Goal: Task Accomplishment & Management: Manage account settings

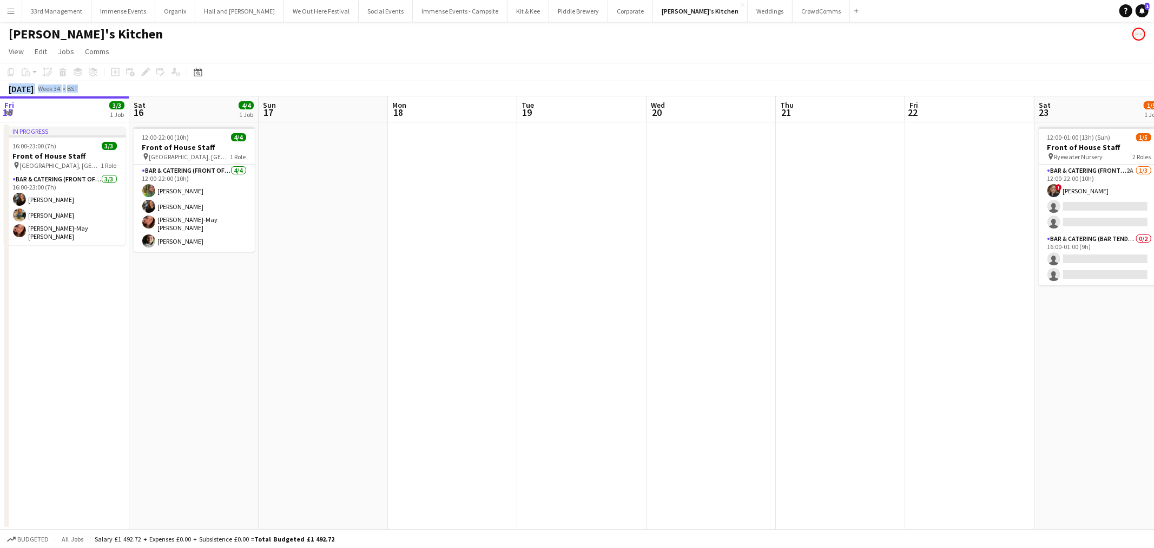
scroll to position [0, 404]
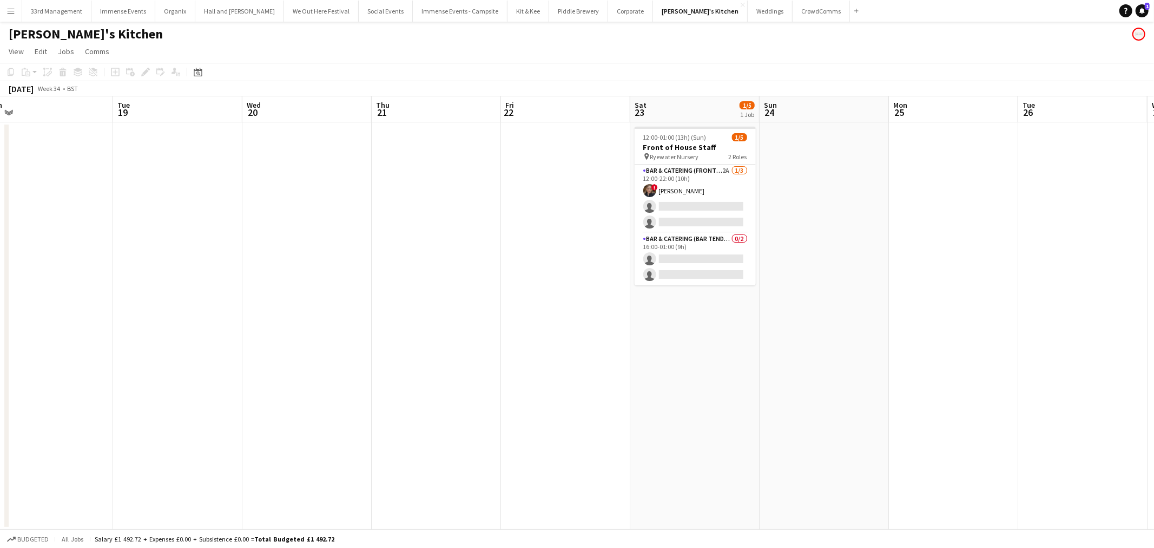
click at [383, 40] on div "[PERSON_NAME]'s Kitchen" at bounding box center [577, 32] width 1154 height 21
click at [23, 6] on button "33rd Management Close" at bounding box center [56, 11] width 69 height 21
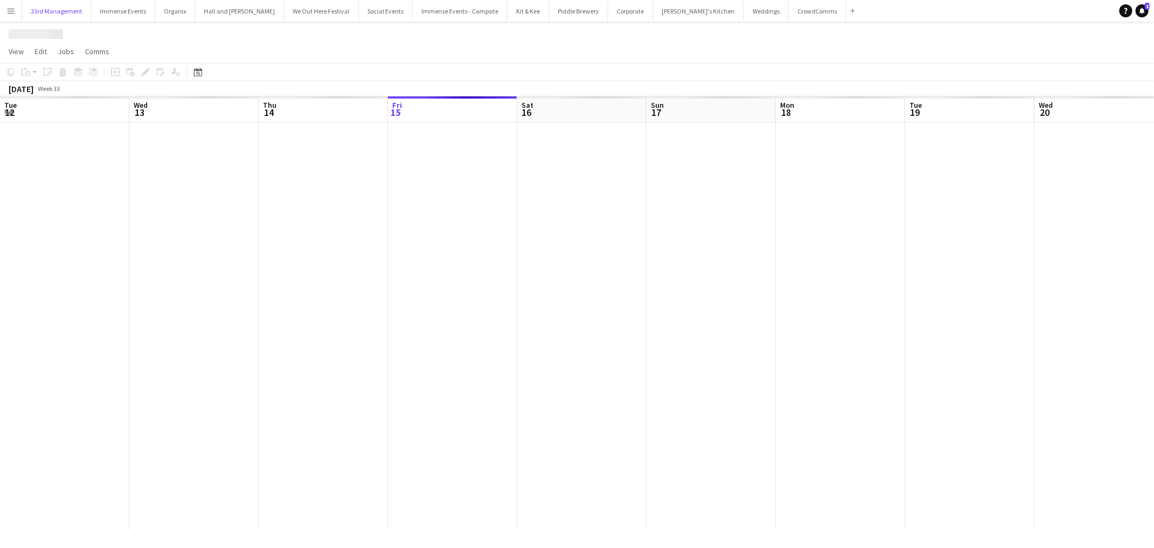
scroll to position [0, 258]
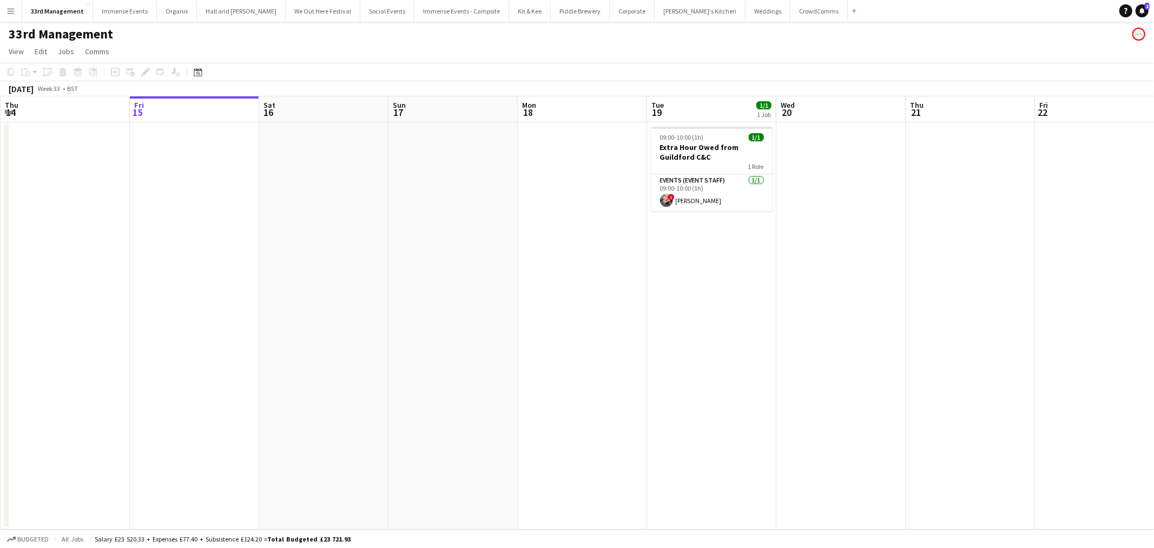
drag, startPoint x: 12, startPoint y: 12, endPoint x: 18, endPoint y: 17, distance: 7.7
click at [12, 12] on app-icon "Menu" at bounding box center [10, 10] width 9 height 9
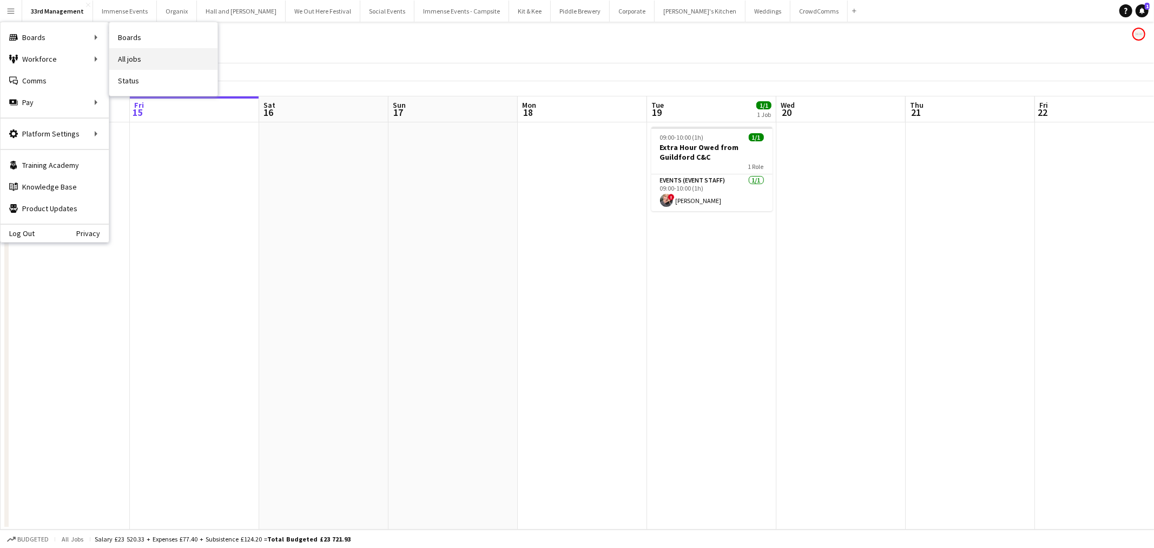
click at [146, 48] on link "All jobs" at bounding box center [163, 59] width 108 height 22
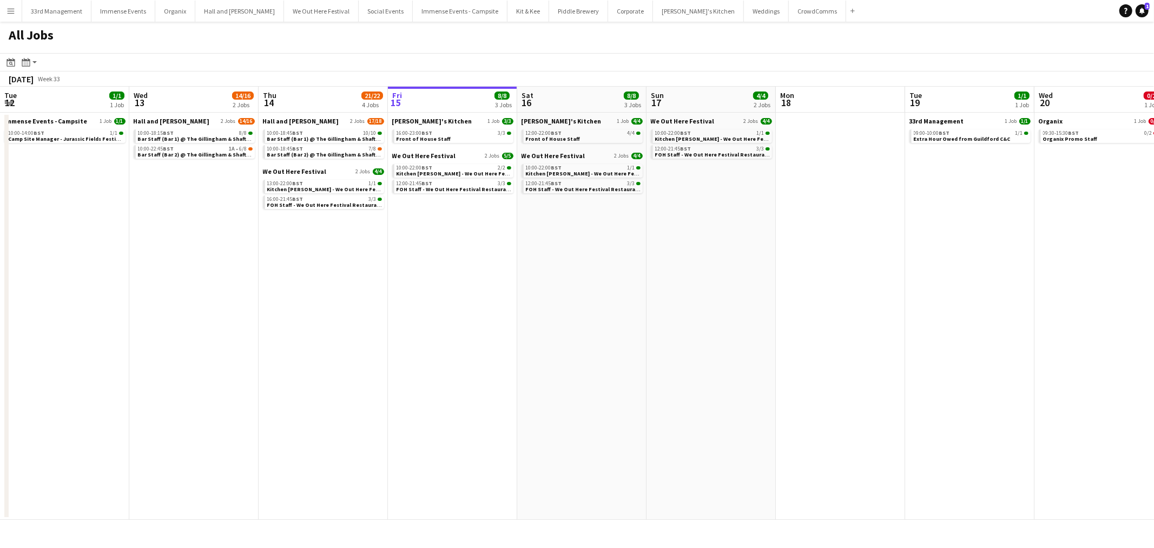
scroll to position [0, 258]
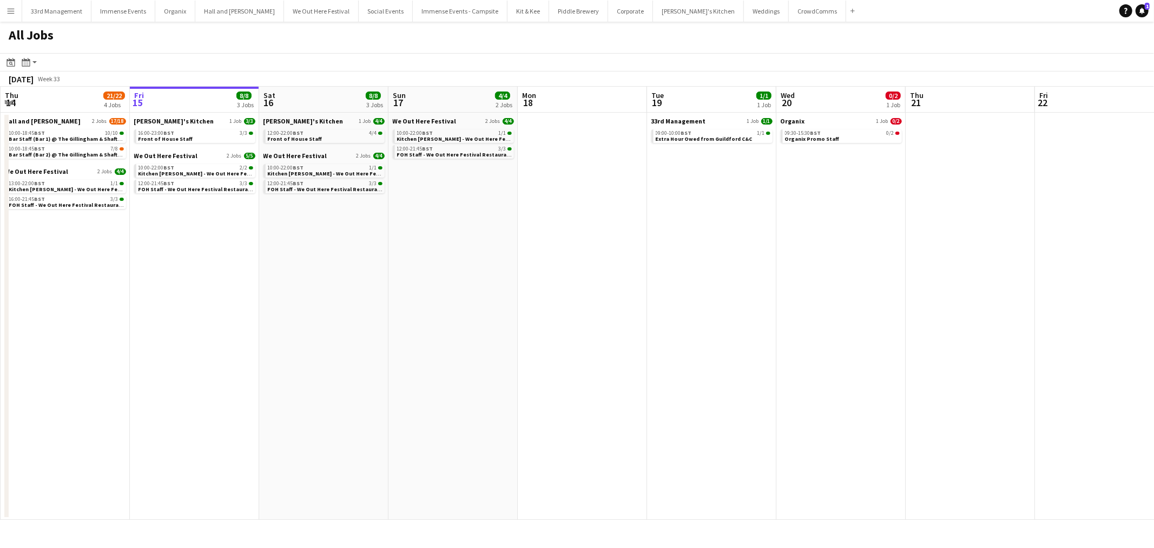
click at [15, 11] on button "Menu" at bounding box center [11, 11] width 22 height 22
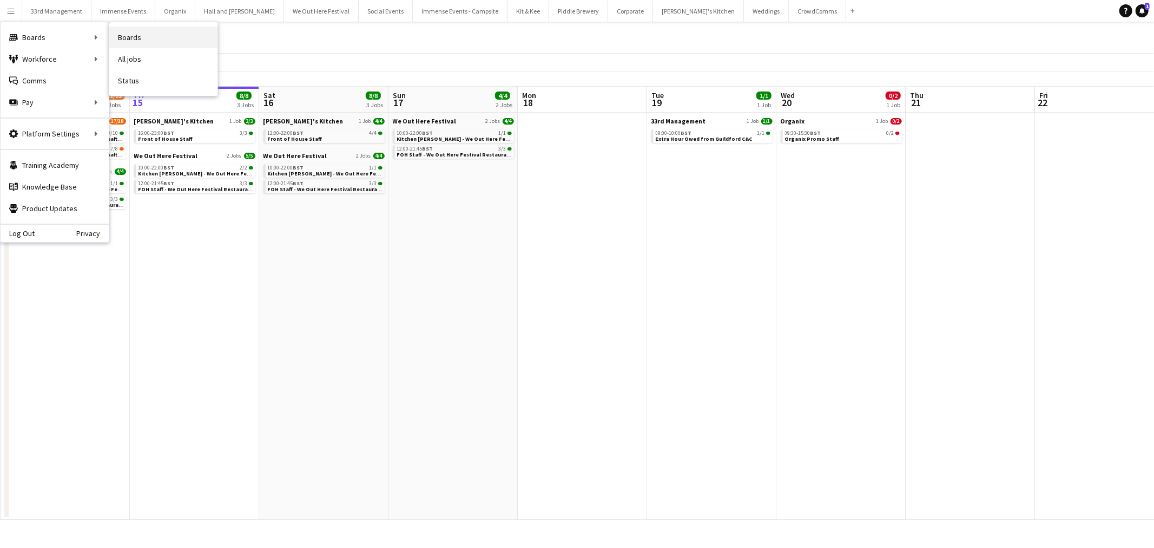
click at [118, 31] on link "Boards" at bounding box center [163, 38] width 108 height 22
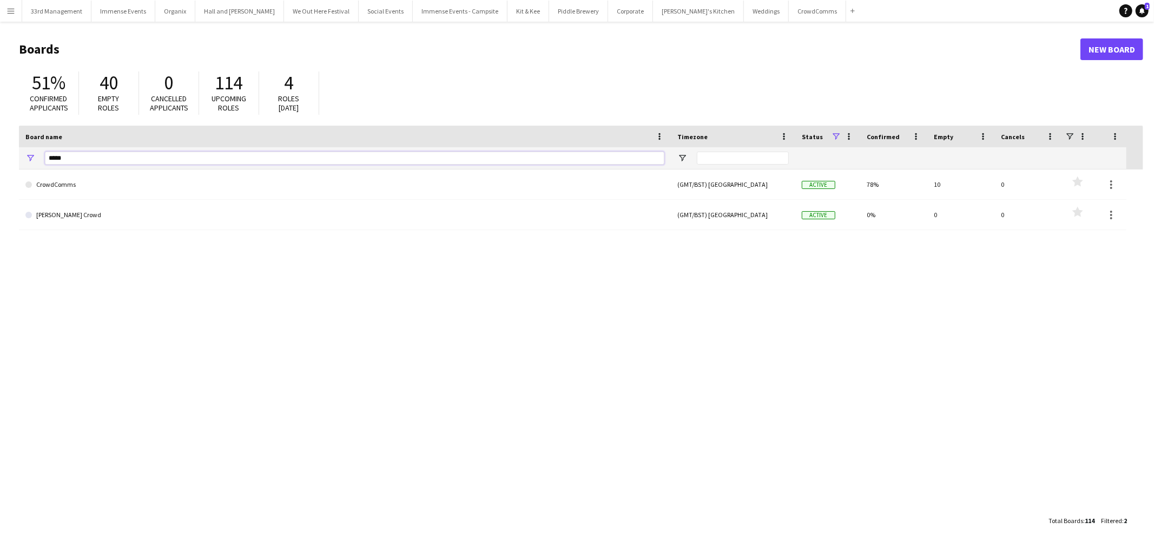
drag, startPoint x: 107, startPoint y: 156, endPoint x: -49, endPoint y: 156, distance: 155.8
click at [0, 156] on html "Menu Boards Boards Boards All jobs Status Workforce Workforce My Workforce Recr…" at bounding box center [577, 274] width 1154 height 548
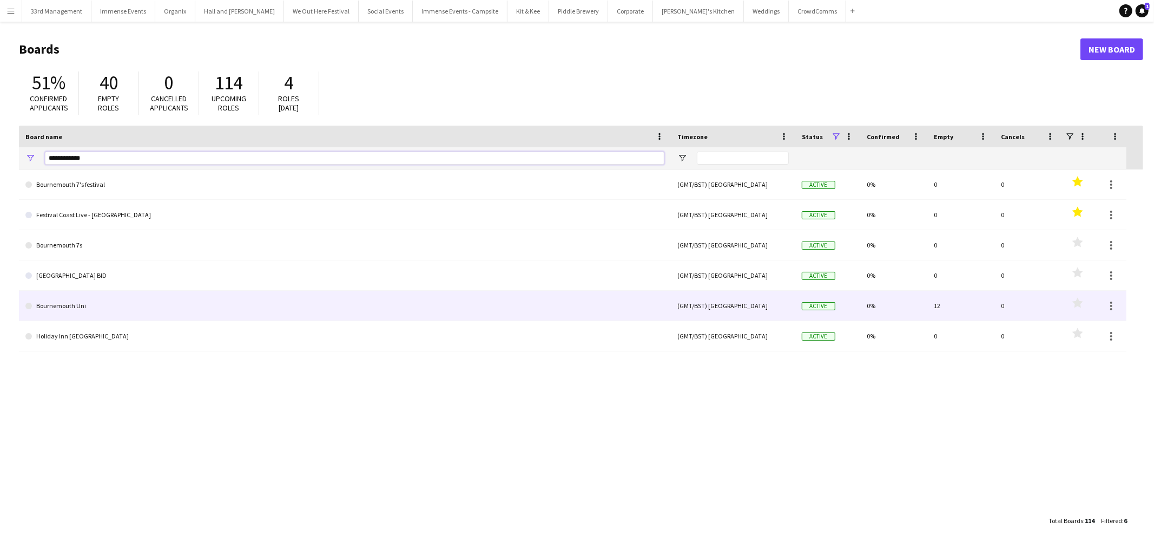
type input "**********"
click at [74, 310] on link "Bournemouth Uni" at bounding box center [344, 306] width 639 height 30
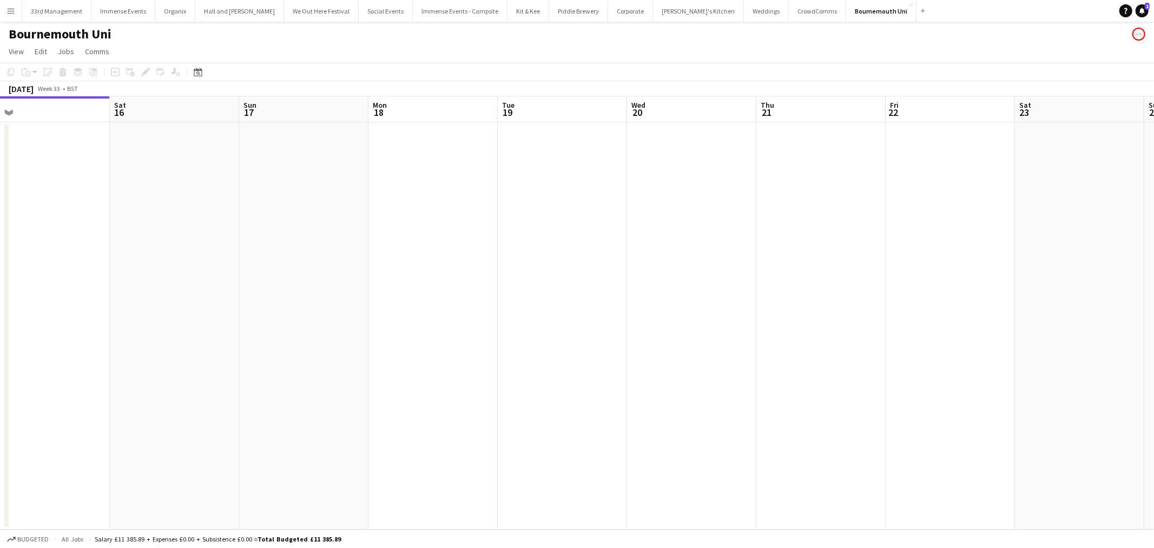
drag, startPoint x: 641, startPoint y: 212, endPoint x: 371, endPoint y: 279, distance: 278.2
click at [264, 279] on app-calendar-viewport "Wed 13 Thu 14 Fri 15 Sat 16 Sun 17 Mon 18 Tue 19 Wed 20 Thu 21 Fri 22 Sat 23 Su…" at bounding box center [577, 312] width 1154 height 433
drag, startPoint x: 617, startPoint y: 295, endPoint x: 196, endPoint y: 305, distance: 421.0
click at [196, 305] on app-calendar-viewport "Sat 16 Sun 17 Mon 18 Tue 19 Wed 20 Thu 21 Fri 22 Sat 23 Sun 24 Mon 25 Tue 26 We…" at bounding box center [577, 312] width 1154 height 433
drag, startPoint x: 673, startPoint y: 279, endPoint x: 366, endPoint y: 284, distance: 306.8
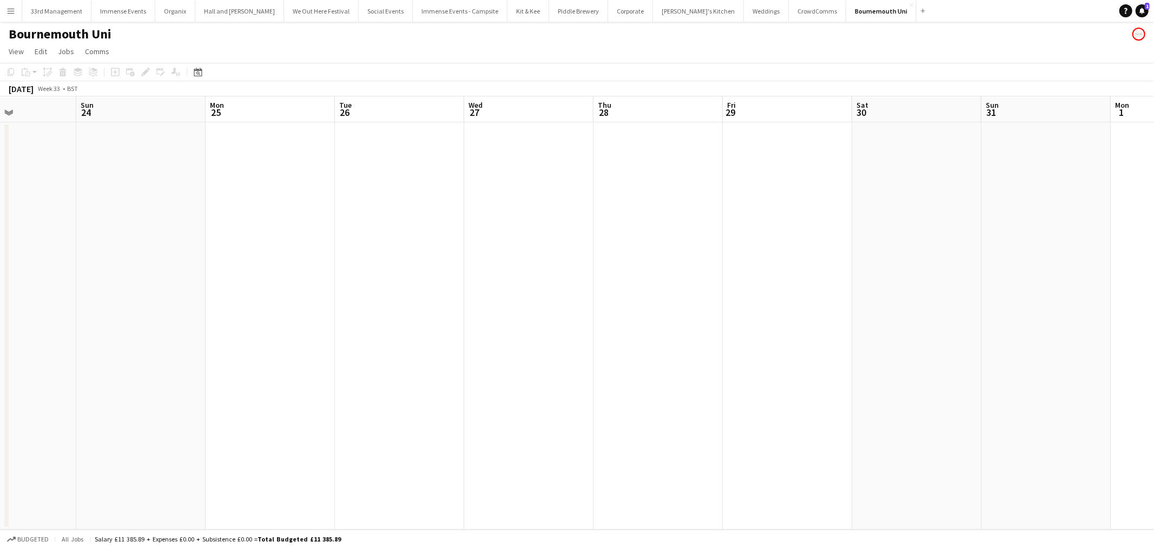
click at [354, 285] on app-calendar-viewport "Wed 20 Thu 21 Fri 22 Sat 23 Sun 24 Mon 25 Tue 26 Wed 27 Thu 28 Fri 29 Sat 30 Su…" at bounding box center [577, 312] width 1154 height 433
drag, startPoint x: 783, startPoint y: 265, endPoint x: 794, endPoint y: 260, distance: 12.1
click at [436, 283] on app-calendar-viewport "Sat 23 Sun 24 Mon 25 Tue 26 Wed 27 Thu 28 Fri 29 Sat 30 Sun 31 Mon 1 Tue 2 Wed …" at bounding box center [577, 312] width 1154 height 433
drag, startPoint x: 591, startPoint y: 284, endPoint x: 356, endPoint y: 315, distance: 237.4
click at [326, 315] on app-calendar-viewport "Wed 27 Thu 28 Fri 29 Sat 30 Sun 31 Mon 1 Tue 2 Wed 3 Thu 4 Fri 5 Sat 6 Sun 7 Mo…" at bounding box center [577, 312] width 1154 height 433
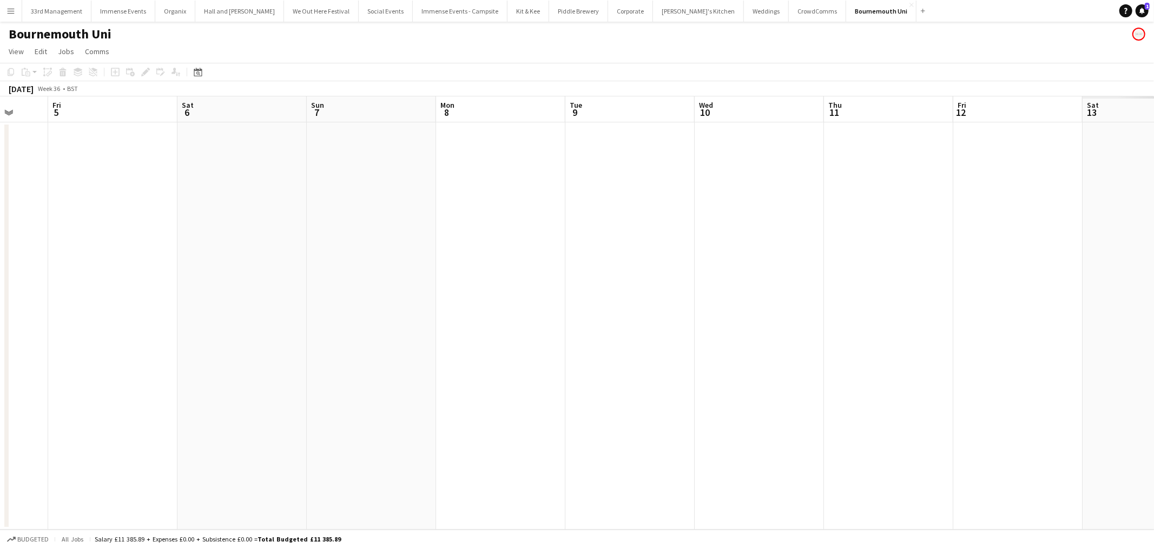
drag, startPoint x: 434, startPoint y: 321, endPoint x: 695, endPoint y: 289, distance: 263.2
click at [256, 333] on app-calendar-viewport "Tue 2 Wed 3 Thu 4 Fri 5 Sat 6 Sun 7 Mon 8 Tue 9 Wed 10 Thu 11 Fri 12 Sat 13 Sun…" at bounding box center [577, 312] width 1154 height 433
drag, startPoint x: 371, startPoint y: 296, endPoint x: 261, endPoint y: 299, distance: 109.3
click at [231, 301] on app-calendar-viewport "Sat 6 Sun 7 Mon 8 Tue 9 Wed 10 Thu 11 Fri 12 Sat 13 Sun 14 Mon 15 Tue 16 Wed 17…" at bounding box center [577, 312] width 1154 height 433
drag, startPoint x: 569, startPoint y: 279, endPoint x: 695, endPoint y: 267, distance: 126.6
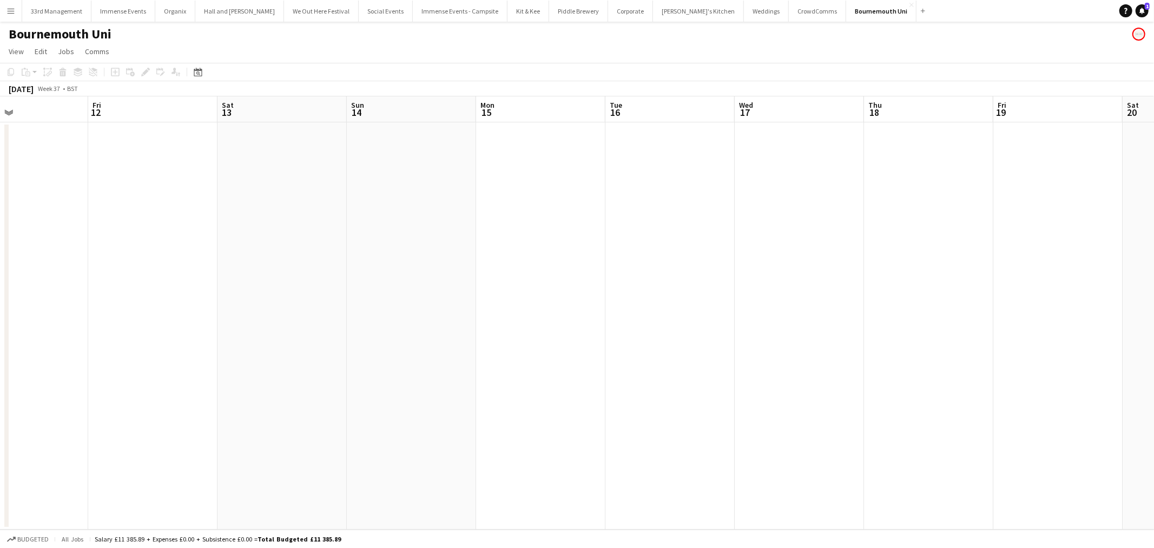
click at [280, 296] on app-calendar-viewport "Tue 9 Wed 10 Thu 11 Fri 12 Sat 13 Sun 14 Mon 15 Tue 16 Wed 17 Thu 18 Fri 19 Sat…" at bounding box center [577, 312] width 1154 height 433
drag, startPoint x: 365, startPoint y: 295, endPoint x: 300, endPoint y: 299, distance: 65.0
click at [296, 299] on app-calendar-viewport "Mon 15 Tue 16 Wed 17 Thu 18 Fri 19 Sat 20 Sun 21 Mon 22 Tue 23 Wed 24 Thu 25 Fr…" at bounding box center [577, 312] width 1154 height 433
drag, startPoint x: 579, startPoint y: 268, endPoint x: 727, endPoint y: 257, distance: 148.1
click at [284, 289] on app-calendar-viewport "Thu 18 Fri 19 Sat 20 Sun 21 Mon 22 Tue 23 Wed 24 Thu 25 Fri 26 Sat 27 Sun 28 Mo…" at bounding box center [577, 312] width 1154 height 433
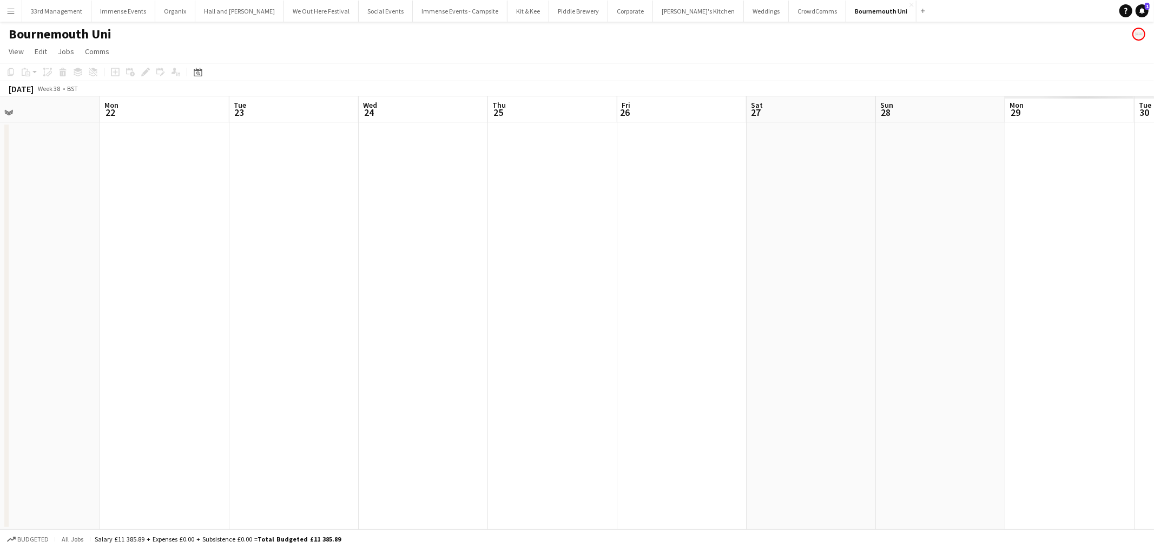
click at [313, 294] on app-calendar-viewport "Thu 18 Fri 19 Sat 20 Sun 21 Mon 22 Tue 23 Wed 24 Thu 25 Fri 26 Sat 27 Sun 28 Mo…" at bounding box center [577, 312] width 1154 height 433
drag, startPoint x: 526, startPoint y: 264, endPoint x: 85, endPoint y: 283, distance: 441.4
click at [85, 283] on app-calendar-viewport "Mon 22 Tue 23 Wed 24 Thu 25 Fri 26 Sat 27 Sun 28 Mon 29 Tue 30 Wed 1 Thu 2 Fri …" at bounding box center [577, 312] width 1154 height 433
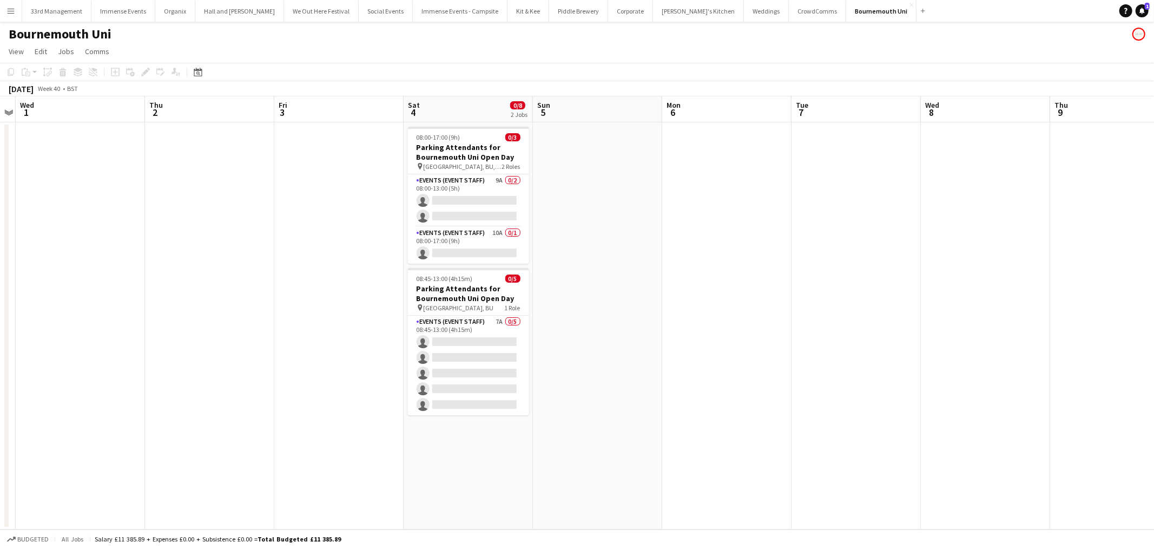
click at [204, 271] on app-calendar-viewport "Sun 28 Mon 29 Tue 30 Wed 1 Thu 2 Fri 3 Sat 4 0/8 2 Jobs Sun 5 Mon 6 Tue 7 Wed 8…" at bounding box center [577, 312] width 1154 height 433
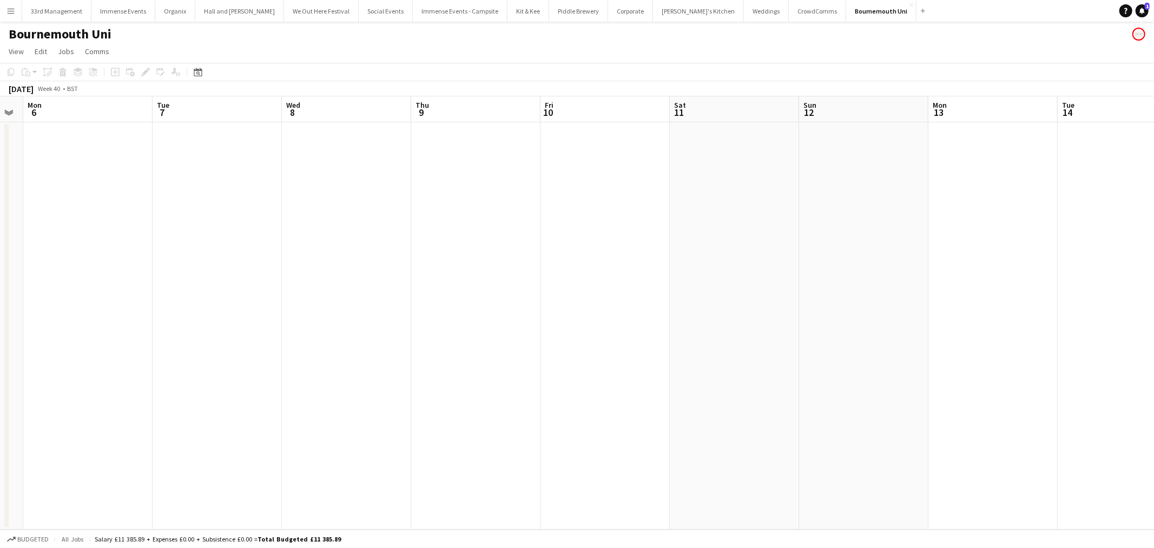
scroll to position [0, 350]
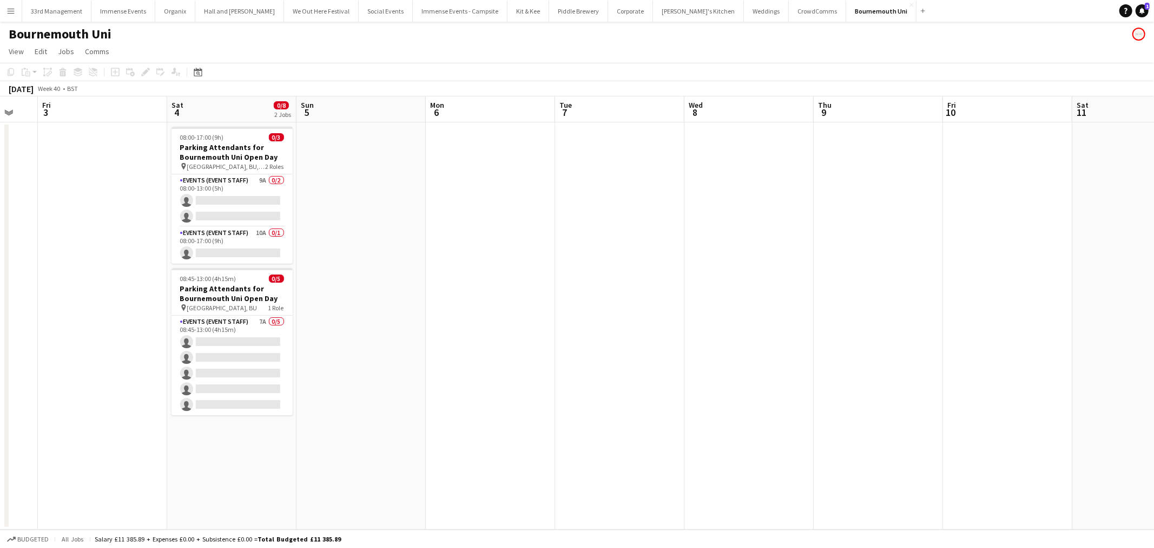
drag, startPoint x: 206, startPoint y: 271, endPoint x: 616, endPoint y: 237, distance: 411.5
click at [616, 237] on app-calendar-viewport "Tue 30 Wed 1 Thu 2 Fri 3 Sat 4 0/8 2 Jobs Sun 5 Mon 6 Tue 7 Wed 8 Thu 9 Fri 10 …" at bounding box center [577, 312] width 1154 height 433
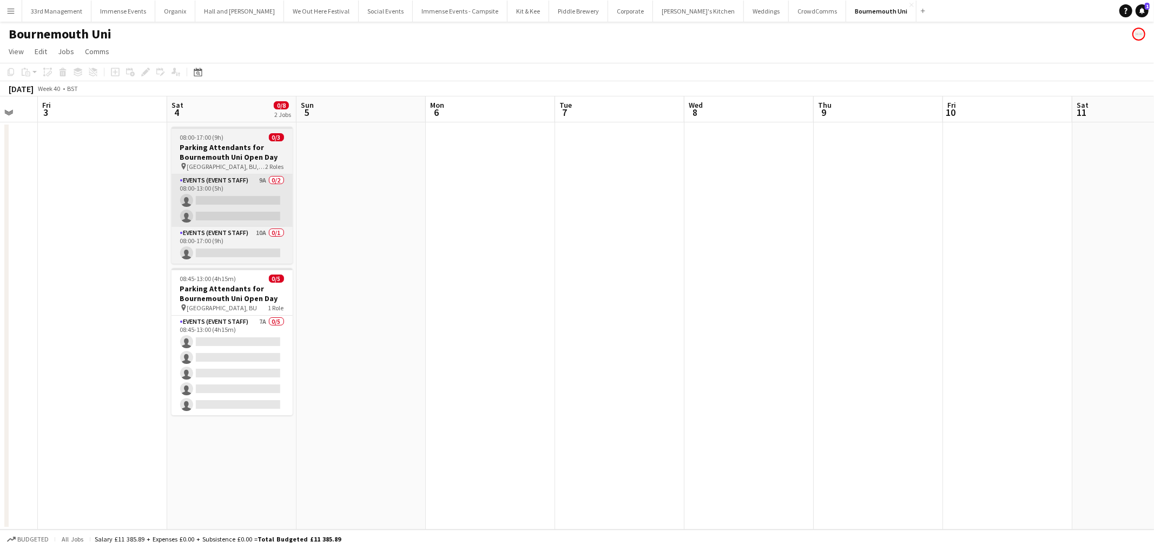
click at [206, 199] on app-card-role "Events (Event Staff) 9A 0/2 08:00-13:00 (5h) single-neutral-actions single-neut…" at bounding box center [232, 200] width 121 height 52
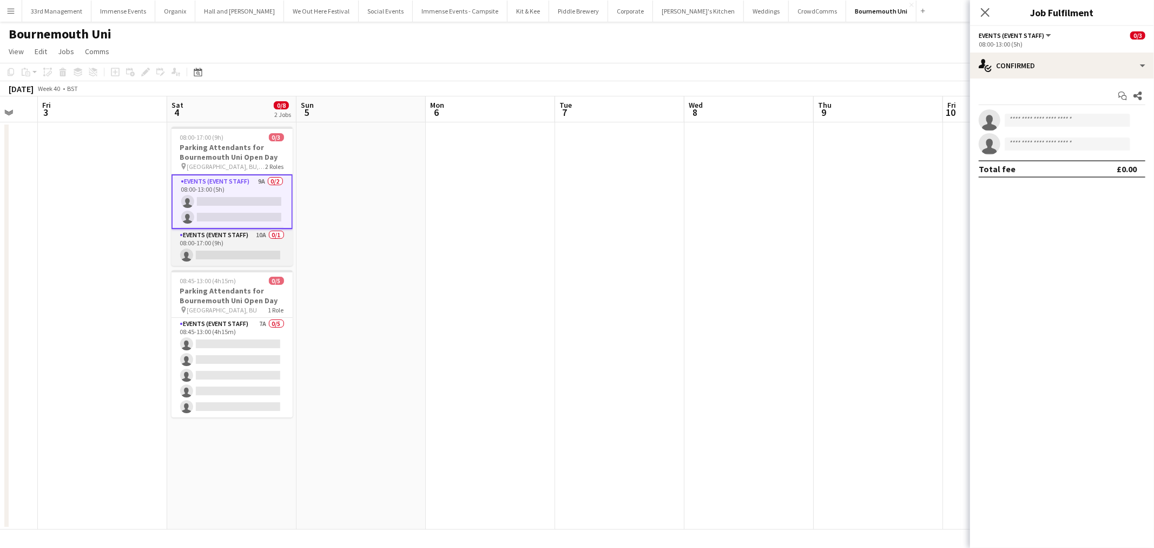
click at [241, 229] on app-card-role "Events (Event Staff) 10A 0/1 08:00-17:00 (9h) single-neutral-actions" at bounding box center [232, 247] width 121 height 37
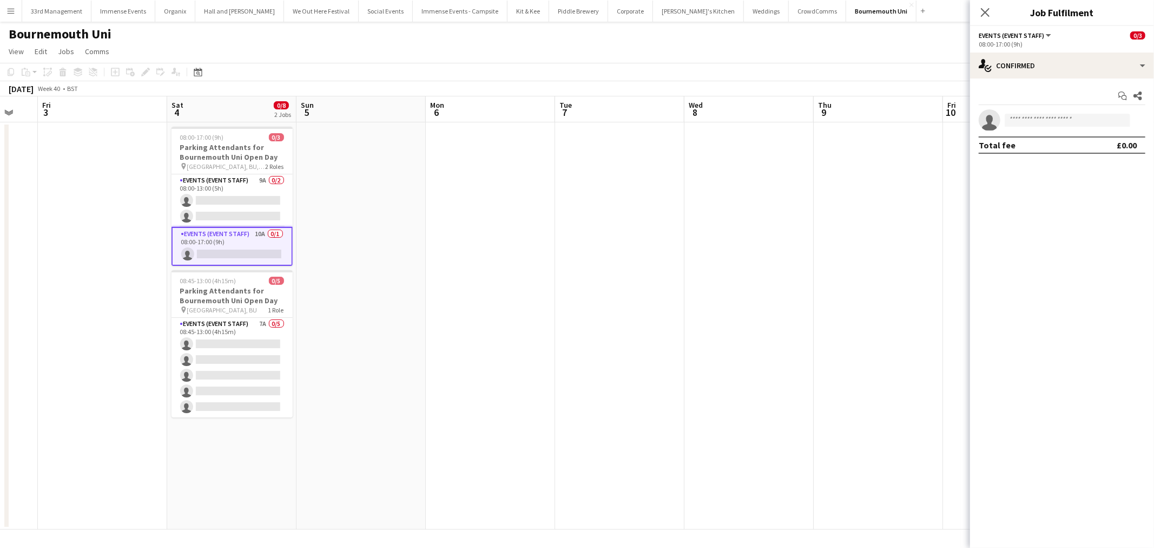
click at [1079, 43] on div "08:00-17:00 (9h)" at bounding box center [1062, 44] width 167 height 8
click at [1073, 60] on div "single-neutral-actions-check-2 Confirmed" at bounding box center [1062, 65] width 184 height 26
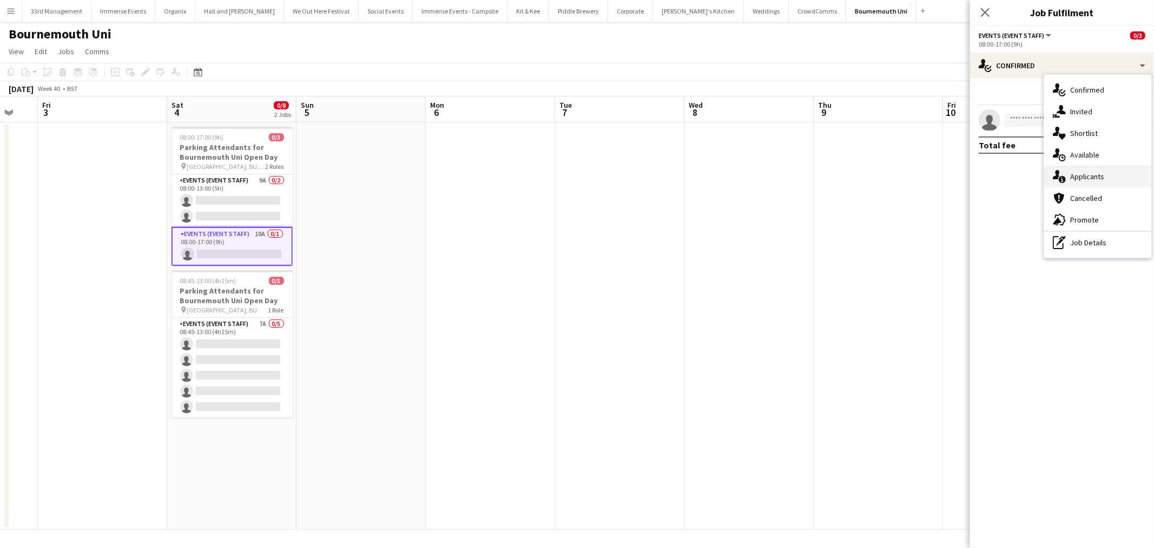
click at [1088, 180] on div "single-neutral-actions-information Applicants" at bounding box center [1097, 177] width 107 height 22
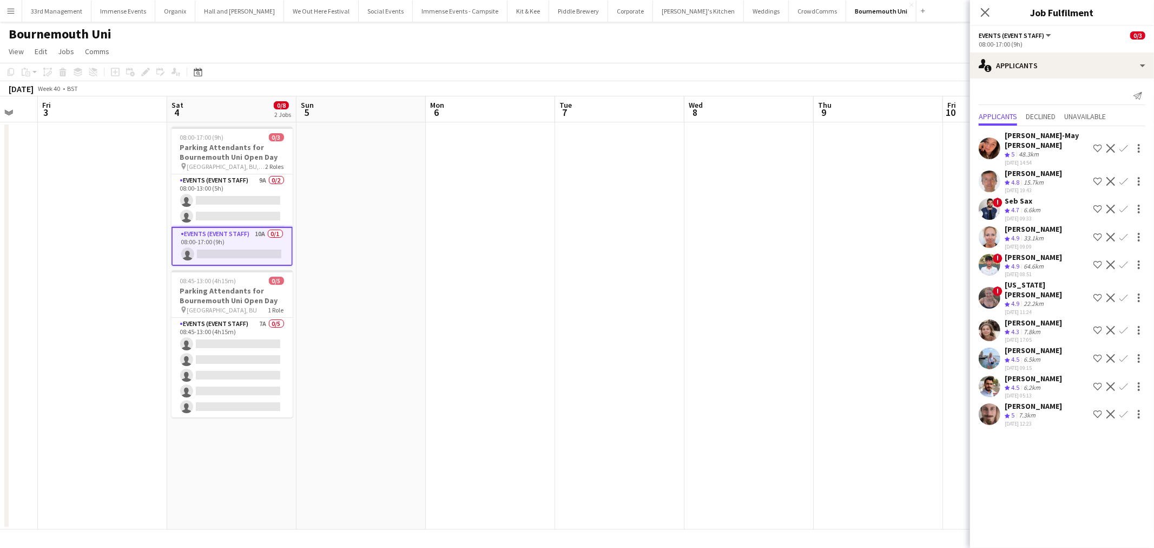
click at [1119, 205] on app-icon "Confirm" at bounding box center [1123, 209] width 9 height 9
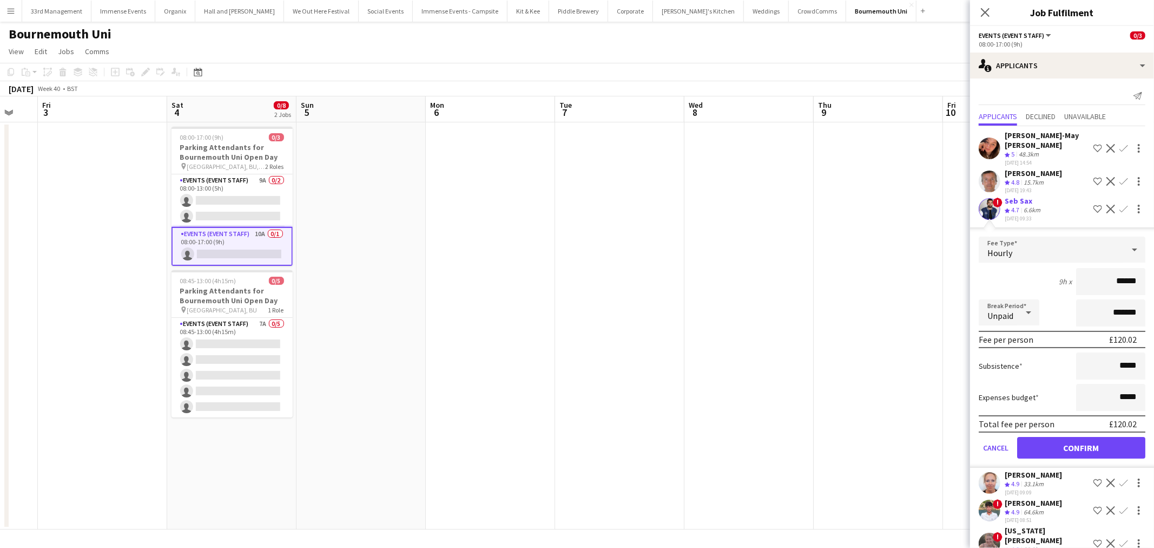
click at [1050, 419] on form "Fee Type Hourly 9h x ****** Break Period Unpaid ******* Fee per person £120.02 …" at bounding box center [1062, 351] width 184 height 231
click at [1063, 418] on div "Total fee per person £120.02" at bounding box center [1062, 423] width 167 height 17
click at [1064, 437] on button "Confirm" at bounding box center [1081, 448] width 128 height 22
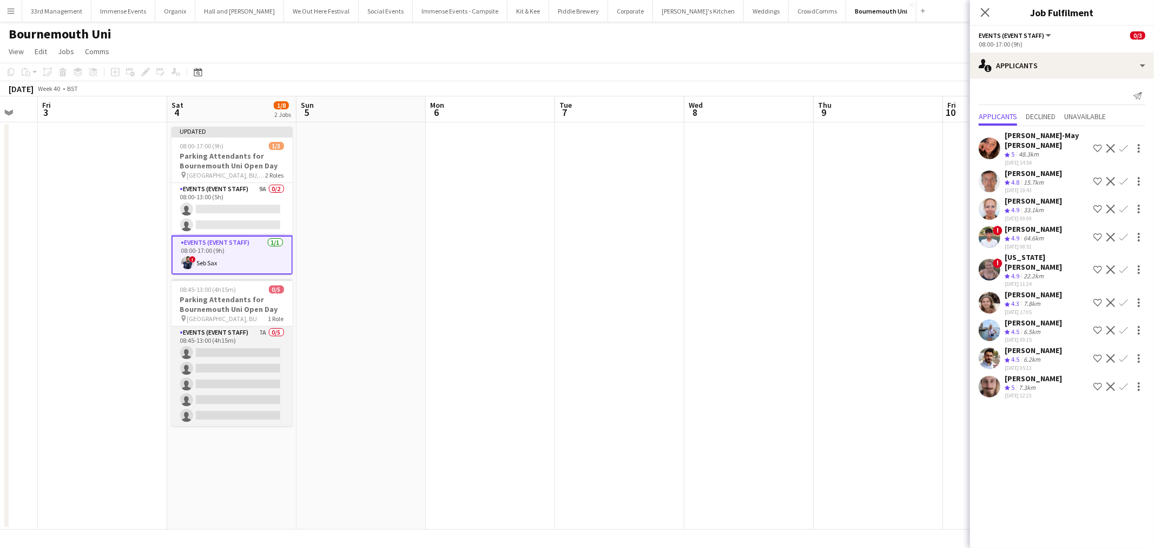
click at [247, 388] on app-card-role "Events (Event Staff) 7A 0/5 08:45-13:00 (4h15m) single-neutral-actions single-n…" at bounding box center [232, 376] width 121 height 100
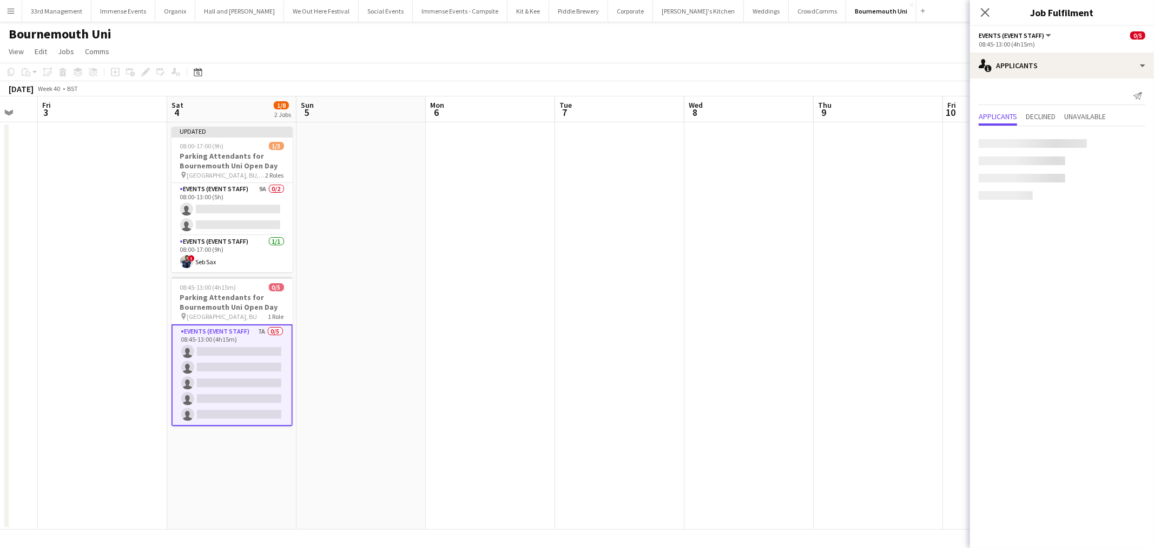
scroll to position [0, 348]
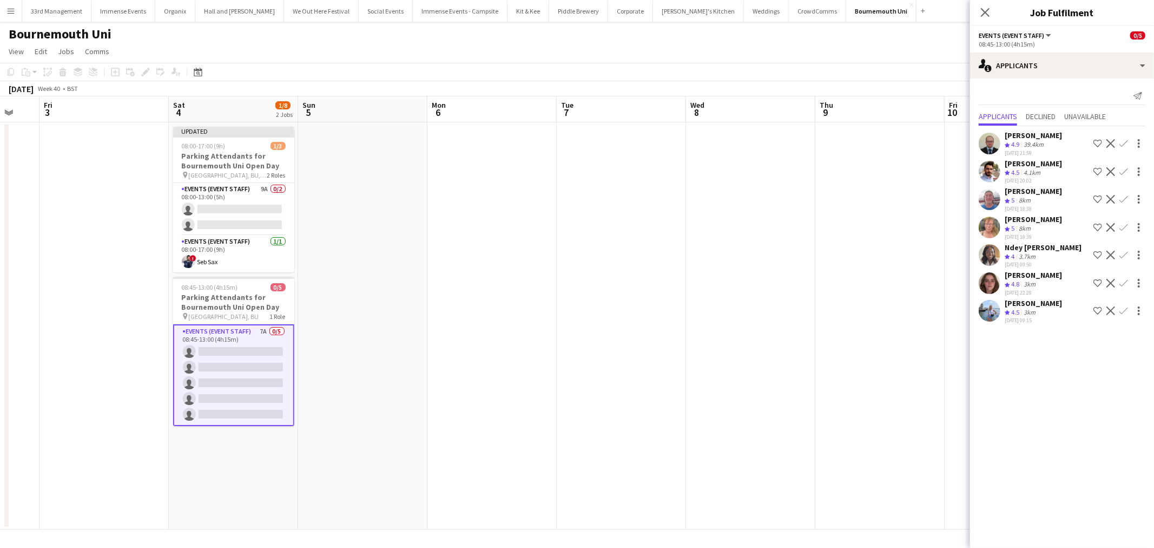
click at [1128, 253] on app-icon "Confirm" at bounding box center [1123, 255] width 9 height 9
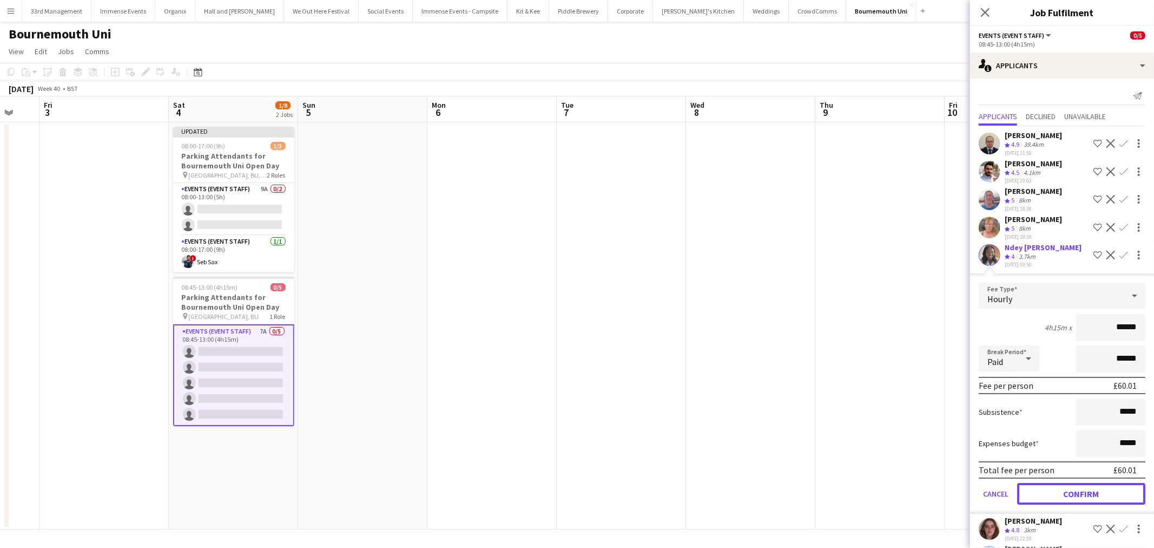
click at [1077, 489] on button "Confirm" at bounding box center [1081, 494] width 128 height 22
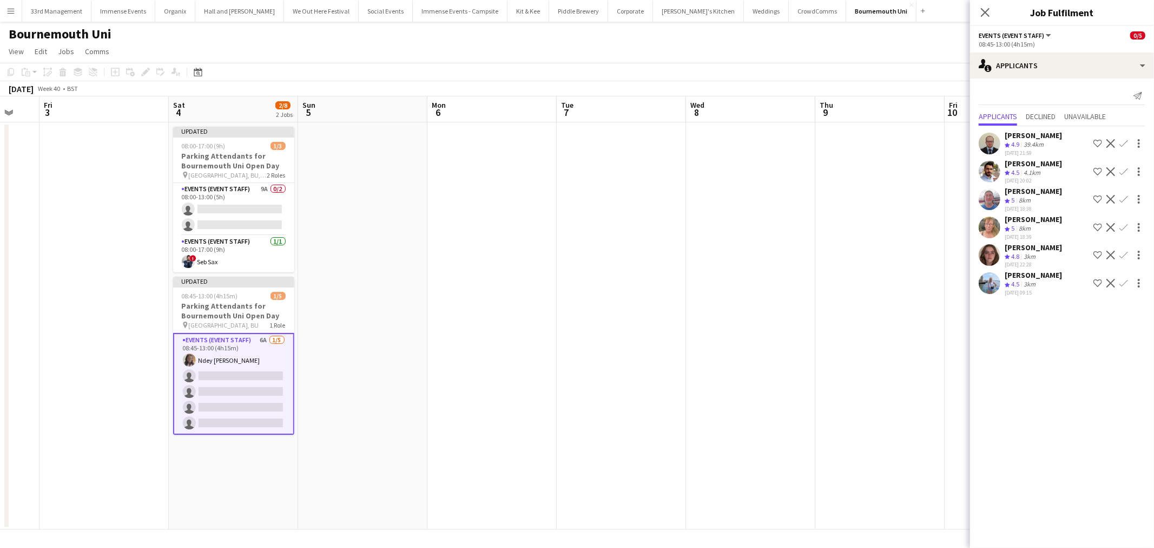
click at [1122, 283] on app-icon "Confirm" at bounding box center [1123, 283] width 9 height 9
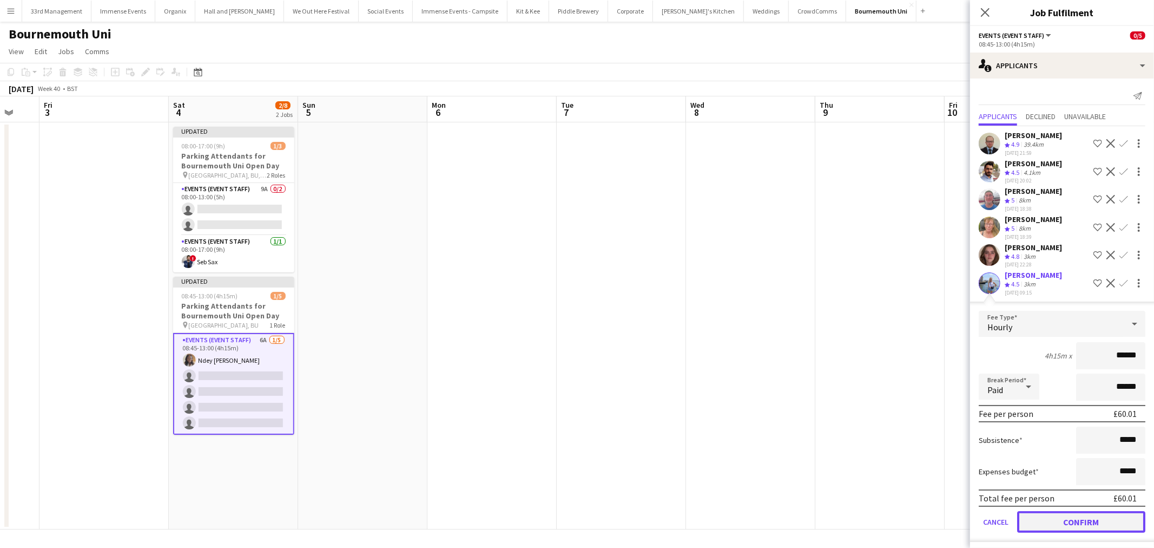
click at [1081, 513] on button "Confirm" at bounding box center [1081, 522] width 128 height 22
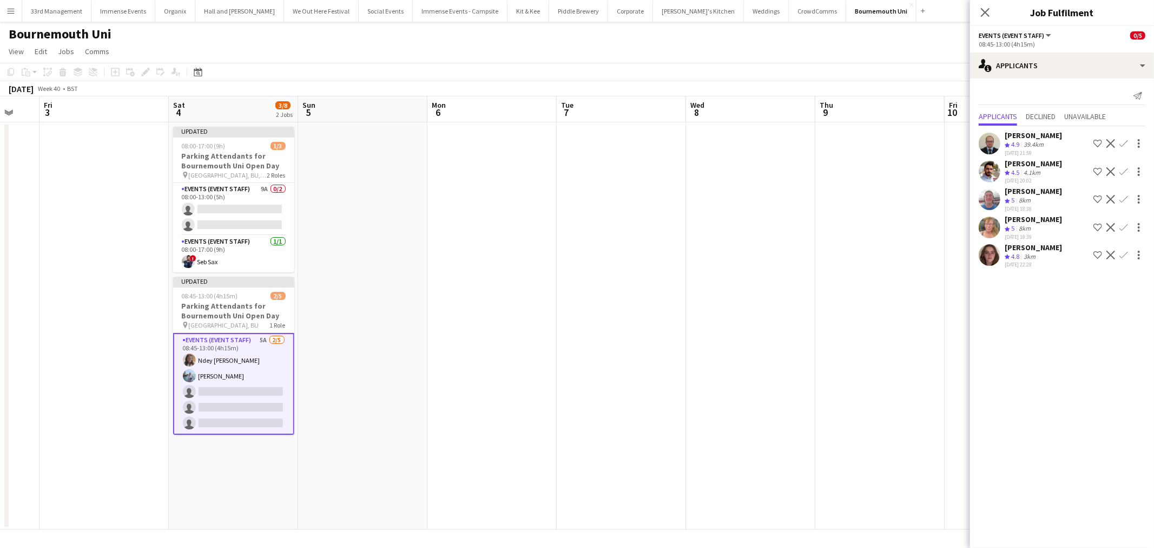
click at [1122, 256] on app-icon "Confirm" at bounding box center [1123, 255] width 9 height 9
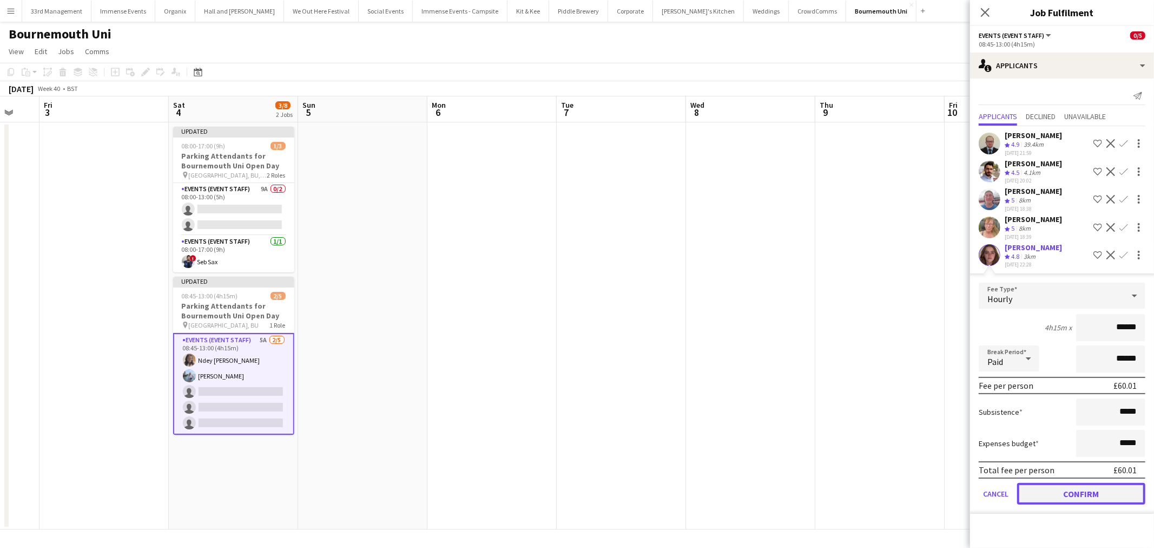
click at [1037, 490] on button "Confirm" at bounding box center [1081, 494] width 128 height 22
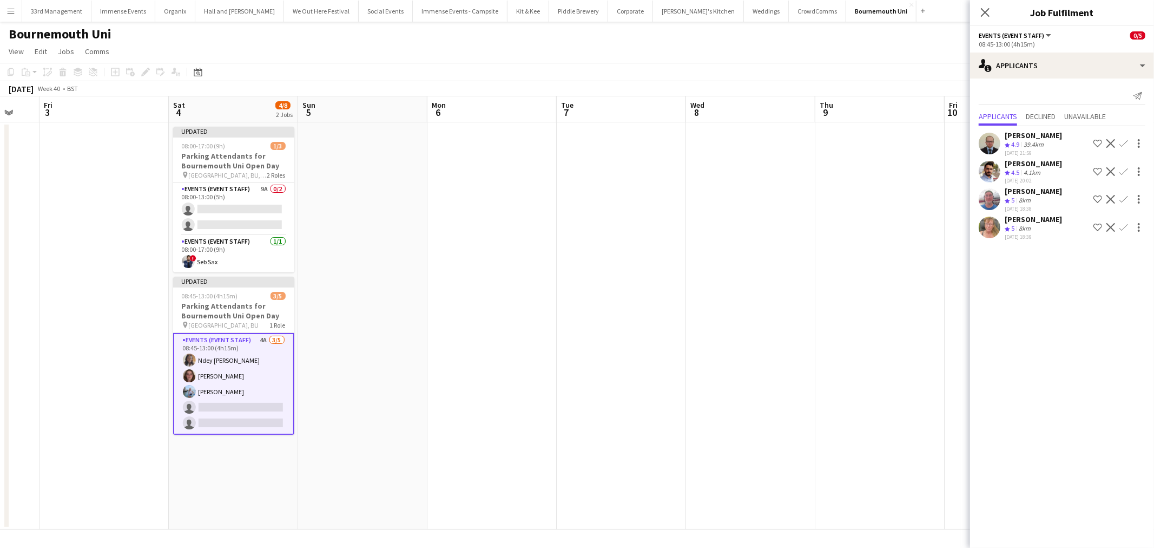
click at [1123, 139] on app-icon "Confirm" at bounding box center [1123, 143] width 9 height 9
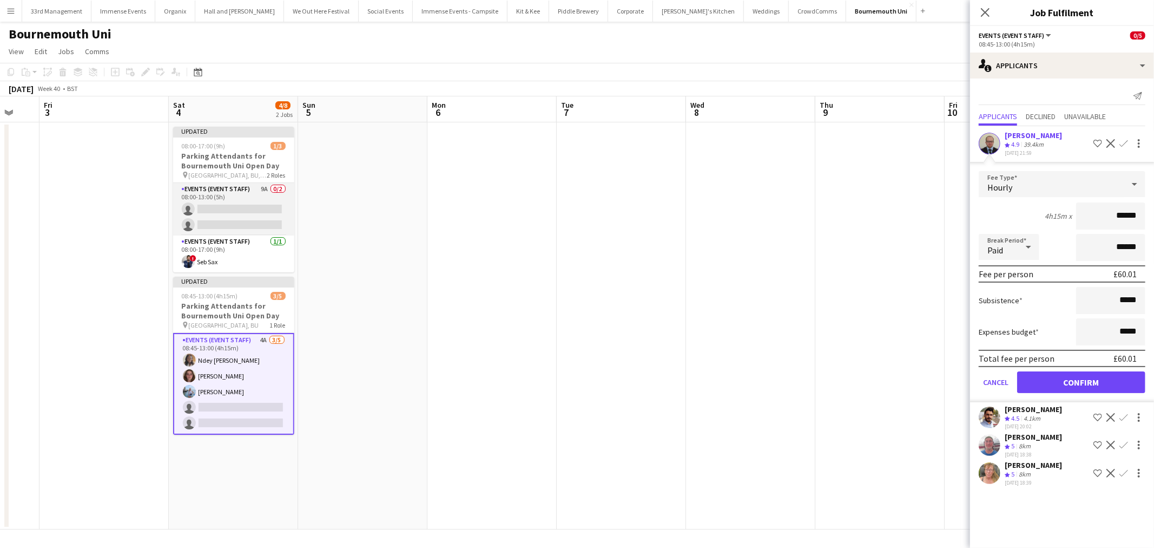
click at [256, 206] on app-card-role "Events (Event Staff) 9A 0/2 08:00-13:00 (5h) single-neutral-actions single-neut…" at bounding box center [233, 209] width 121 height 52
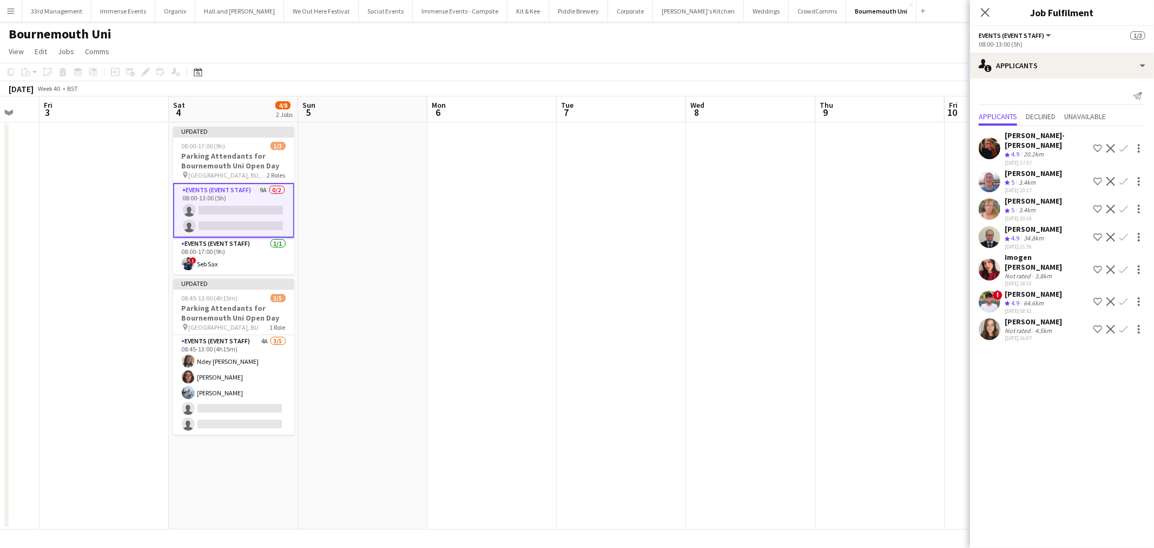
click at [1124, 325] on app-icon "Confirm" at bounding box center [1123, 329] width 9 height 9
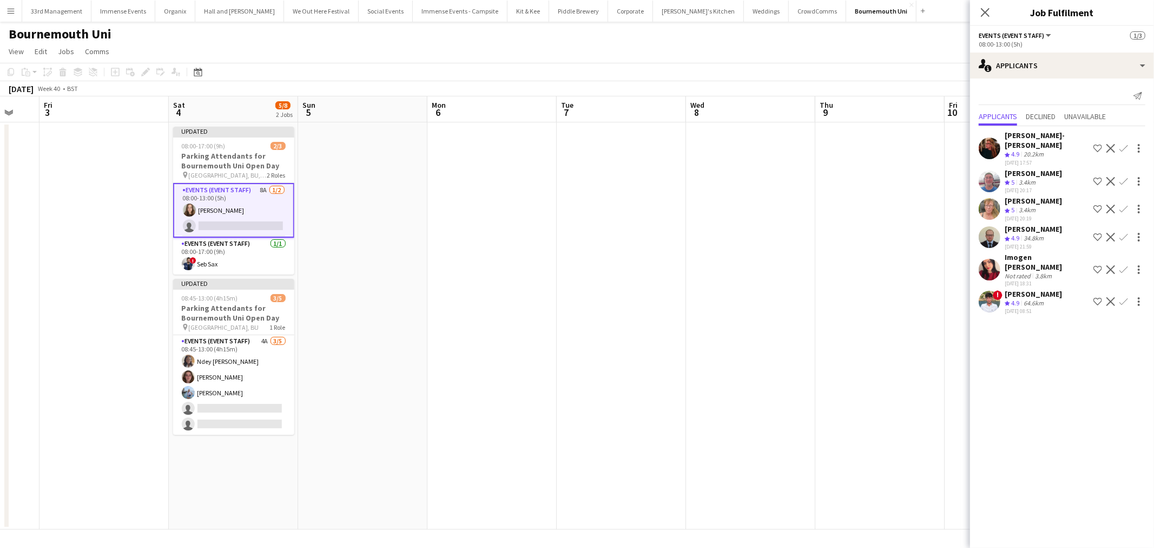
click at [1123, 144] on app-icon "Confirm" at bounding box center [1123, 148] width 9 height 9
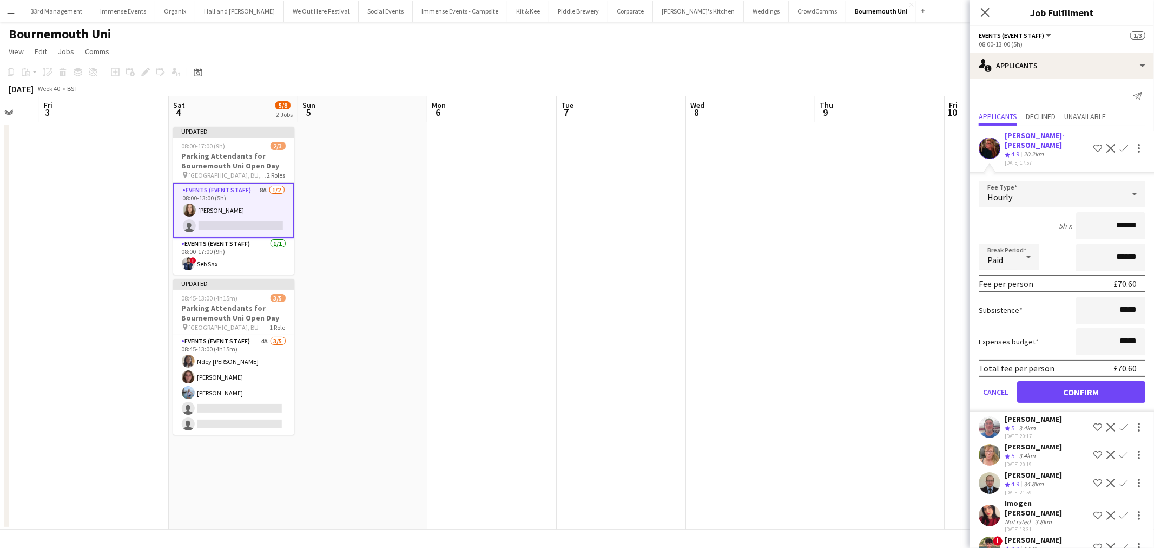
click at [1020, 221] on div "5h x ******" at bounding box center [1062, 225] width 167 height 27
click at [994, 381] on button "Cancel" at bounding box center [996, 392] width 34 height 22
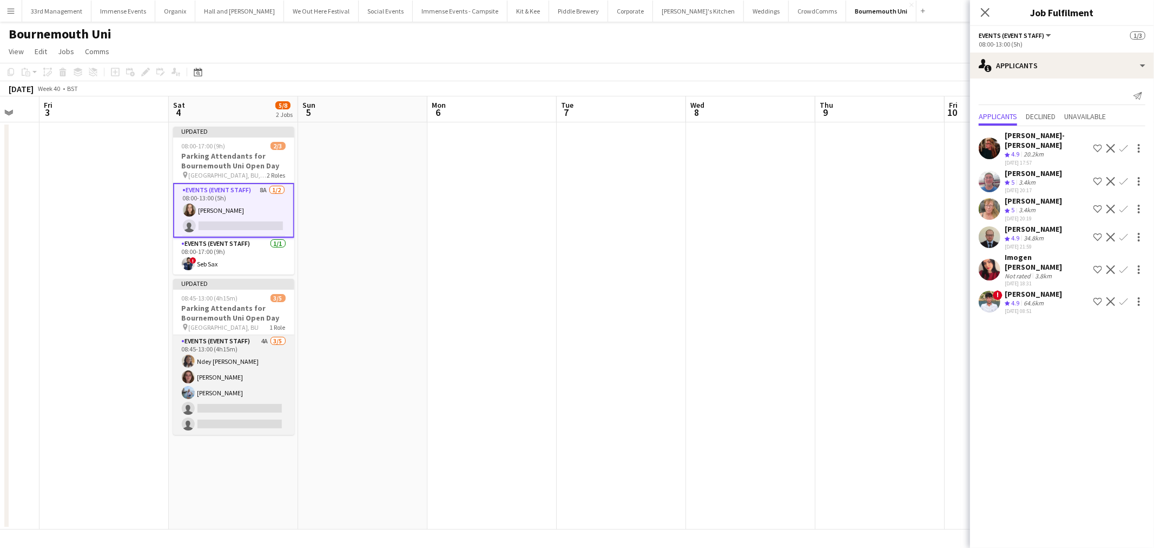
click at [202, 369] on app-card-role "Events (Event Staff) 4A 3/5 08:45-13:00 (4h15m) Ndey Fatou Jammeh Georgie Marx …" at bounding box center [233, 385] width 121 height 100
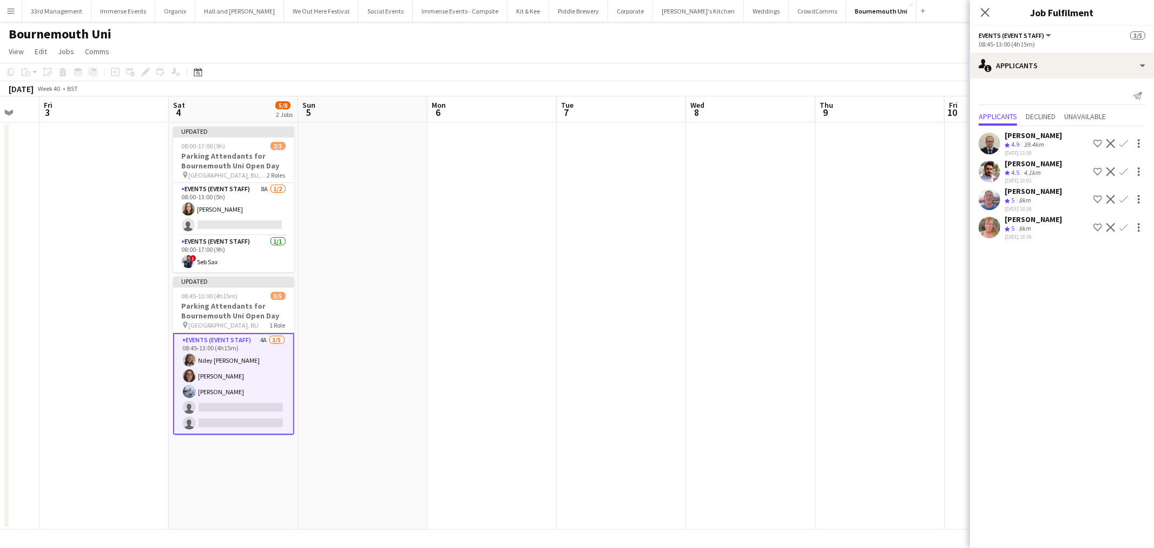
click at [1125, 142] on app-icon "Confirm" at bounding box center [1123, 143] width 9 height 9
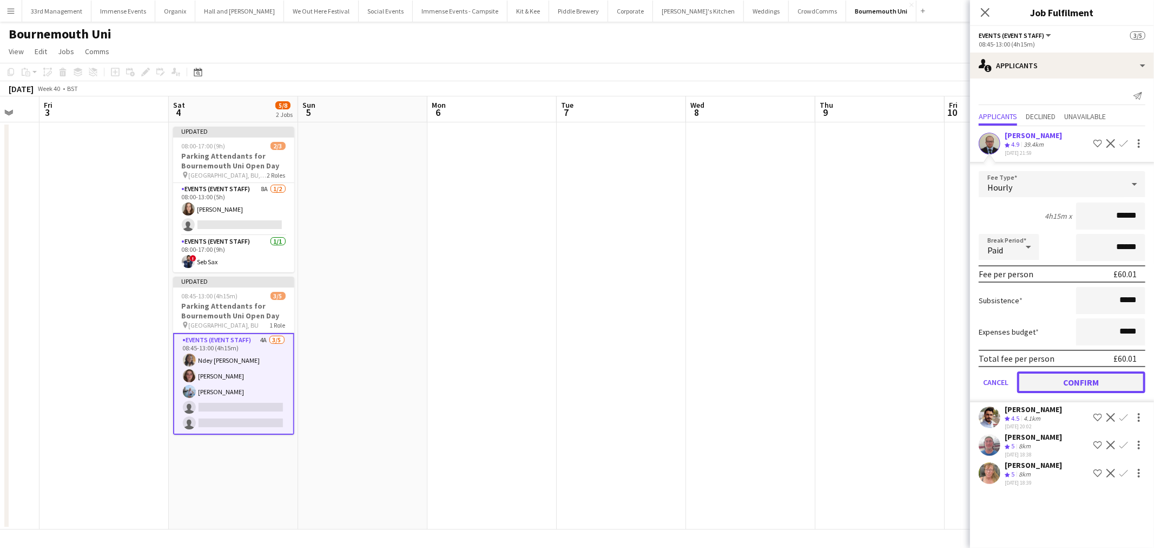
click at [1082, 381] on button "Confirm" at bounding box center [1081, 382] width 128 height 22
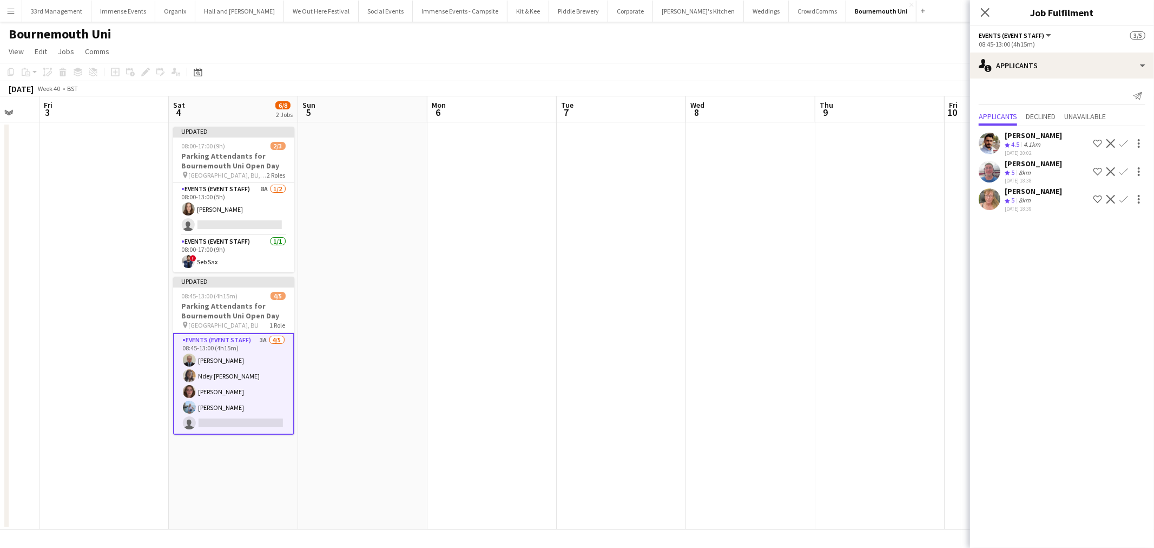
click at [793, 314] on app-date-cell at bounding box center [750, 325] width 129 height 407
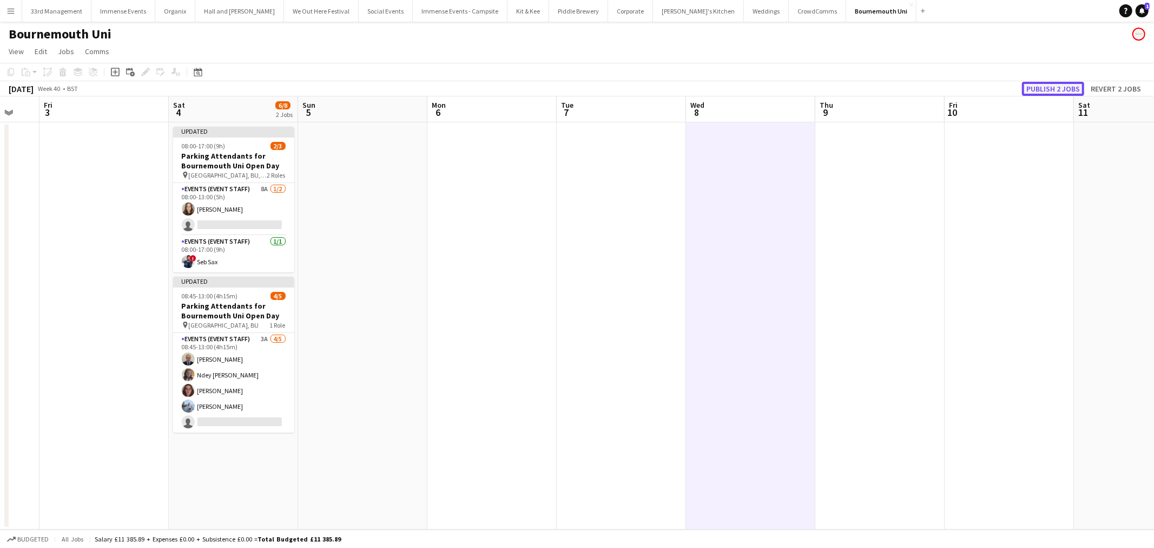
click at [1050, 89] on button "Publish 2 jobs" at bounding box center [1053, 89] width 62 height 14
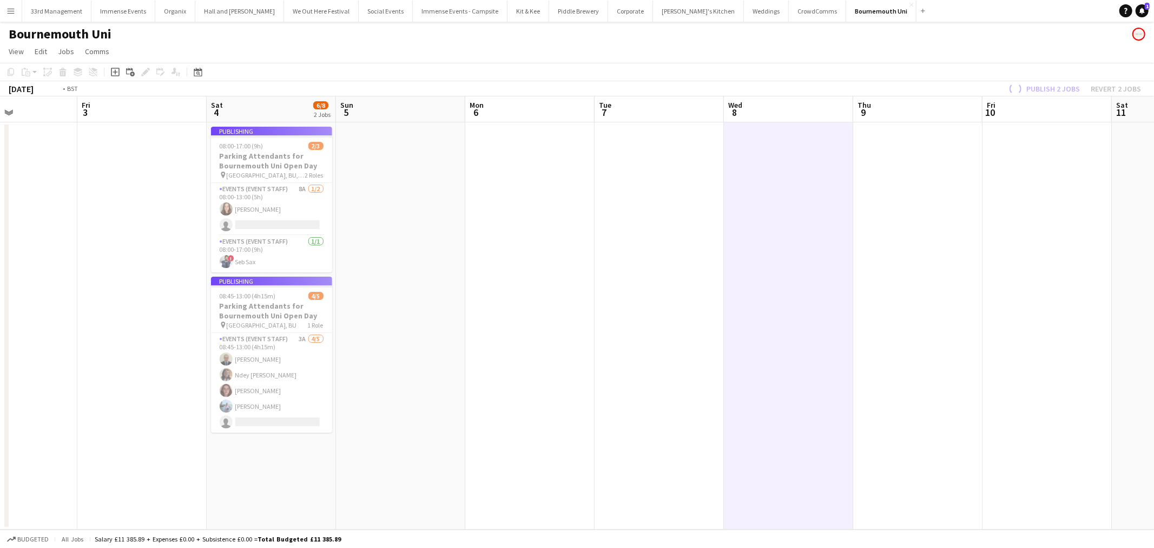
drag, startPoint x: 604, startPoint y: 380, endPoint x: 223, endPoint y: 370, distance: 380.5
click at [182, 383] on app-calendar-viewport "Tue 30 Wed 1 Thu 2 Fri 3 Sat 4 6/8 2 Jobs Sun 5 Mon 6 Tue 7 Wed 8 Thu 9 Fri 10 …" at bounding box center [577, 312] width 1154 height 433
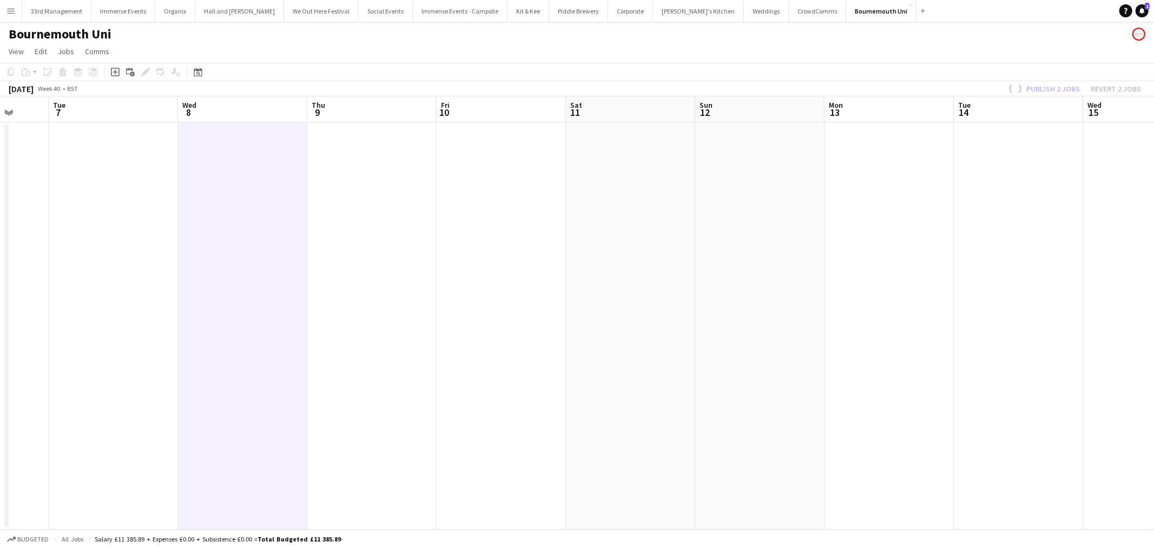
drag, startPoint x: 779, startPoint y: 340, endPoint x: 254, endPoint y: 352, distance: 525.0
click at [226, 359] on app-calendar-viewport "Sat 4 6/8 2 Jobs Sun 5 Mon 6 Tue 7 Wed 8 Thu 9 Fri 10 Sat 11 Sun 12 Mon 13 Tue …" at bounding box center [577, 312] width 1154 height 433
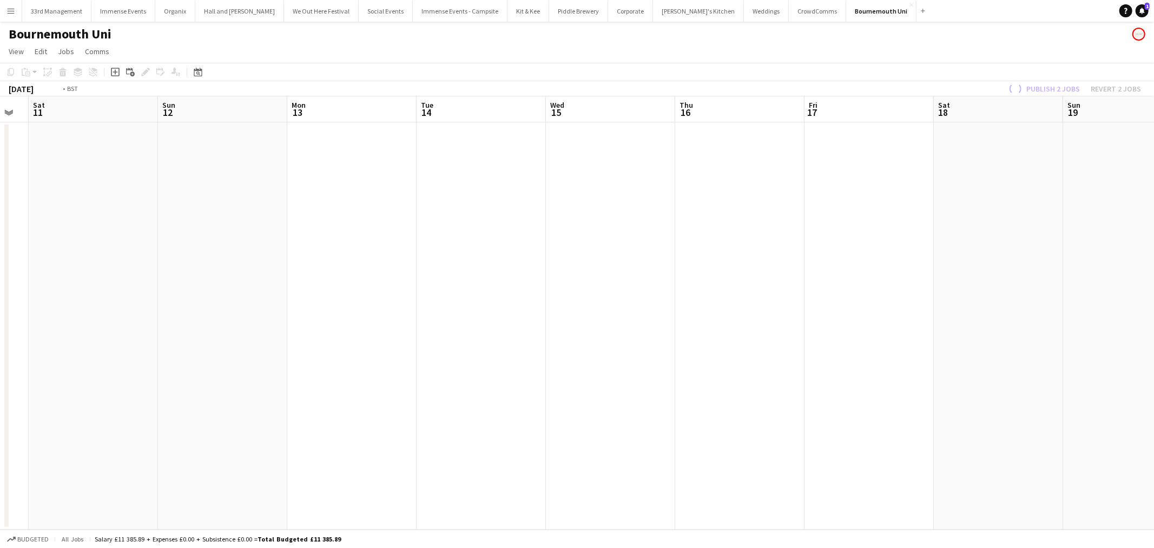
drag, startPoint x: 697, startPoint y: 327, endPoint x: 325, endPoint y: 350, distance: 372.9
click at [322, 351] on app-calendar-viewport "Wed 8 Thu 9 Fri 10 Sat 11 Sun 12 Mon 13 Tue 14 Wed 15 Thu 16 Fri 17 Sat 18 Sun …" at bounding box center [577, 312] width 1154 height 433
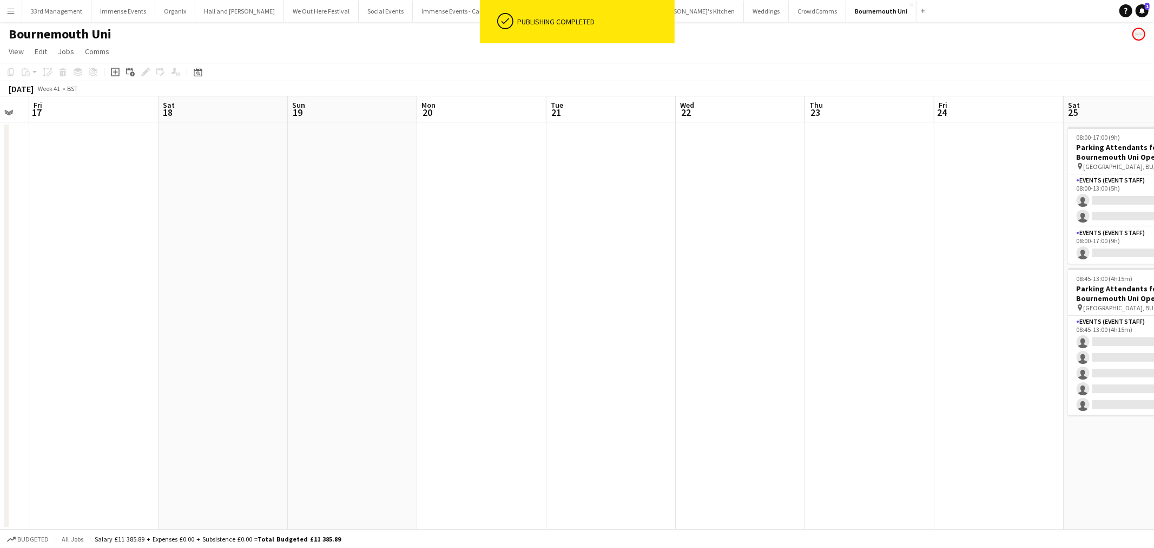
drag, startPoint x: 859, startPoint y: 327, endPoint x: 306, endPoint y: 346, distance: 553.3
click at [299, 351] on app-calendar-viewport "Tue 14 Wed 15 Thu 16 Fri 17 Sat 18 Sun 19 Mon 20 Tue 21 Wed 22 Thu 23 Fri 24 Sa…" at bounding box center [577, 312] width 1154 height 433
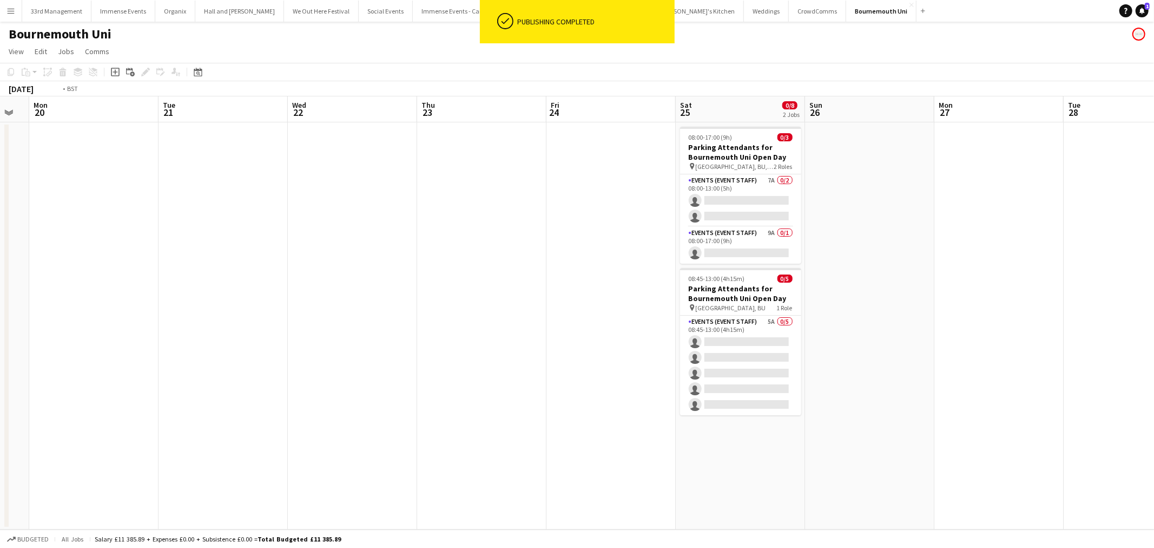
scroll to position [0, 397]
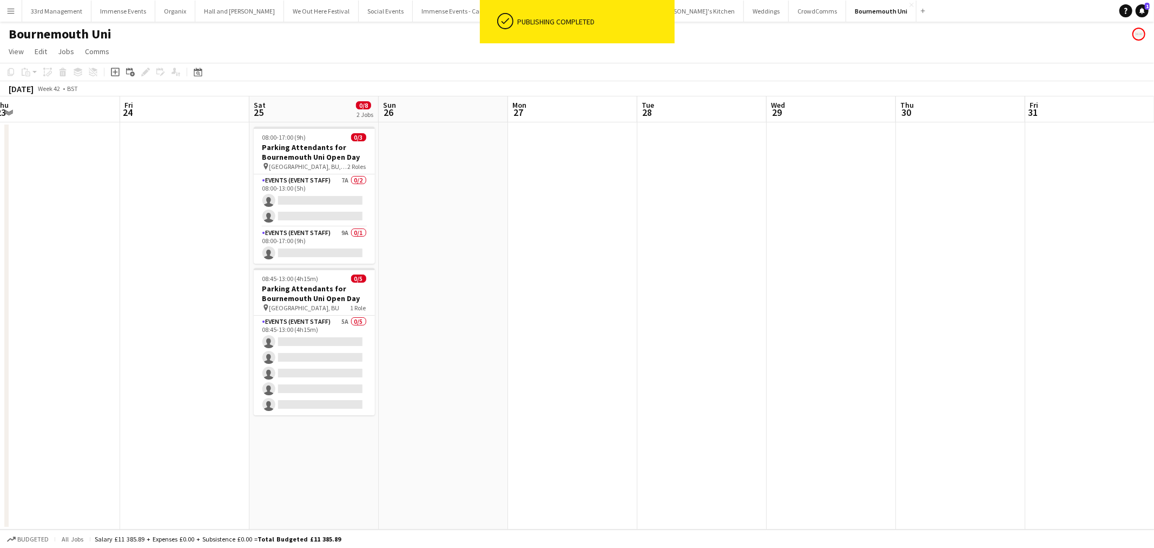
drag, startPoint x: 818, startPoint y: 309, endPoint x: 391, endPoint y: 326, distance: 426.7
click at [391, 326] on app-calendar-viewport "Mon 20 Tue 21 Wed 22 Thu 23 Fri 24 Sat 25 0/8 2 Jobs Sun 26 Mon 27 Tue 28 Wed 2…" at bounding box center [577, 312] width 1154 height 433
click at [321, 198] on app-card-role "Events (Event Staff) 7A 0/2 08:00-13:00 (5h) single-neutral-actions single-neut…" at bounding box center [314, 200] width 121 height 52
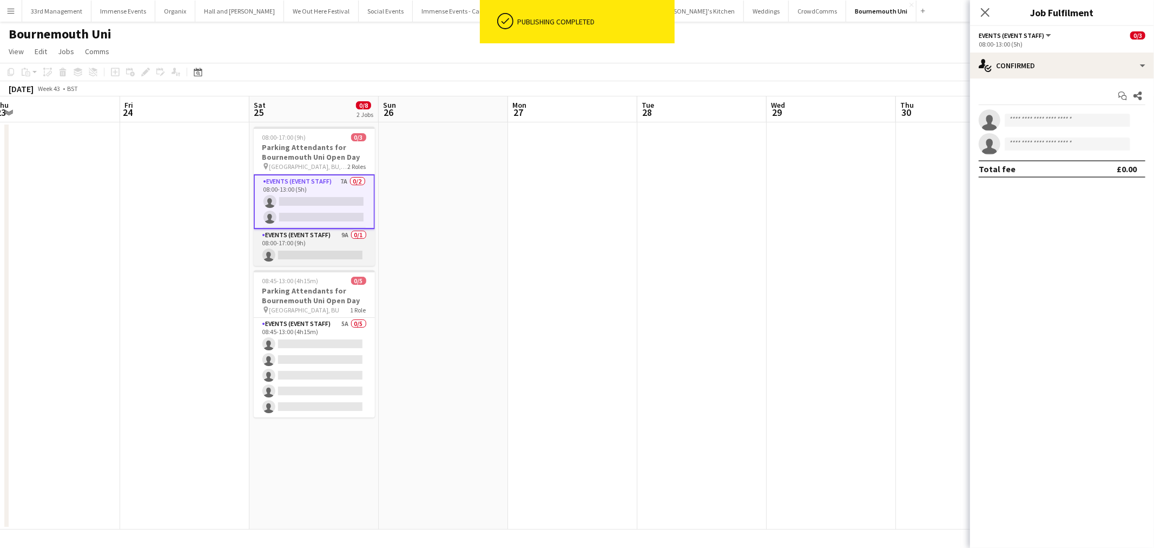
click at [322, 239] on app-card-role "Events (Event Staff) 9A 0/1 08:00-17:00 (9h) single-neutral-actions" at bounding box center [314, 247] width 121 height 37
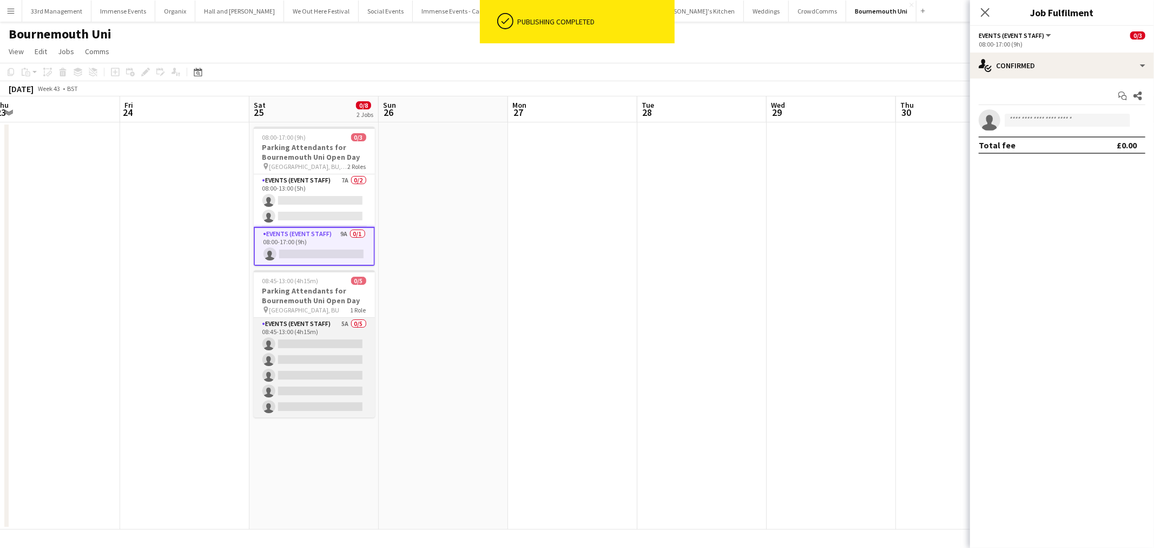
click at [319, 388] on app-card-role "Events (Event Staff) 5A 0/5 08:45-13:00 (4h15m) single-neutral-actions single-n…" at bounding box center [314, 368] width 121 height 100
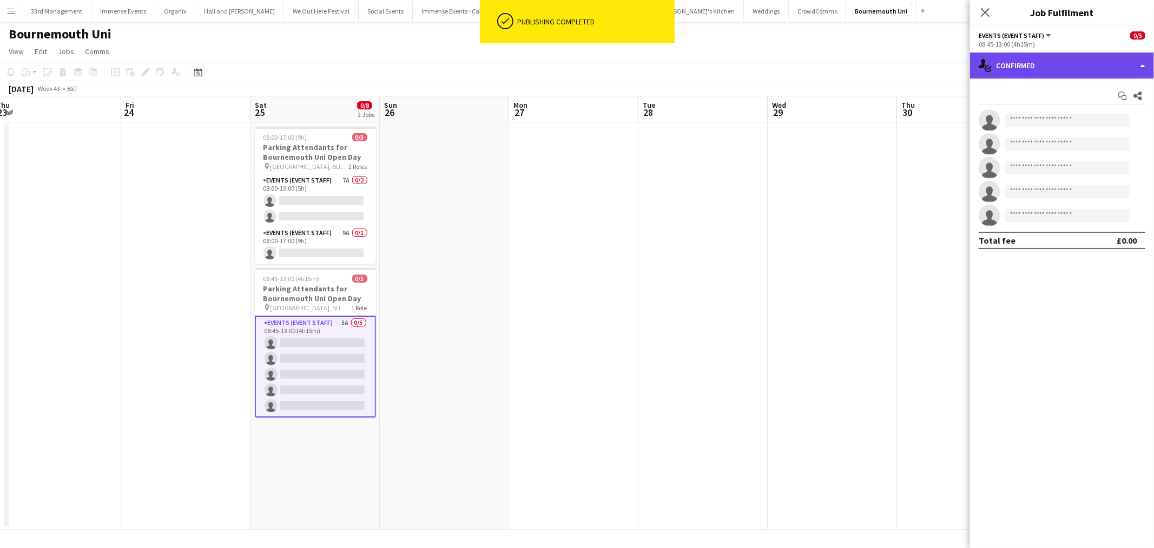
click at [1001, 63] on div "single-neutral-actions-check-2 Confirmed" at bounding box center [1062, 65] width 184 height 26
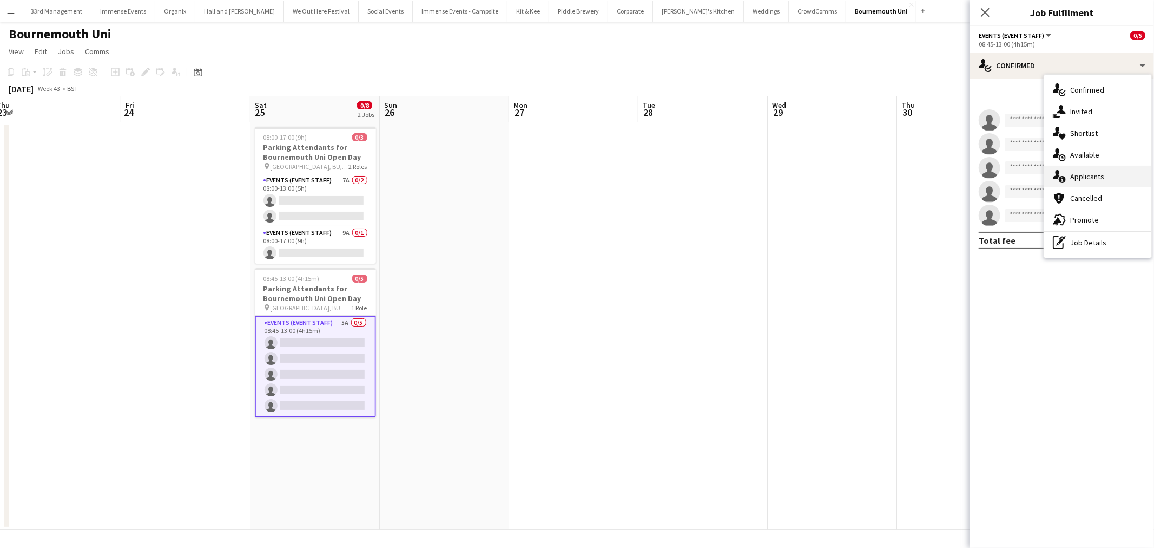
click at [1096, 177] on div "single-neutral-actions-information Applicants" at bounding box center [1097, 177] width 107 height 22
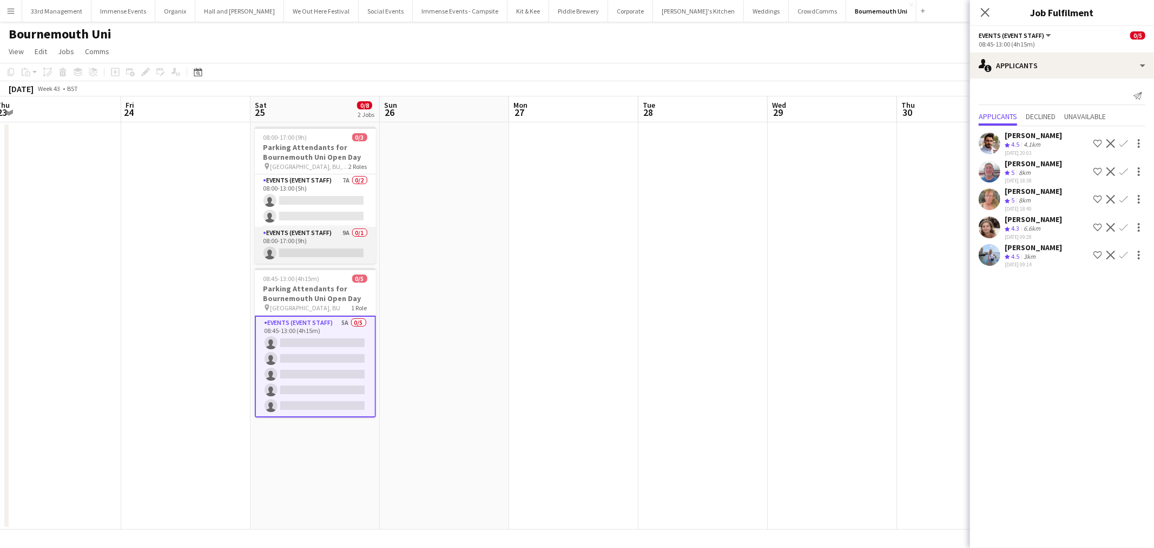
click at [328, 238] on app-card-role "Events (Event Staff) 9A 0/1 08:00-17:00 (9h) single-neutral-actions" at bounding box center [315, 245] width 121 height 37
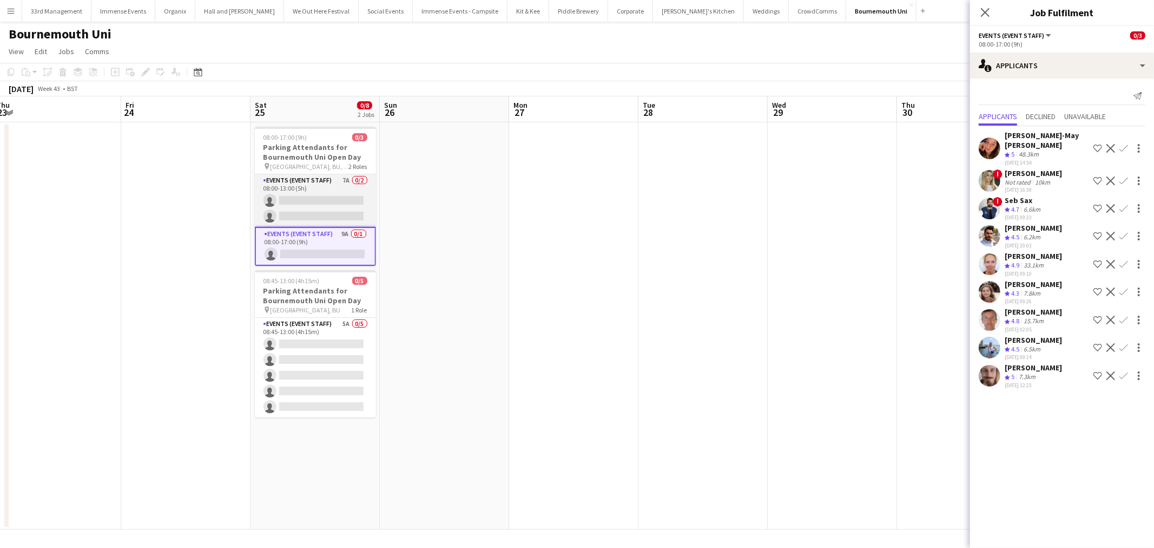
click at [324, 195] on app-card-role "Events (Event Staff) 7A 0/2 08:00-13:00 (5h) single-neutral-actions single-neut…" at bounding box center [315, 200] width 121 height 52
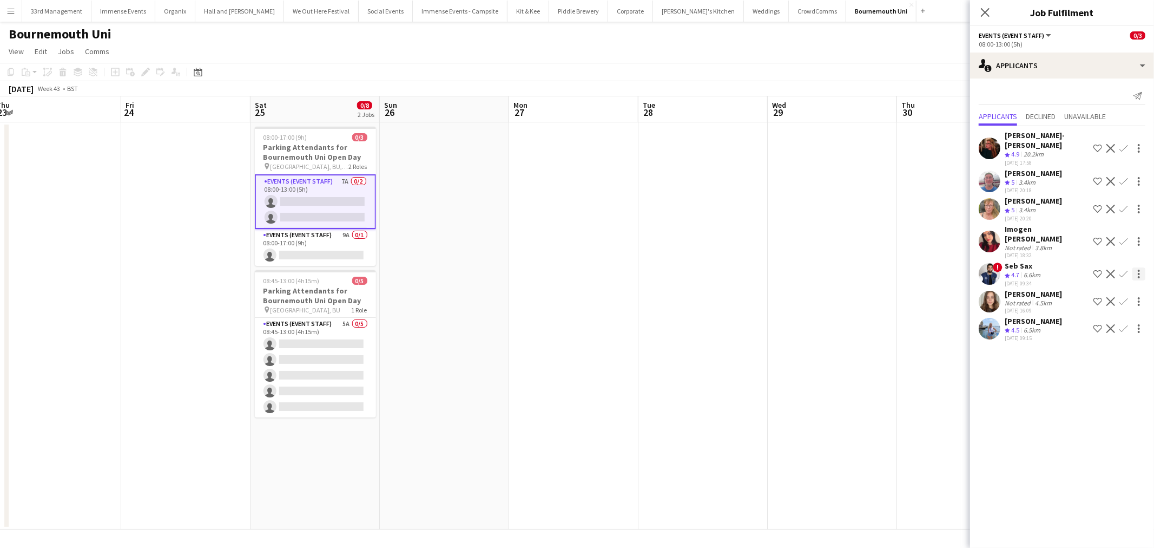
click at [1125, 269] on app-icon "Confirm" at bounding box center [1123, 273] width 9 height 9
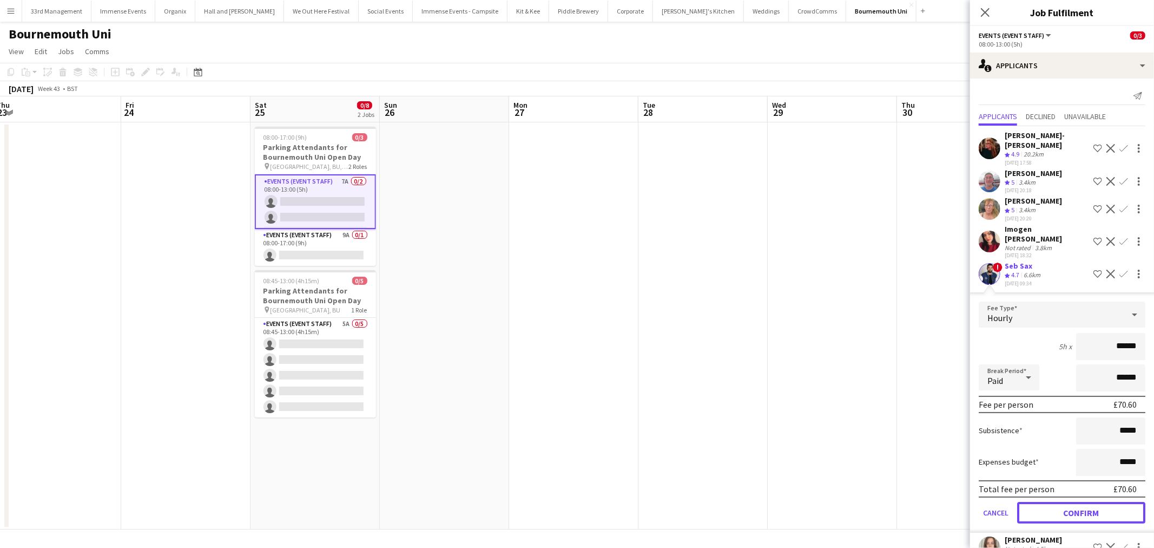
drag, startPoint x: 1060, startPoint y: 485, endPoint x: 991, endPoint y: 440, distance: 82.5
click at [1060, 502] on button "Confirm" at bounding box center [1081, 513] width 128 height 22
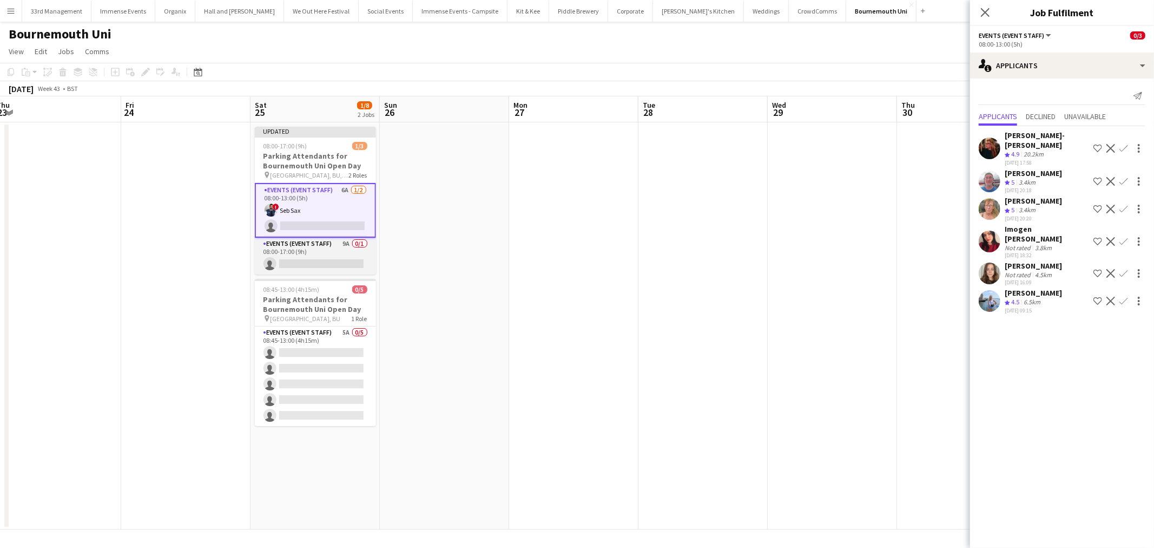
click at [338, 260] on app-card-role "Events (Event Staff) 9A 0/1 08:00-17:00 (9h) single-neutral-actions" at bounding box center [315, 256] width 121 height 37
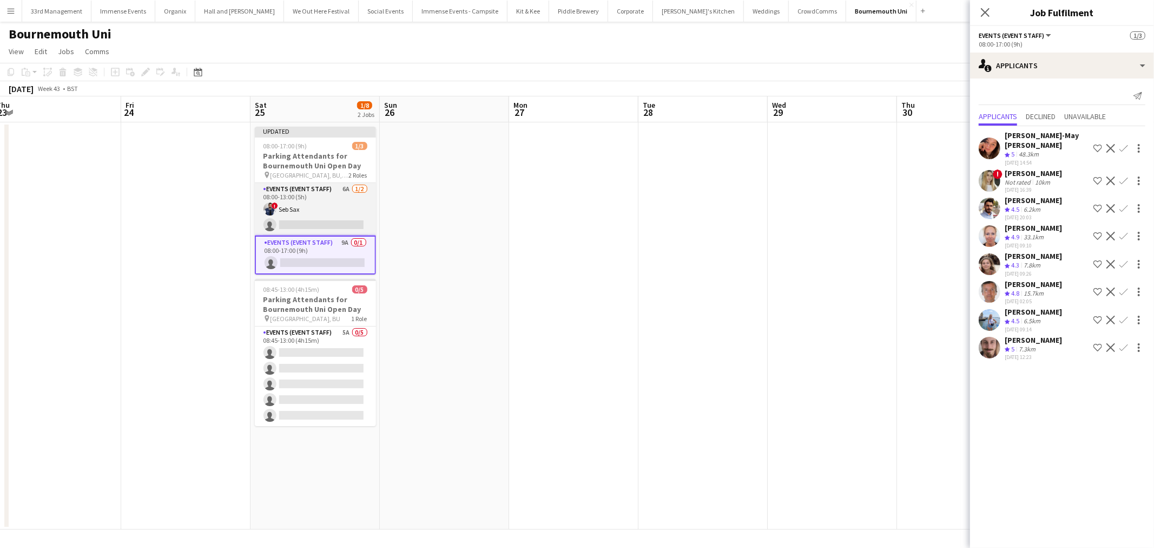
click at [324, 214] on app-card-role "Events (Event Staff) 6A 1/2 08:00-13:00 (5h) ! Seb Sax single-neutral-actions" at bounding box center [315, 209] width 121 height 52
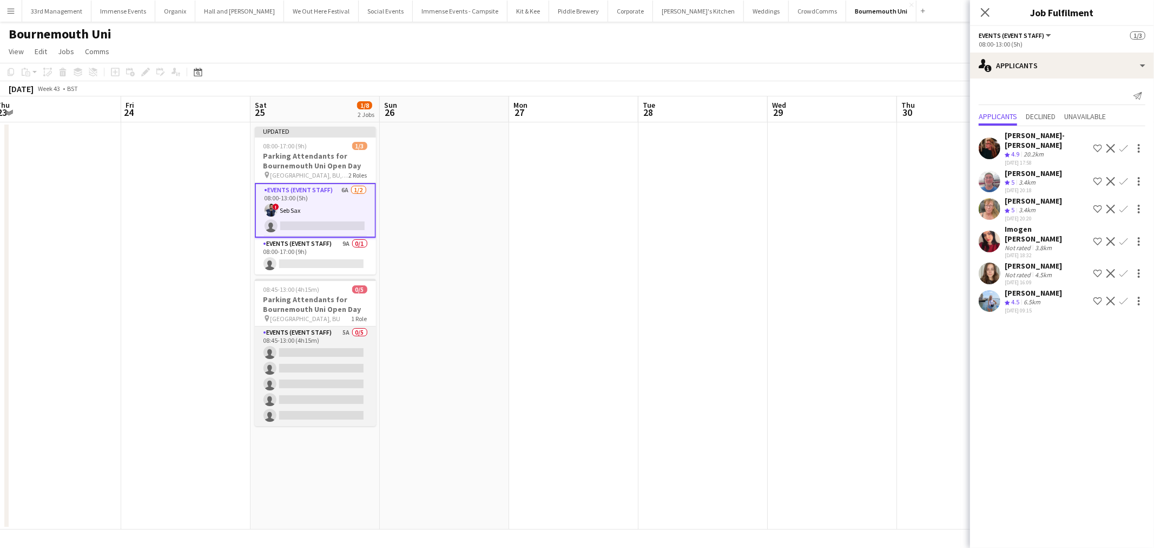
click at [303, 370] on app-card-role "Events (Event Staff) 5A 0/5 08:45-13:00 (4h15m) single-neutral-actions single-n…" at bounding box center [315, 376] width 121 height 100
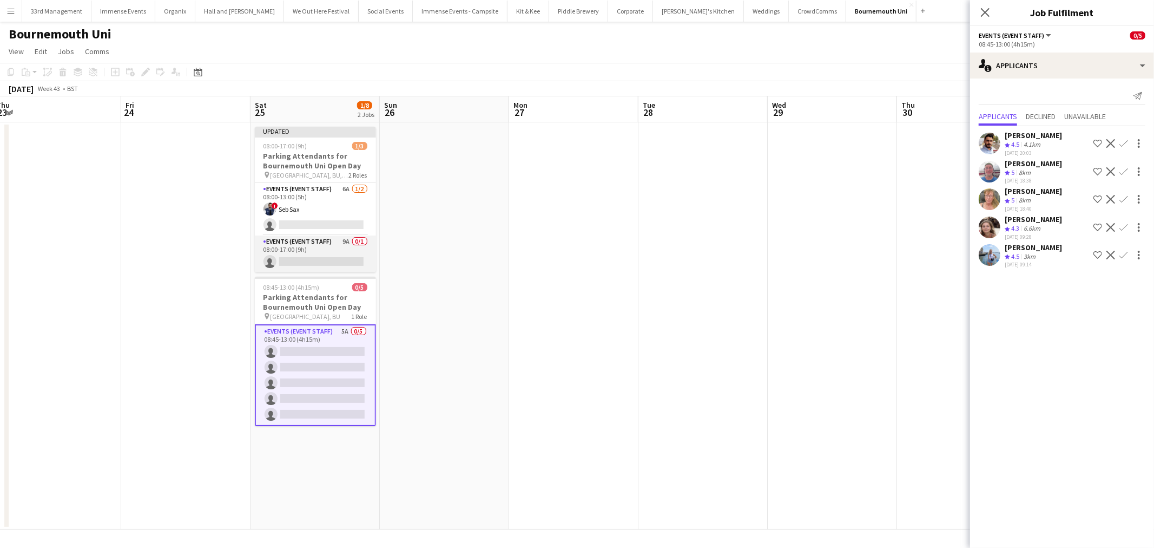
click at [317, 244] on app-card-role "Events (Event Staff) 9A 0/1 08:00-17:00 (9h) single-neutral-actions" at bounding box center [315, 253] width 121 height 37
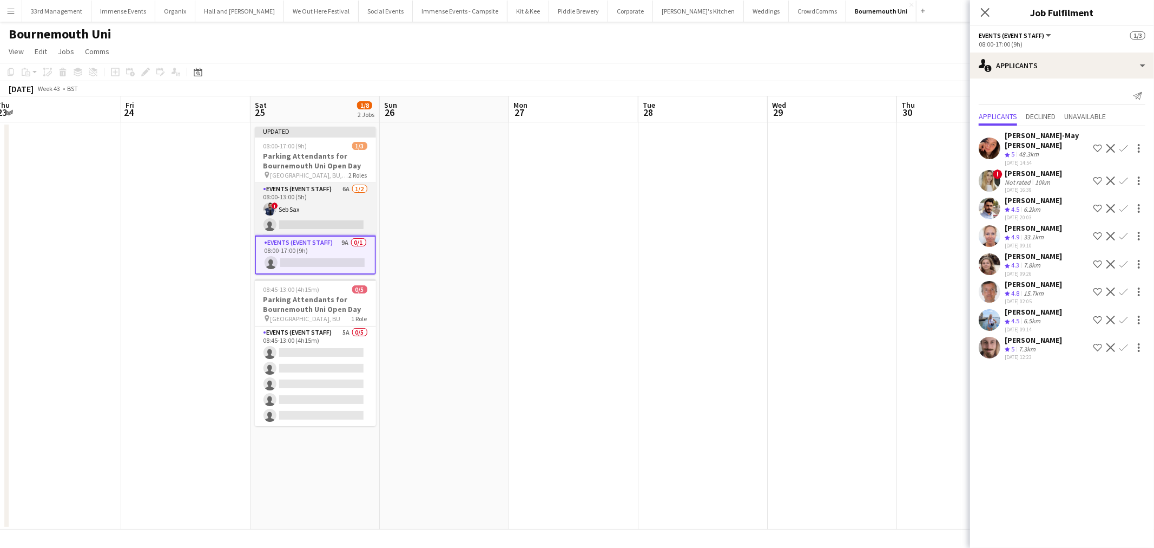
click at [298, 225] on app-card-role "Events (Event Staff) 6A 1/2 08:00-13:00 (5h) ! Seb Sax single-neutral-actions" at bounding box center [315, 209] width 121 height 52
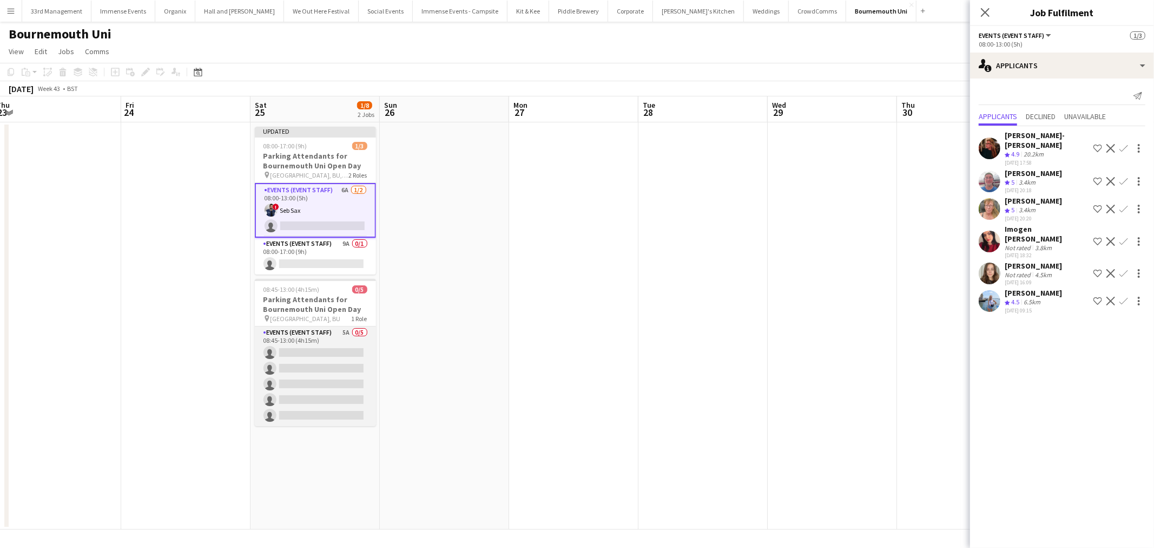
click at [288, 378] on app-card-role "Events (Event Staff) 5A 0/5 08:45-13:00 (4h15m) single-neutral-actions single-n…" at bounding box center [315, 376] width 121 height 100
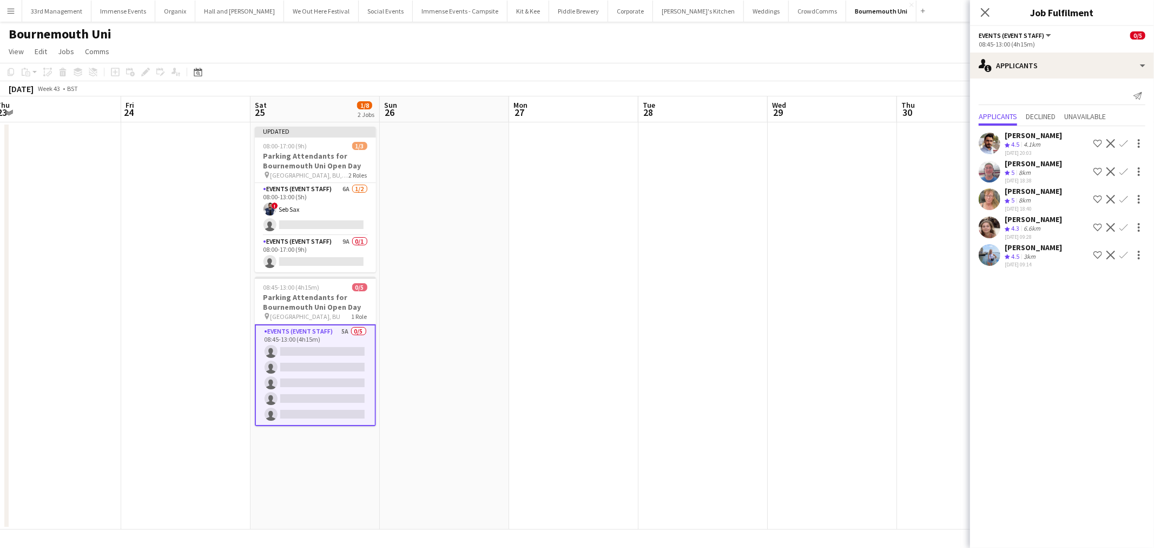
click at [1122, 227] on app-icon "Confirm" at bounding box center [1123, 227] width 9 height 9
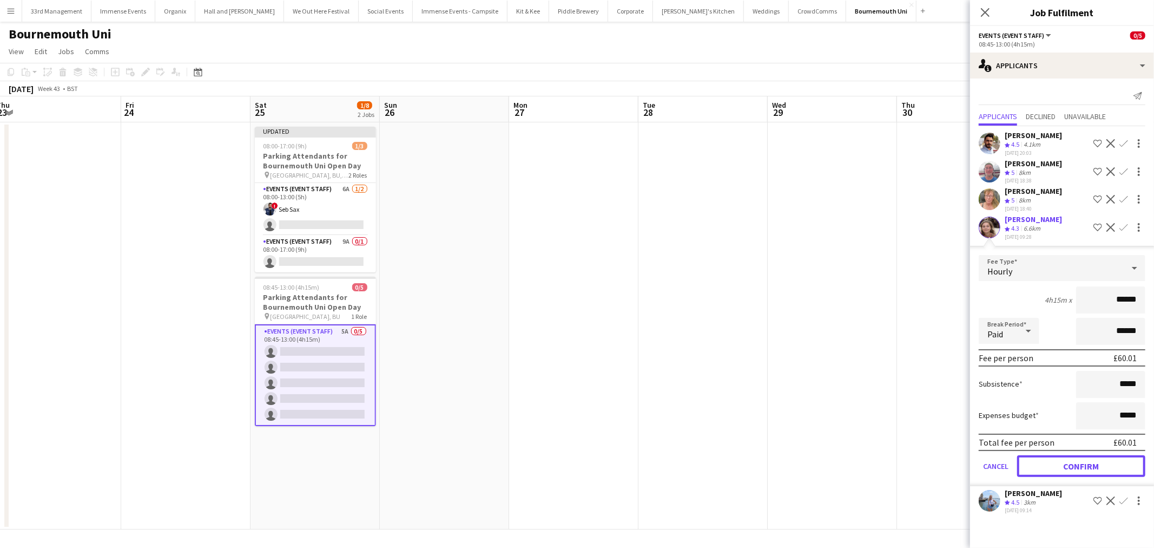
click at [1075, 459] on button "Confirm" at bounding box center [1081, 466] width 128 height 22
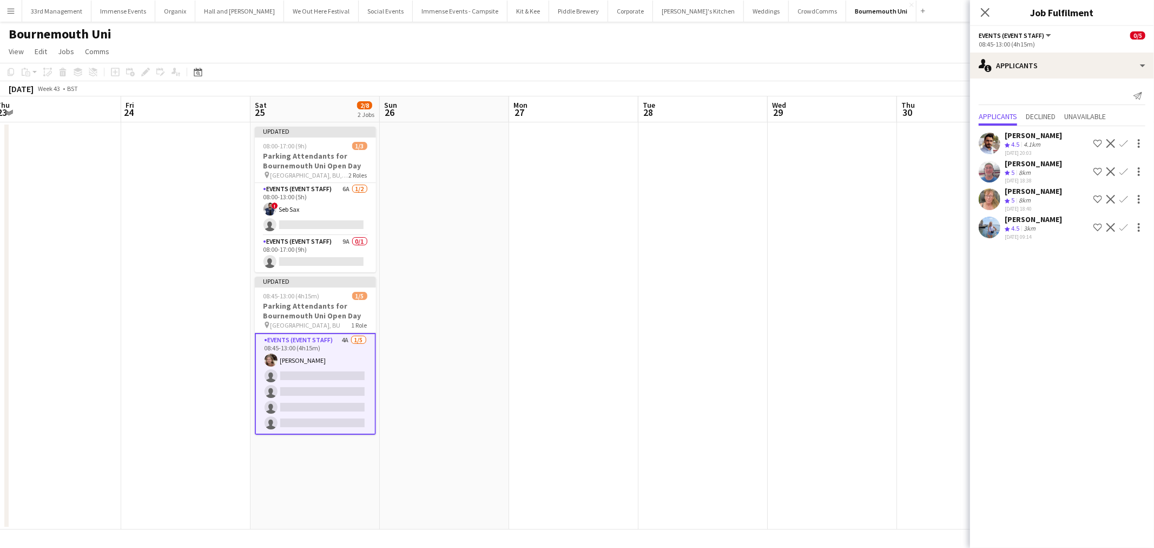
click at [1122, 195] on app-icon "Confirm" at bounding box center [1123, 199] width 9 height 9
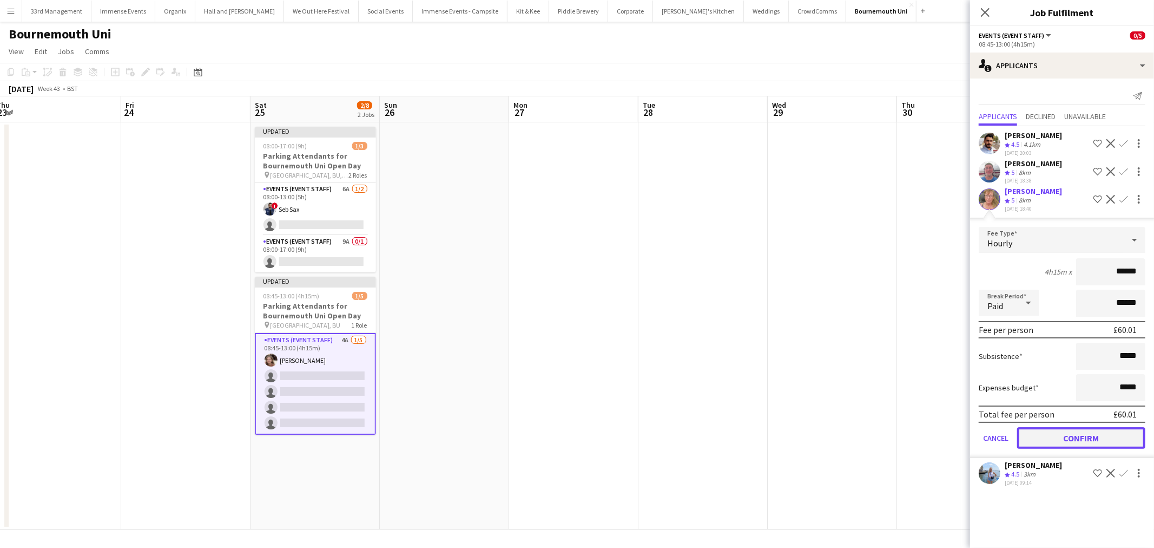
click at [1062, 428] on button "Confirm" at bounding box center [1081, 438] width 128 height 22
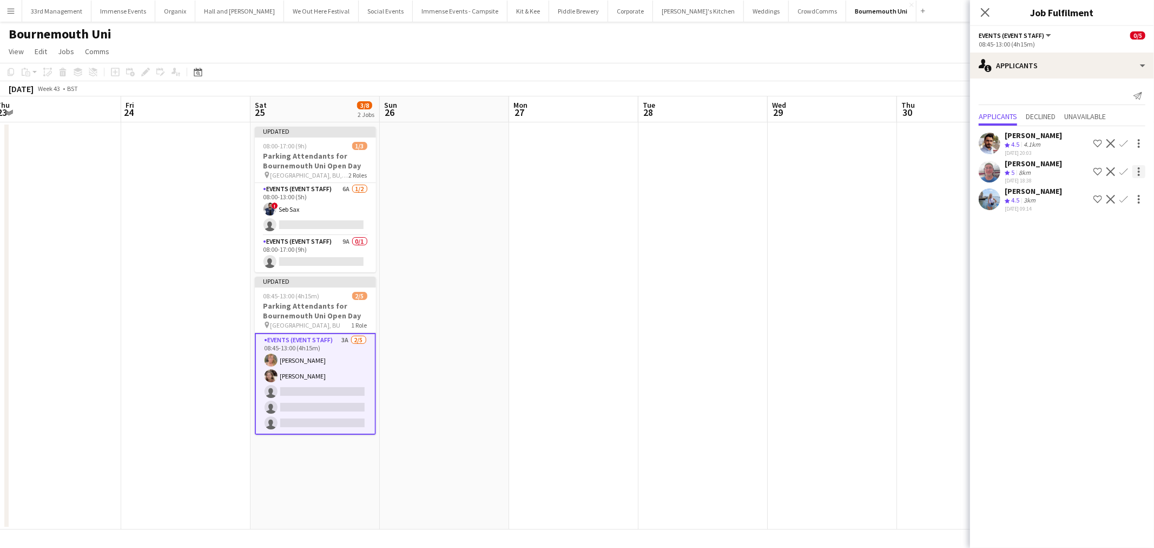
click at [1132, 172] on div at bounding box center [1138, 171] width 13 height 13
click at [1127, 172] on div at bounding box center [577, 274] width 1154 height 548
click at [1124, 168] on app-icon "Confirm" at bounding box center [1123, 171] width 9 height 9
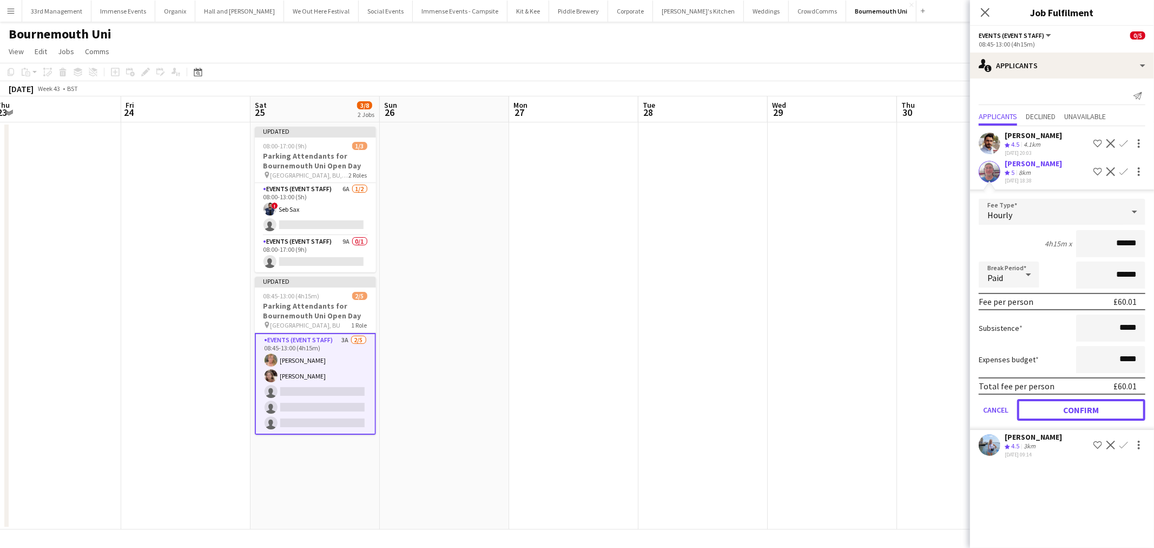
click at [1073, 406] on button "Confirm" at bounding box center [1081, 410] width 128 height 22
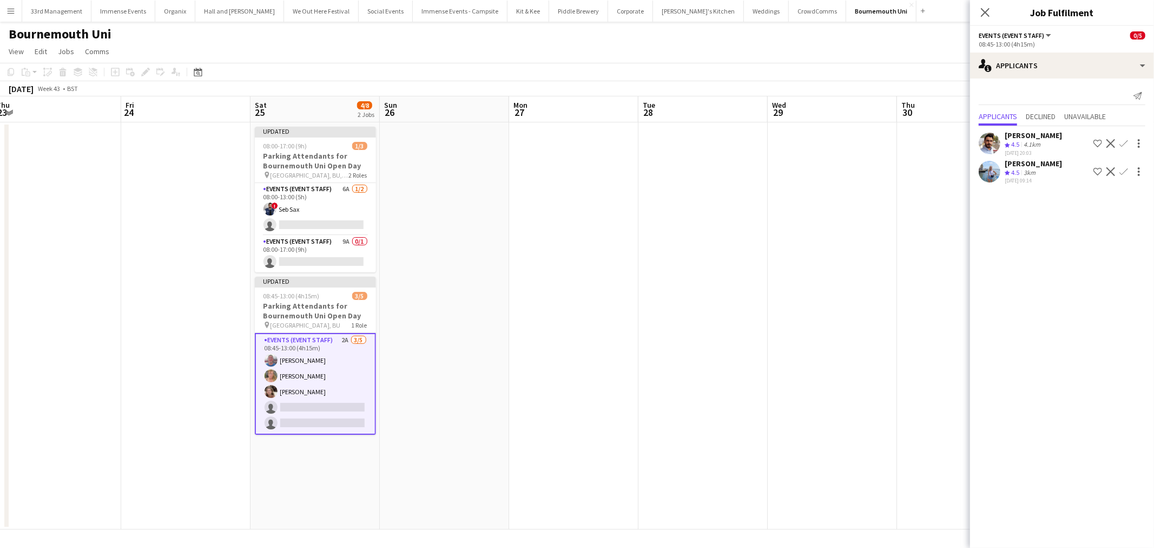
click at [1123, 172] on app-icon "Confirm" at bounding box center [1123, 171] width 9 height 9
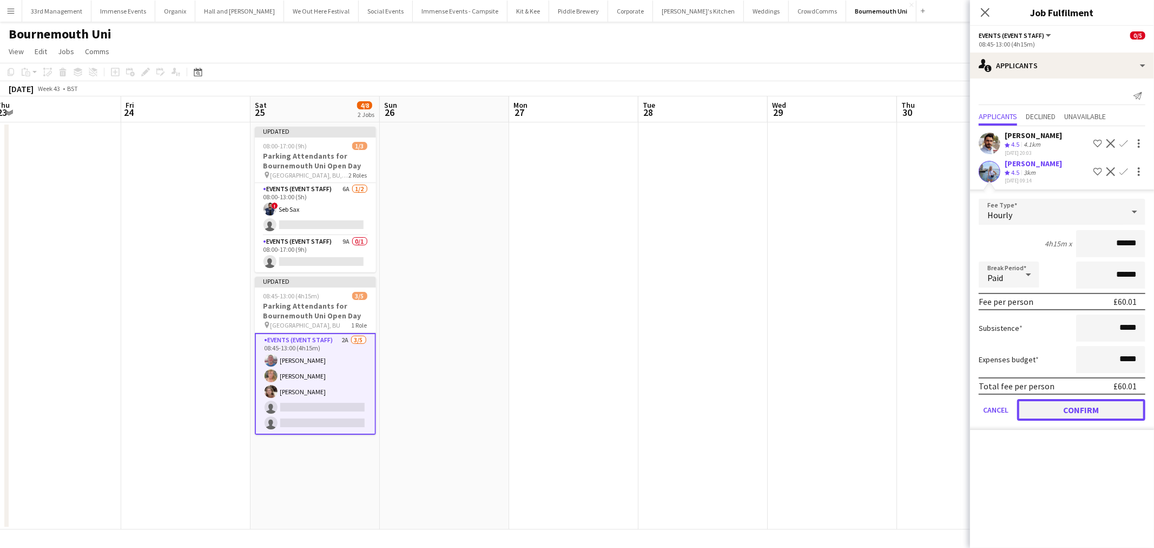
click at [1064, 400] on button "Confirm" at bounding box center [1081, 410] width 128 height 22
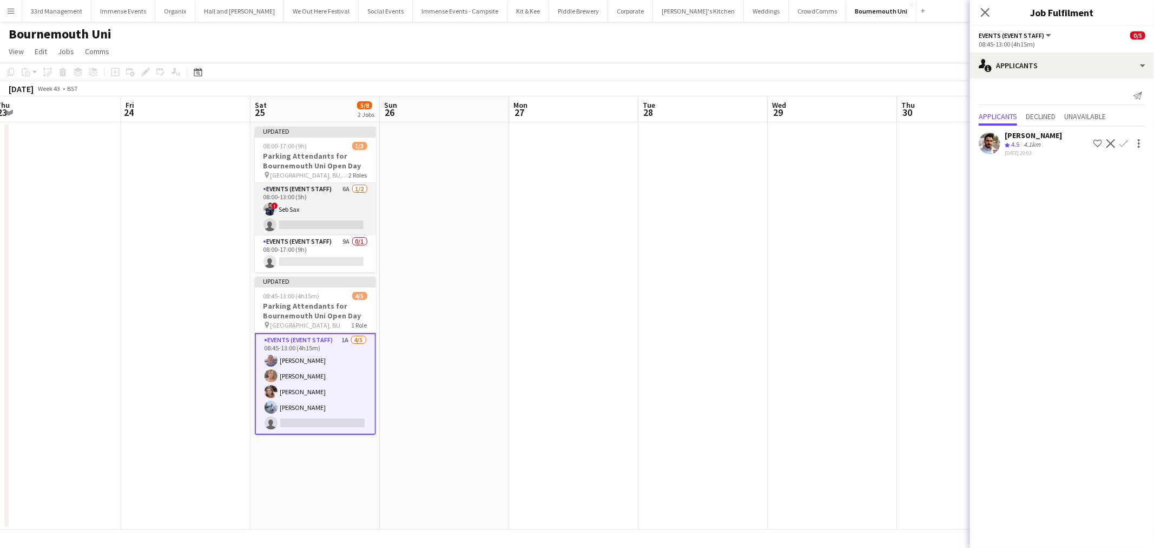
click at [327, 215] on app-card-role "Events (Event Staff) 6A 1/2 08:00-13:00 (5h) ! Seb Sax single-neutral-actions" at bounding box center [315, 209] width 121 height 52
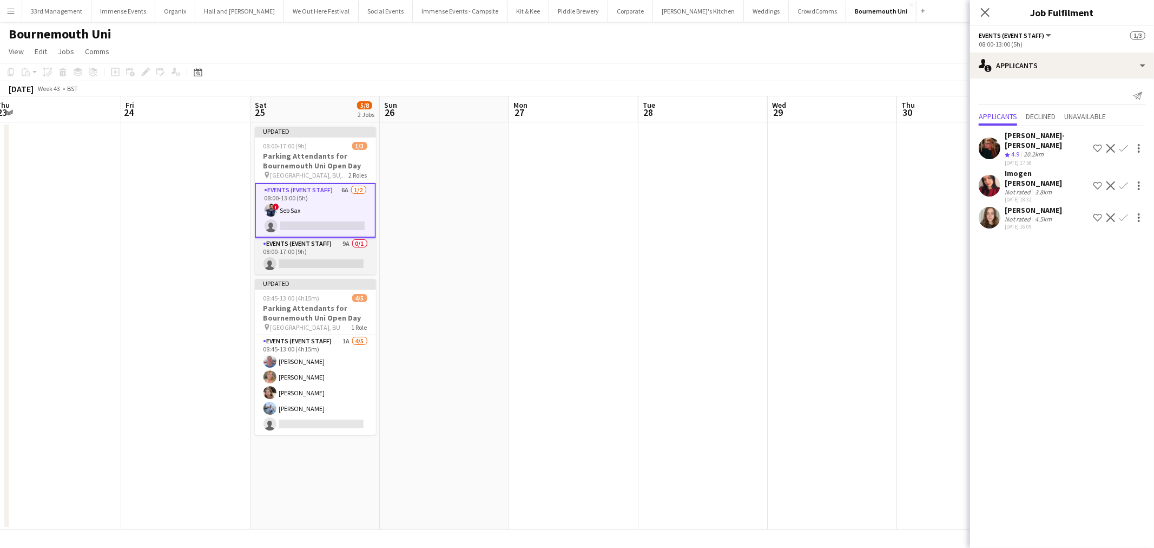
click at [314, 253] on app-card-role "Events (Event Staff) 9A 0/1 08:00-17:00 (9h) single-neutral-actions" at bounding box center [315, 256] width 121 height 37
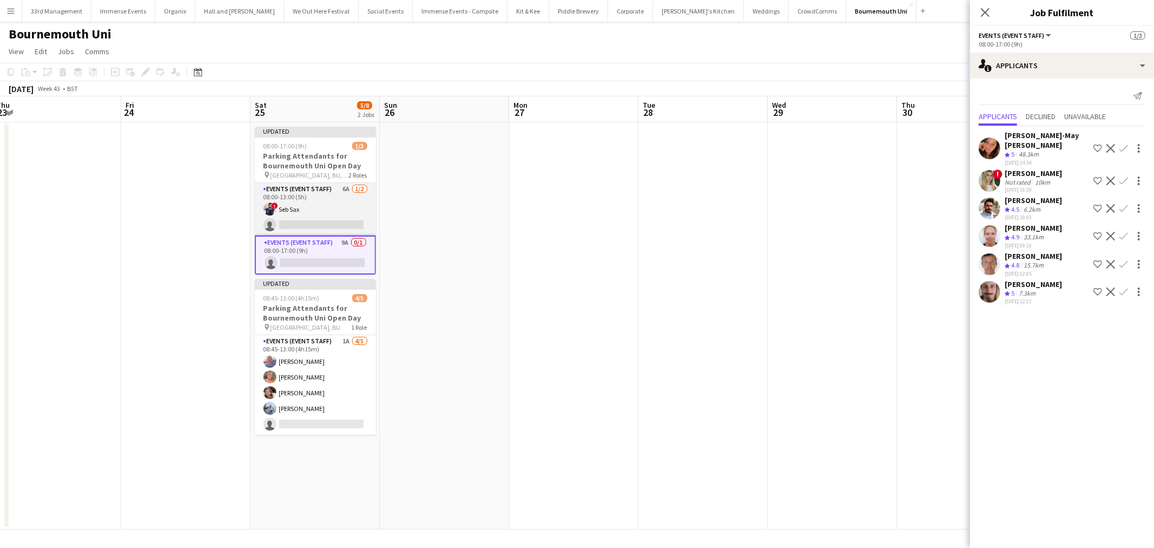
click at [320, 209] on app-card-role "Events (Event Staff) 6A 1/2 08:00-13:00 (5h) ! Seb Sax single-neutral-actions" at bounding box center [315, 209] width 121 height 52
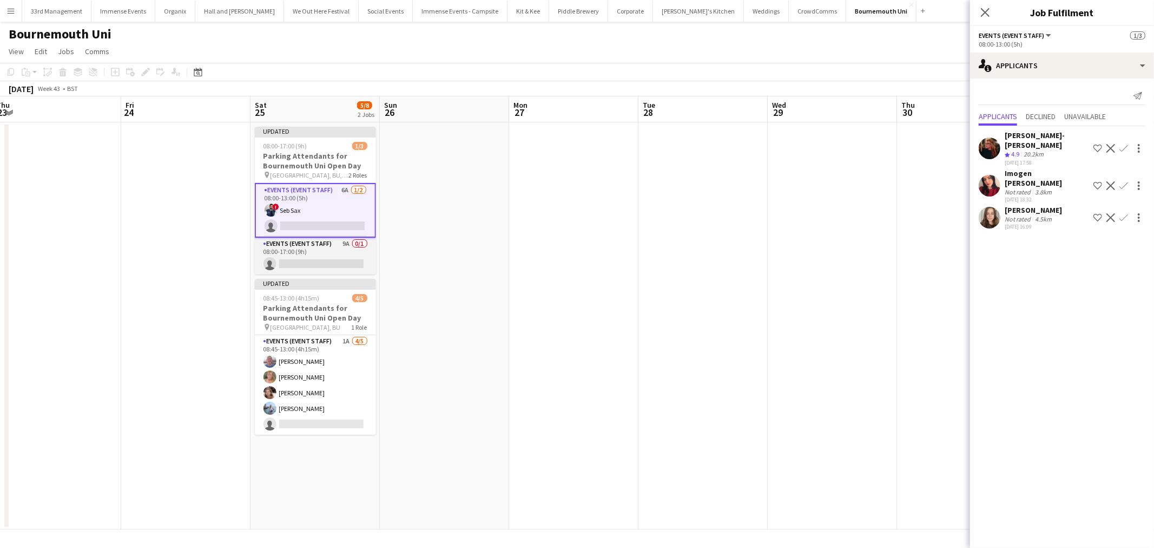
click at [315, 250] on app-card-role "Events (Event Staff) 9A 0/1 08:00-17:00 (9h) single-neutral-actions" at bounding box center [315, 256] width 121 height 37
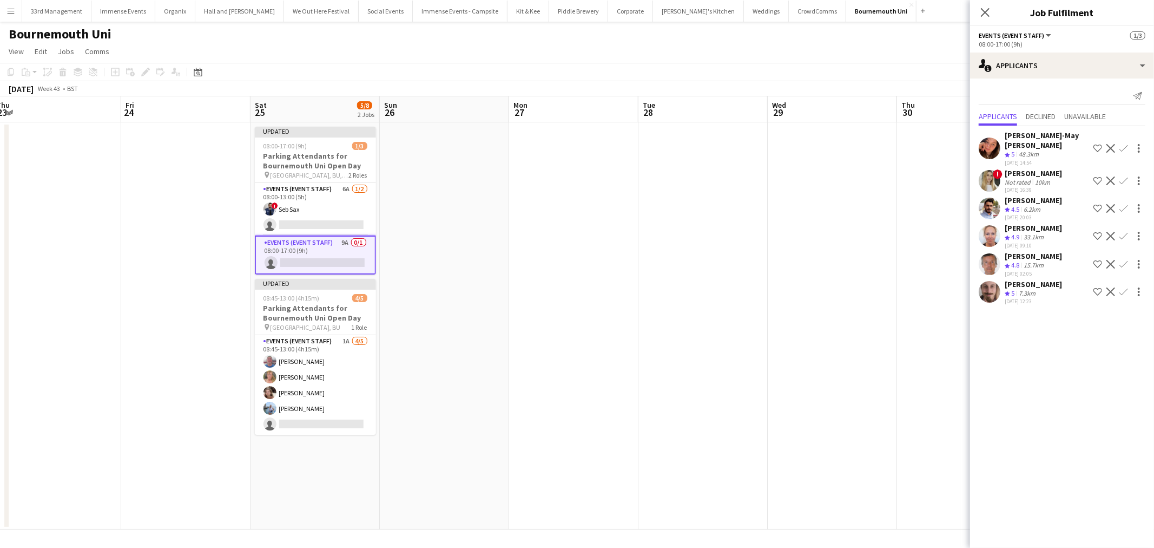
click at [1123, 287] on app-icon "Confirm" at bounding box center [1123, 291] width 9 height 9
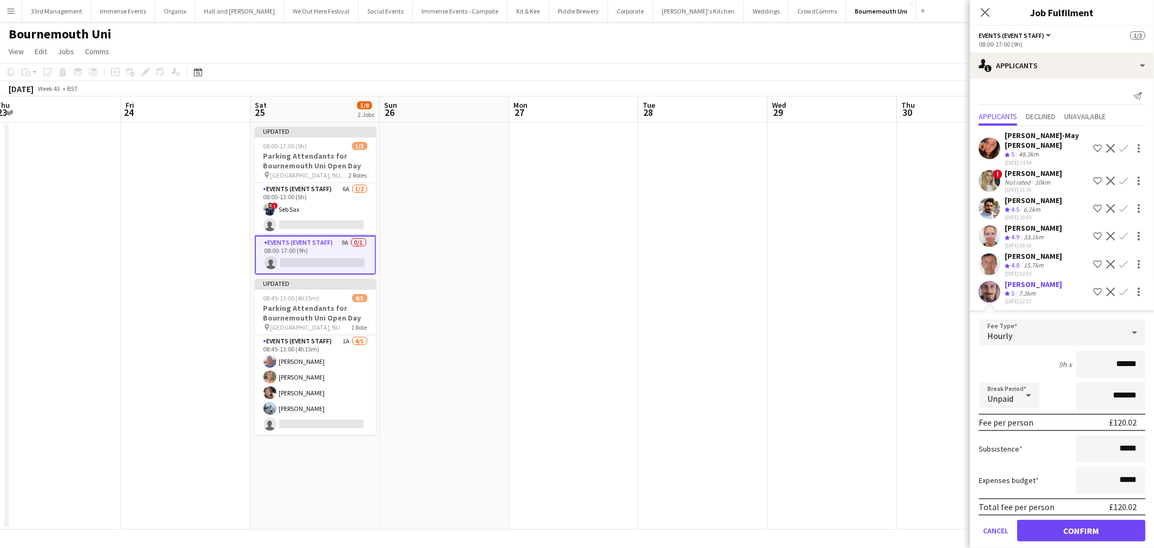
click at [1075, 251] on div "Bruce Acton Crew rating 4.8 15.7km 02-08-2025 02:05 Shortlist crew Decline Conf…" at bounding box center [1062, 264] width 184 height 26
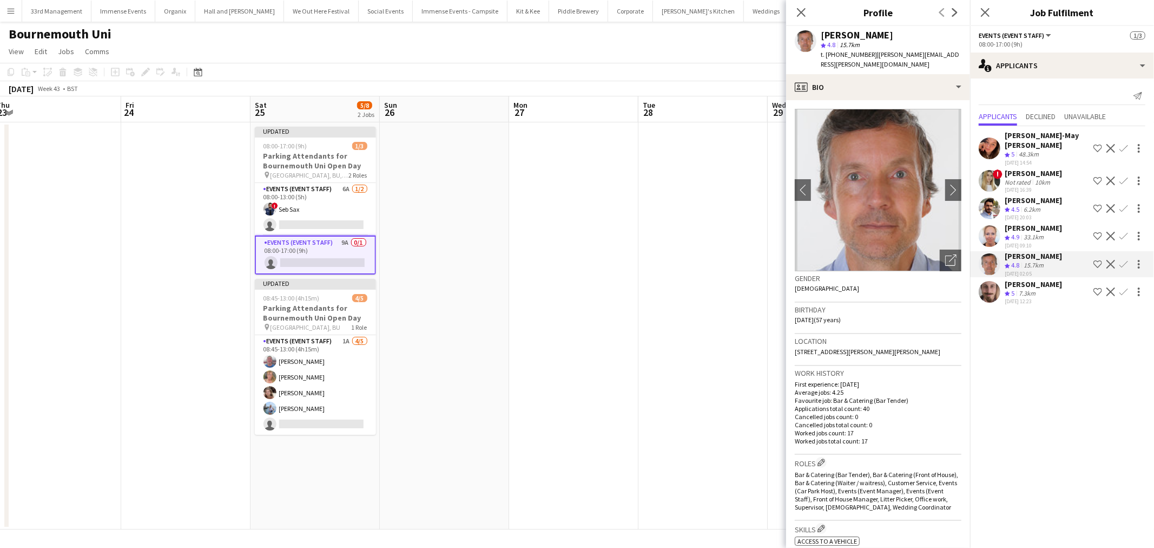
click at [1128, 258] on button "Confirm" at bounding box center [1123, 264] width 13 height 13
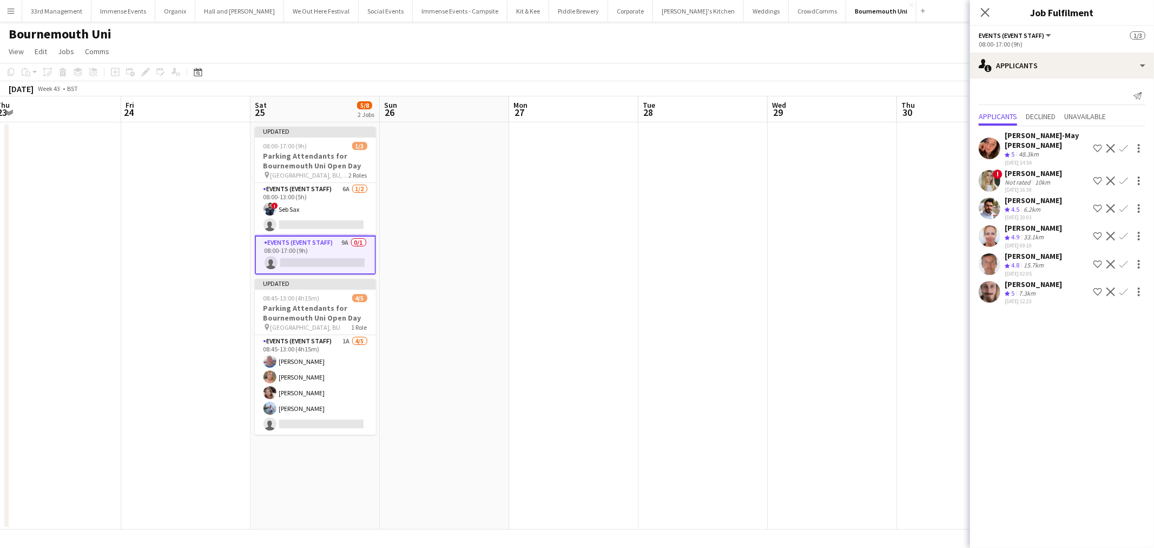
click at [1128, 258] on button "Confirm" at bounding box center [1123, 264] width 13 height 13
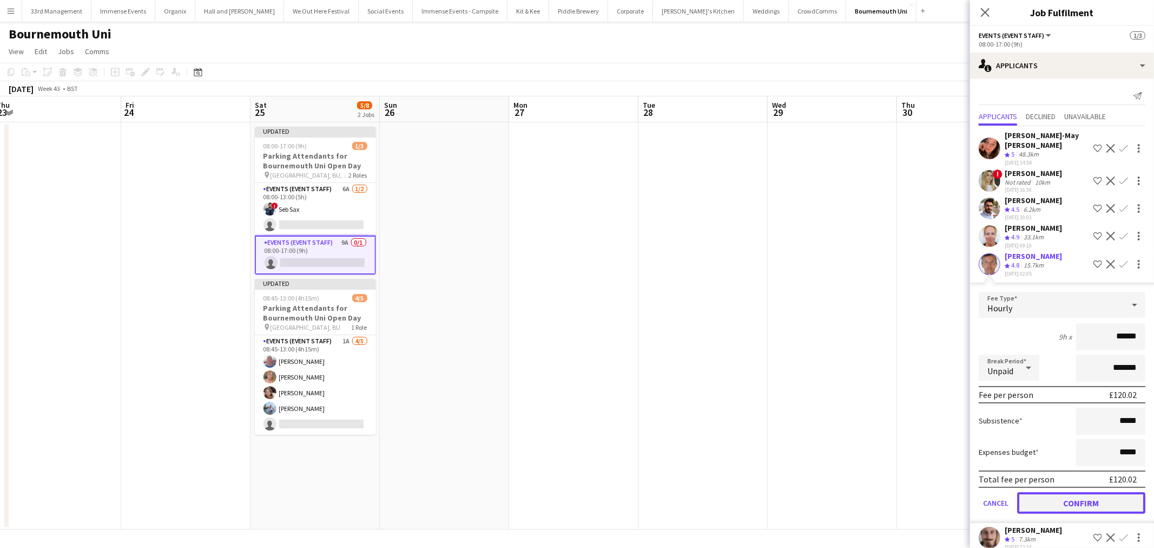
click at [1072, 492] on button "Confirm" at bounding box center [1081, 503] width 128 height 22
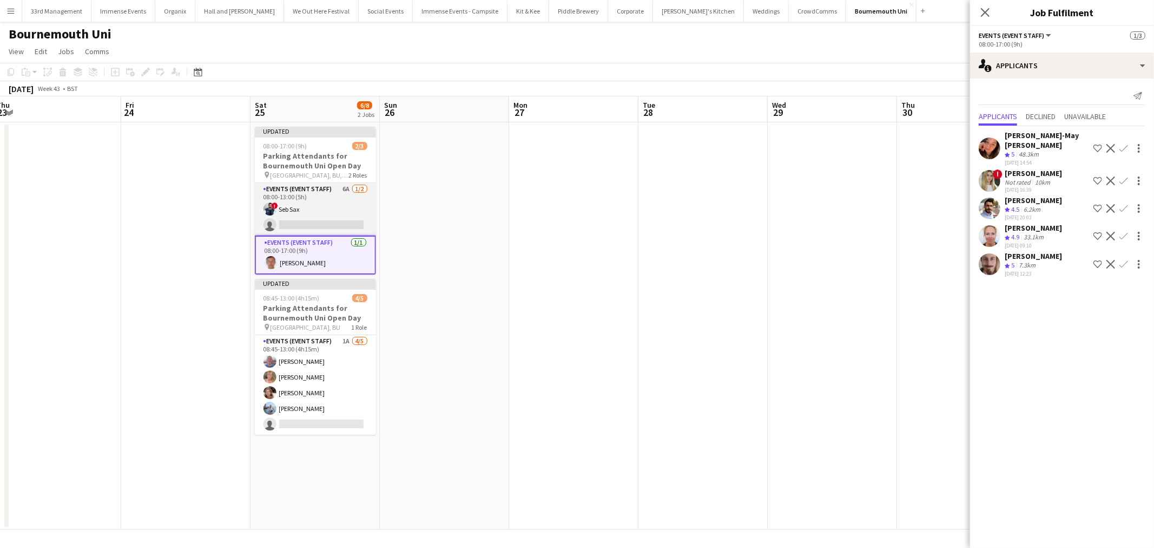
click at [327, 215] on app-card-role "Events (Event Staff) 6A 1/2 08:00-13:00 (5h) ! Seb Sax single-neutral-actions" at bounding box center [315, 209] width 121 height 52
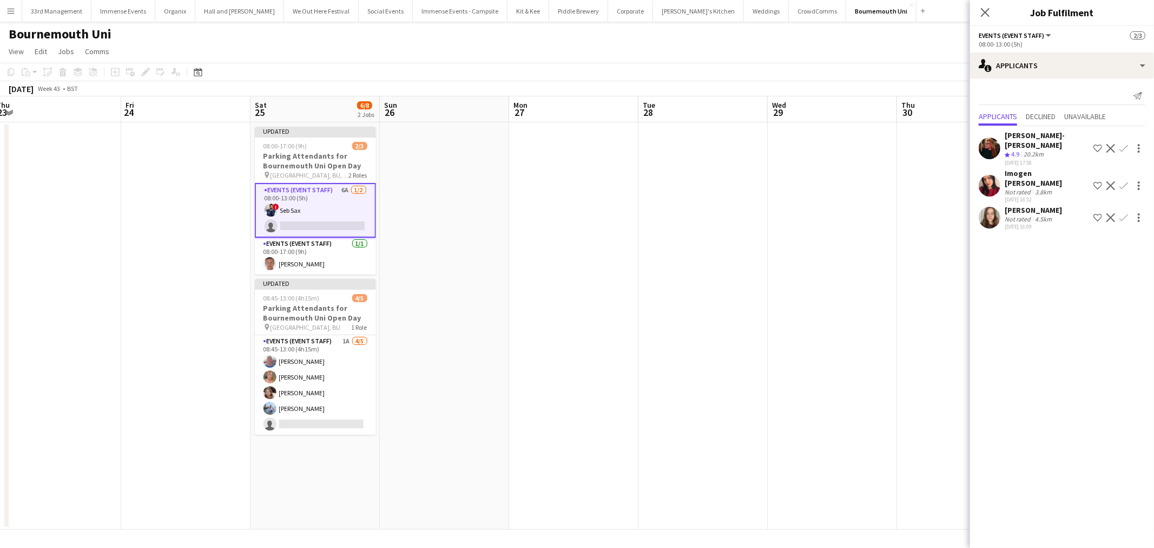
click at [985, 175] on app-user-avatar at bounding box center [990, 186] width 22 height 22
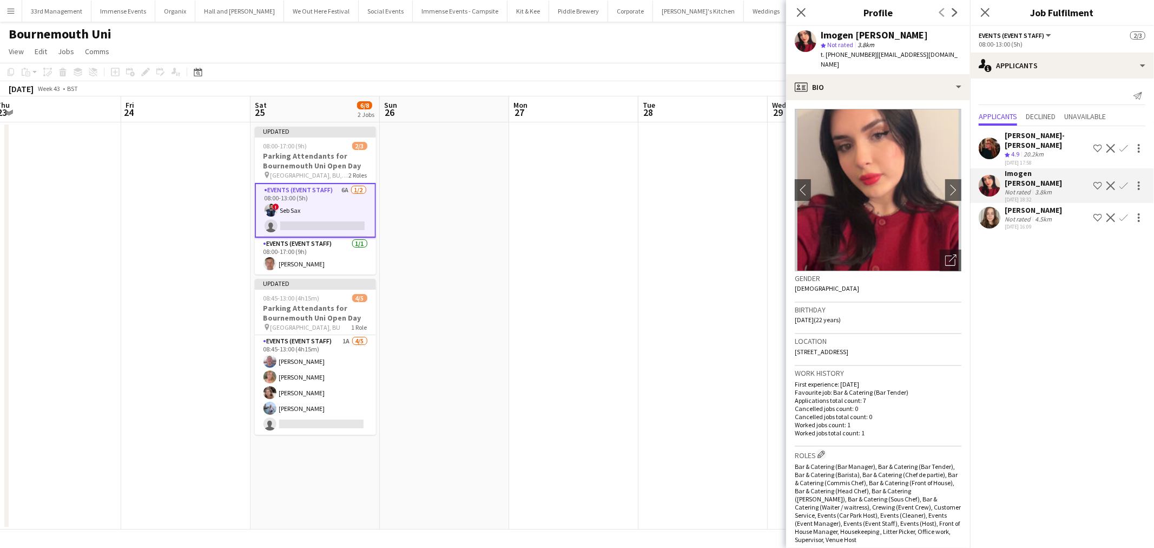
click at [1126, 181] on app-icon "Confirm" at bounding box center [1123, 185] width 9 height 9
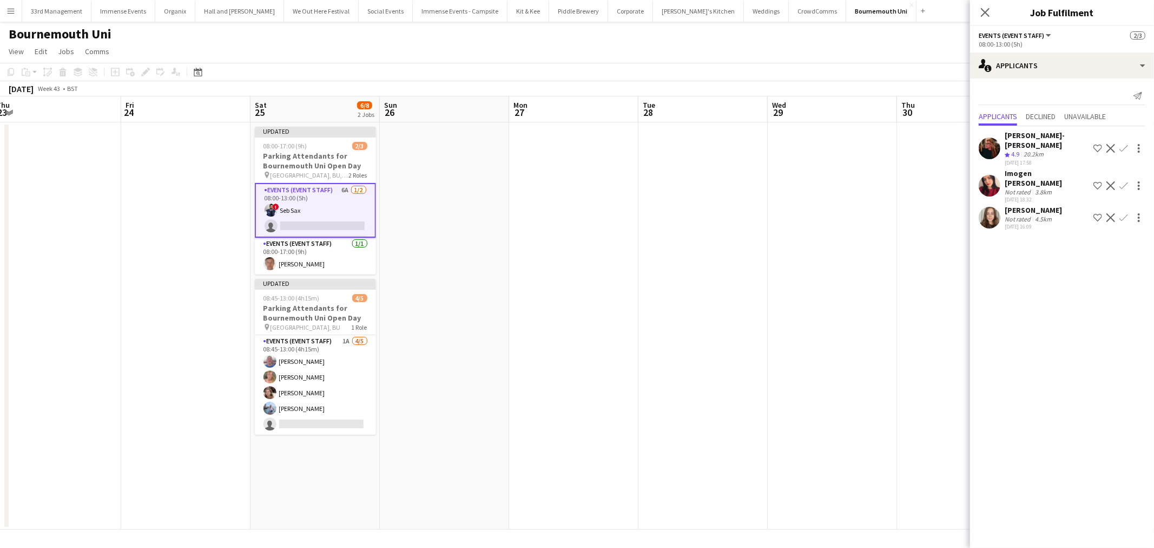
click at [1123, 181] on div "Imogen Preen Not rated 3.8km 24-07-2025 18:32 Shortlist crew Decline Confirm" at bounding box center [1062, 185] width 184 height 35
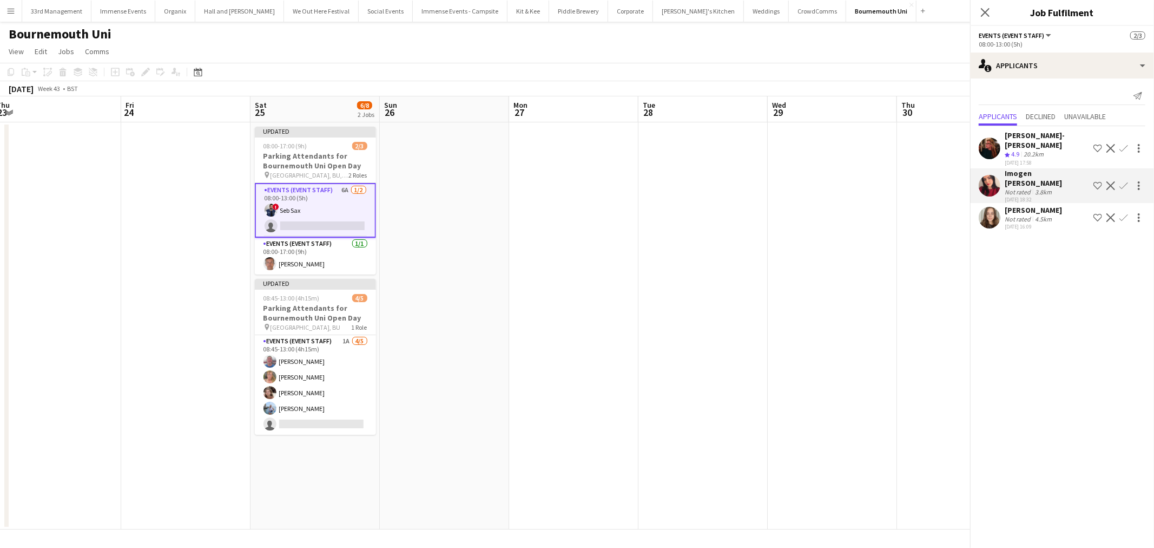
click at [1124, 181] on app-icon "Confirm" at bounding box center [1123, 185] width 9 height 9
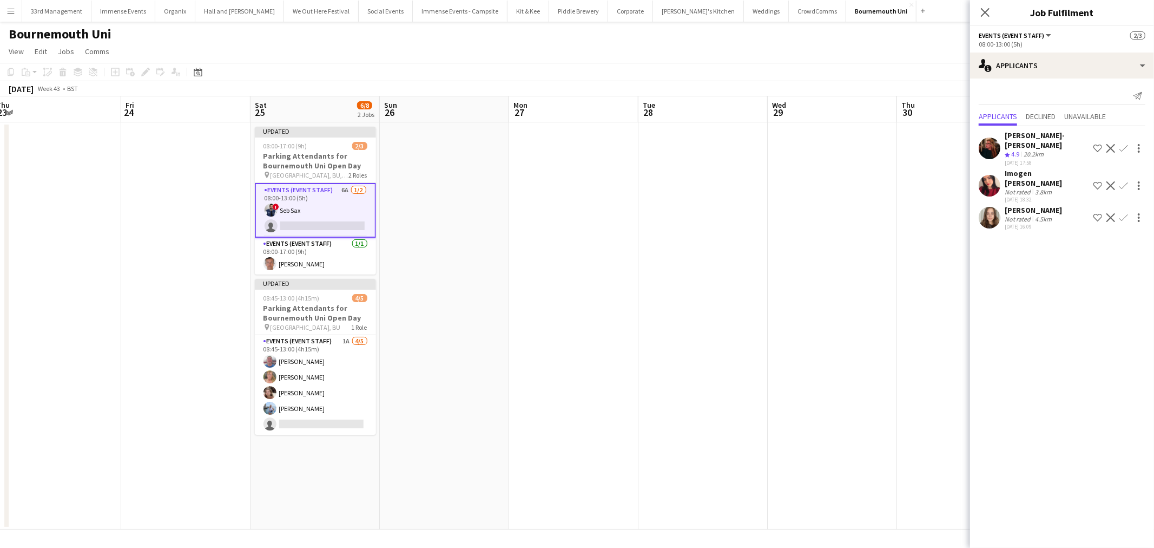
click at [1124, 179] on button "Confirm" at bounding box center [1123, 185] width 13 height 13
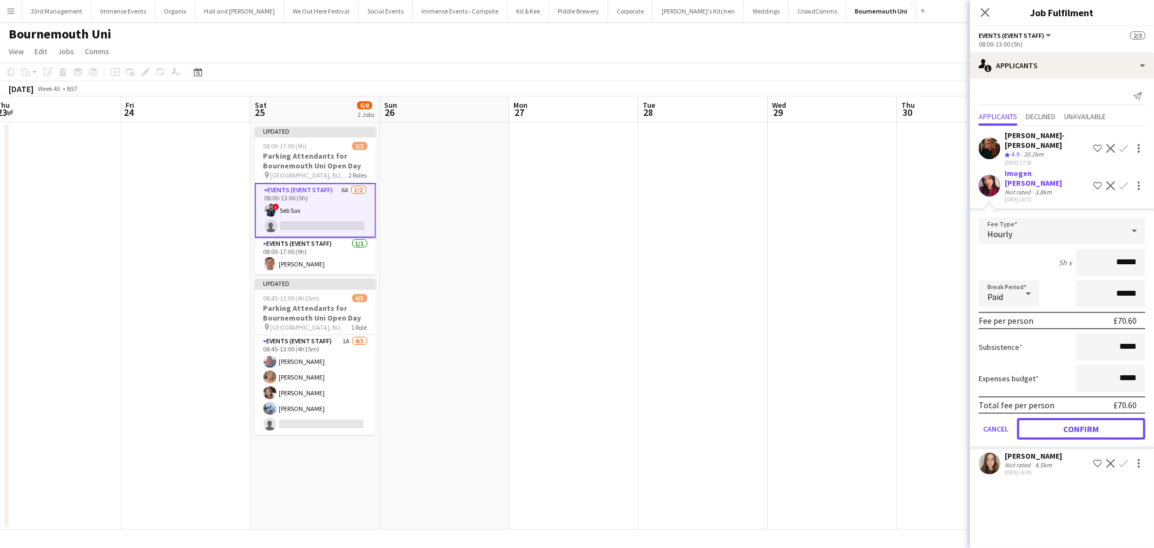
drag, startPoint x: 1061, startPoint y: 405, endPoint x: 1056, endPoint y: 399, distance: 8.0
click at [1061, 418] on button "Confirm" at bounding box center [1081, 429] width 128 height 22
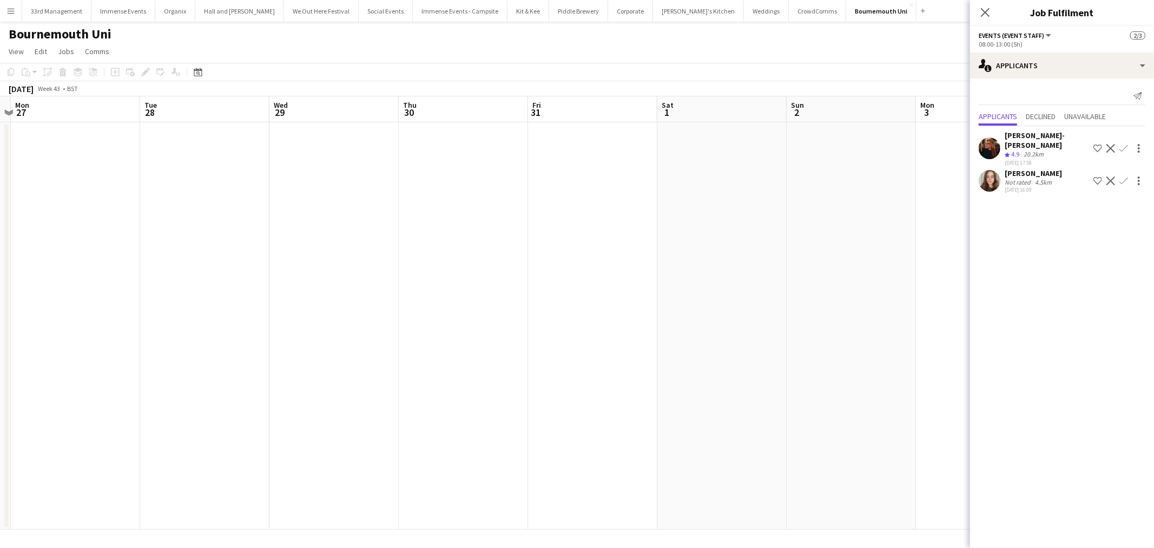
drag, startPoint x: 701, startPoint y: 329, endPoint x: 299, endPoint y: 379, distance: 405.6
click at [296, 379] on app-calendar-viewport "Fri 24 Sat 25 7/8 2 Jobs Sun 26 Mon 27 Tue 28 Wed 29 Thu 30 Fri 31 Sat 1 Sun 2 …" at bounding box center [577, 312] width 1154 height 433
drag, startPoint x: 646, startPoint y: 245, endPoint x: 657, endPoint y: 226, distance: 22.5
click at [647, 244] on app-date-cell at bounding box center [605, 325] width 129 height 407
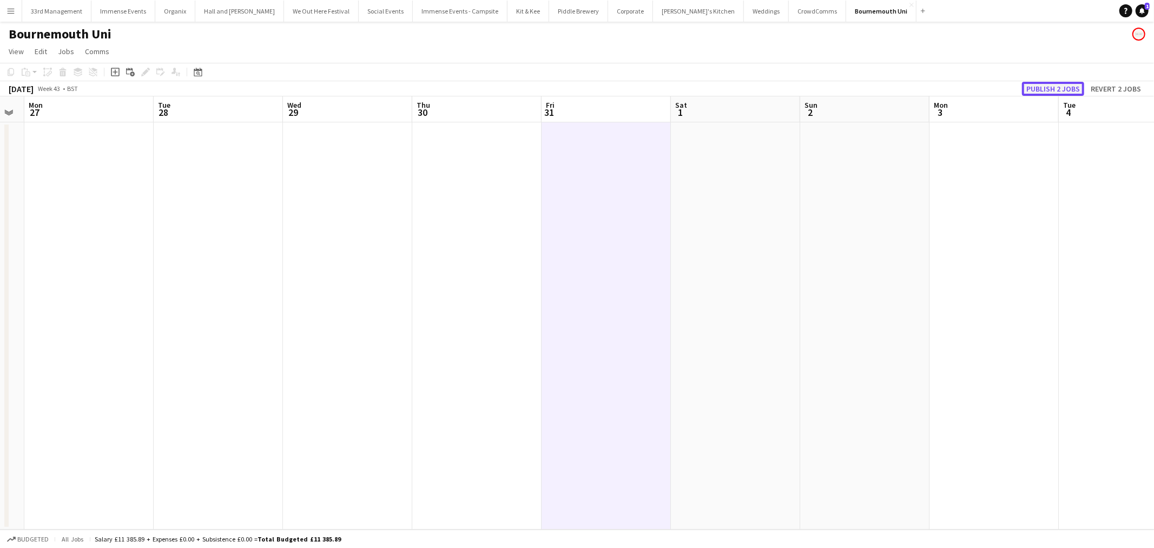
click at [1063, 85] on button "Publish 2 jobs" at bounding box center [1053, 89] width 62 height 14
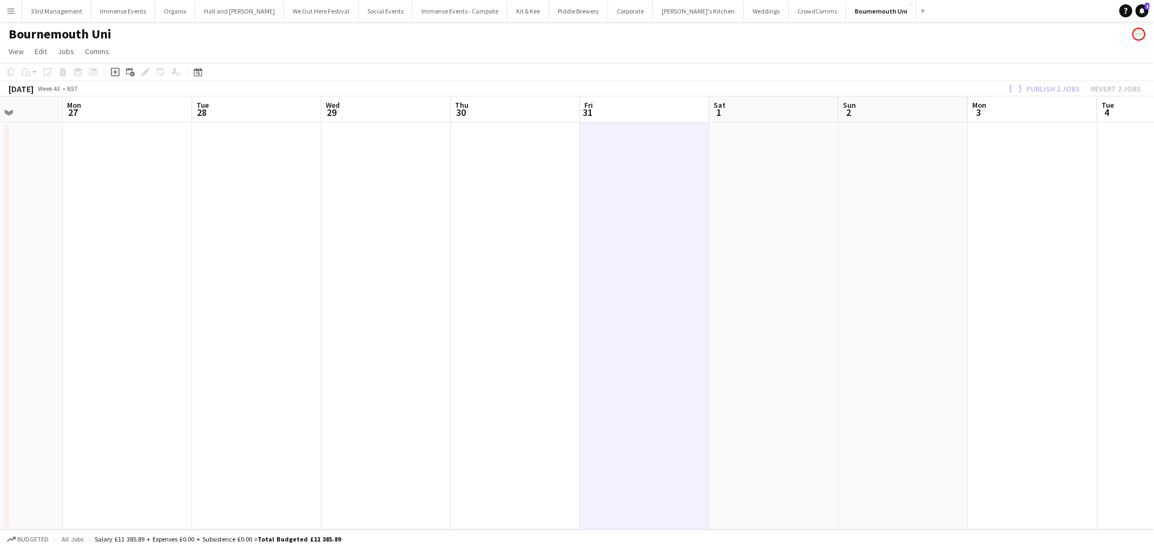
drag, startPoint x: 560, startPoint y: 371, endPoint x: 1154, endPoint y: 359, distance: 593.6
click at [1154, 359] on app-calendar-viewport "Fri 24 Sat 25 7/8 2 Jobs Sun 26 Mon 27 Tue 28 Wed 29 Thu 30 Fri 31 Sat 1 Sun 2 …" at bounding box center [577, 312] width 1154 height 433
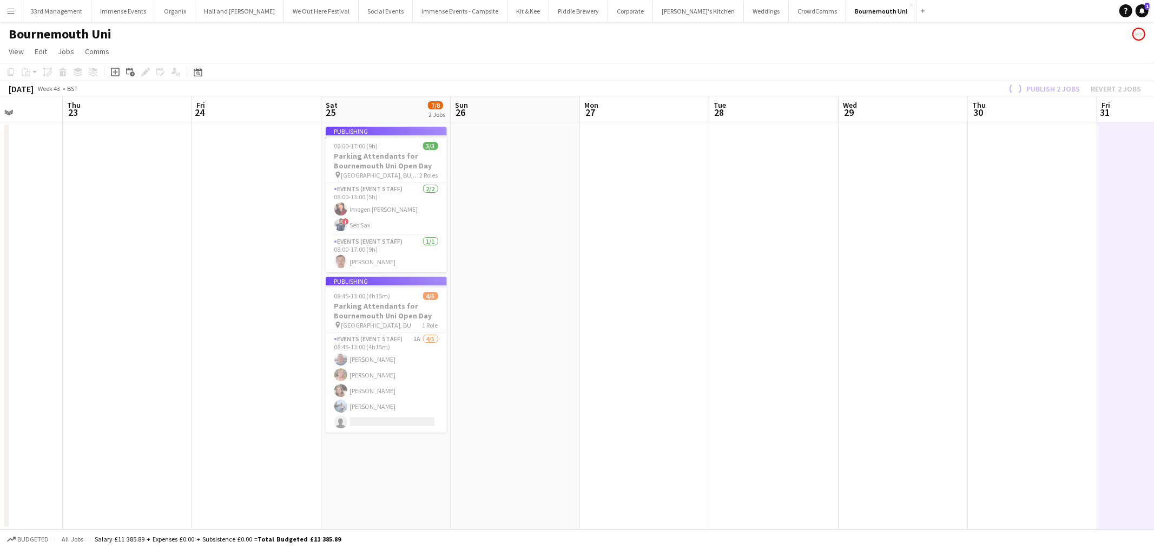
scroll to position [0, 286]
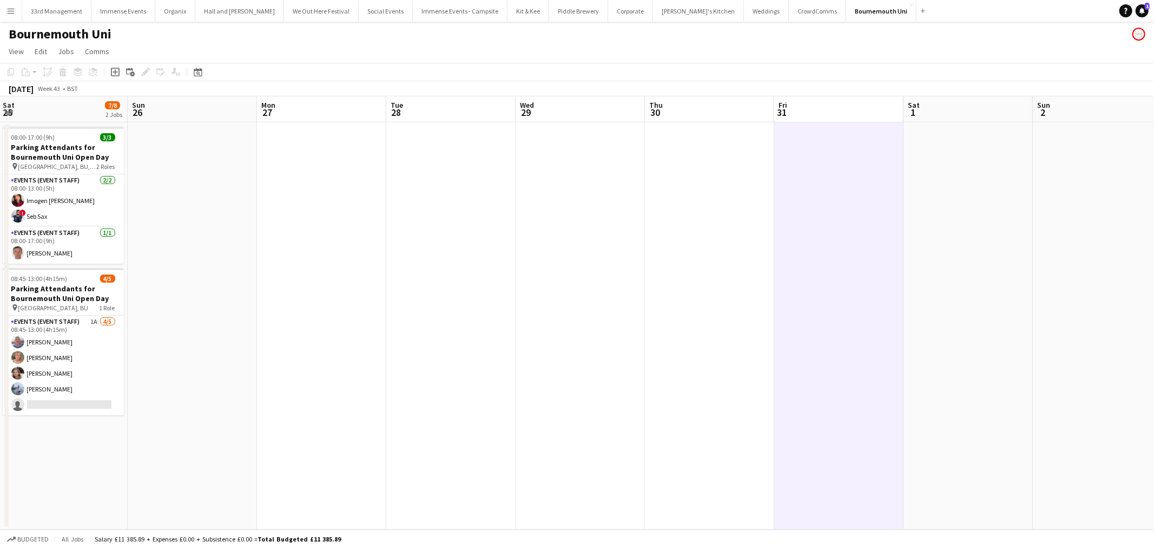
drag, startPoint x: 451, startPoint y: 282, endPoint x: -53, endPoint y: 327, distance: 506.3
click at [0, 327] on html "Menu Boards Boards Boards All jobs Status Workforce Workforce My Workforce Recr…" at bounding box center [577, 274] width 1154 height 548
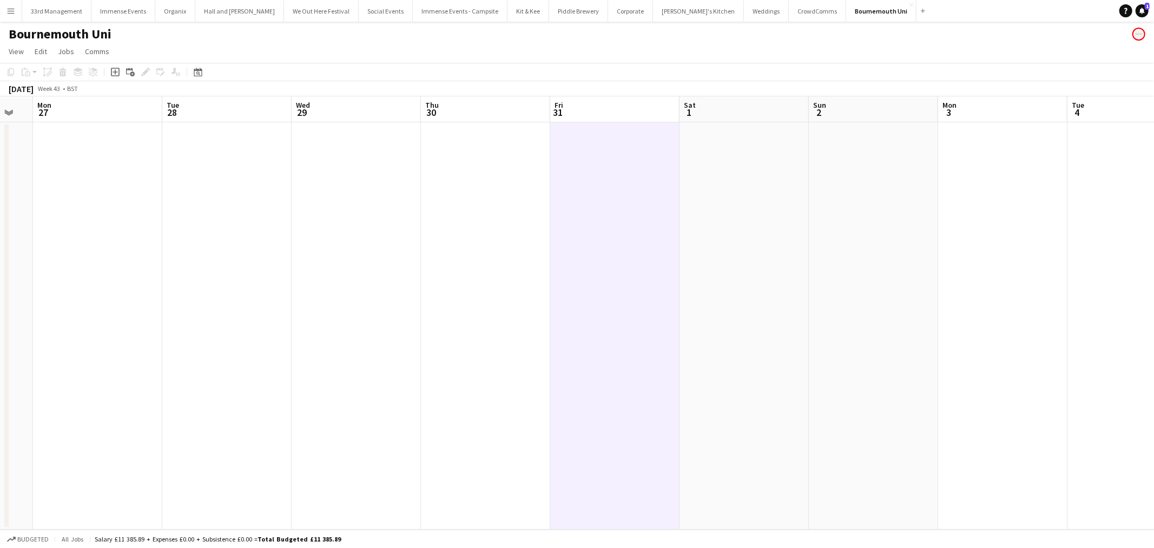
drag, startPoint x: 390, startPoint y: 285, endPoint x: 165, endPoint y: 301, distance: 225.1
click at [165, 301] on app-calendar-viewport "Fri 24 Sat 25 7/8 2 Jobs Sun 26 Mon 27 Tue 28 Wed 29 Thu 30 Fri 31 Sat 1 Sun 2 …" at bounding box center [577, 312] width 1154 height 433
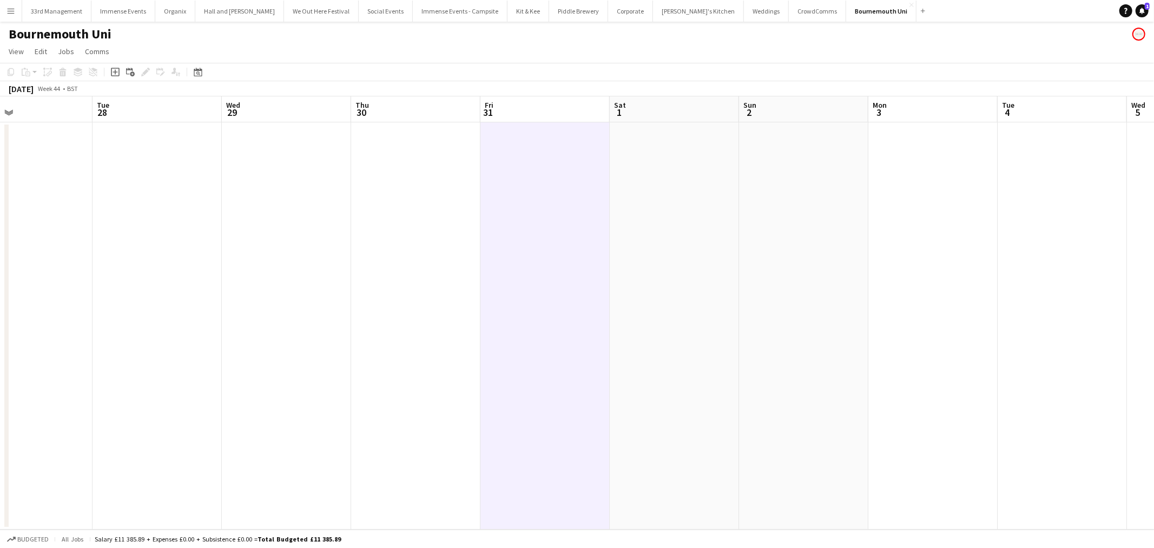
drag, startPoint x: 430, startPoint y: 285, endPoint x: 168, endPoint y: 310, distance: 262.6
click at [168, 310] on app-calendar-viewport "Fri 24 Sat 25 7/8 2 Jobs Sun 26 Mon 27 Tue 28 Wed 29 Thu 30 Fri 31 Sat 1 Sun 2 …" at bounding box center [577, 312] width 1154 height 433
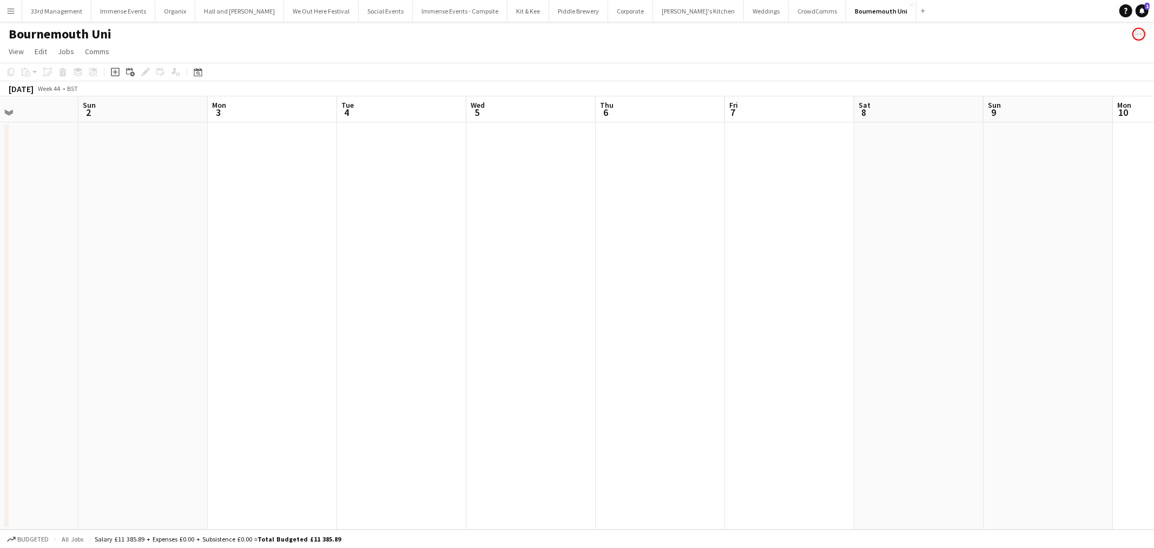
drag, startPoint x: 519, startPoint y: 291, endPoint x: 374, endPoint y: 306, distance: 146.3
click at [134, 328] on app-calendar-viewport "Wed 29 Thu 30 Fri 31 Sat 1 Sun 2 Mon 3 Tue 4 Wed 5 Thu 6 Fri 7 Sat 8 Sun 9 Mon …" at bounding box center [577, 312] width 1154 height 433
drag, startPoint x: 468, startPoint y: 305, endPoint x: 266, endPoint y: 321, distance: 203.0
click at [263, 322] on app-calendar-viewport "Wed 29 Thu 30 Fri 31 Sat 1 Sun 2 Mon 3 Tue 4 Wed 5 Thu 6 Fri 7 Sat 8 Sun 9 Mon …" at bounding box center [577, 312] width 1154 height 433
drag, startPoint x: 532, startPoint y: 299, endPoint x: 267, endPoint y: 325, distance: 265.8
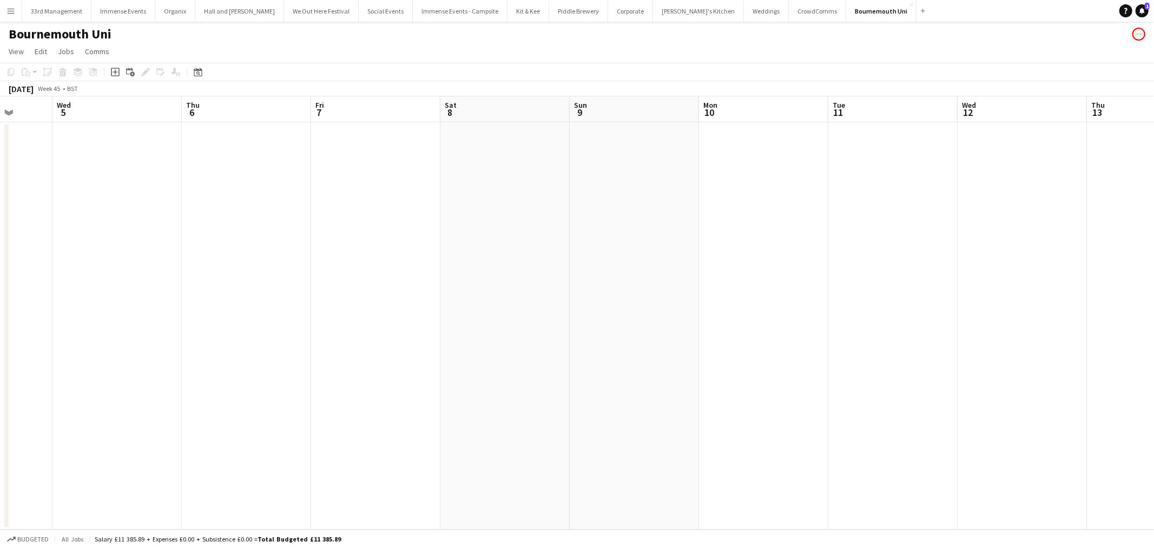
click at [267, 325] on app-calendar-viewport "Sun 2 Mon 3 Tue 4 Wed 5 Thu 6 Fri 7 Sat 8 Sun 9 Mon 10 Tue 11 Wed 12 Thu 13 Fri…" at bounding box center [577, 312] width 1154 height 433
drag, startPoint x: 411, startPoint y: 301, endPoint x: 215, endPoint y: 325, distance: 197.3
click at [215, 325] on app-calendar-viewport "Sun 2 Mon 3 Tue 4 Wed 5 Thu 6 Fri 7 Sat 8 Sun 9 Mon 10 Tue 11 Wed 12 Thu 13 Fri…" at bounding box center [577, 312] width 1154 height 433
click at [131, 328] on app-calendar-viewport "Mon 3 Tue 4 Wed 5 Thu 6 Fri 7 Sat 8 Sun 9 Mon 10 Tue 11 Wed 12 Thu 13 Fri 14 Sa…" at bounding box center [577, 312] width 1154 height 433
drag, startPoint x: 250, startPoint y: 321, endPoint x: 256, endPoint y: 314, distance: 9.6
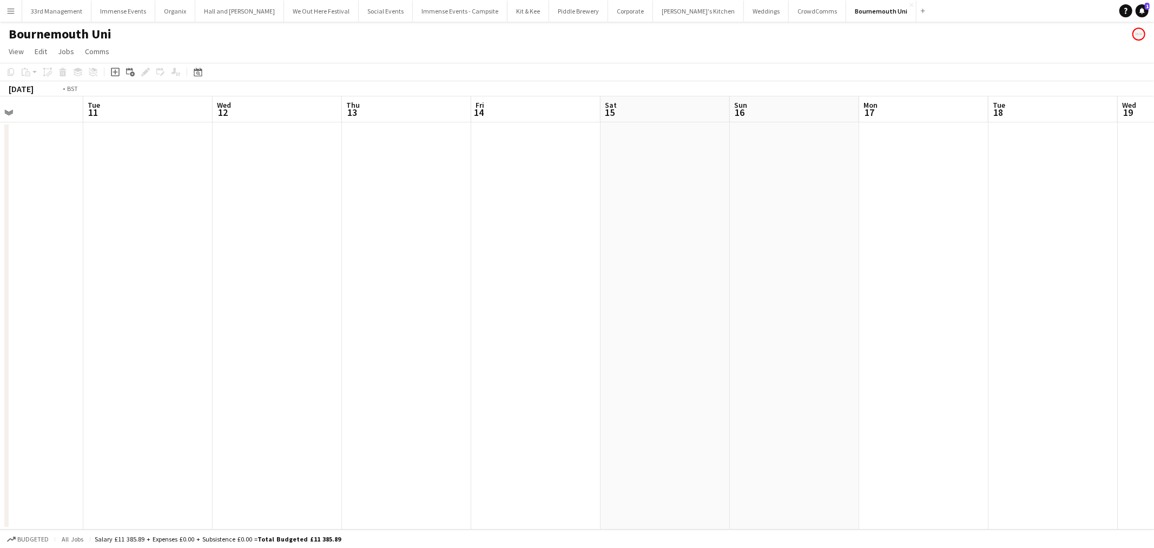
click at [191, 326] on app-calendar-viewport "Fri 7 Sat 8 Sun 9 Mon 10 Tue 11 Wed 12 Thu 13 Fri 14 Sat 15 Sun 16 Mon 17 Tue 1…" at bounding box center [577, 312] width 1154 height 433
drag, startPoint x: 586, startPoint y: 286, endPoint x: 155, endPoint y: 327, distance: 433.2
click at [150, 331] on app-calendar-viewport "Fri 7 Sat 8 Sun 9 Mon 10 Tue 11 Wed 12 Thu 13 Fri 14 Sat 15 Sun 16 Mon 17 Tue 1…" at bounding box center [577, 312] width 1154 height 433
drag, startPoint x: 338, startPoint y: 326, endPoint x: 223, endPoint y: 339, distance: 116.0
click at [223, 339] on app-calendar-viewport "Thu 13 Fri 14 Sat 15 Sun 16 Mon 17 Tue 18 Wed 19 Thu 20 Fri 21 Sat 22 Sun 23 Mo…" at bounding box center [577, 312] width 1154 height 433
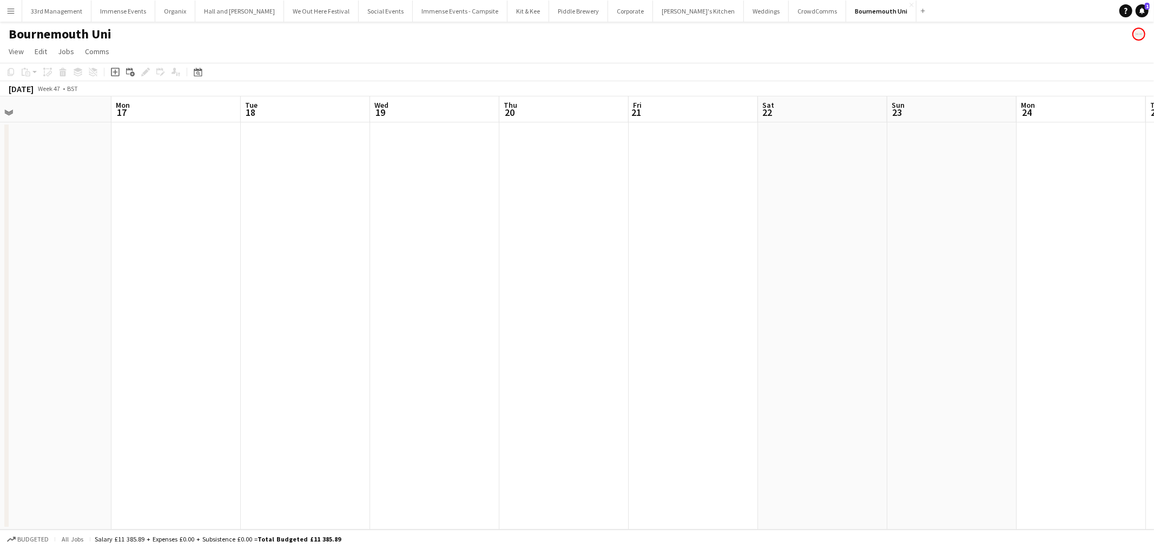
drag, startPoint x: 637, startPoint y: 314, endPoint x: 300, endPoint y: 366, distance: 341.1
click at [299, 367] on app-calendar-viewport "Fri 14 Sat 15 Sun 16 Mon 17 Tue 18 Wed 19 Thu 20 Fri 21 Sat 22 Sun 23 Mon 24 Tu…" at bounding box center [577, 312] width 1154 height 433
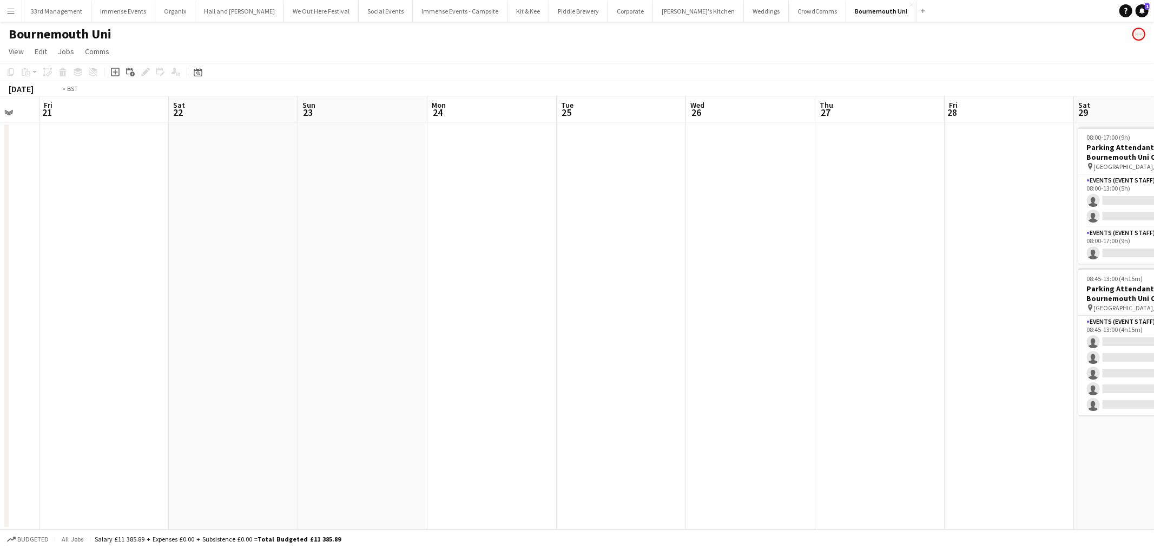
drag, startPoint x: 780, startPoint y: 301, endPoint x: 411, endPoint y: 327, distance: 369.9
click at [288, 364] on app-calendar-viewport "Tue 18 Wed 19 Thu 20 Fri 21 Sat 22 Sun 23 Mon 24 Tue 25 Wed 26 Thu 27 Fri 28 Sa…" at bounding box center [577, 312] width 1154 height 433
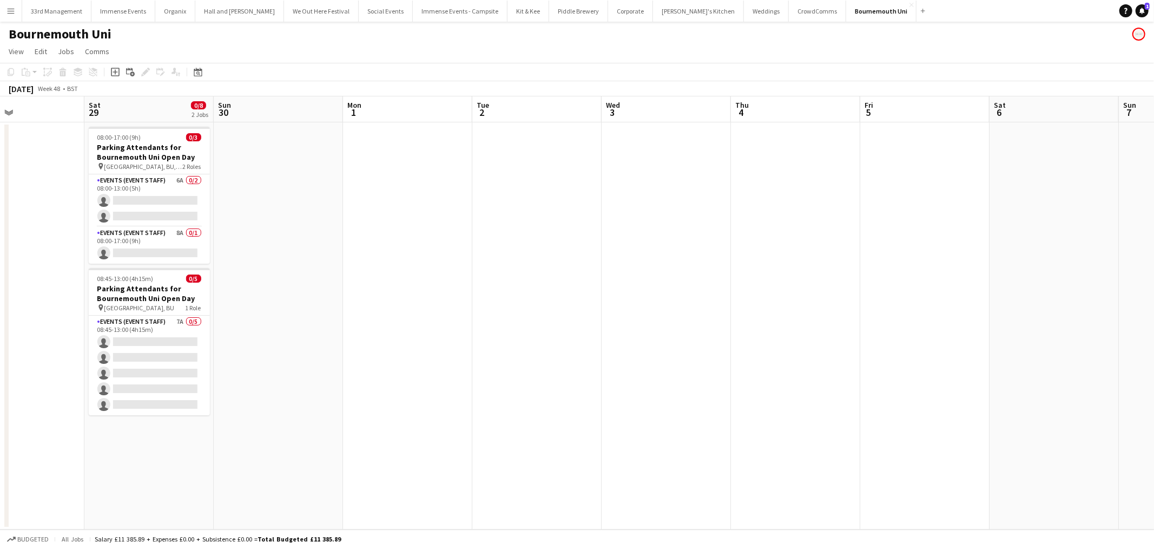
drag, startPoint x: 447, startPoint y: 306, endPoint x: 97, endPoint y: 345, distance: 352.2
click at [97, 345] on app-calendar-viewport "Tue 25 Wed 26 Thu 27 Fri 28 Sat 29 0/8 2 Jobs Sun 30 Mon 1 Tue 2 Wed 3 Thu 4 Fr…" at bounding box center [577, 312] width 1154 height 433
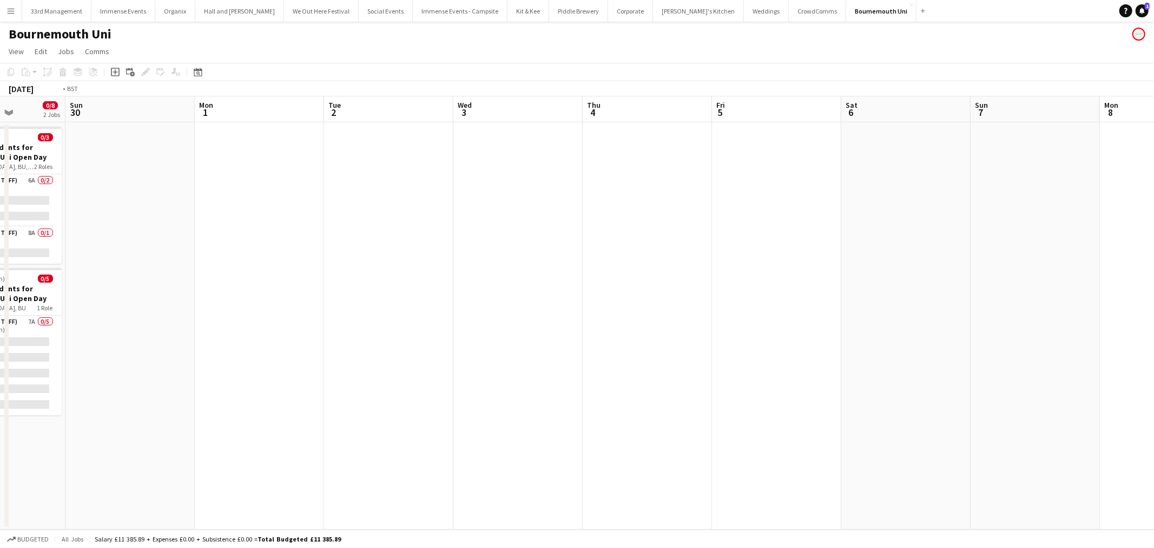
drag, startPoint x: 836, startPoint y: 299, endPoint x: 159, endPoint y: 341, distance: 679.2
click at [170, 344] on app-calendar-viewport "Thu 27 Fri 28 Sat 29 0/8 2 Jobs Sun 30 Mon 1 Tue 2 Wed 3 Thu 4 Fri 5 Sat 6 Sun …" at bounding box center [577, 312] width 1154 height 433
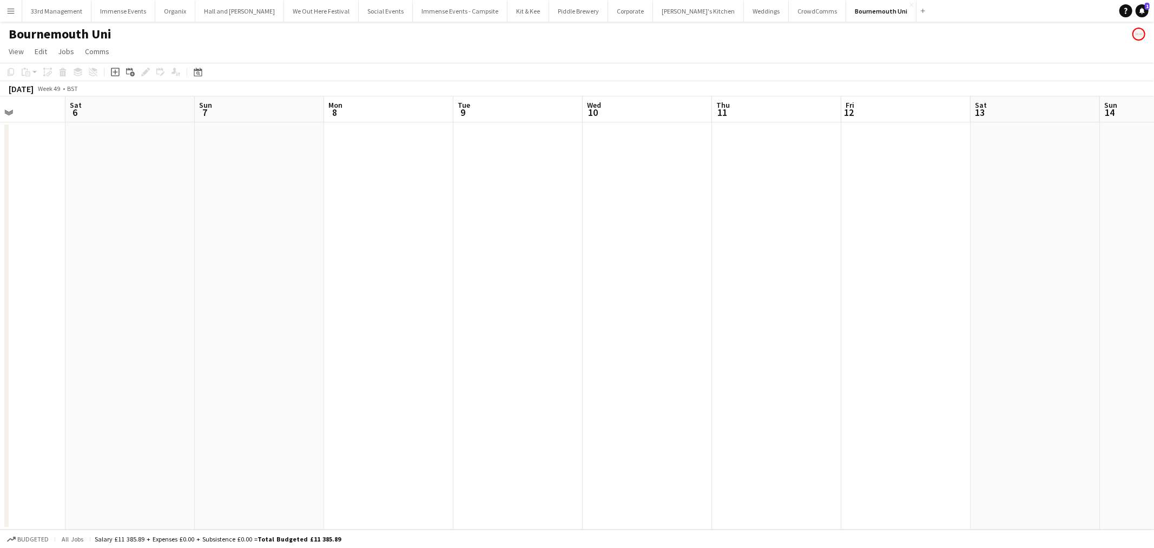
drag, startPoint x: 615, startPoint y: 322, endPoint x: 391, endPoint y: 339, distance: 225.1
click at [350, 354] on app-calendar-viewport "Wed 3 Thu 4 Fri 5 Sat 6 Sun 7 Mon 8 Tue 9 Wed 10 Thu 11 Fri 12 Sat 13 Sun 14 Mo…" at bounding box center [577, 312] width 1154 height 433
drag, startPoint x: 508, startPoint y: 354, endPoint x: 265, endPoint y: 367, distance: 242.7
click at [265, 367] on app-calendar-viewport "Fri 5 Sat 6 Sun 7 Mon 8 Tue 9 Wed 10 Thu 11 Fri 12 Sat 13 Sun 14 Mon 15 Tue 16 …" at bounding box center [577, 312] width 1154 height 433
drag, startPoint x: 371, startPoint y: 370, endPoint x: 278, endPoint y: 374, distance: 93.7
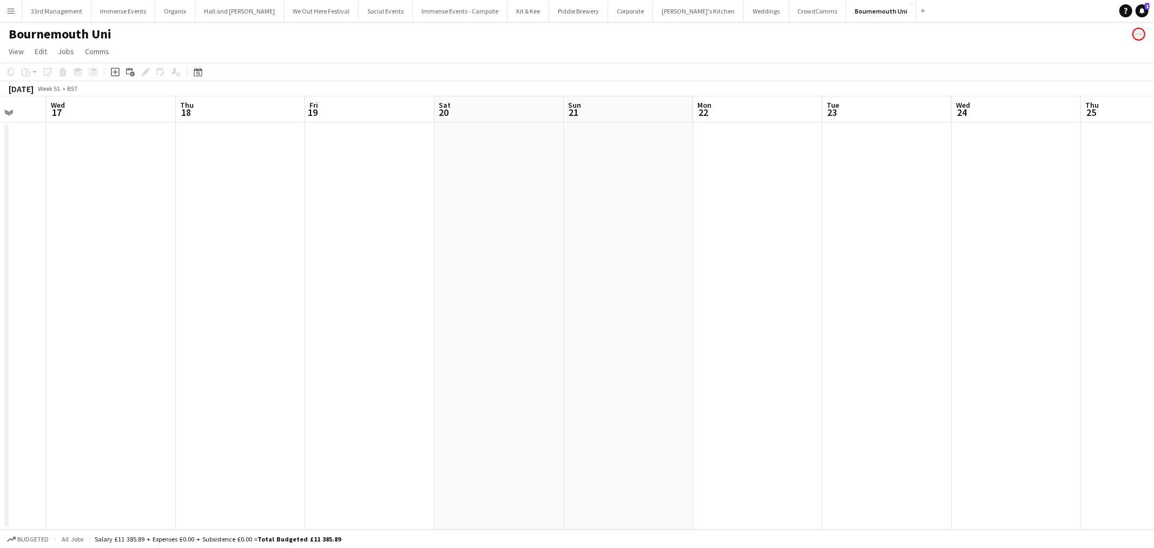
click at [278, 374] on app-calendar-viewport "Sun 14 Mon 15 Tue 16 Wed 17 Thu 18 Fri 19 Sat 20 Sun 21 Mon 22 Tue 23 Wed 24 Th…" at bounding box center [577, 312] width 1154 height 433
drag, startPoint x: 881, startPoint y: 311, endPoint x: 163, endPoint y: 363, distance: 719.9
click at [146, 371] on app-calendar-viewport "Sun 14 Mon 15 Tue 16 Wed 17 Thu 18 Fri 19 Sat 20 Sun 21 Mon 22 Tue 23 Wed 24 Th…" at bounding box center [577, 312] width 1154 height 433
drag, startPoint x: 429, startPoint y: 375, endPoint x: 348, endPoint y: 390, distance: 82.4
click at [348, 390] on app-calendar-viewport "Wed 24 Thu 25 Fri 26 Sat 27 Sun 28 Mon 29 Tue 30 Wed 31 Thu 1 Fri 2 Sat 3 Sun 4…" at bounding box center [577, 312] width 1154 height 433
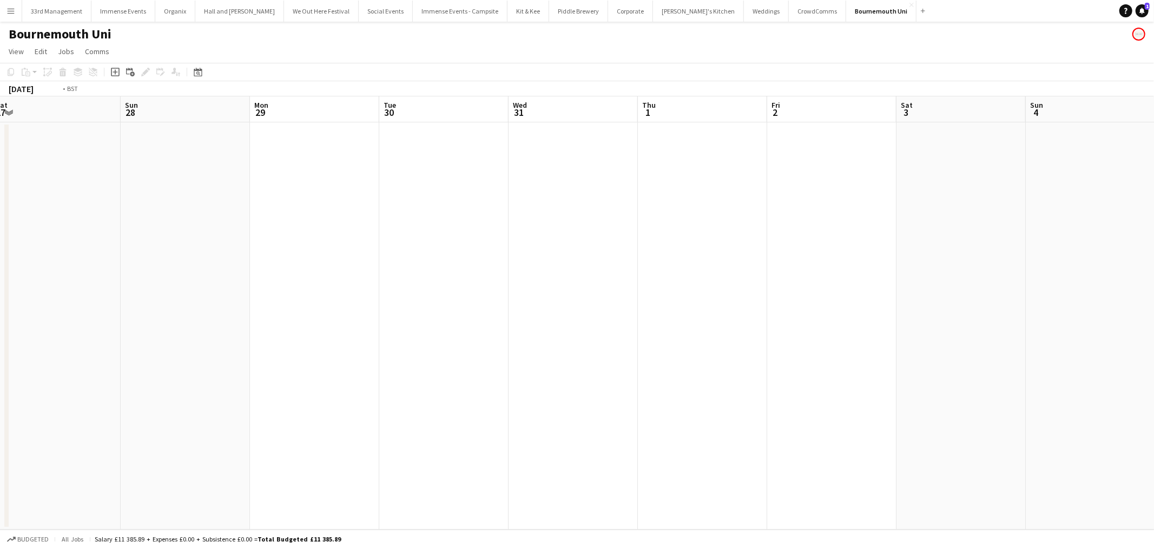
drag, startPoint x: 516, startPoint y: 402, endPoint x: 444, endPoint y: 397, distance: 72.1
click at [432, 403] on app-calendar-viewport "Wed 24 Thu 25 Fri 26 Sat 27 Sun 28 Mon 29 Tue 30 Wed 31 Thu 1 Fri 2 Sat 3 Sun 4…" at bounding box center [577, 312] width 1154 height 433
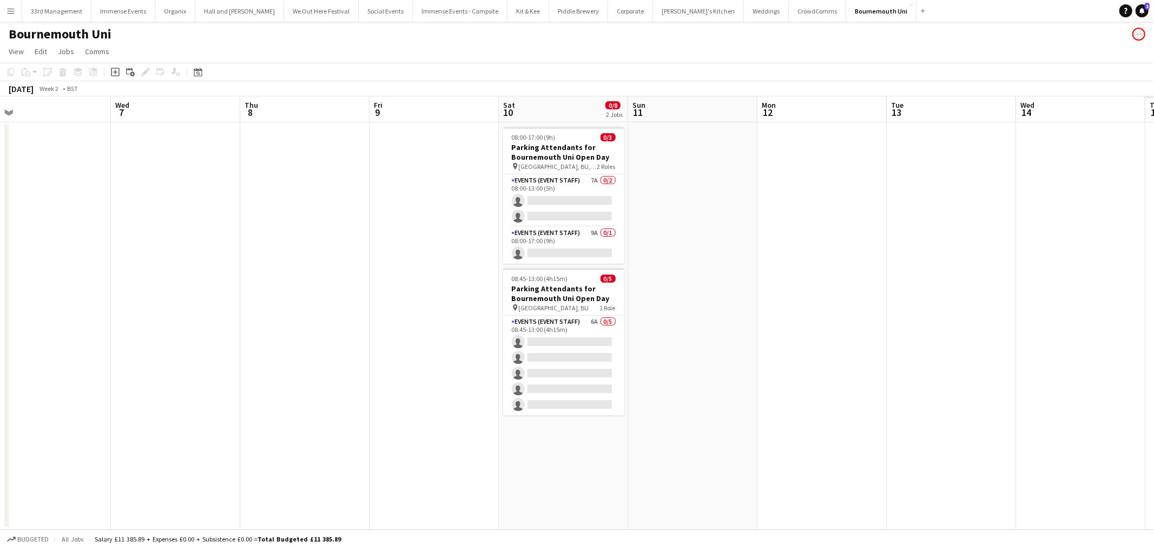
drag, startPoint x: 693, startPoint y: 363, endPoint x: 392, endPoint y: 378, distance: 301.7
click at [392, 378] on app-calendar-viewport "Sat 3 Sun 4 Mon 5 Tue 6 Wed 7 Thu 8 Fri 9 Sat 10 0/8 2 Jobs Sun 11 Mon 12 Tue 1…" at bounding box center [577, 312] width 1154 height 433
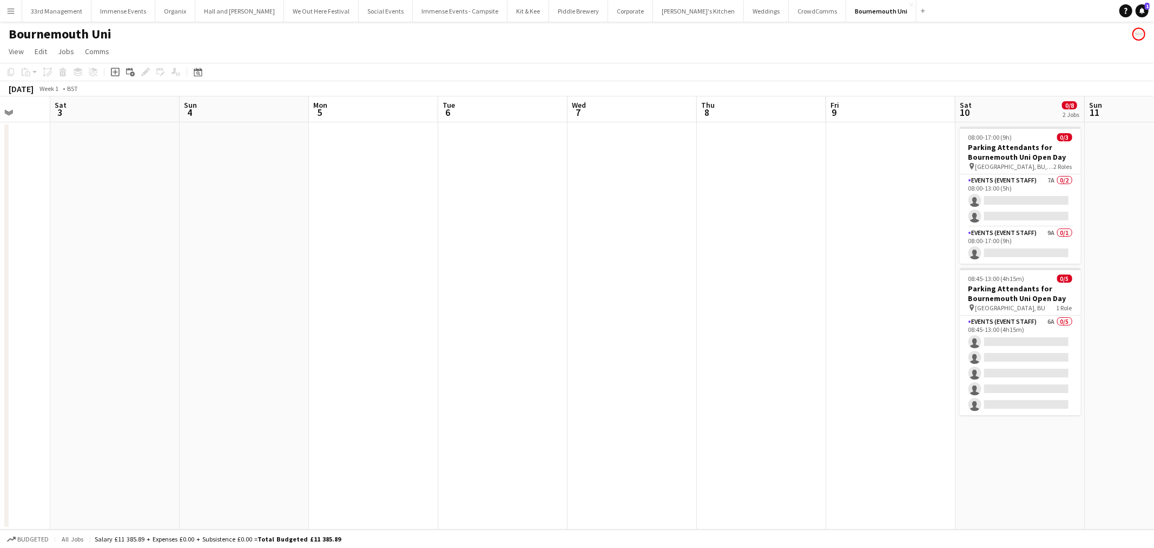
drag, startPoint x: 430, startPoint y: 252, endPoint x: 1009, endPoint y: 247, distance: 578.9
click at [992, 247] on app-calendar-viewport "Wed 31 Thu 1 Fri 2 Sat 3 Sun 4 Mon 5 Tue 6 Wed 7 Thu 8 Fri 9 Sat 10 0/8 2 Jobs …" at bounding box center [577, 312] width 1154 height 433
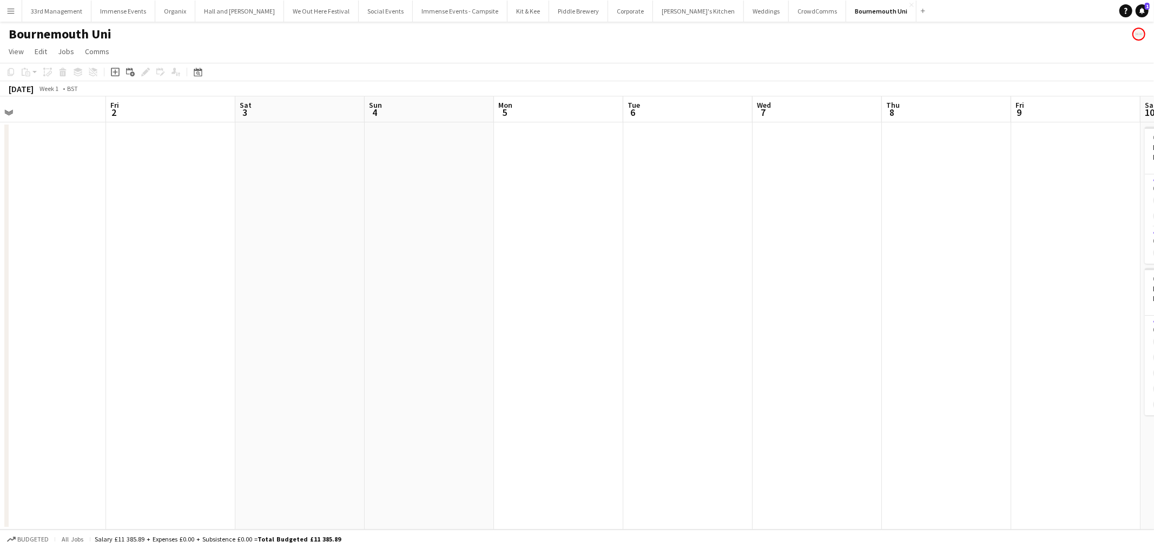
drag, startPoint x: 537, startPoint y: 304, endPoint x: 1154, endPoint y: 225, distance: 621.3
click at [1154, 225] on app-calendar-viewport "Tue 30 Wed 31 Thu 1 Fri 2 Sat 3 Sun 4 Mon 5 Tue 6 Wed 7 Thu 8 Fri 9 Sat 10 0/8 …" at bounding box center [577, 312] width 1154 height 433
drag, startPoint x: 386, startPoint y: 323, endPoint x: 1086, endPoint y: 230, distance: 706.3
click at [1154, 220] on app-calendar-viewport "Thu 25 Fri 26 Sat 27 Sun 28 Mon 29 Tue 30 Wed 31 Thu 1 Fri 2 Sat 3 Sun 4 Mon 5 …" at bounding box center [577, 312] width 1154 height 433
drag, startPoint x: 532, startPoint y: 275, endPoint x: 1111, endPoint y: 238, distance: 580.1
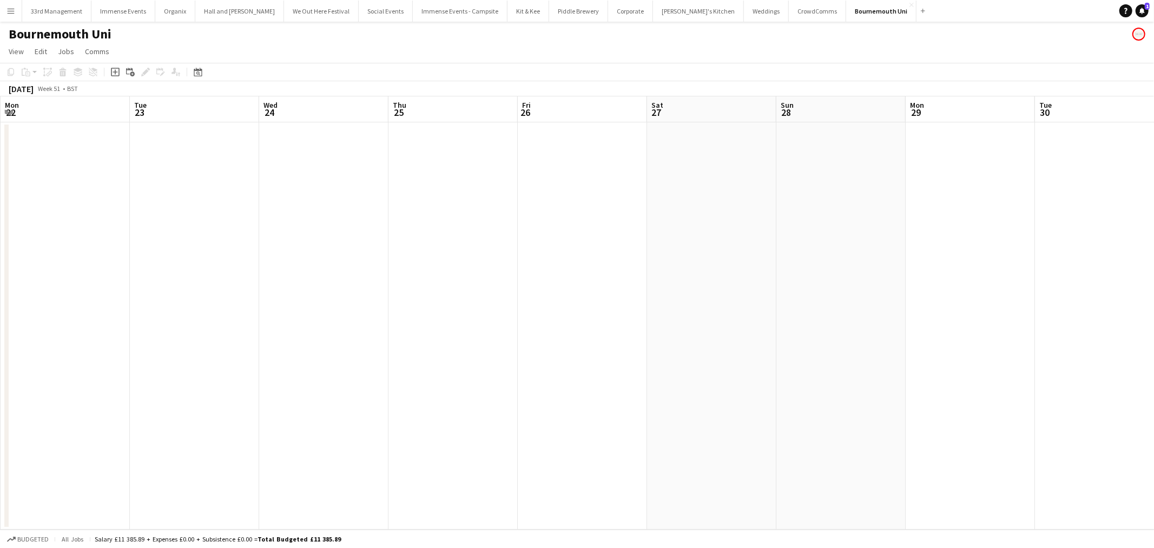
click at [964, 239] on app-calendar-viewport "Sat 20 Sun 21 Mon 22 Tue 23 Wed 24 Thu 25 Fri 26 Sat 27 Sun 28 Mon 29 Tue 30 We…" at bounding box center [577, 312] width 1154 height 433
click at [891, 244] on app-calendar-viewport "Sun 14 Mon 15 Tue 16 Wed 17 Thu 18 Fri 19 Sat 20 Sun 21 Mon 22 Tue 23 Wed 24 Th…" at bounding box center [577, 312] width 1154 height 433
drag, startPoint x: 379, startPoint y: 333, endPoint x: 1154, endPoint y: 187, distance: 788.0
click at [739, 249] on app-calendar-viewport "Wed 10 Thu 11 Fri 12 Sat 13 Sun 14 Mon 15 Tue 16 Wed 17 Thu 18 Fri 19 Sat 20 Su…" at bounding box center [577, 312] width 1154 height 433
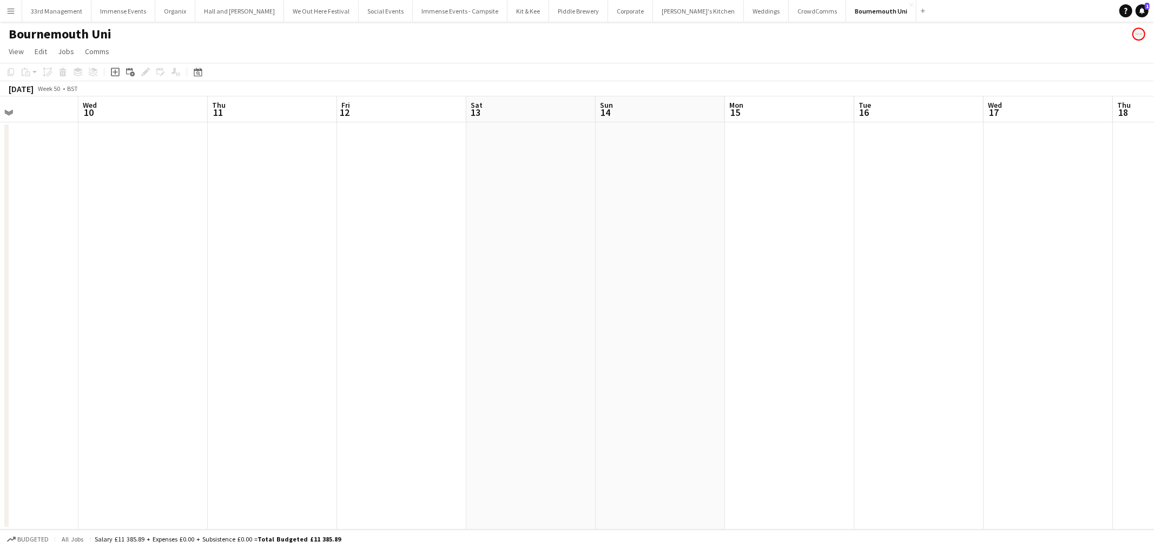
drag, startPoint x: 906, startPoint y: 344, endPoint x: 1135, endPoint y: 411, distance: 239.0
click at [1135, 411] on app-calendar-viewport "Sun 7 Mon 8 Tue 9 Wed 10 Thu 11 Fri 12 Sat 13 Sun 14 Mon 15 Tue 16 Wed 17 Thu 1…" at bounding box center [577, 312] width 1154 height 433
drag, startPoint x: 852, startPoint y: 309, endPoint x: 846, endPoint y: 314, distance: 8.1
click at [1154, 334] on app-calendar-viewport "Fri 5 Sat 6 Sun 7 Mon 8 Tue 9 Wed 10 Thu 11 Fri 12 Sat 13 Sun 14 Mon 15 Tue 16 …" at bounding box center [577, 312] width 1154 height 433
drag, startPoint x: 905, startPoint y: 280, endPoint x: 1075, endPoint y: 301, distance: 171.7
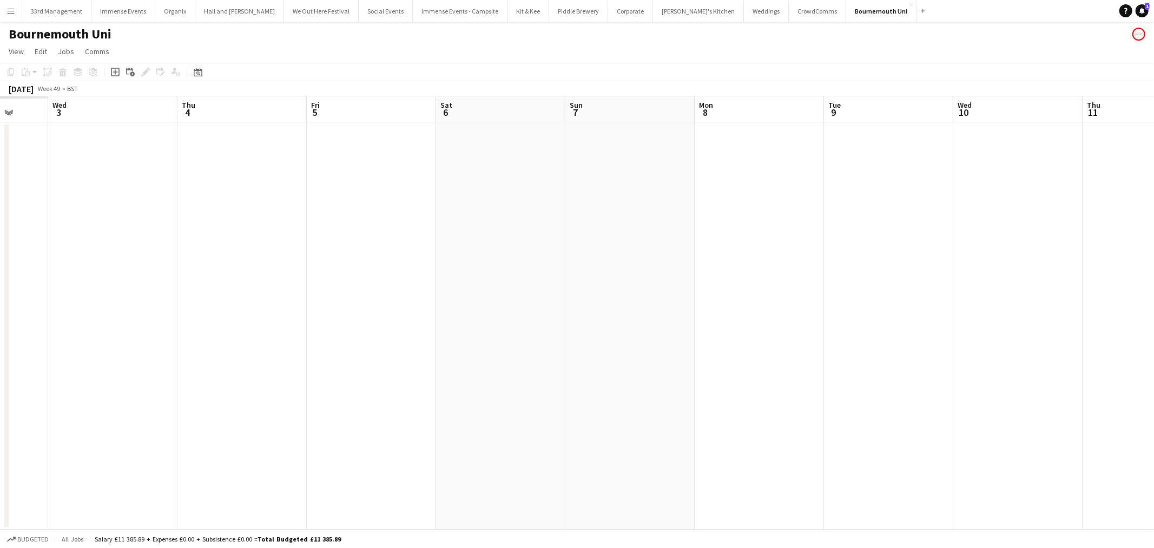
click at [960, 284] on app-calendar-viewport "Sun 30 Mon 1 Tue 2 Wed 3 Thu 4 Fri 5 Sat 6 Sun 7 Mon 8 Tue 9 Wed 10 Thu 11 Fri …" at bounding box center [577, 312] width 1154 height 433
drag, startPoint x: 723, startPoint y: 289, endPoint x: 1088, endPoint y: 320, distance: 365.9
click at [1086, 320] on app-calendar-viewport "Sun 30 Mon 1 Tue 2 Wed 3 Thu 4 Fri 5 Sat 6 Sun 7 Mon 8 Tue 9 Wed 10 Thu 11 Fri …" at bounding box center [577, 312] width 1154 height 433
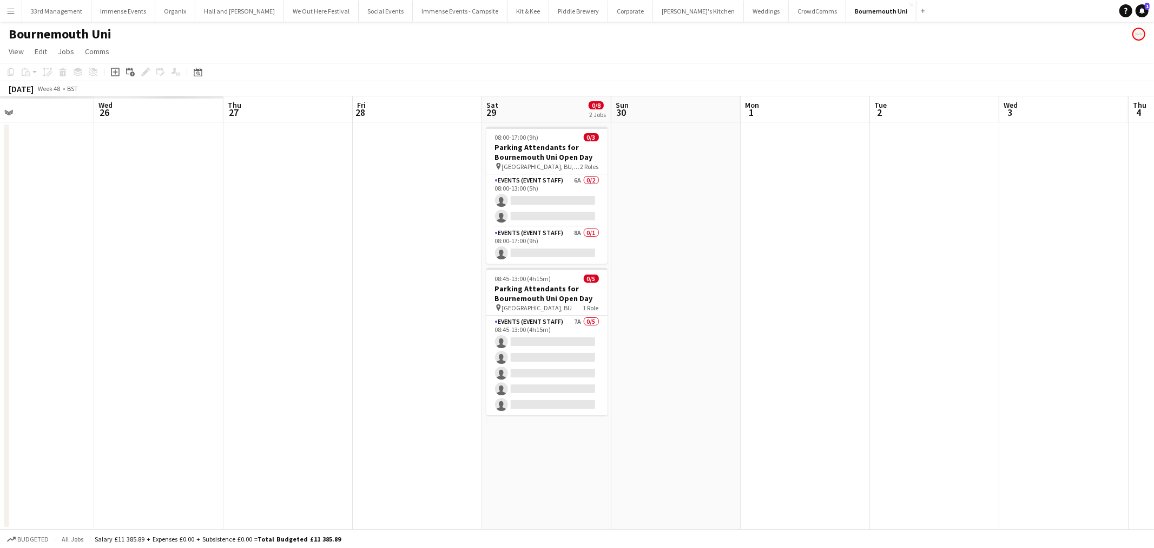
click at [1038, 313] on app-calendar-viewport "Sun 23 Mon 24 Tue 25 Wed 26 Thu 27 Fri 28 Sat 29 0/8 2 Jobs Sun 30 Mon 1 Tue 2 …" at bounding box center [577, 312] width 1154 height 433
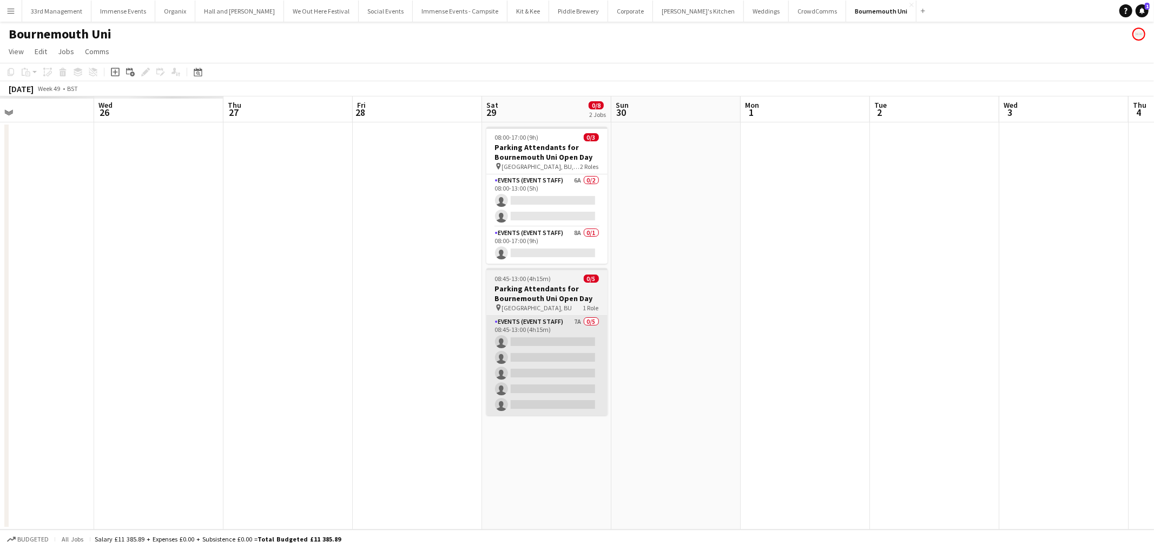
scroll to position [0, 318]
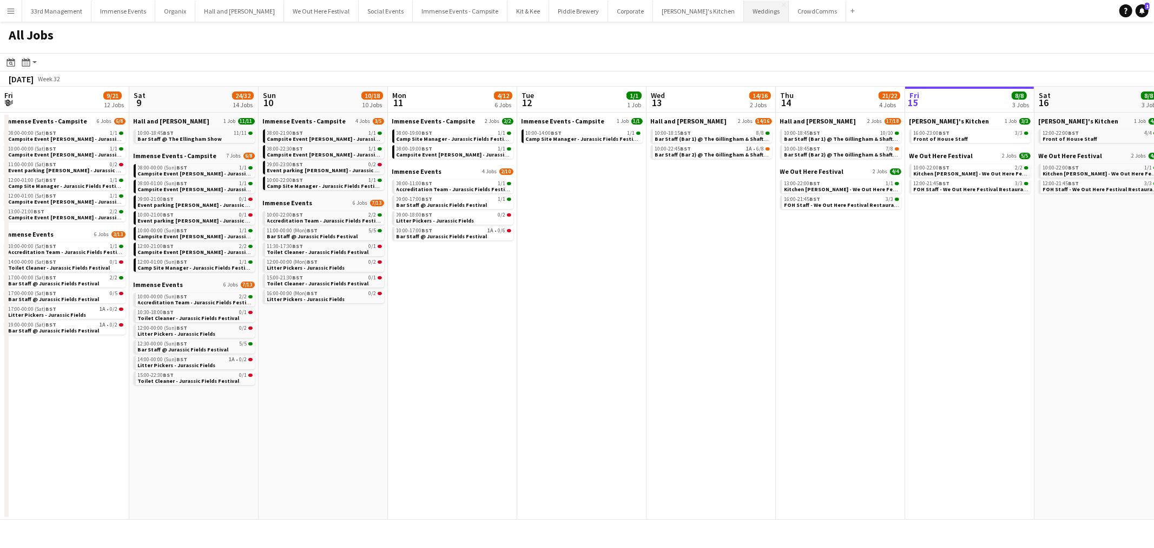
scroll to position [0, 346]
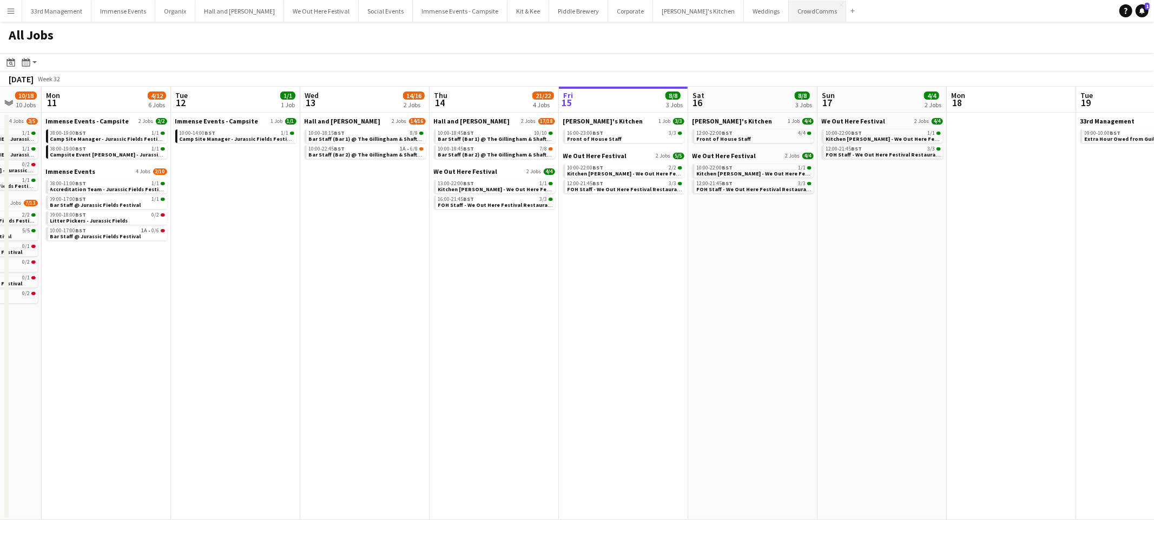
click at [789, 4] on button "CrowdComms Close" at bounding box center [817, 11] width 57 height 21
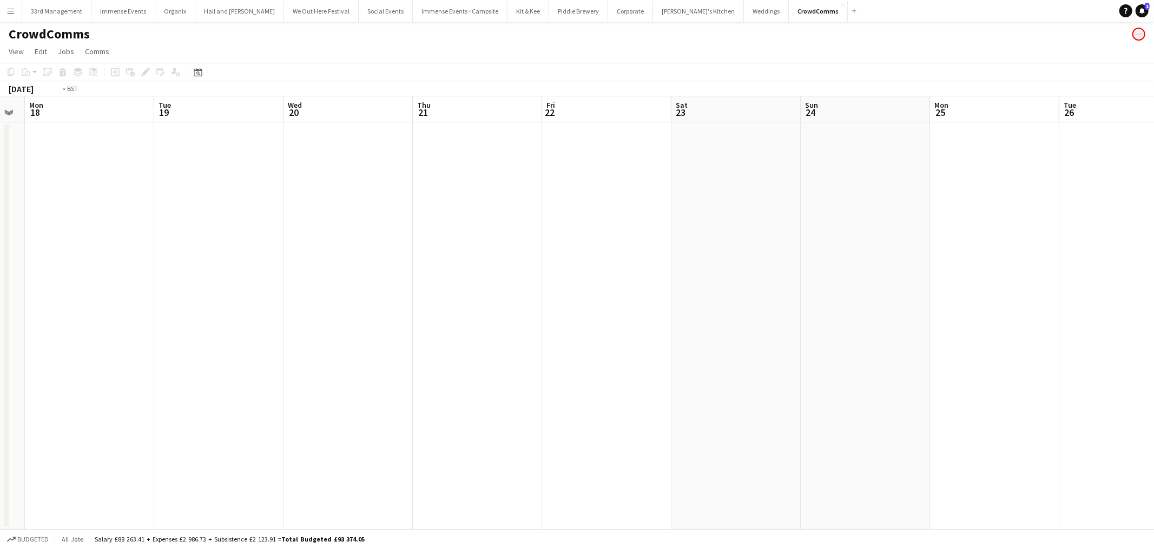
drag, startPoint x: 905, startPoint y: 282, endPoint x: 813, endPoint y: 260, distance: 94.6
click at [355, 294] on app-calendar-viewport "Fri 15 Sat 16 Sun 17 Mon 18 Tue 19 Wed 20 Thu 21 Fri 22 Sat 23 Sun 24 Mon 25 Tu…" at bounding box center [577, 312] width 1154 height 433
drag, startPoint x: 813, startPoint y: 260, endPoint x: 345, endPoint y: 281, distance: 467.9
click at [334, 280] on app-calendar-viewport "Fri 15 Sat 16 Sun 17 Mon 18 Tue 19 Wed 20 Thu 21 Fri 22 Sat 23 Sun 24 Mon 25 Tu…" at bounding box center [577, 312] width 1154 height 433
click at [558, 278] on app-calendar-viewport "Tue 19 Wed 20 Thu 21 Fri 22 Sat 23 Sun 24 Mon 25 Tue 26 Wed 27 Thu 28 Fri 29 Sa…" at bounding box center [577, 312] width 1154 height 433
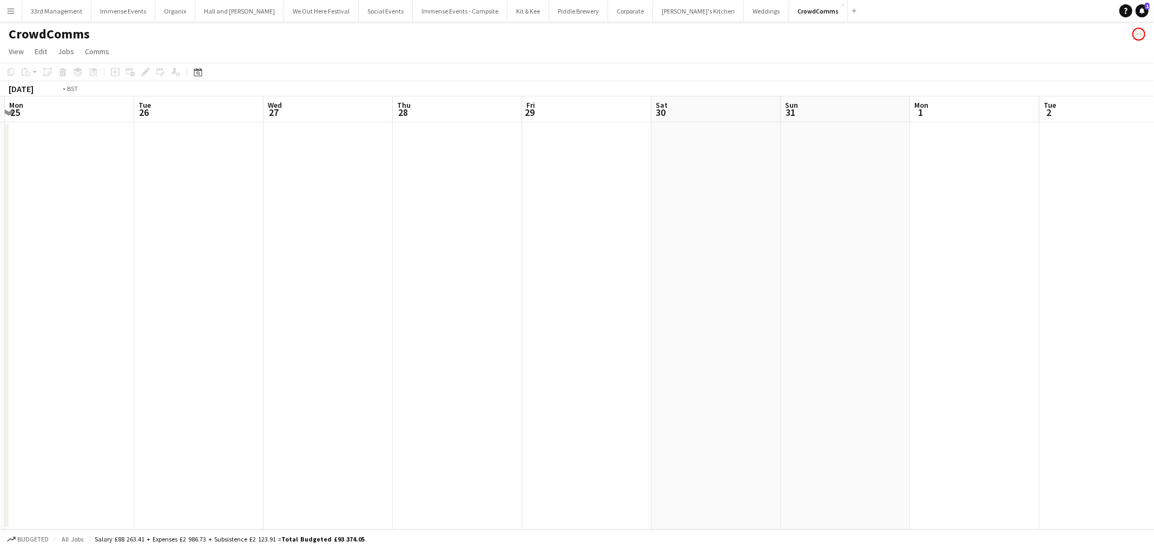
drag, startPoint x: 972, startPoint y: 263, endPoint x: 783, endPoint y: 288, distance: 190.4
click at [785, 289] on app-calendar-viewport "Fri 22 Sat 23 Sun 24 Mon 25 Tue 26 Wed 27 Thu 28 Fri 29 Sat 30 Sun 31 Mon 1 Tue…" at bounding box center [577, 312] width 1154 height 433
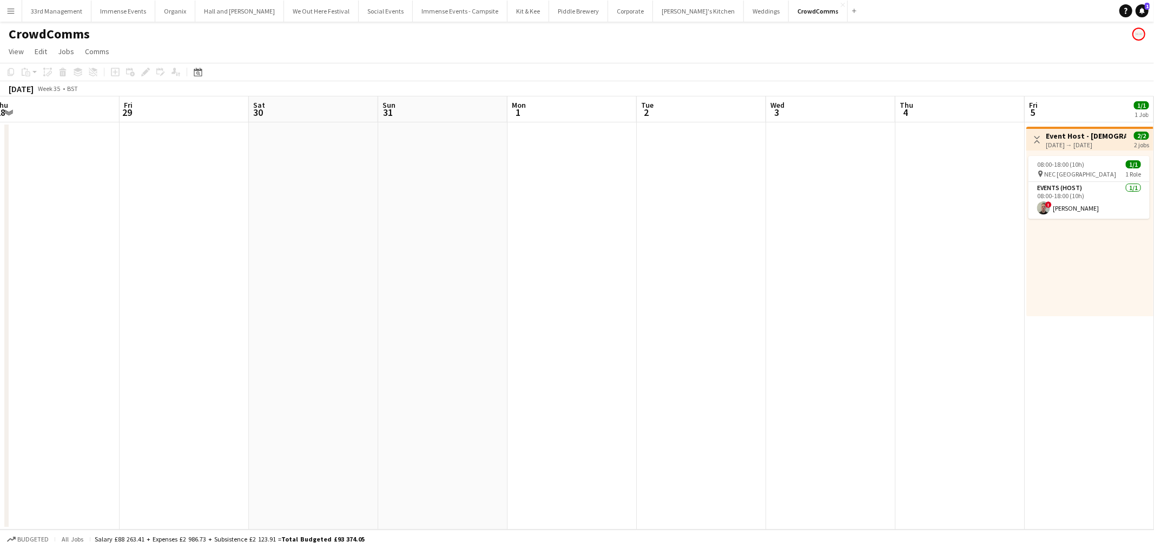
drag, startPoint x: 1073, startPoint y: 273, endPoint x: 919, endPoint y: 284, distance: 154.6
click at [682, 289] on app-calendar-viewport "Sun 24 Mon 25 Tue 26 Wed 27 Thu 28 Fri 29 Sat 30 Sun 31 Mon 1 Tue 2 Wed 3 Thu 4…" at bounding box center [577, 312] width 1154 height 433
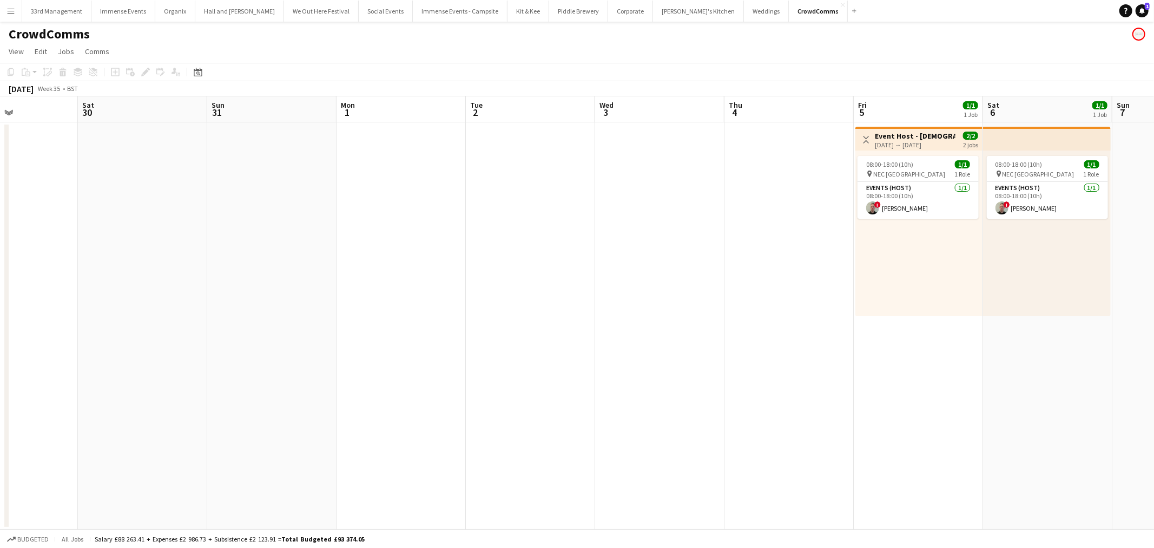
drag, startPoint x: 919, startPoint y: 284, endPoint x: 574, endPoint y: 323, distance: 346.9
click at [585, 322] on app-calendar-viewport "Wed 27 Thu 28 Fri 29 Sat 30 Sun 31 Mon 1 Tue 2 Wed 3 Thu 4 Fri 5 1/1 1 Job Sat …" at bounding box center [577, 312] width 1154 height 433
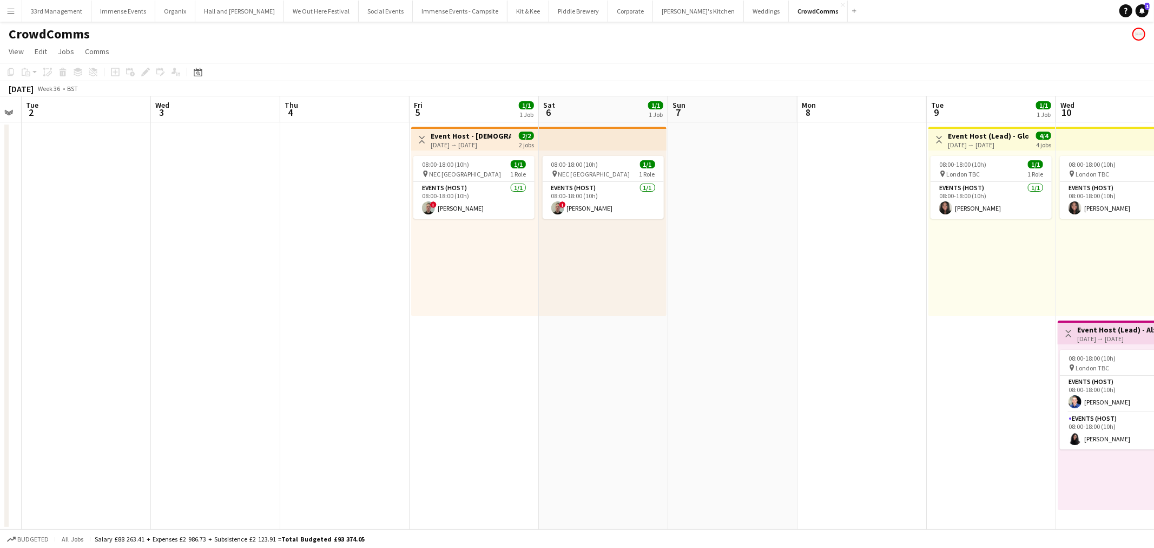
drag, startPoint x: 773, startPoint y: 317, endPoint x: 311, endPoint y: 343, distance: 462.2
click at [309, 344] on app-calendar-viewport "Sat 30 Sun 31 Mon 1 Tue 2 Wed 3 Thu 4 Fri 5 1/1 1 Job Sat 6 1/1 1 Job Sun 7 Mon…" at bounding box center [577, 312] width 1154 height 433
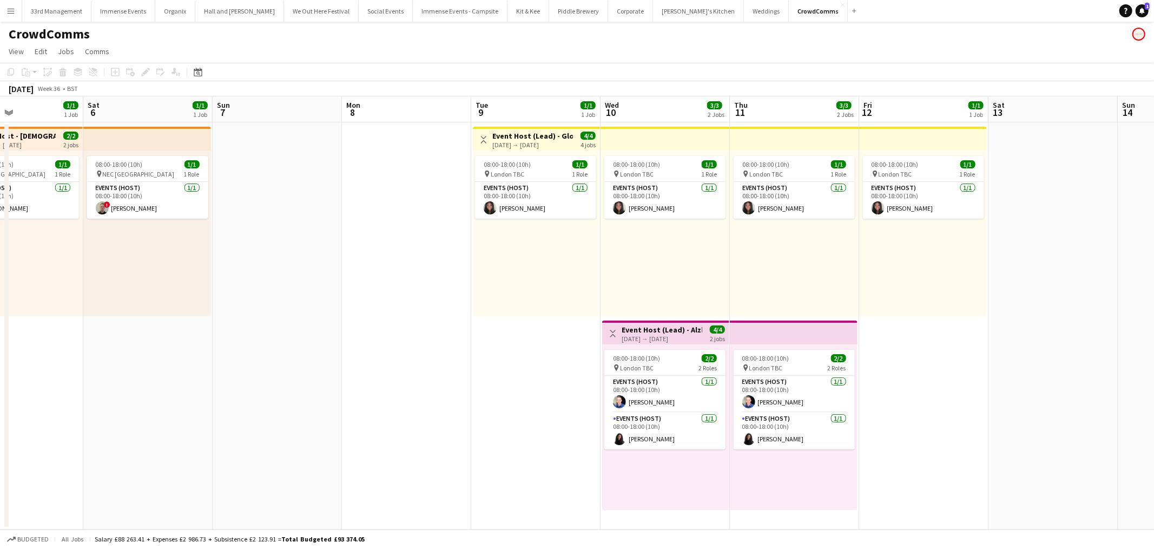
click at [532, 332] on app-calendar-viewport "Tue 2 Wed 3 Thu 4 Fri 5 1/1 1 Job Sat 6 1/1 1 Job Sun 7 Mon 8 Tue 9 1/1 1 Job W…" at bounding box center [577, 312] width 1154 height 433
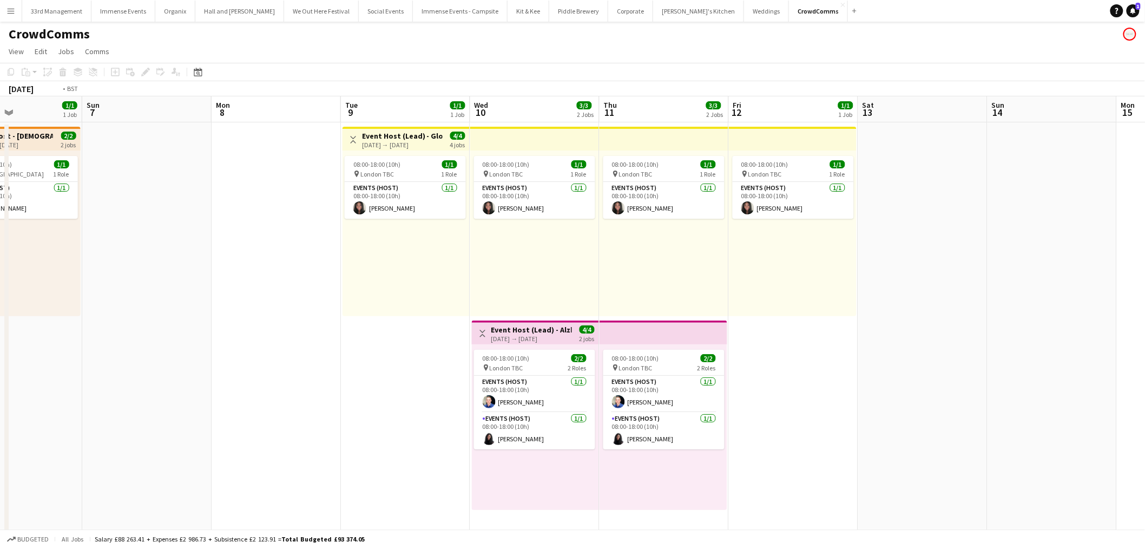
drag, startPoint x: 210, startPoint y: 262, endPoint x: 19, endPoint y: 268, distance: 190.5
click at [19, 268] on app-calendar-viewport "Wed 3 Thu 4 Fri 5 1/1 1 Job Sat 6 1/1 1 Job Sun 7 Mon 8 Tue 9 1/1 1 Job Wed 10 …" at bounding box center [572, 498] width 1145 height 805
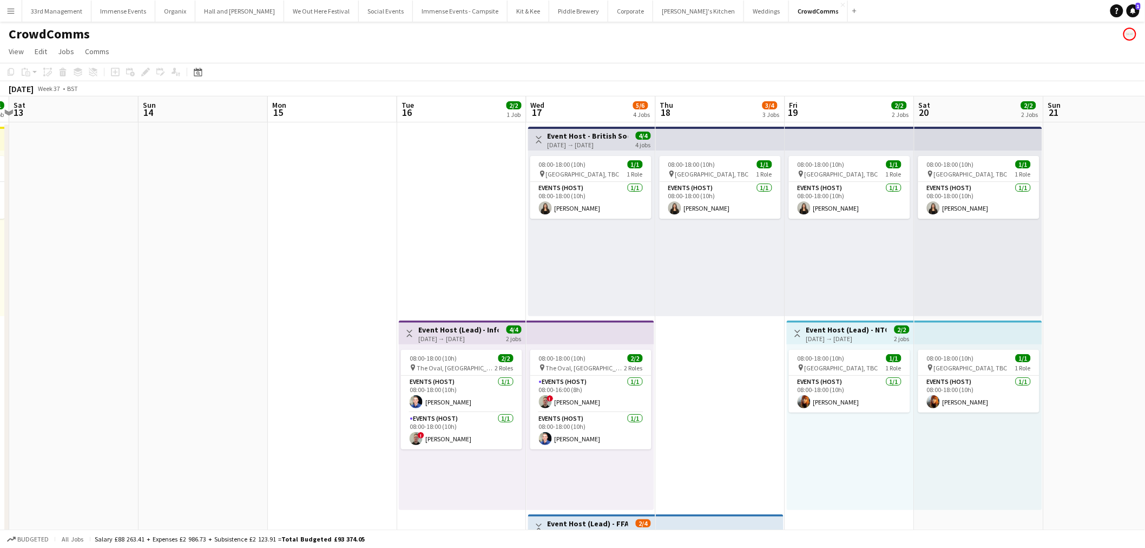
scroll to position [0, 424]
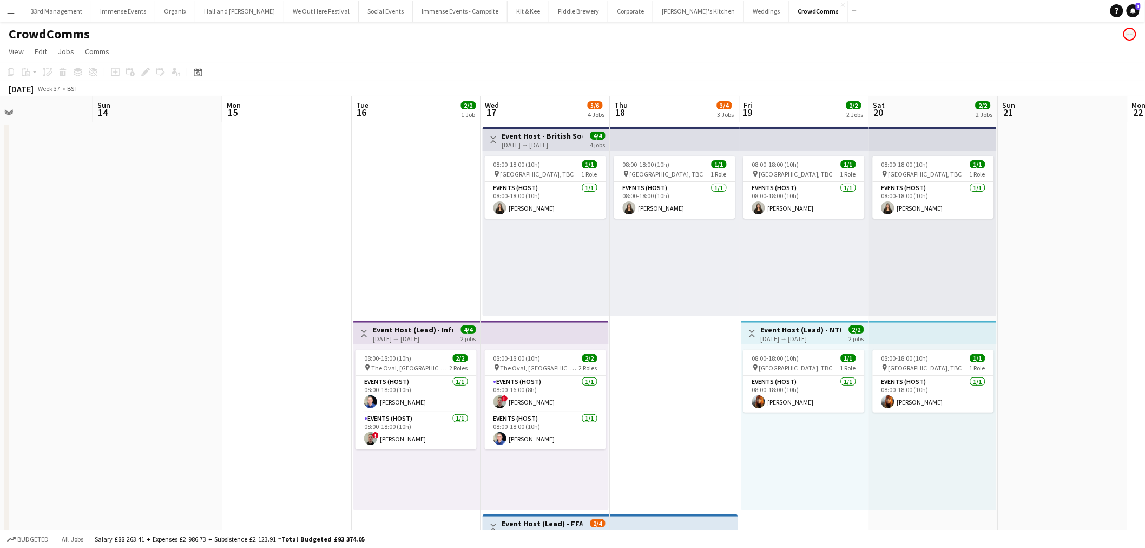
drag, startPoint x: 524, startPoint y: 251, endPoint x: 391, endPoint y: 255, distance: 133.2
click at [391, 255] on app-calendar-viewport "Wed 10 3/3 2 Jobs Thu 11 3/3 2 Jobs Fri 12 1/1 1 Job Sat 13 Sun 14 Mon 15 Tue 1…" at bounding box center [572, 498] width 1145 height 805
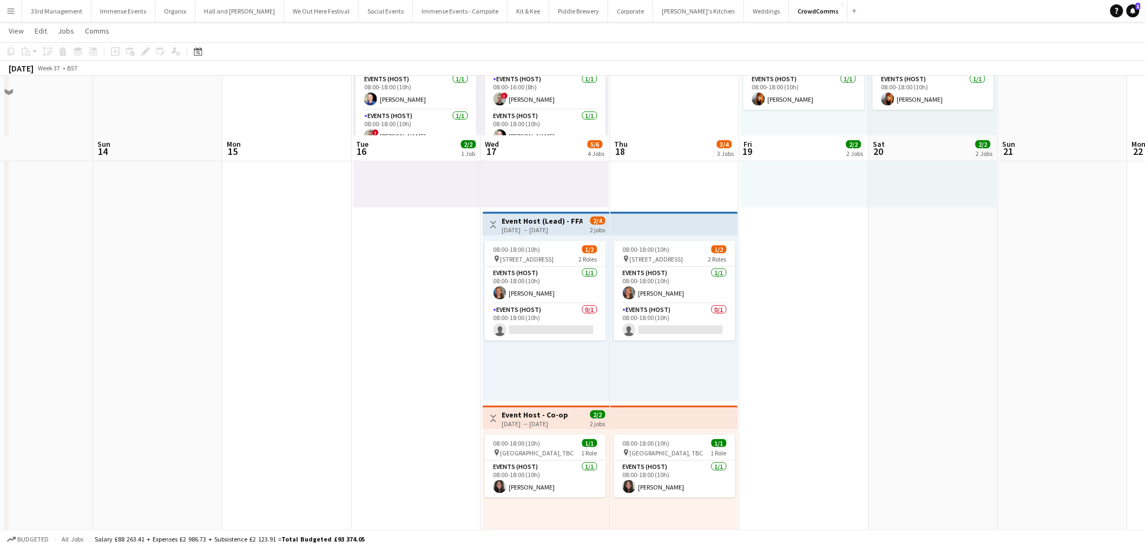
scroll to position [360, 0]
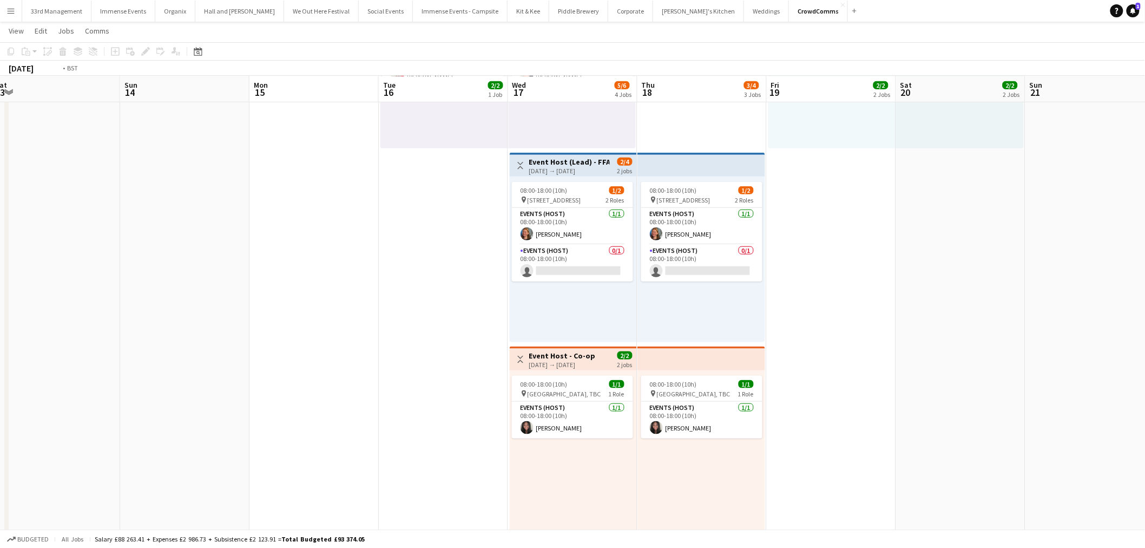
drag, startPoint x: 499, startPoint y: 327, endPoint x: 107, endPoint y: 327, distance: 392.3
click at [111, 327] on app-calendar-viewport "Wed 10 3/3 2 Jobs Thu 11 3/3 2 Jobs Fri 12 1/1 1 Job Sat 13 Sun 14 Mon 15 Tue 1…" at bounding box center [572, 111] width 1145 height 858
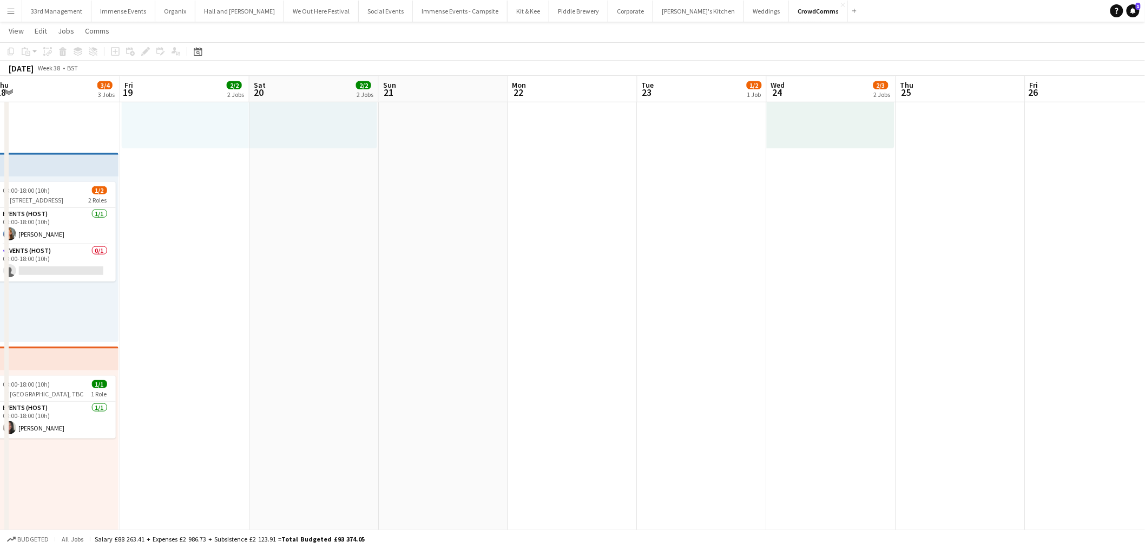
drag, startPoint x: 914, startPoint y: 324, endPoint x: 604, endPoint y: 330, distance: 310.1
click at [604, 331] on app-calendar-viewport "Mon 15 Tue 16 2/2 1 Job Wed 17 5/6 4 Jobs Thu 18 3/4 3 Jobs Fri 19 2/2 2 Jobs S…" at bounding box center [572, 111] width 1145 height 858
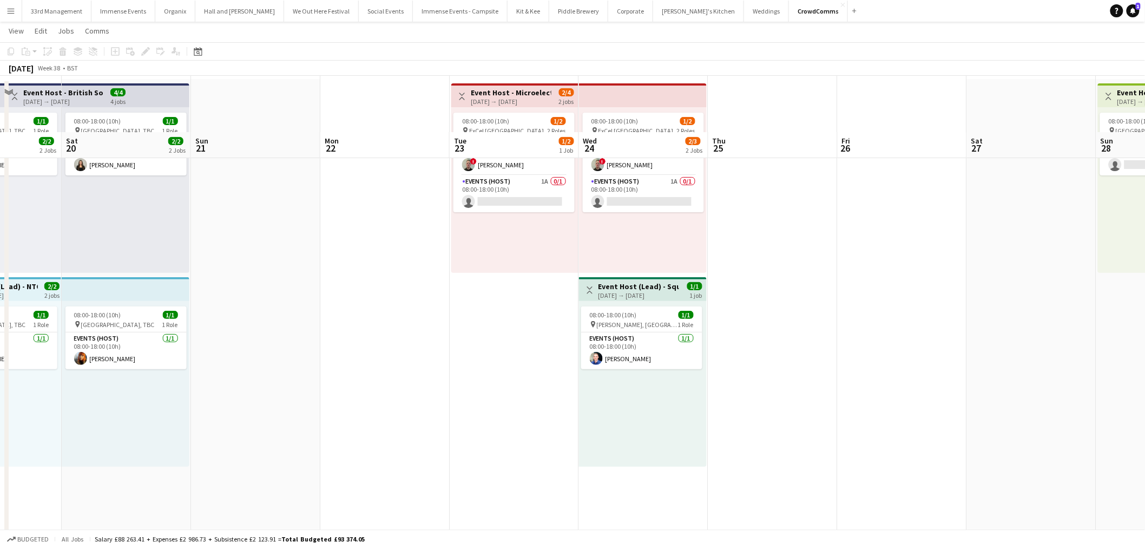
scroll to position [0, 0]
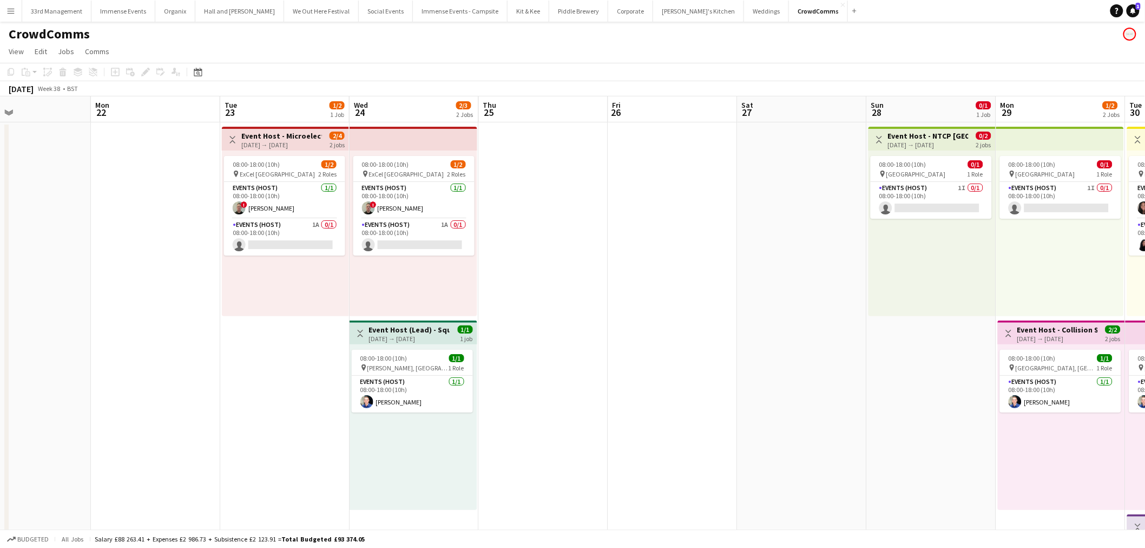
drag, startPoint x: 826, startPoint y: 246, endPoint x: 587, endPoint y: 260, distance: 239.6
click at [601, 262] on app-calendar-viewport "Thu 18 3/4 3 Jobs Fri 19 2/2 2 Jobs Sat 20 2/2 2 Jobs Sun 21 Mon 22 Tue 23 1/2 …" at bounding box center [572, 498] width 1145 height 805
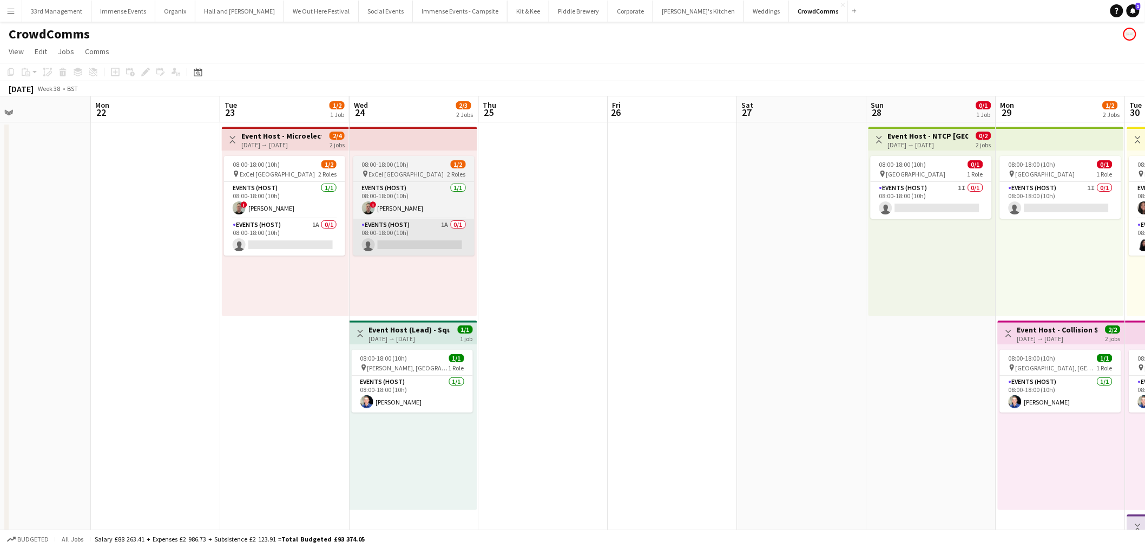
scroll to position [0, 433]
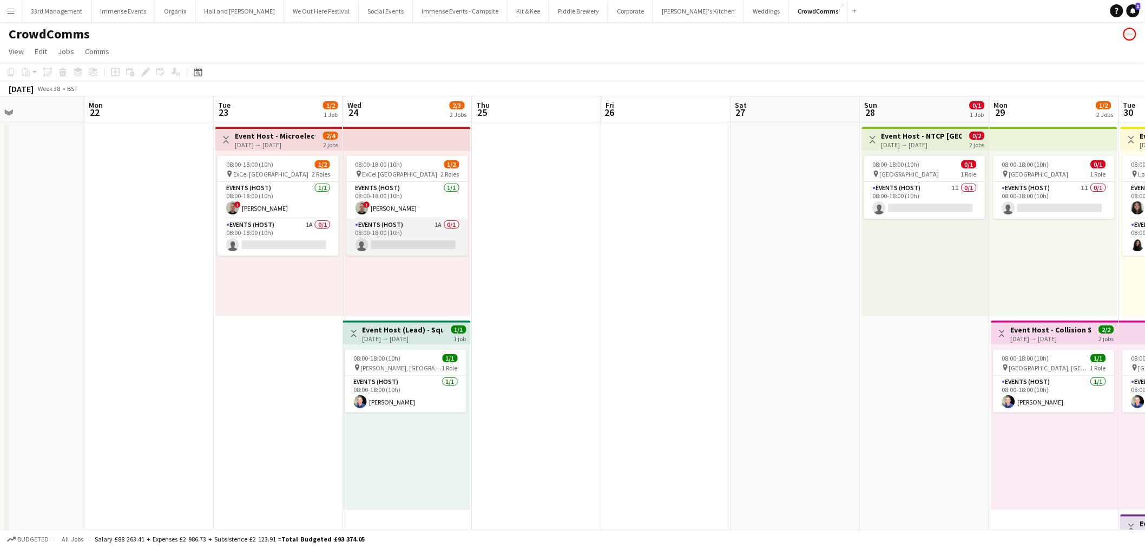
click at [408, 233] on app-card-role "Events (Host) 1A 0/1 08:00-18:00 (10h) single-neutral-actions" at bounding box center [407, 237] width 121 height 37
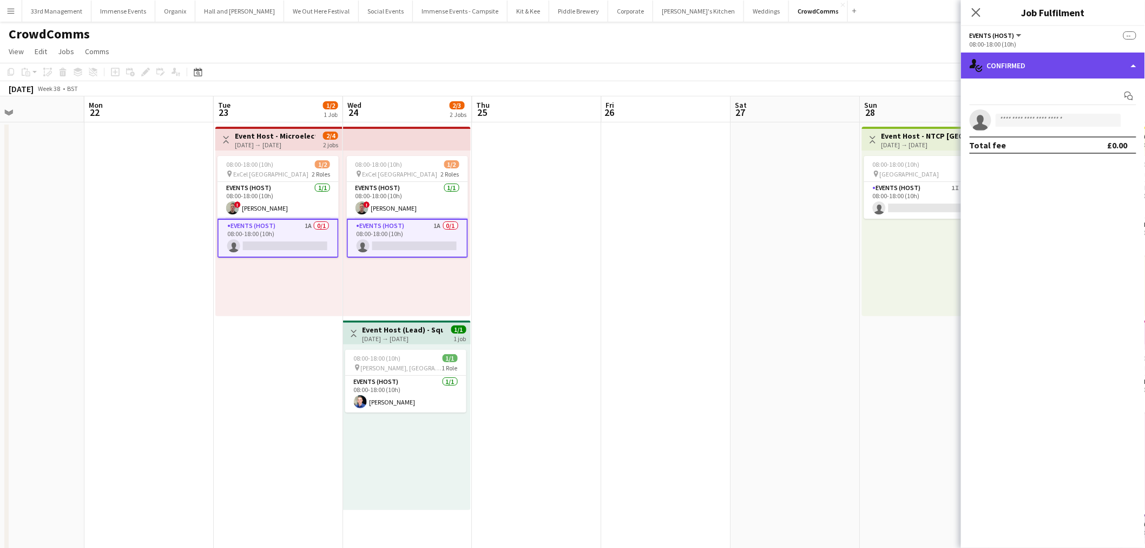
click at [1031, 65] on div "single-neutral-actions-check-2 Confirmed" at bounding box center [1053, 65] width 184 height 26
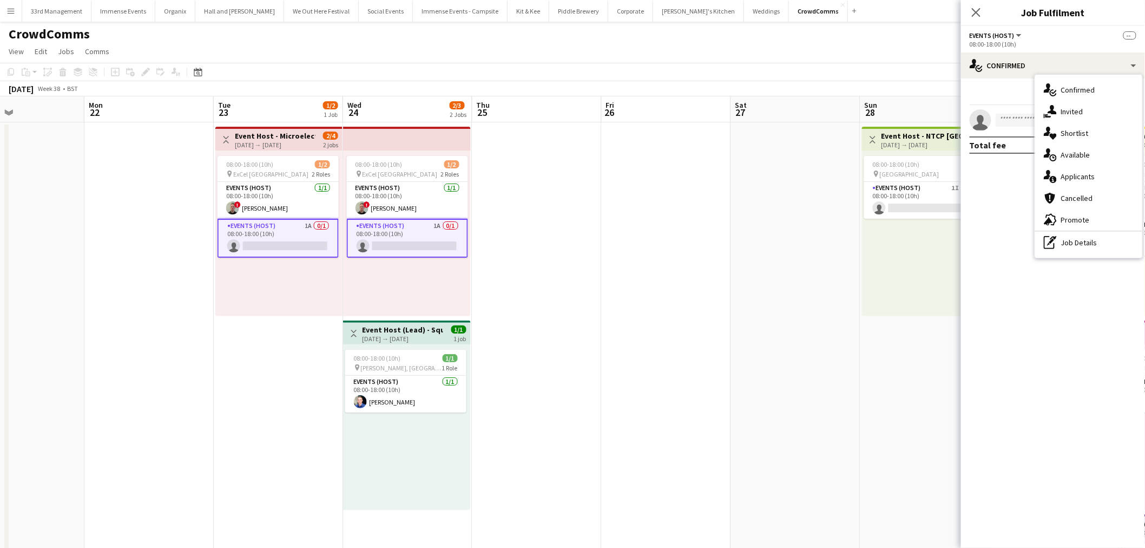
drag, startPoint x: 1070, startPoint y: 188, endPoint x: 1070, endPoint y: 180, distance: 8.1
click at [1070, 188] on div "cancellation Cancelled" at bounding box center [1088, 198] width 107 height 22
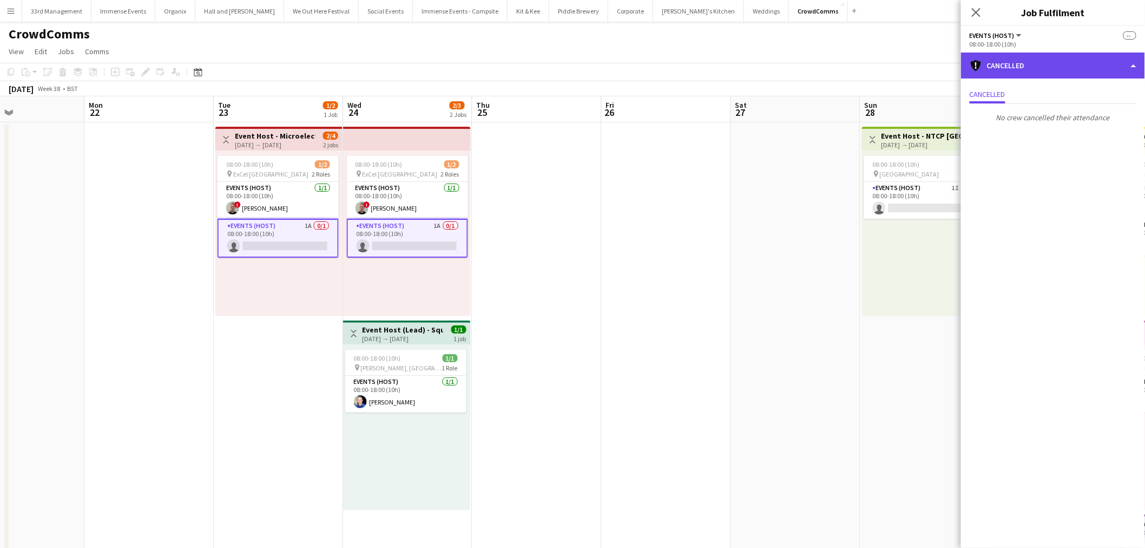
click at [1054, 61] on div "cancellation Cancelled" at bounding box center [1053, 65] width 184 height 26
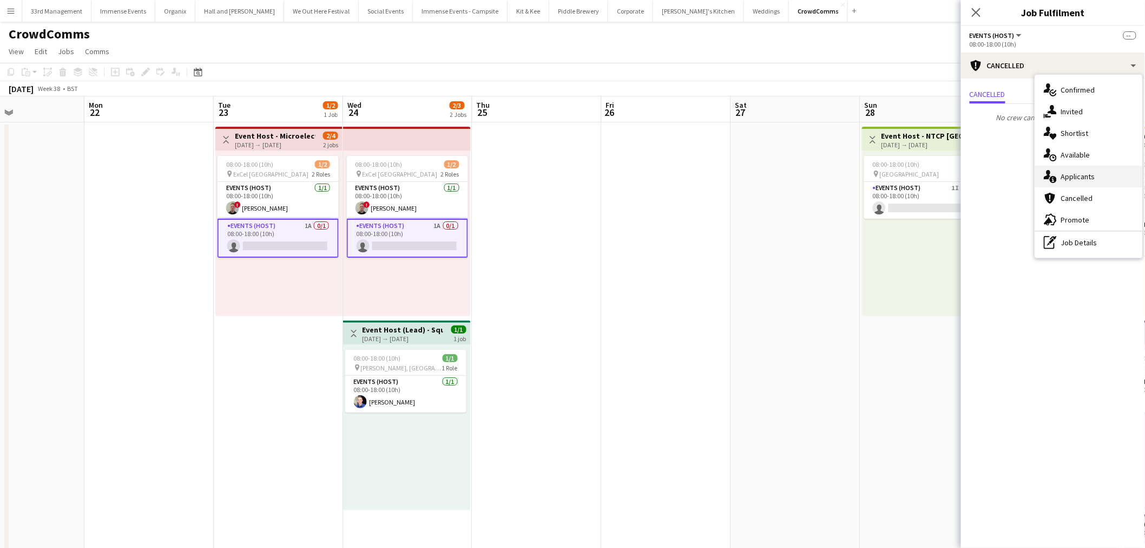
click at [1073, 181] on div "single-neutral-actions-information Applicants" at bounding box center [1088, 177] width 107 height 22
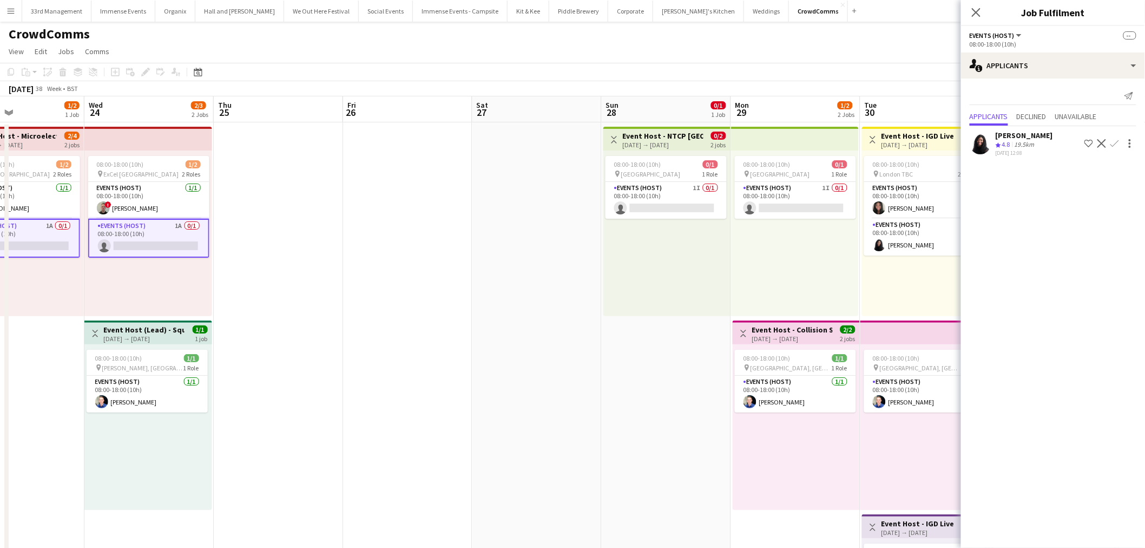
scroll to position [0, 338]
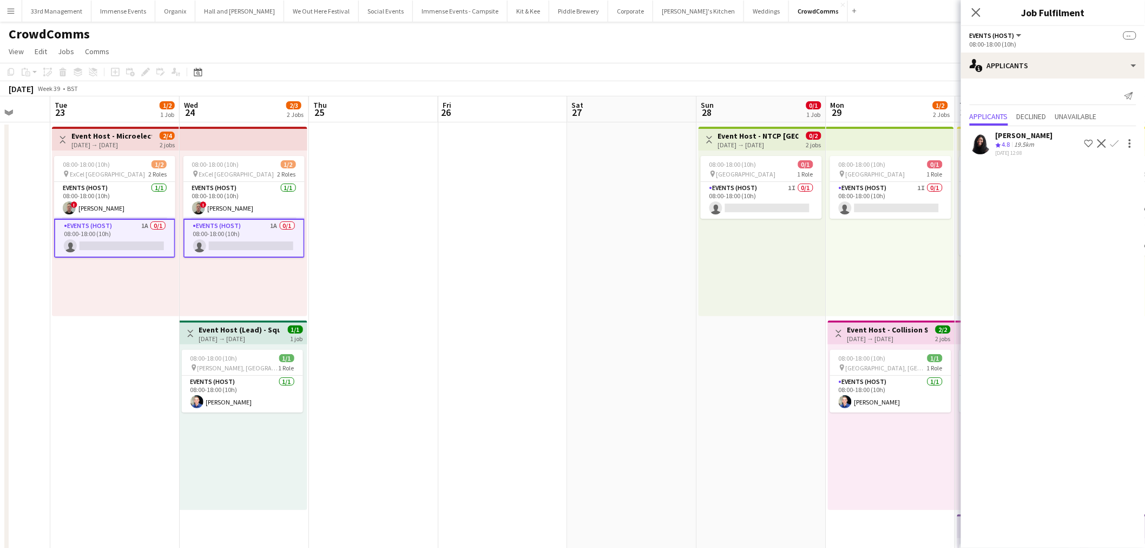
drag, startPoint x: 634, startPoint y: 250, endPoint x: 218, endPoint y: 253, distance: 416.1
click at [218, 253] on app-calendar-viewport "Sat 20 2/2 2 Jobs Sun 21 Mon 22 Tue 23 1/2 1 Job Wed 24 2/3 2 Jobs Thu 25 Fri 2…" at bounding box center [572, 498] width 1145 height 805
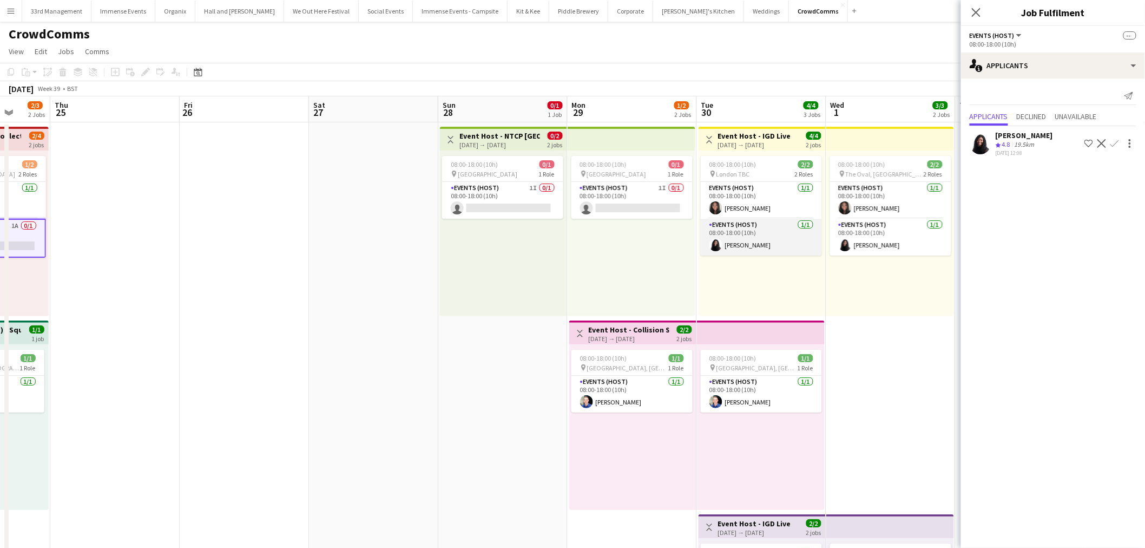
click at [732, 238] on app-card-role "Events (Host) [DATE] 08:00-18:00 (10h) [PERSON_NAME]" at bounding box center [761, 237] width 121 height 37
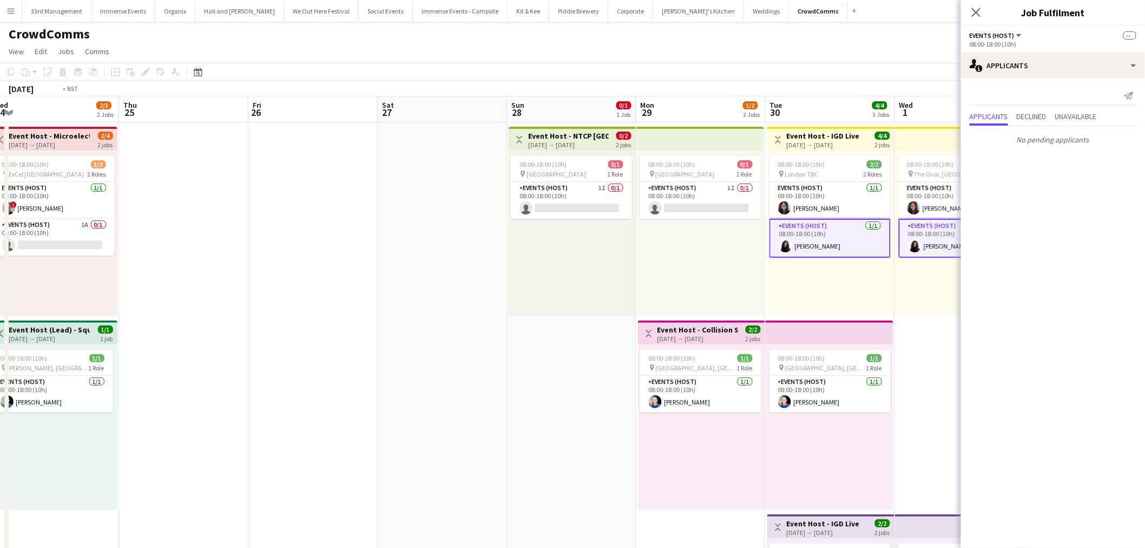
scroll to position [0, 278]
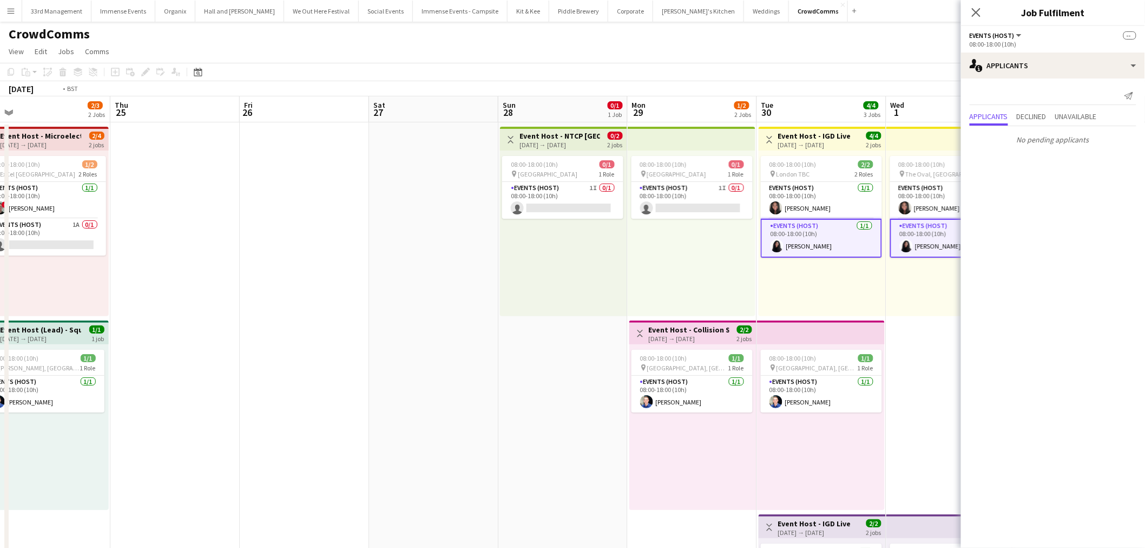
drag, startPoint x: 423, startPoint y: 275, endPoint x: 846, endPoint y: 275, distance: 423.1
click at [846, 275] on app-calendar-viewport "Mon 22 Tue 23 1/2 1 Job Wed 24 2/3 2 Jobs Thu 25 Fri 26 Sat 27 Sun 28 0/1 1 Job…" at bounding box center [572, 498] width 1145 height 805
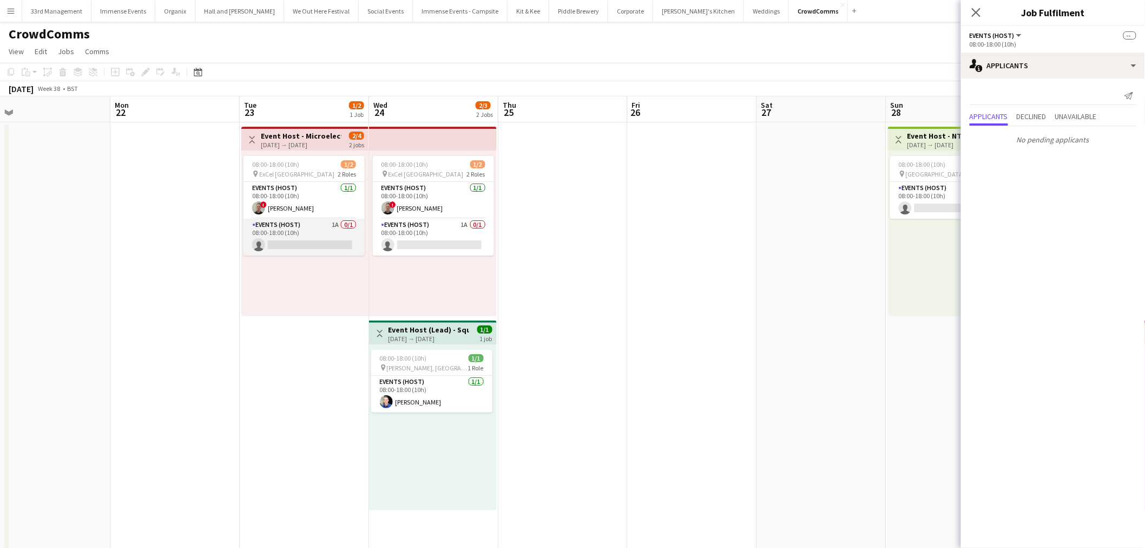
click at [278, 241] on app-card-role "Events (Host) 1A 0/1 08:00-18:00 (10h) single-neutral-actions" at bounding box center [303, 237] width 121 height 37
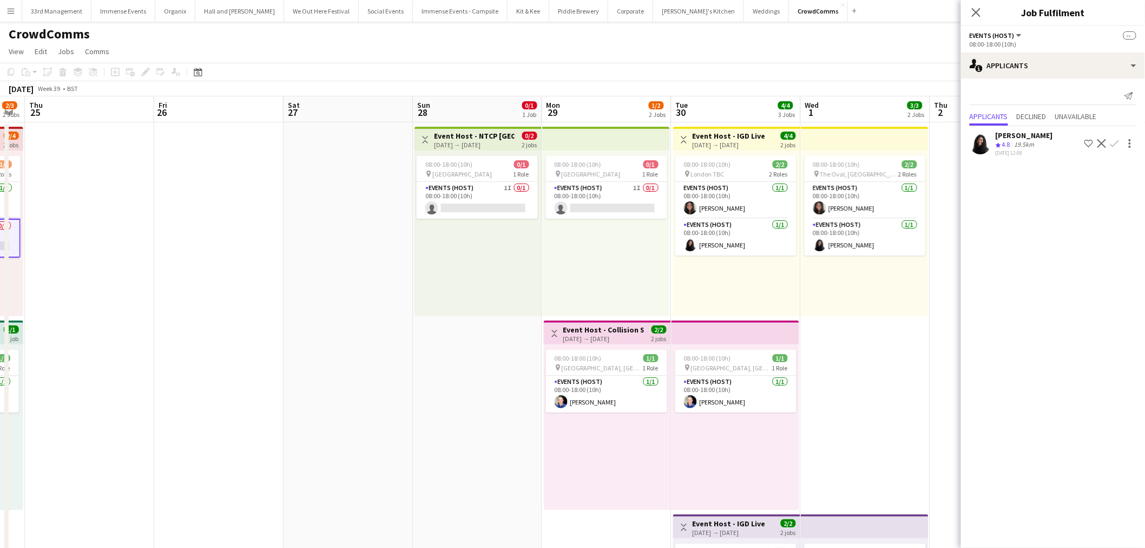
drag, startPoint x: 180, startPoint y: 274, endPoint x: 249, endPoint y: 256, distance: 72.0
click at [181, 272] on app-calendar-viewport "Mon 22 Tue 23 1/2 1 Job Wed 24 2/3 2 Jobs Thu 25 Fri 26 Sat 27 Sun 28 0/1 1 Job…" at bounding box center [572, 498] width 1145 height 805
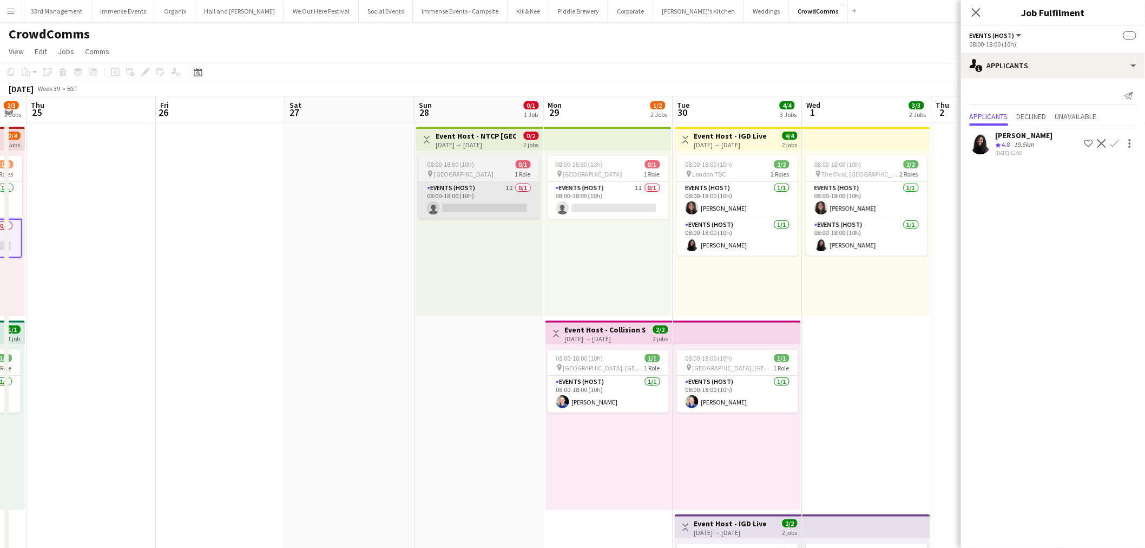
click at [473, 203] on app-card-role "Events (Host) 1I 0/1 08:00-18:00 (10h) single-neutral-actions" at bounding box center [478, 200] width 121 height 37
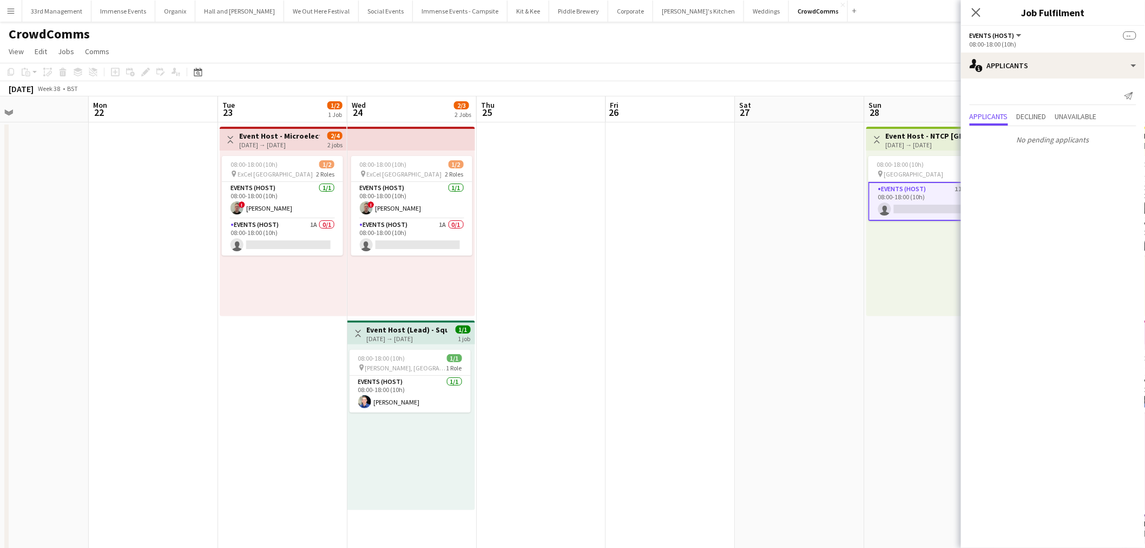
drag, startPoint x: 286, startPoint y: 228, endPoint x: 736, endPoint y: 218, distance: 450.8
click at [736, 218] on app-calendar-viewport "Fri 19 2/2 2 Jobs Sat 20 2/2 2 Jobs Sun 21 Mon 22 Tue 23 1/2 1 Job Wed 24 2/3 2…" at bounding box center [572, 498] width 1145 height 805
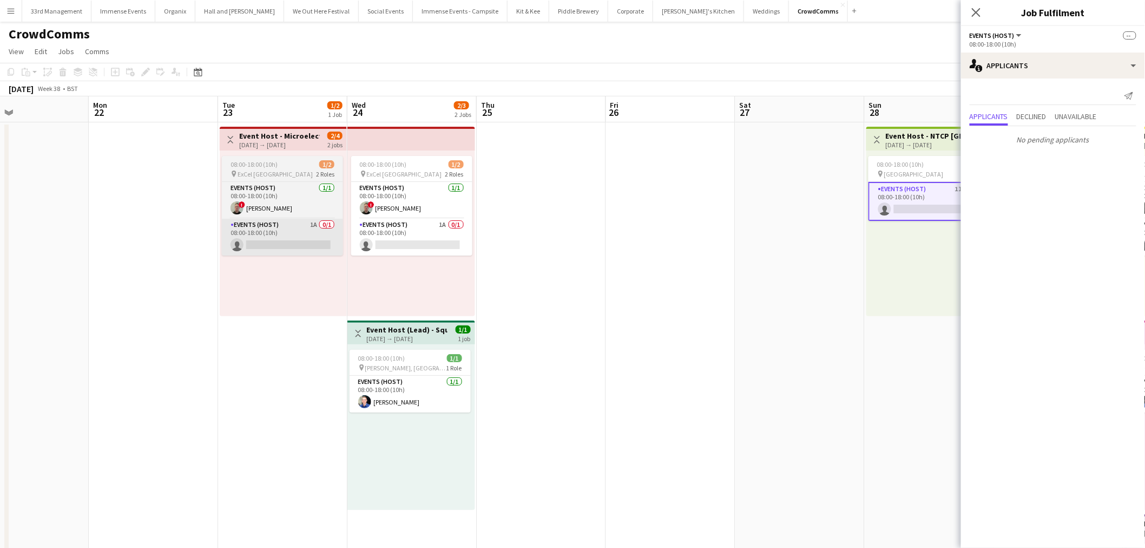
drag, startPoint x: 318, startPoint y: 223, endPoint x: 267, endPoint y: 234, distance: 52.4
click at [311, 226] on app-calendar-viewport "Fri 19 2/2 2 Jobs Sat 20 2/2 2 Jobs Sun 21 Mon 22 Tue 23 1/2 1 Job Wed 24 2/3 2…" at bounding box center [572, 498] width 1145 height 805
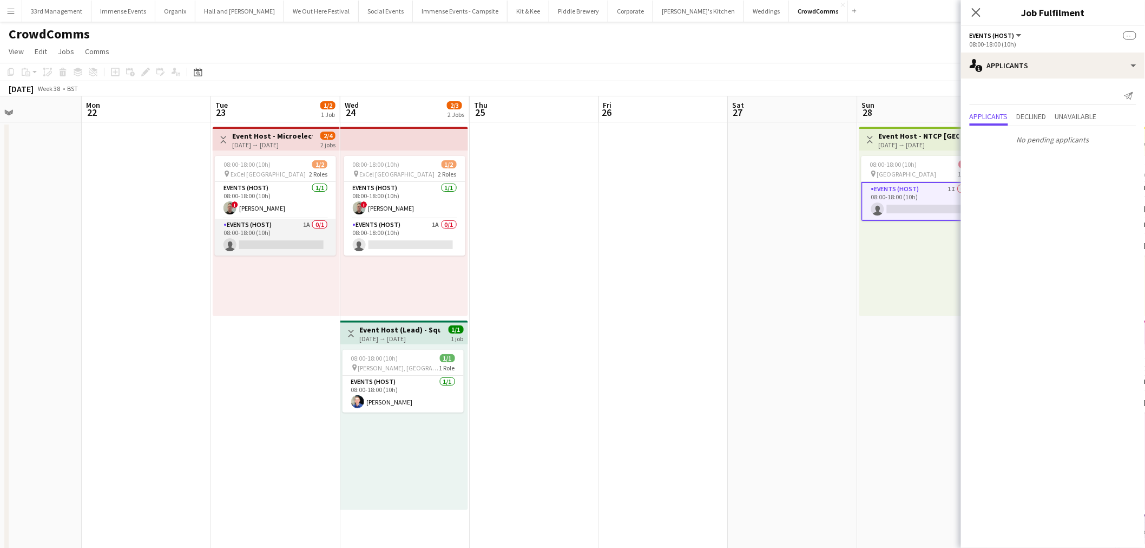
click at [257, 234] on app-card-role "Events (Host) 1A 0/1 08:00-18:00 (10h) single-neutral-actions" at bounding box center [275, 237] width 121 height 37
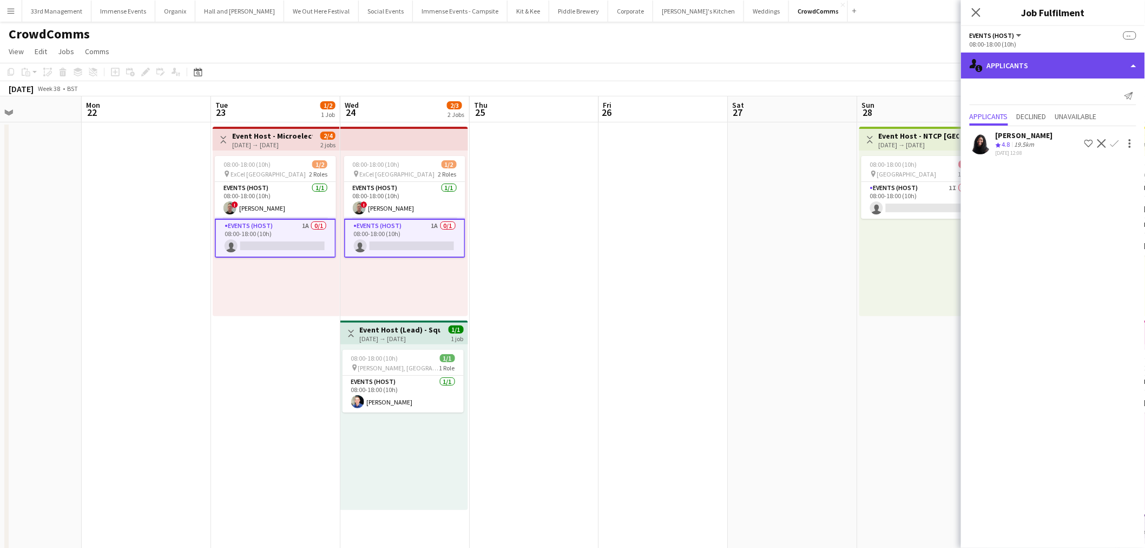
click at [1051, 52] on div "single-neutral-actions-information Applicants" at bounding box center [1053, 65] width 184 height 26
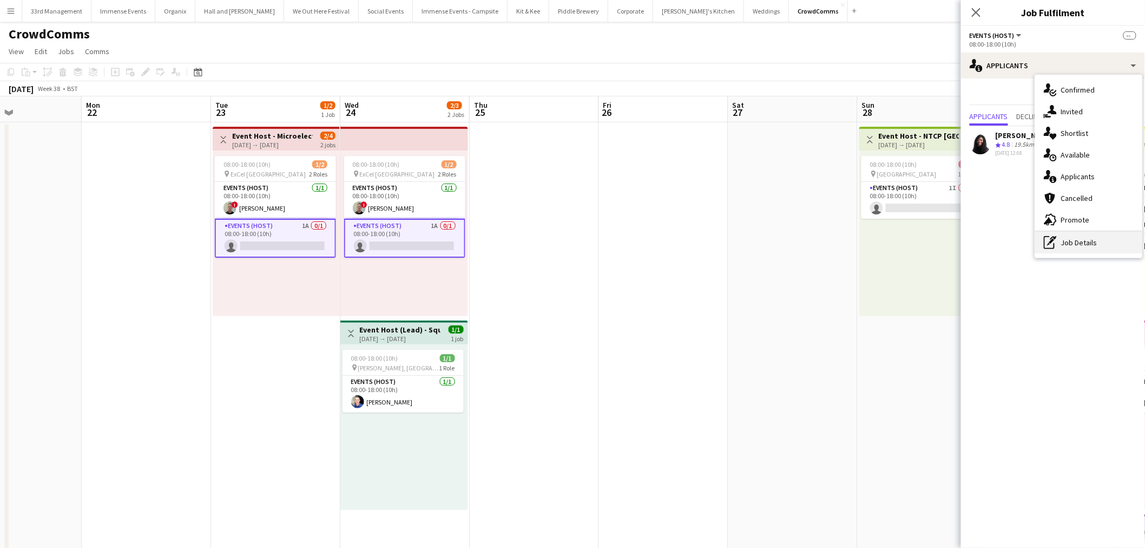
click at [1104, 232] on div "pen-write Job Details" at bounding box center [1088, 243] width 107 height 22
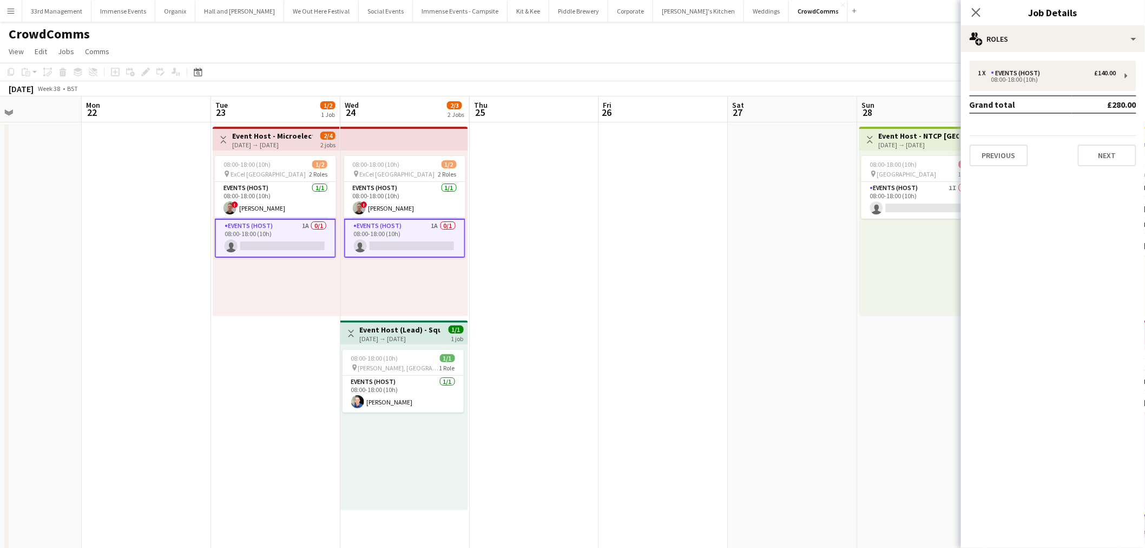
click at [288, 248] on app-card-role "Events (Host) 1A 0/1 08:00-18:00 (10h) single-neutral-actions" at bounding box center [275, 238] width 121 height 39
click at [287, 247] on app-card-role "Events (Host) 1A 0/1 08:00-18:00 (10h) single-neutral-actions" at bounding box center [275, 238] width 121 height 39
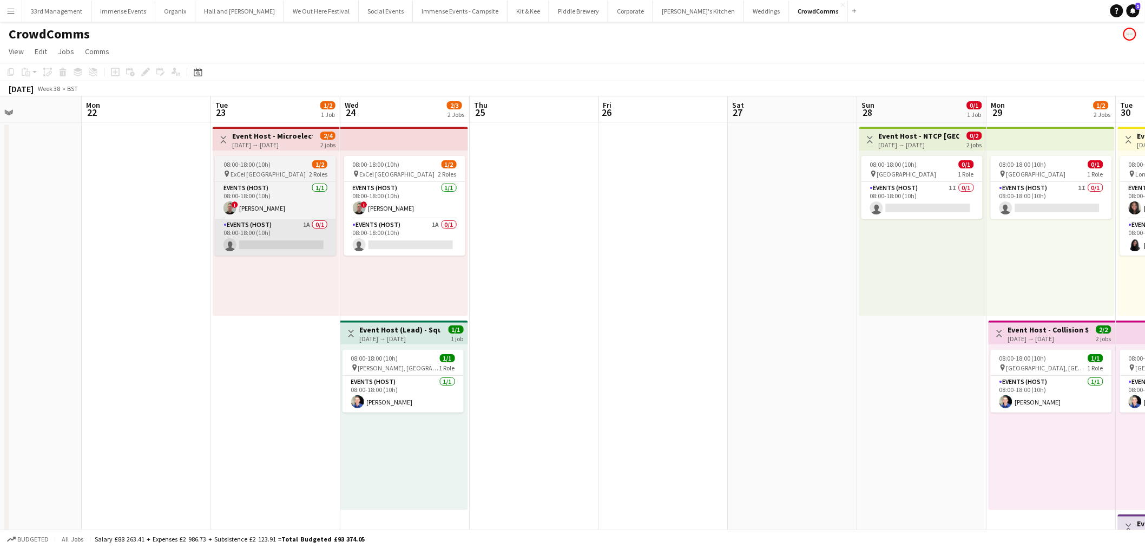
click at [267, 228] on app-card-role "Events (Host) 1A 0/1 08:00-18:00 (10h) single-neutral-actions" at bounding box center [275, 237] width 121 height 37
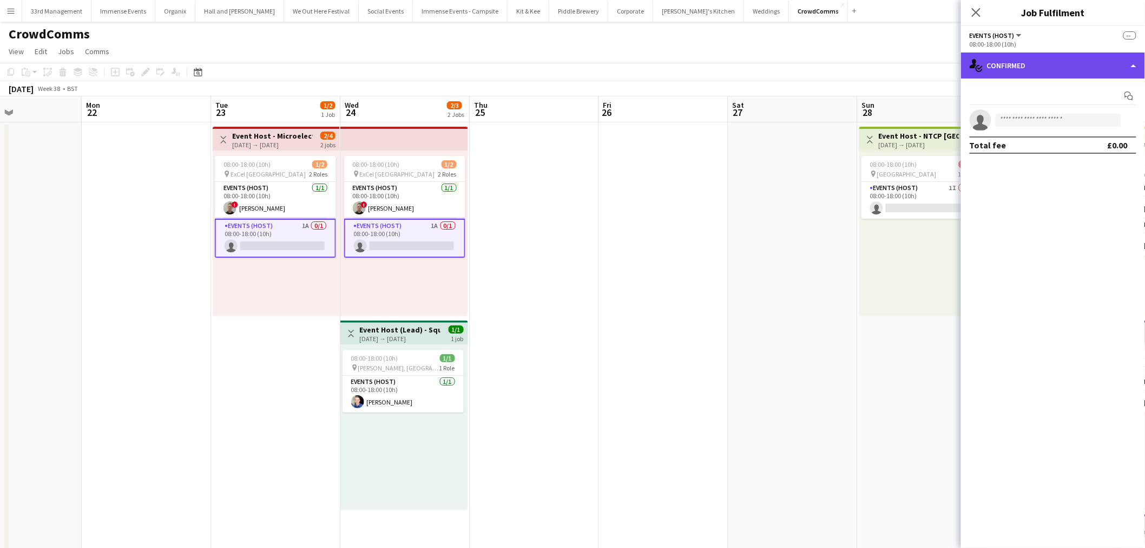
click at [1034, 56] on div "single-neutral-actions-check-2 Confirmed" at bounding box center [1053, 65] width 184 height 26
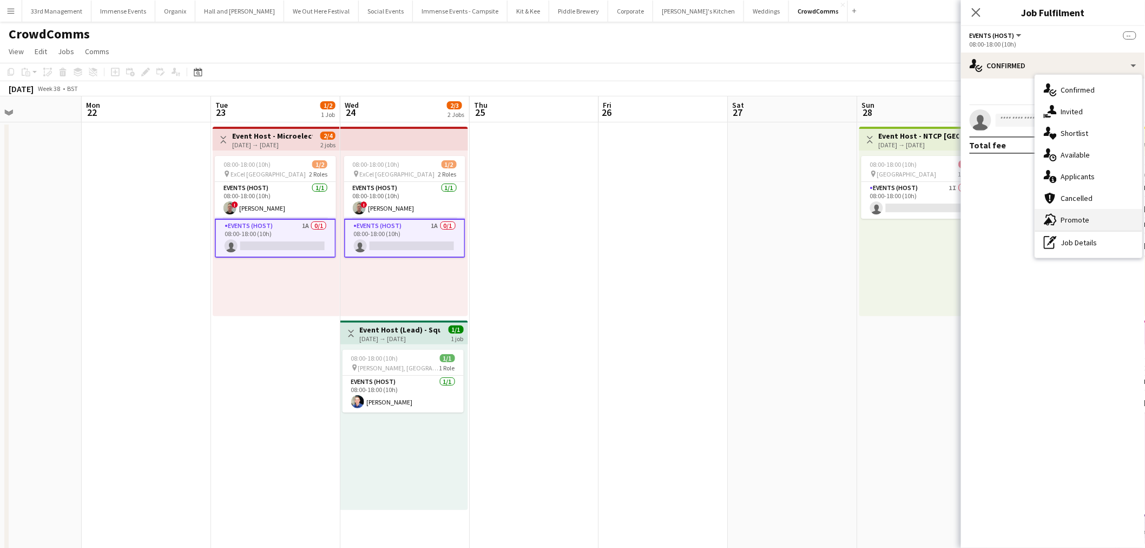
click at [1071, 220] on div "advertising-megaphone Promote" at bounding box center [1088, 220] width 107 height 22
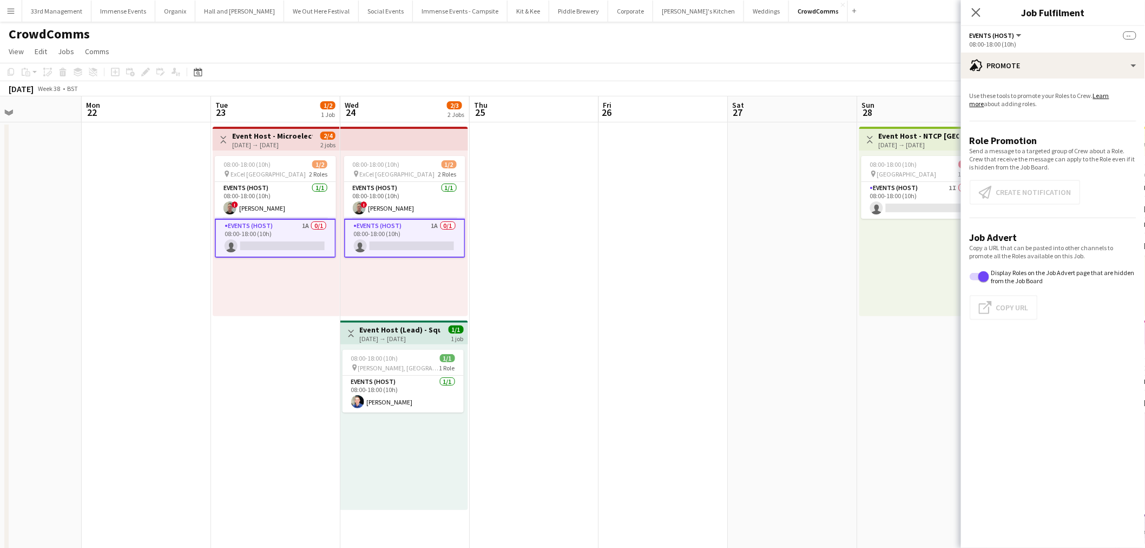
click at [1004, 201] on app-promote-tab "Use these tools to promote your Roles to Crew. Learn more about adding roles. R…" at bounding box center [1053, 207] width 184 height 241
click at [1005, 191] on app-promote-tab "Use these tools to promote your Roles to Crew. Learn more about adding roles. R…" at bounding box center [1053, 207] width 184 height 241
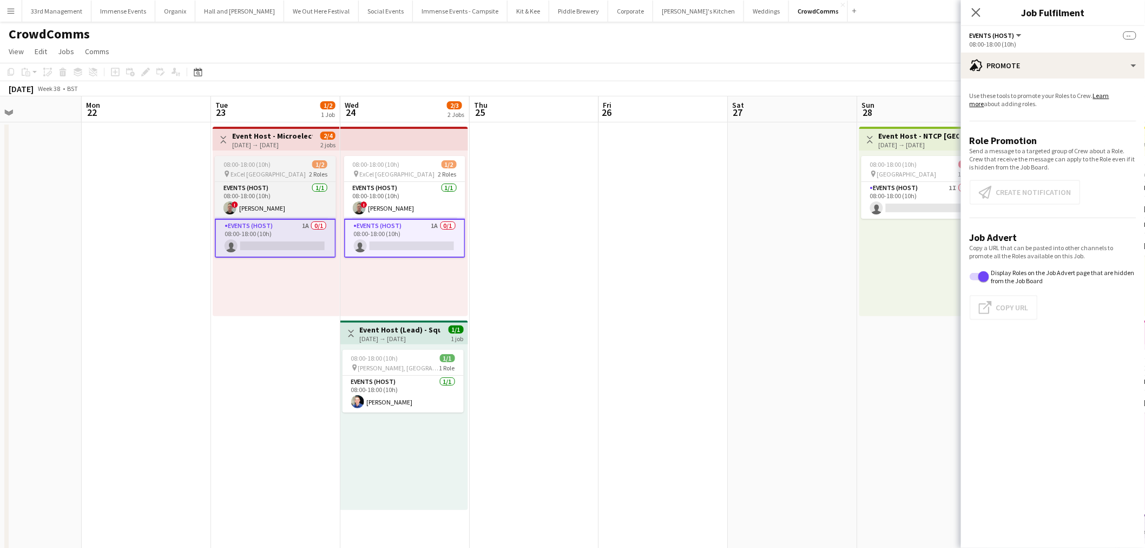
click at [298, 165] on div "08:00-18:00 (10h) 1/2" at bounding box center [275, 164] width 121 height 8
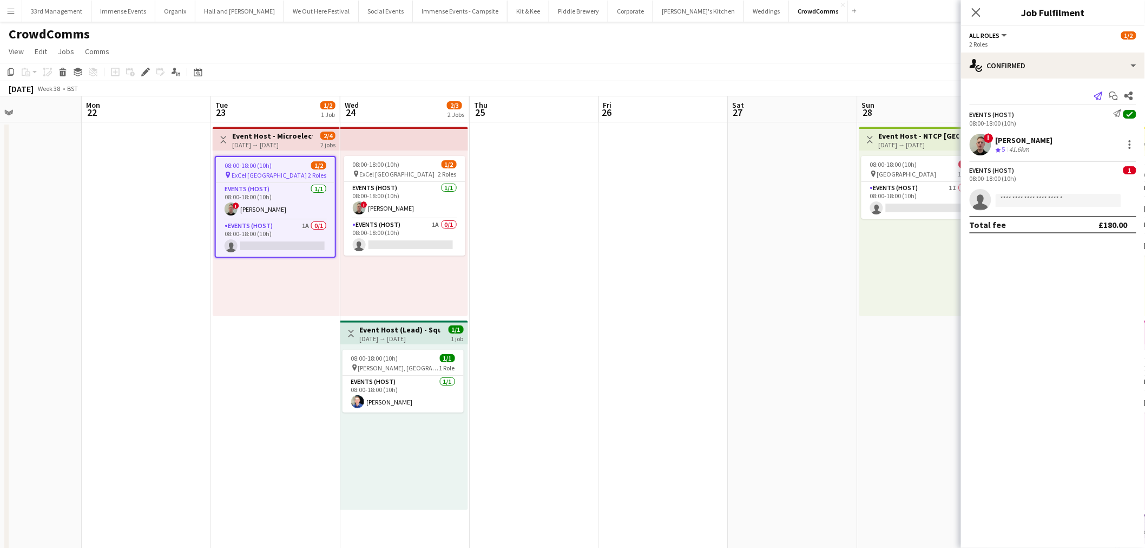
click at [1102, 93] on icon at bounding box center [1098, 95] width 9 height 9
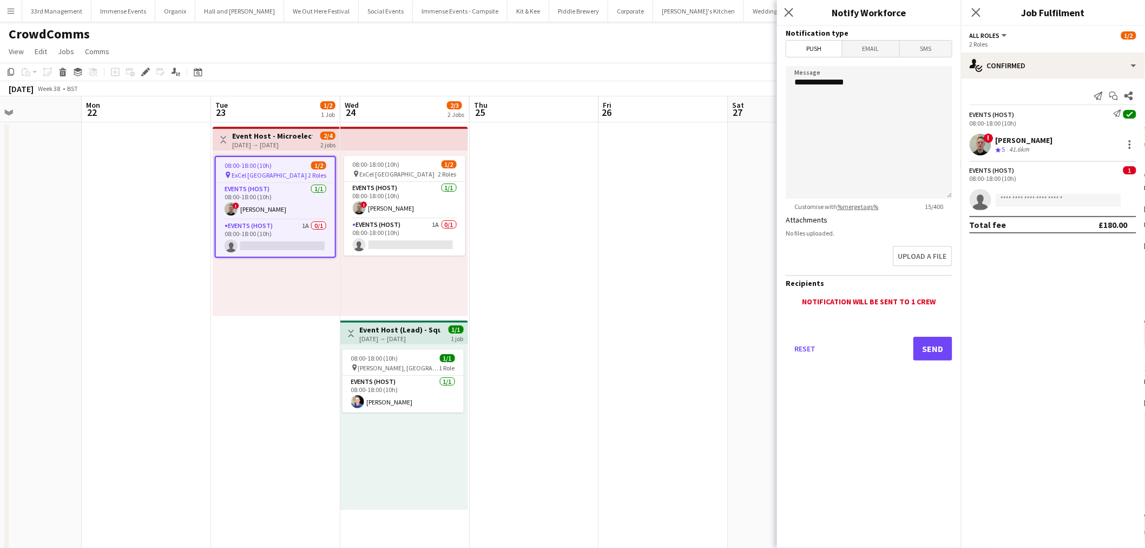
click at [873, 50] on span "Email" at bounding box center [870, 49] width 57 height 16
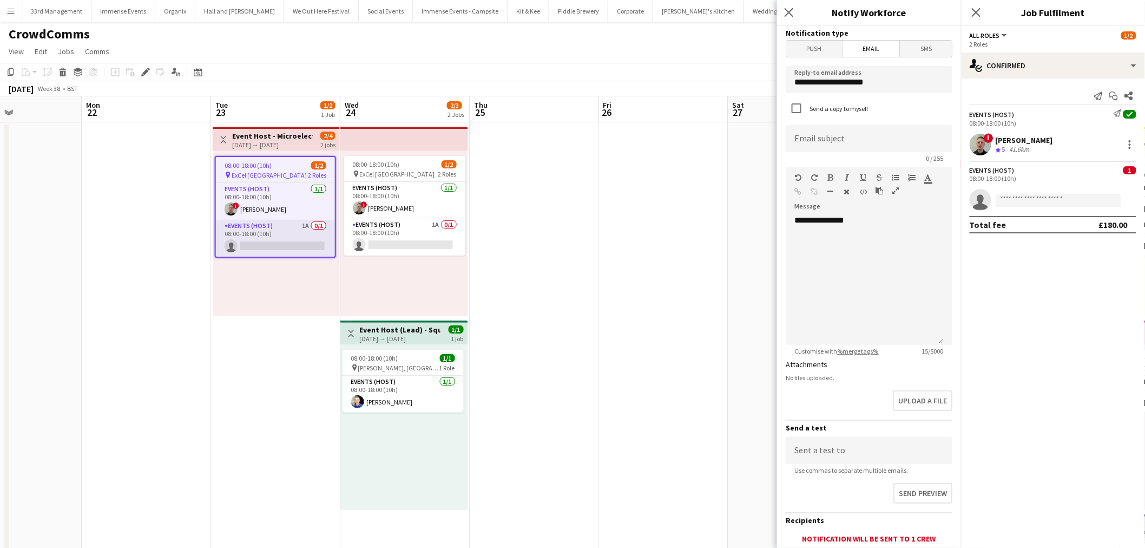
click at [285, 226] on app-card-role "Events (Host) 1A 0/1 08:00-18:00 (10h) single-neutral-actions" at bounding box center [275, 238] width 119 height 37
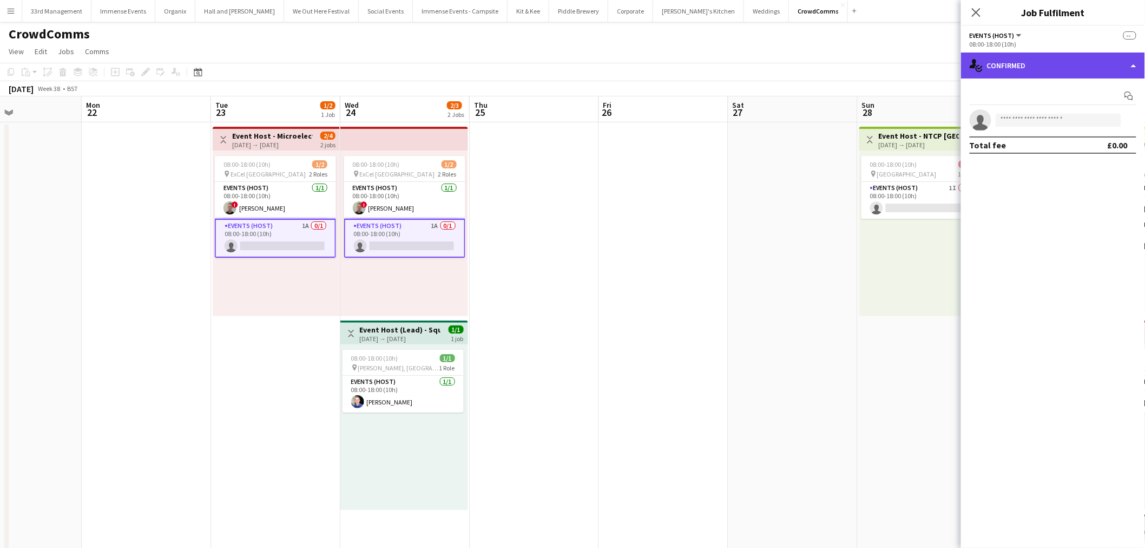
click at [1030, 56] on div "single-neutral-actions-check-2 Confirmed" at bounding box center [1053, 65] width 184 height 26
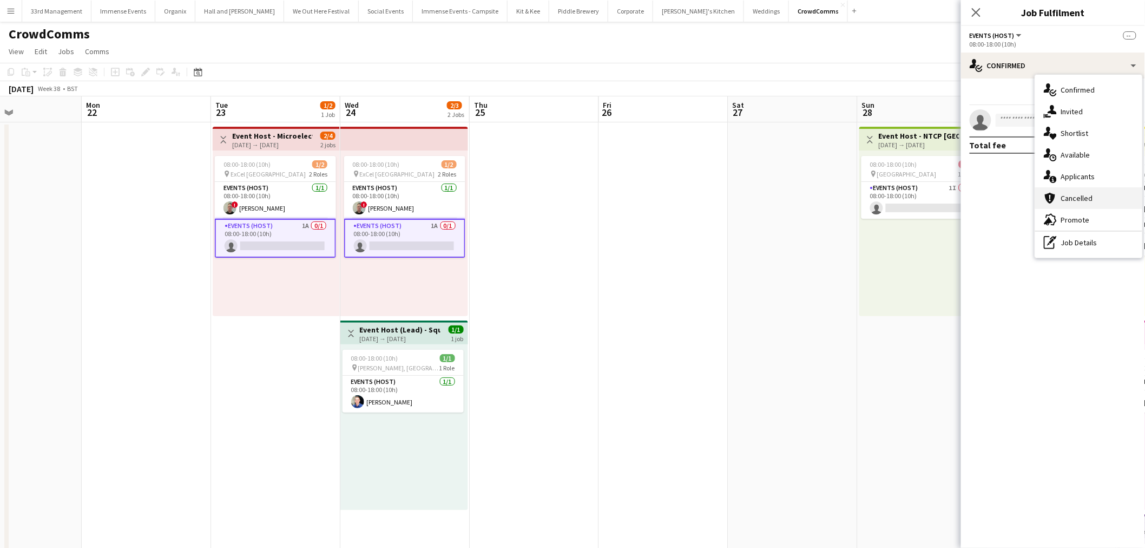
click at [1093, 202] on div "cancellation Cancelled" at bounding box center [1088, 198] width 107 height 22
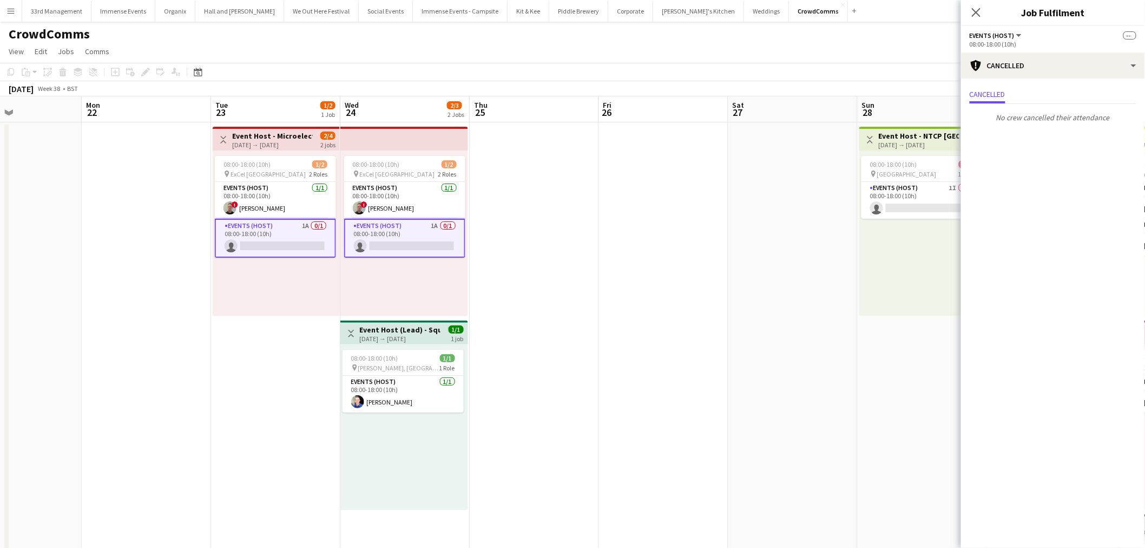
click at [1090, 203] on mat-expansion-panel "Cancellations Cancellations Cancelled No crew cancelled their attendance" at bounding box center [1053, 312] width 184 height 469
click at [1032, 42] on div "08:00-18:00 (10h)" at bounding box center [1053, 44] width 167 height 8
click at [1027, 60] on div "cancellation Cancelled" at bounding box center [1053, 65] width 184 height 26
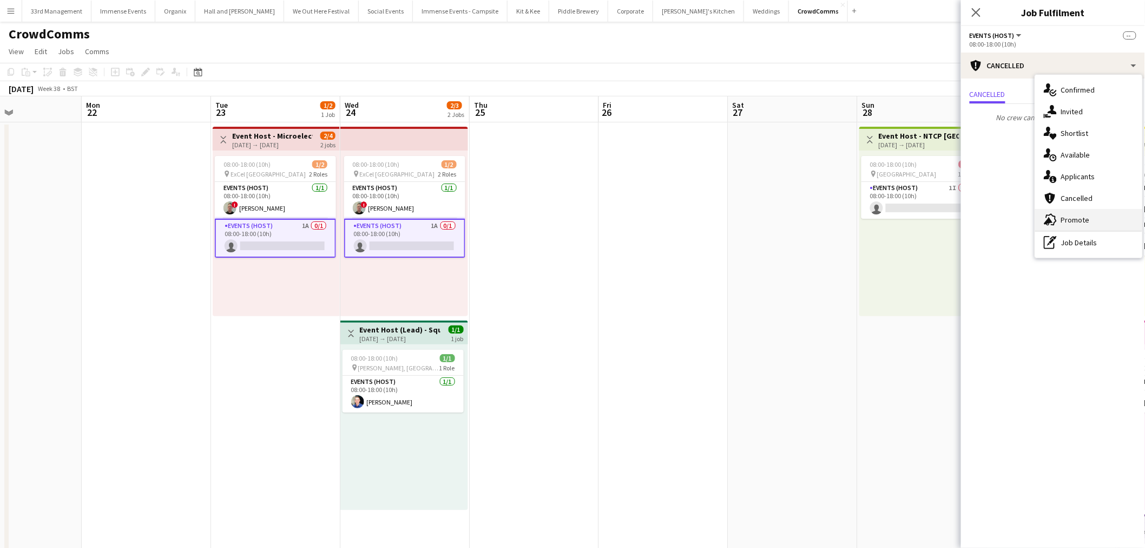
click at [1076, 209] on div "advertising-megaphone Promote" at bounding box center [1088, 220] width 107 height 22
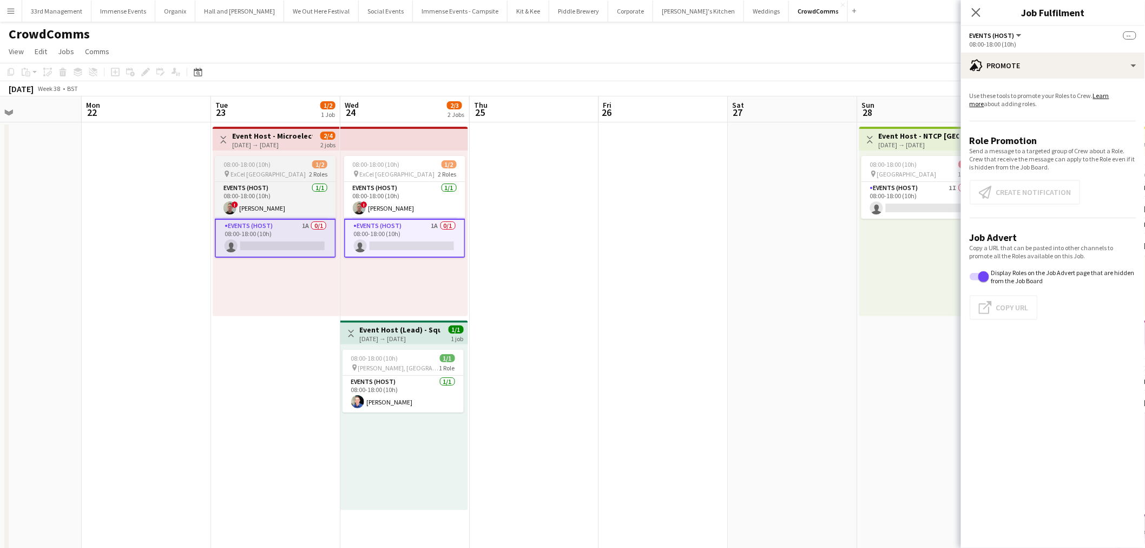
click at [264, 165] on span "08:00-18:00 (10h)" at bounding box center [246, 164] width 47 height 8
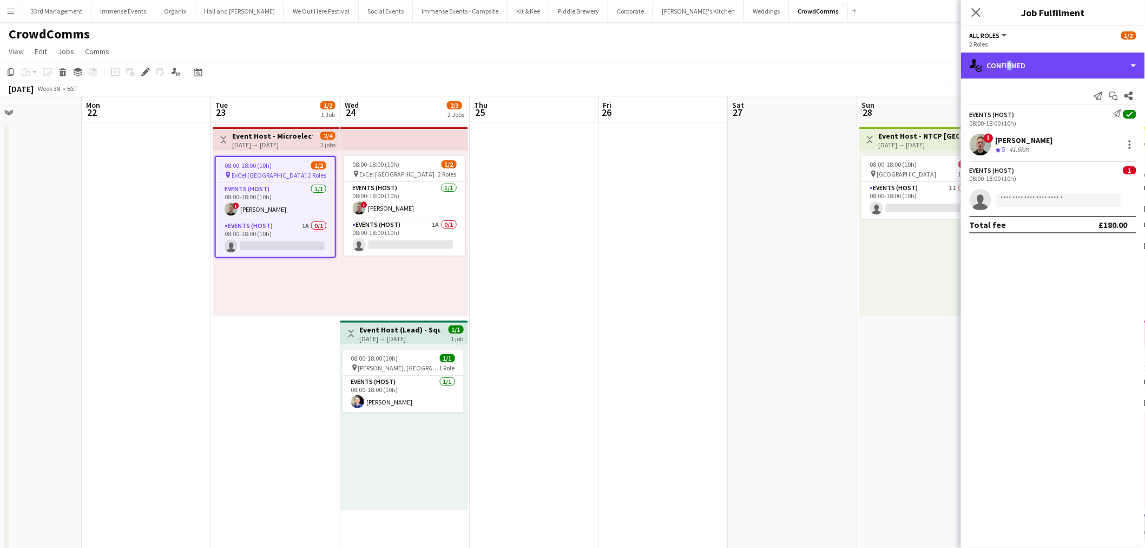
drag, startPoint x: 1005, startPoint y: 74, endPoint x: 1011, endPoint y: 83, distance: 10.2
click at [1006, 74] on div "single-neutral-actions-check-2 Confirmed" at bounding box center [1053, 65] width 184 height 26
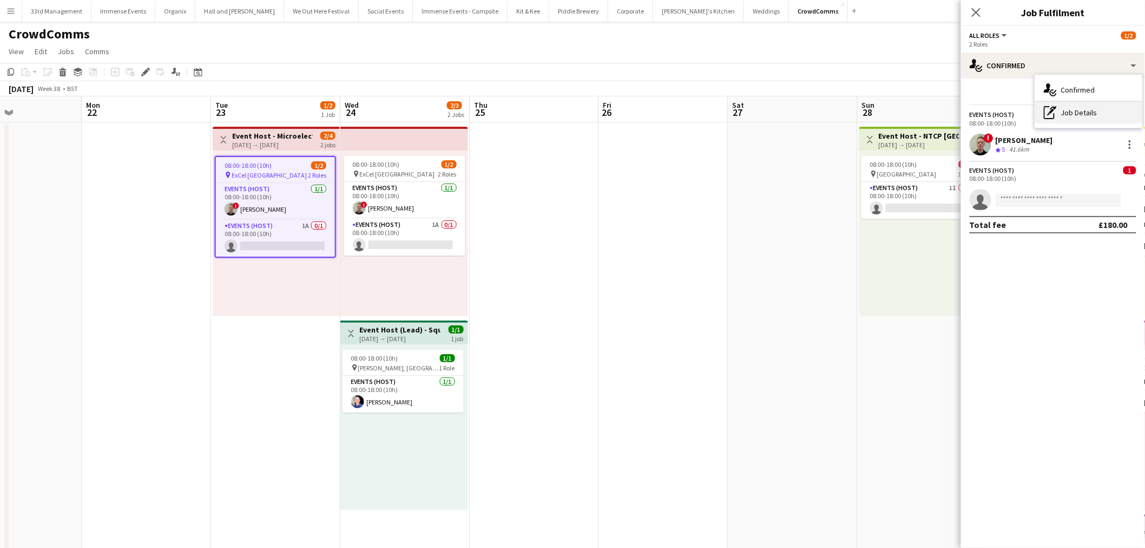
click at [1074, 109] on div "pen-write Job Details" at bounding box center [1088, 113] width 107 height 22
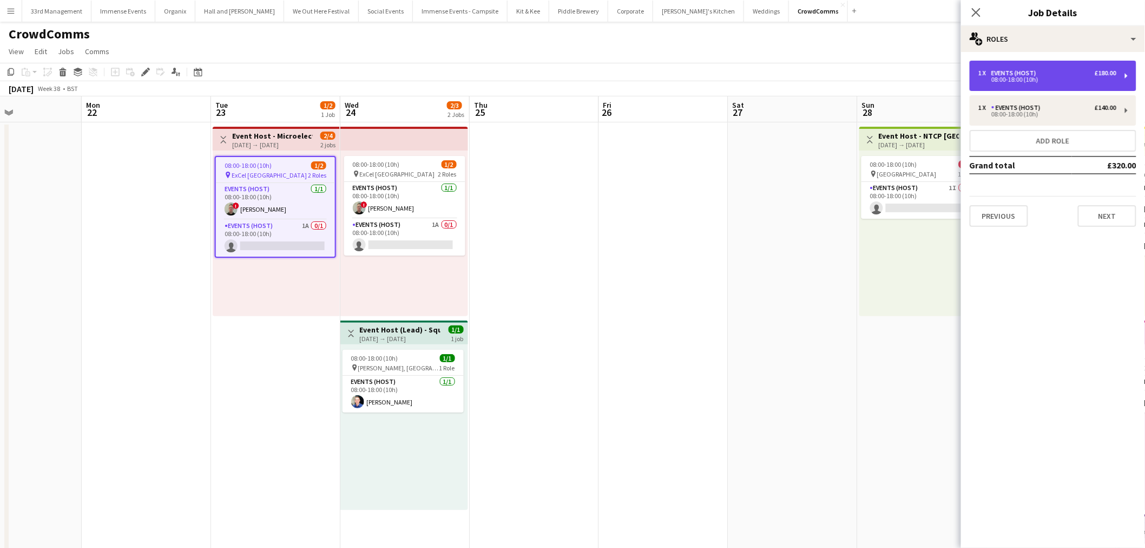
click at [1043, 78] on div "08:00-18:00 (10h)" at bounding box center [1047, 79] width 138 height 5
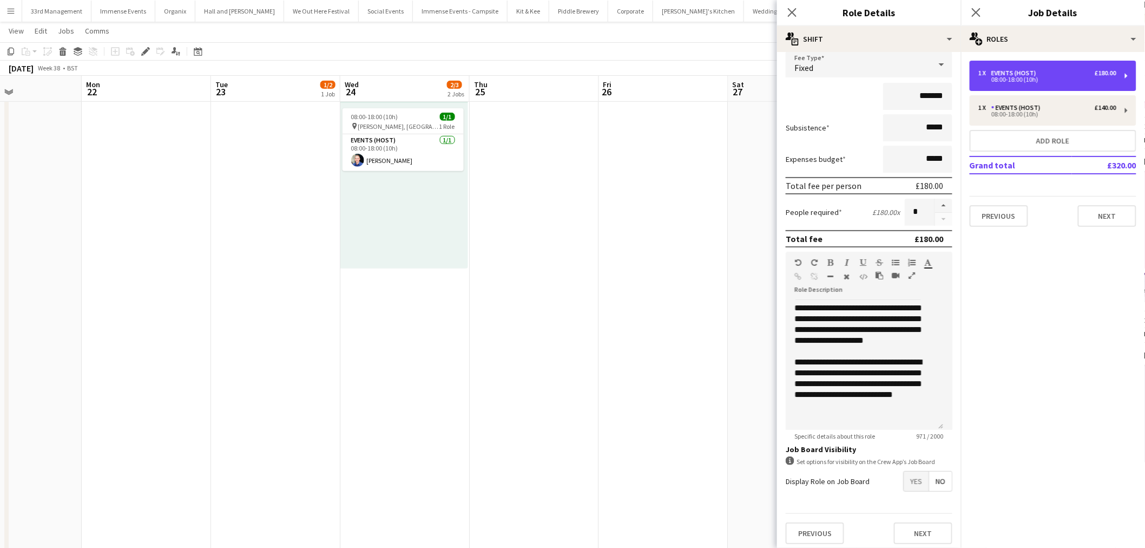
scroll to position [73, 0]
click at [908, 474] on span "Yes" at bounding box center [916, 480] width 25 height 19
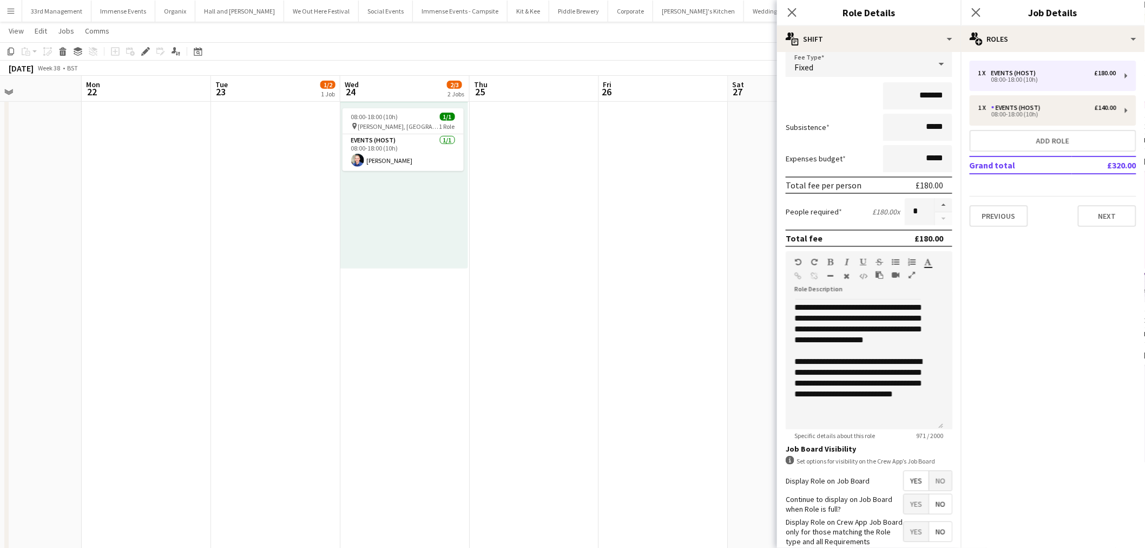
click at [610, 260] on app-date-cell at bounding box center [663, 270] width 129 height 779
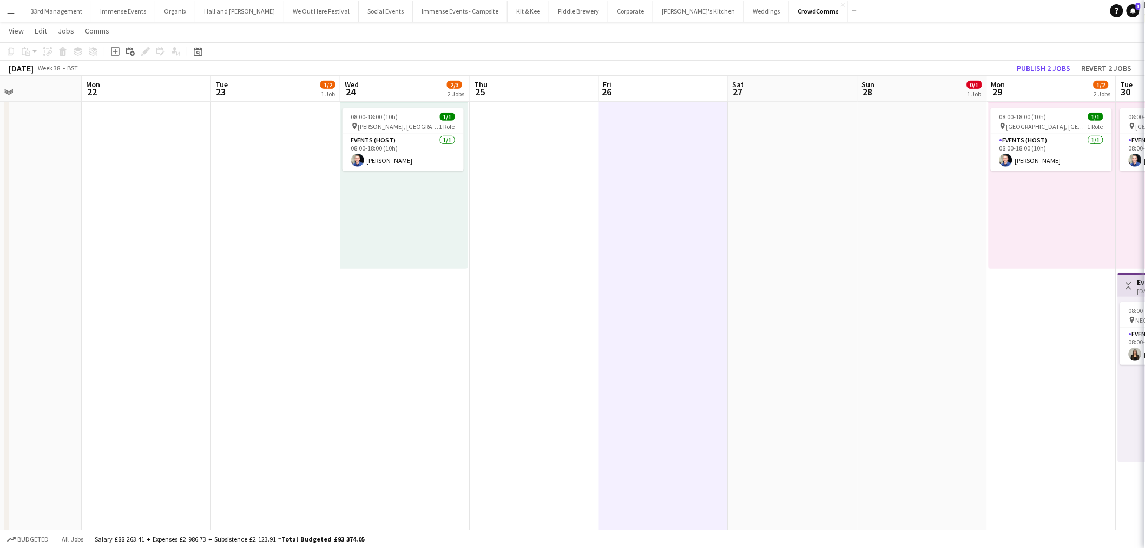
scroll to position [0, 306]
click at [1026, 61] on button "Publish 2 jobs" at bounding box center [1044, 68] width 62 height 14
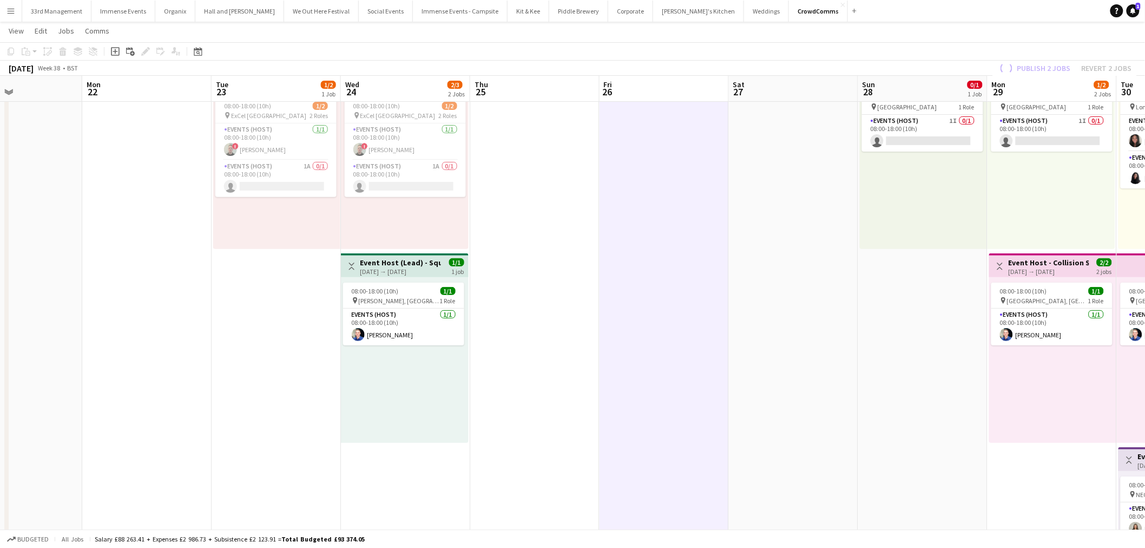
scroll to position [0, 0]
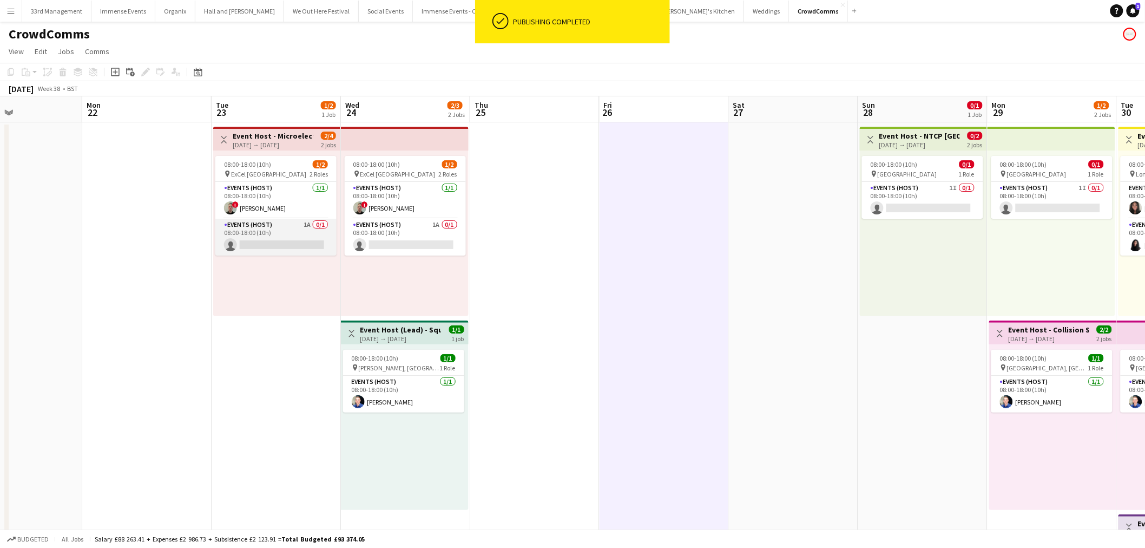
click at [322, 244] on app-card-role "Events (Host) 1A 0/1 08:00-18:00 (10h) single-neutral-actions" at bounding box center [275, 237] width 121 height 37
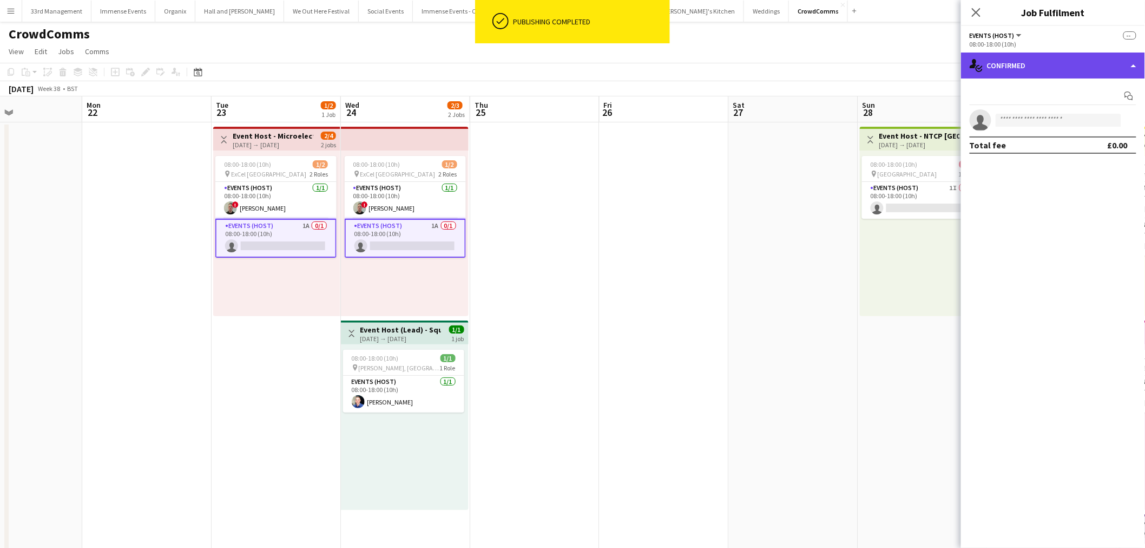
click at [1042, 61] on div "single-neutral-actions-check-2 Confirmed" at bounding box center [1053, 65] width 184 height 26
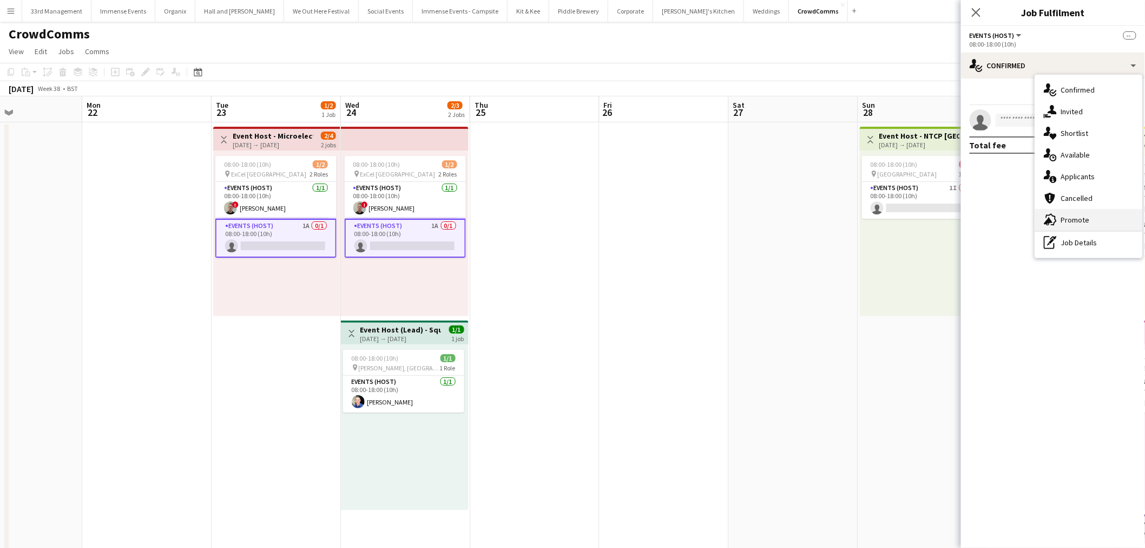
click at [1085, 219] on div "advertising-megaphone Promote" at bounding box center [1088, 220] width 107 height 22
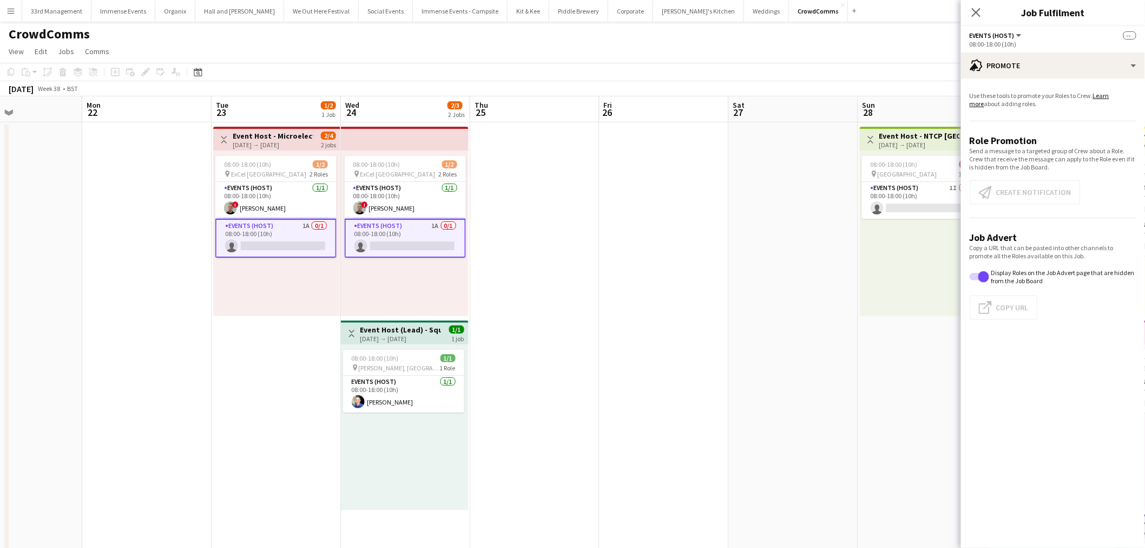
click at [989, 188] on app-promote-tab "Use these tools to promote your Roles to Crew. Learn more about adding roles. R…" at bounding box center [1053, 207] width 184 height 241
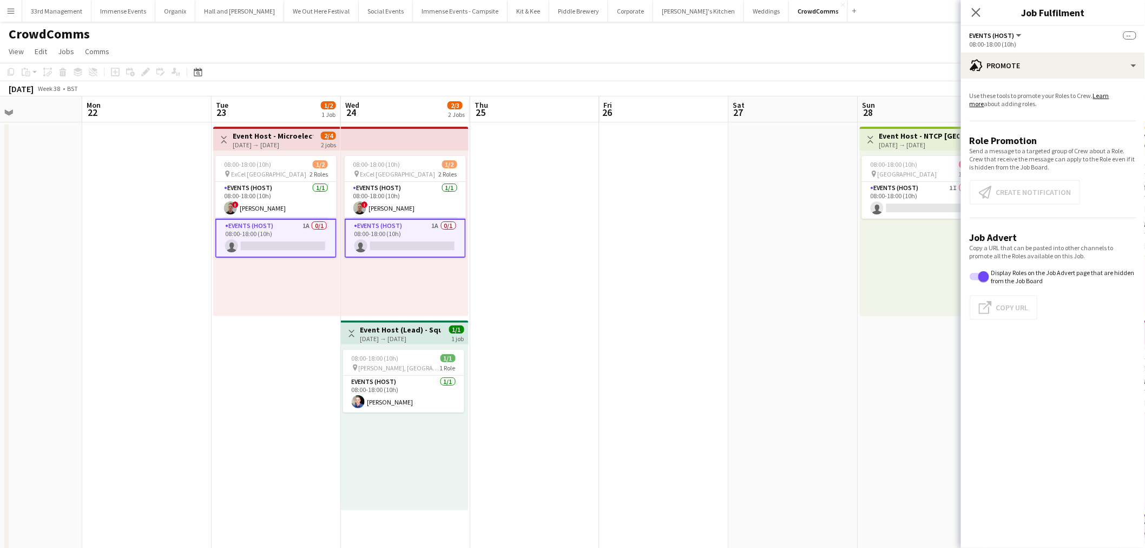
click at [1043, 195] on app-promote-tab "Use these tools to promote your Roles to Crew. Learn more about adding roles. R…" at bounding box center [1053, 207] width 184 height 241
click at [267, 240] on app-card-role "Events (Host) 1A 0/1 08:00-18:00 (10h) single-neutral-actions" at bounding box center [275, 238] width 121 height 39
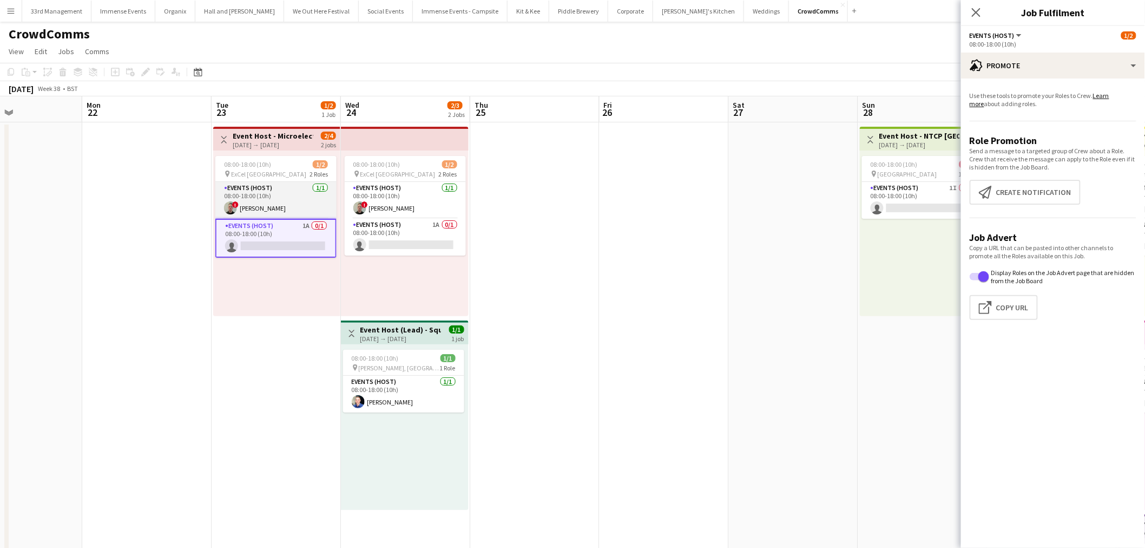
click at [255, 189] on app-card-role "Events (Host) [DATE] 08:00-18:00 (10h) ! [PERSON_NAME]" at bounding box center [275, 200] width 121 height 37
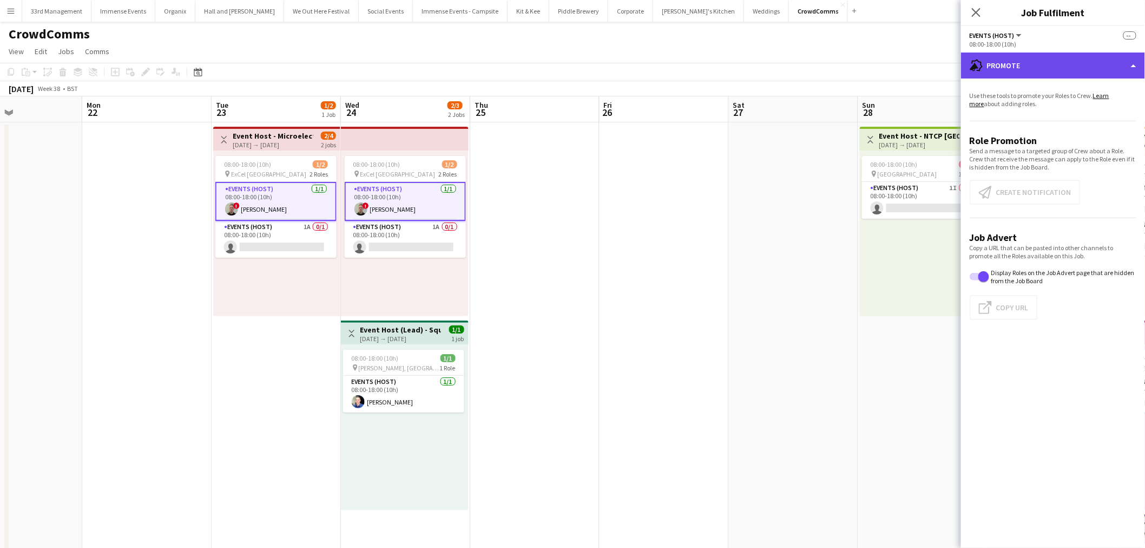
click at [1057, 63] on div "advertising-megaphone Promote" at bounding box center [1053, 65] width 184 height 26
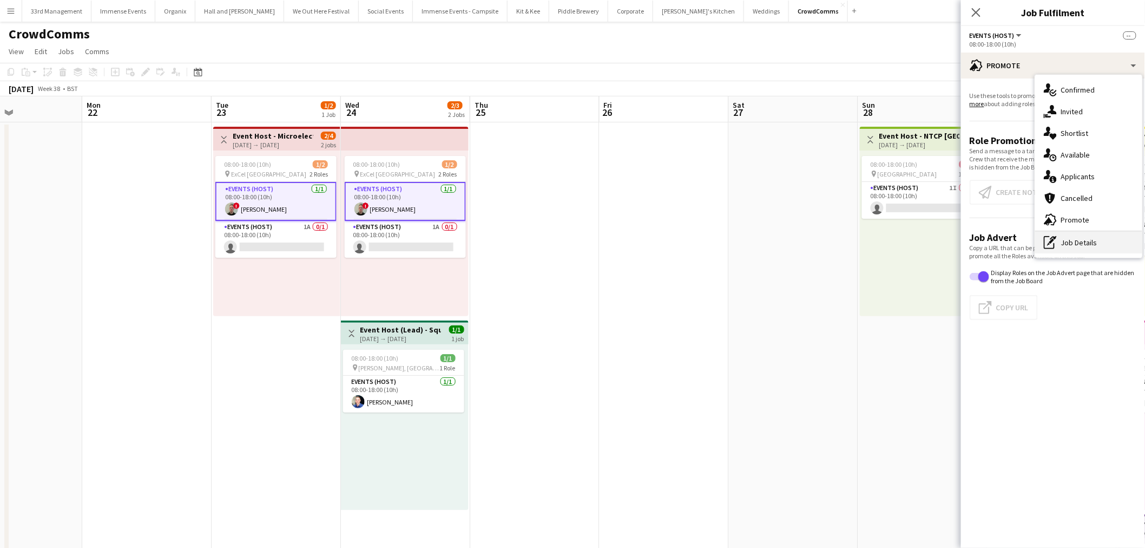
click at [1090, 234] on div "pen-write Job Details" at bounding box center [1088, 243] width 107 height 22
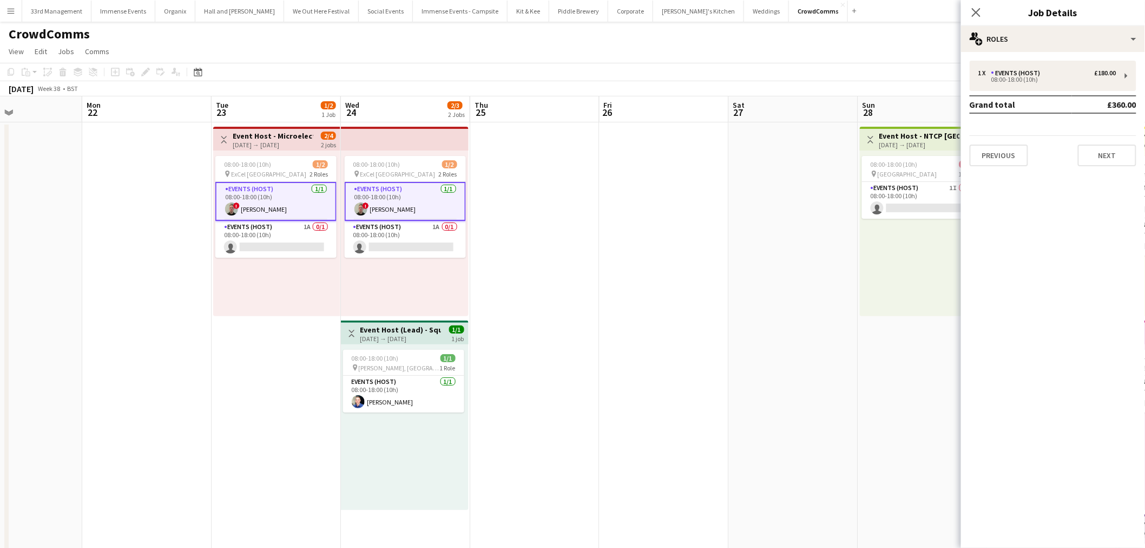
click at [1078, 94] on div "1 x Events (Host) £180.00 08:00-18:00 (10h) Grand total £360.00 Previous Next" at bounding box center [1053, 114] width 184 height 106
click at [1057, 73] on div "1 x Events (Host) £180.00" at bounding box center [1047, 73] width 138 height 8
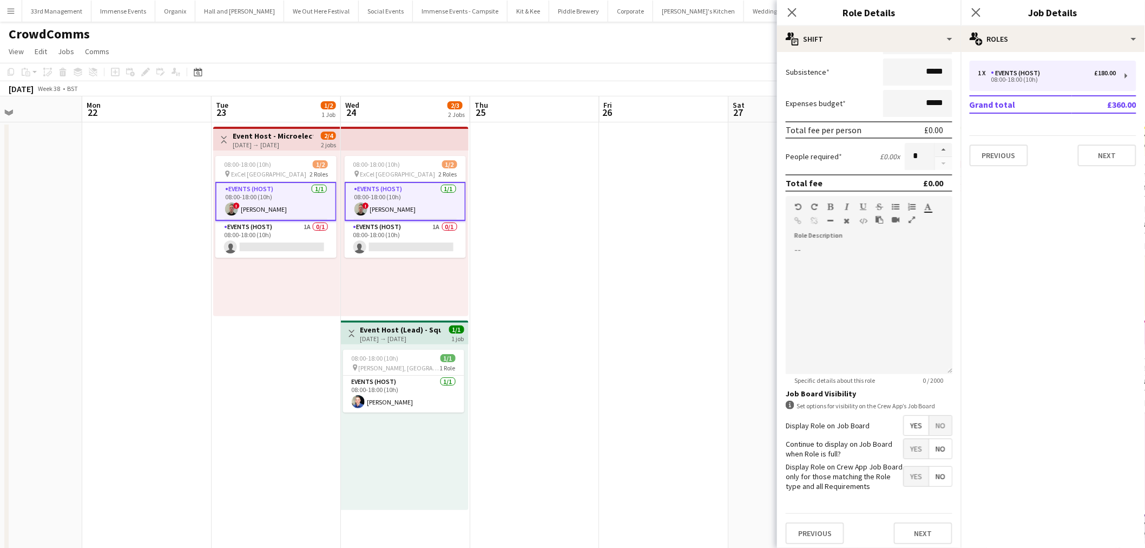
drag, startPoint x: 937, startPoint y: 429, endPoint x: 747, endPoint y: 386, distance: 194.8
click at [937, 430] on span "No" at bounding box center [940, 425] width 23 height 19
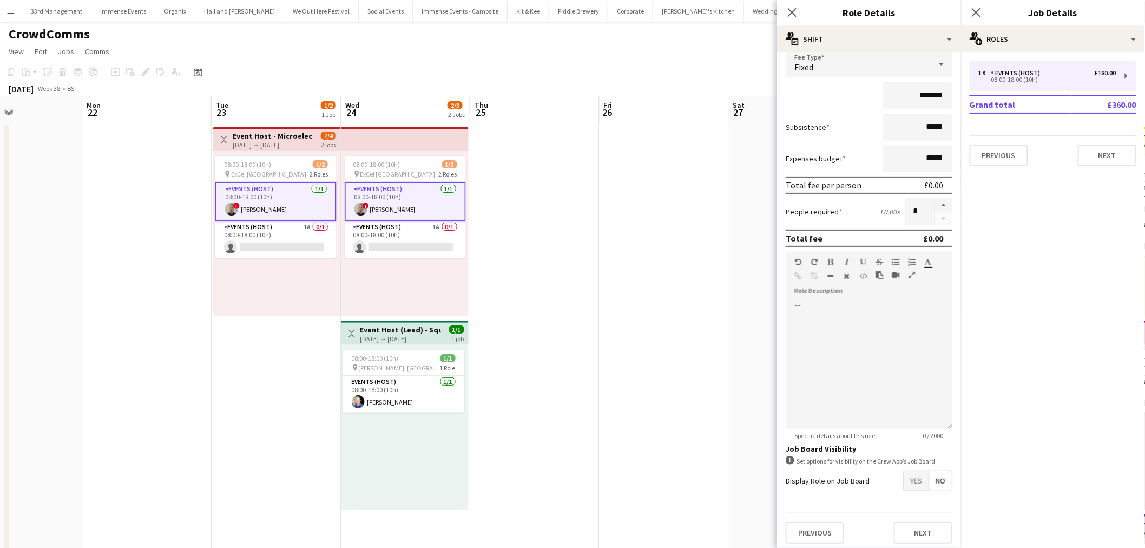
scroll to position [0, 303]
click at [259, 208] on app-card-role "Events (Host) [DATE] 08:00-18:00 (10h) ! [PERSON_NAME]" at bounding box center [278, 201] width 121 height 39
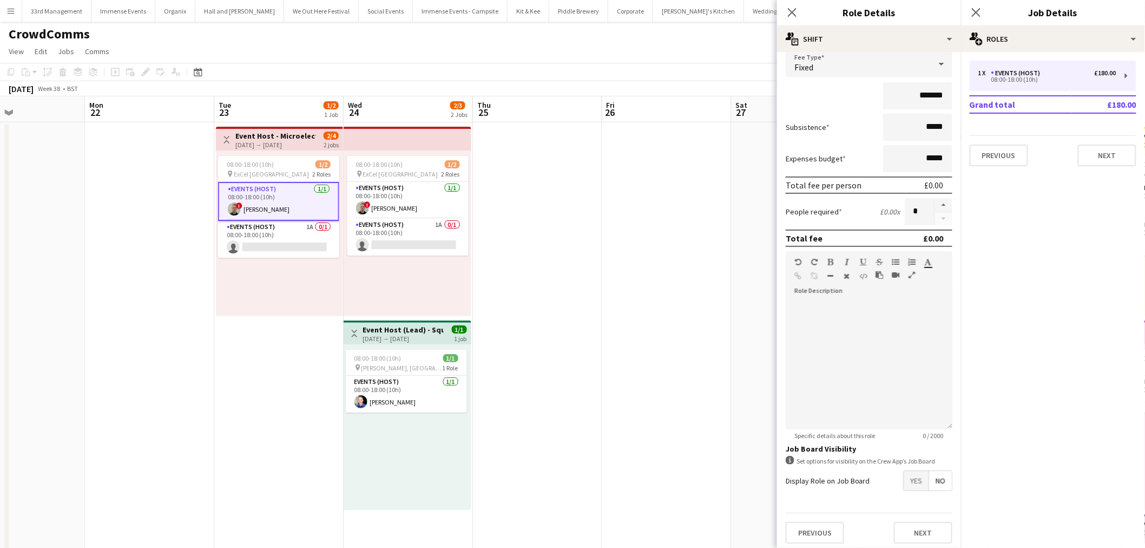
click at [939, 476] on span "No" at bounding box center [940, 480] width 23 height 19
click at [401, 199] on app-card-role "Events (Host) [DATE] 08:00-18:00 (10h) ! [PERSON_NAME]" at bounding box center [407, 200] width 121 height 37
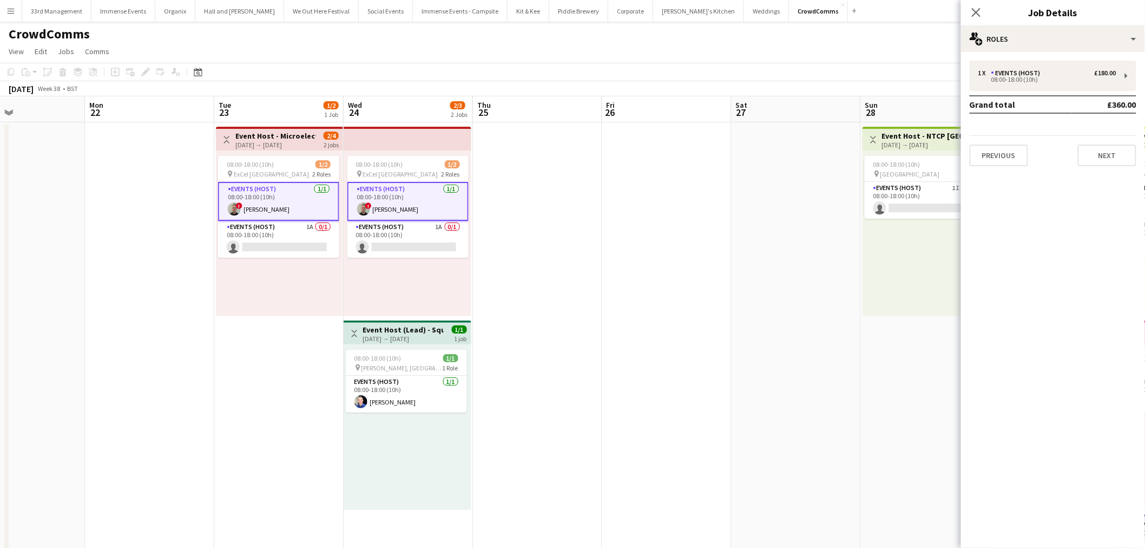
click at [401, 199] on app-card-role "Events (Host) [DATE] 08:00-18:00 (10h) ! [PERSON_NAME]" at bounding box center [407, 201] width 121 height 39
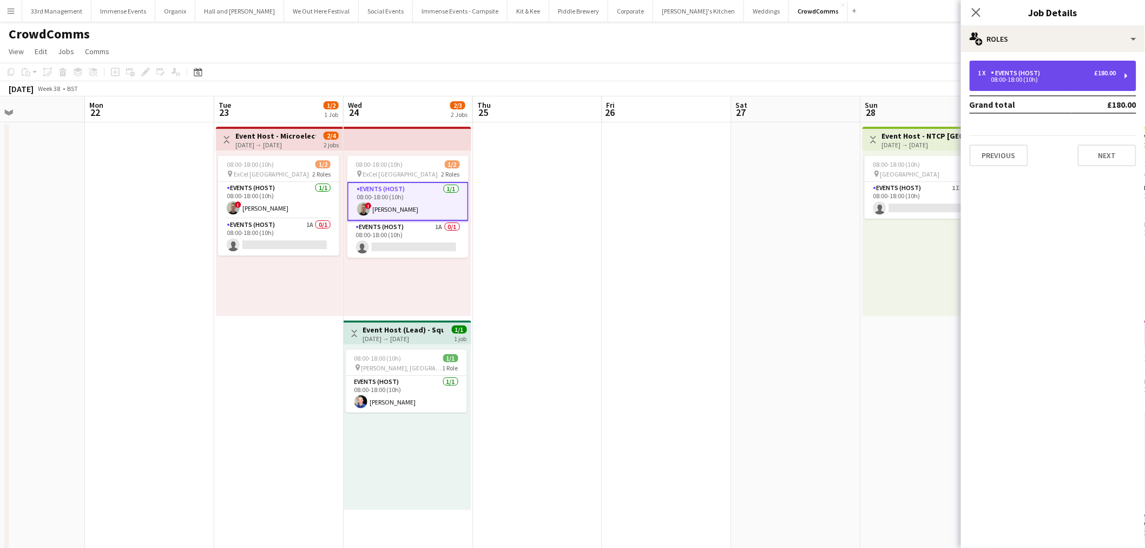
click at [1056, 76] on div "1 x Events (Host) £180.00" at bounding box center [1047, 73] width 138 height 8
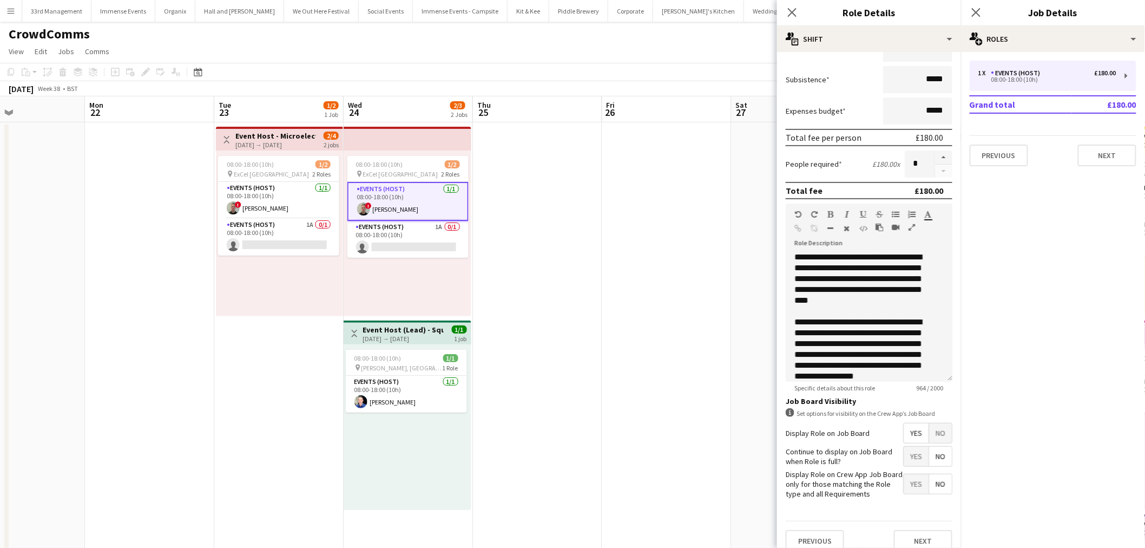
click at [929, 425] on span "No" at bounding box center [940, 432] width 23 height 19
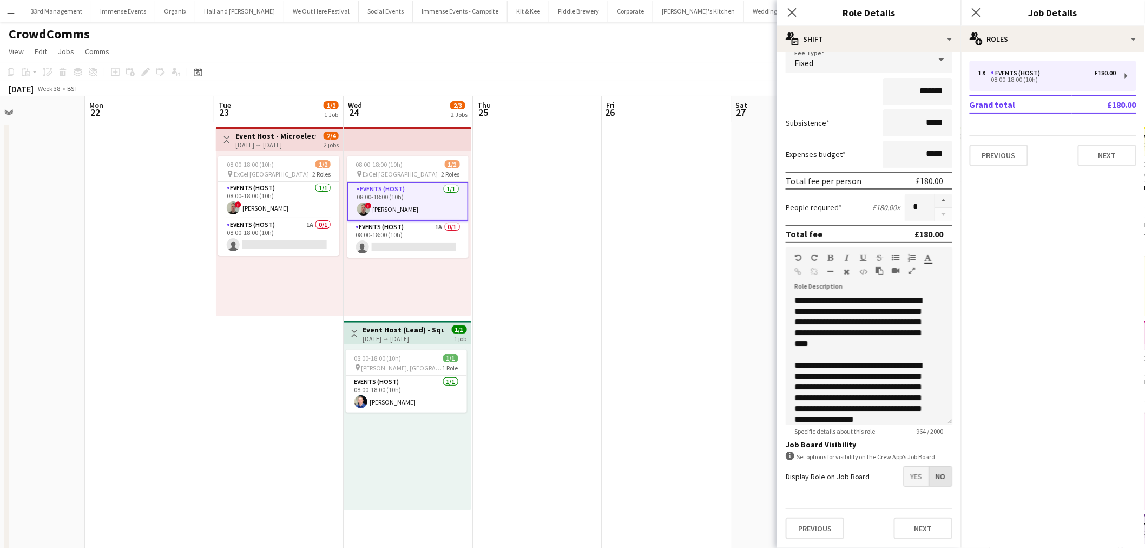
scroll to position [73, 0]
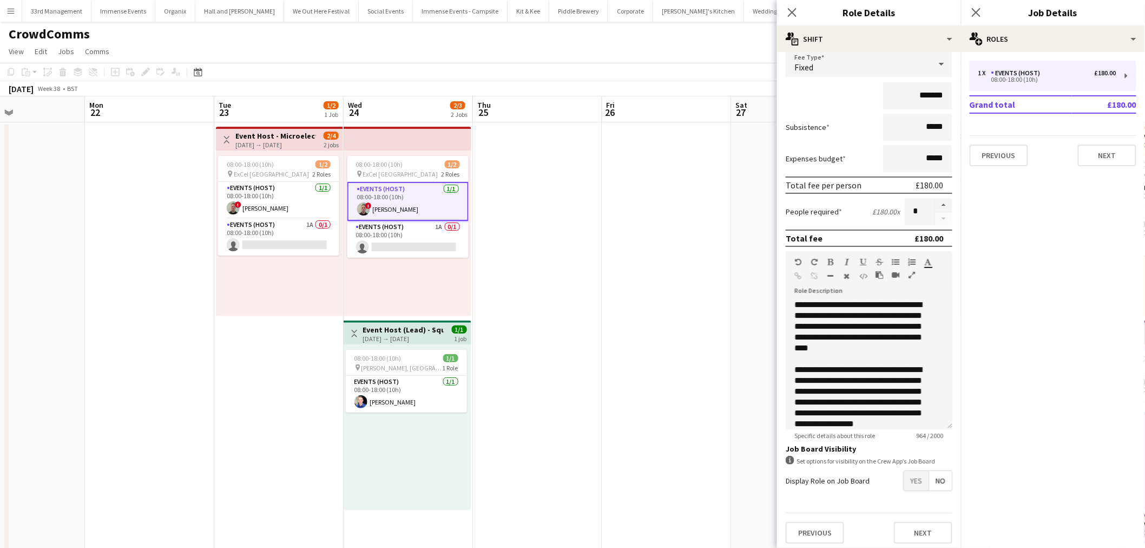
click at [633, 213] on app-date-cell at bounding box center [666, 511] width 129 height 779
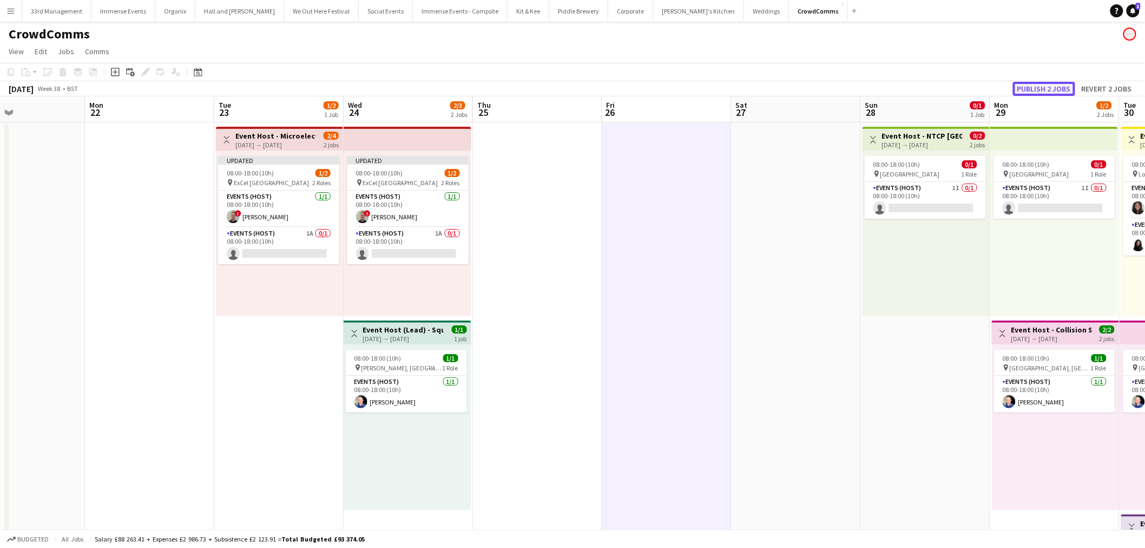
click at [1032, 87] on button "Publish 2 jobs" at bounding box center [1044, 89] width 62 height 14
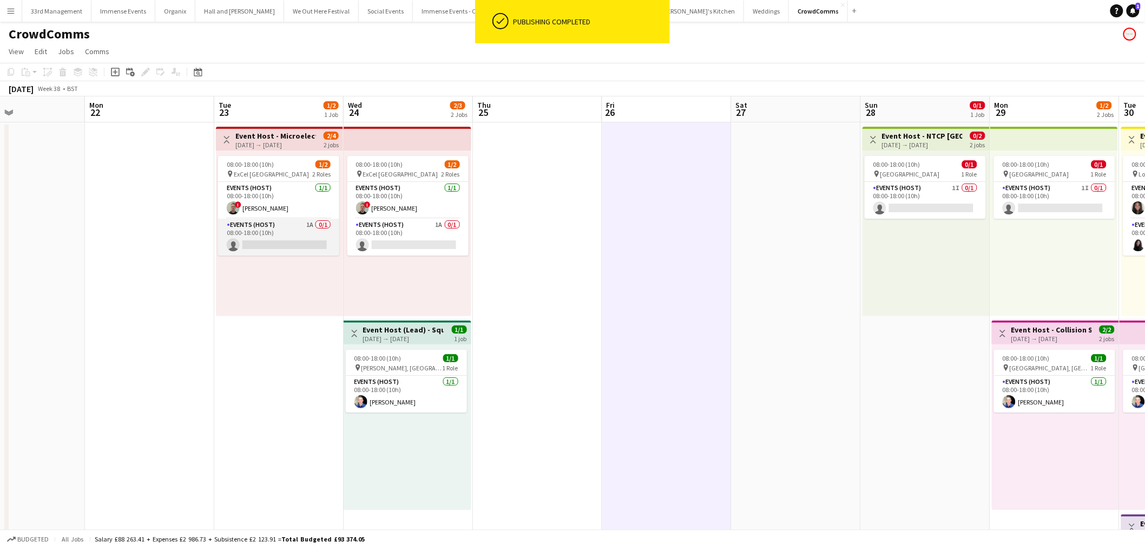
click at [274, 230] on app-card-role "Events (Host) 1A 0/1 08:00-18:00 (10h) single-neutral-actions" at bounding box center [278, 237] width 121 height 37
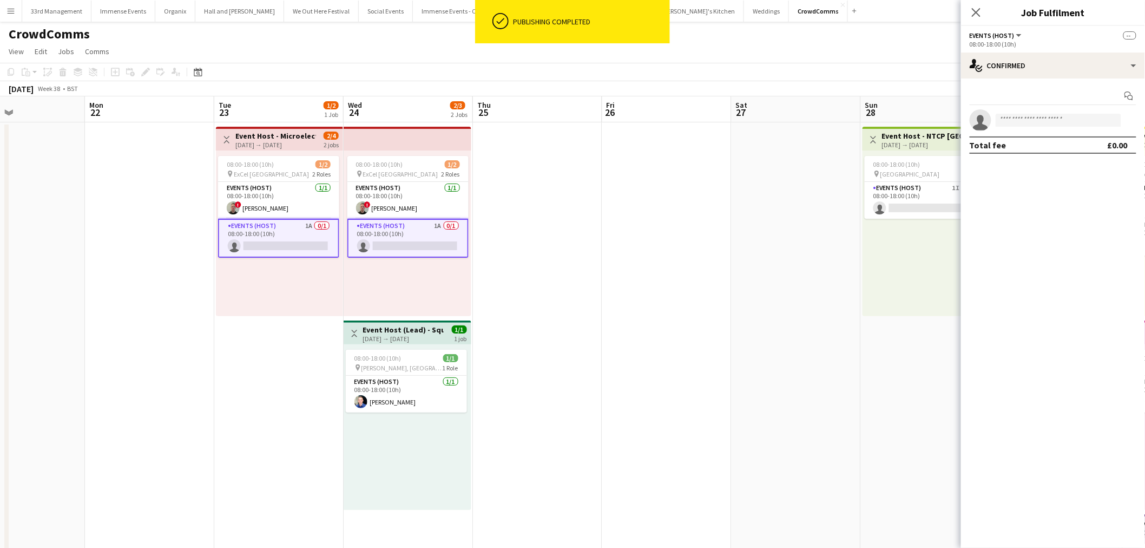
click at [274, 230] on app-card-role "Events (Host) 1A 0/1 08:00-18:00 (10h) single-neutral-actions" at bounding box center [278, 238] width 121 height 39
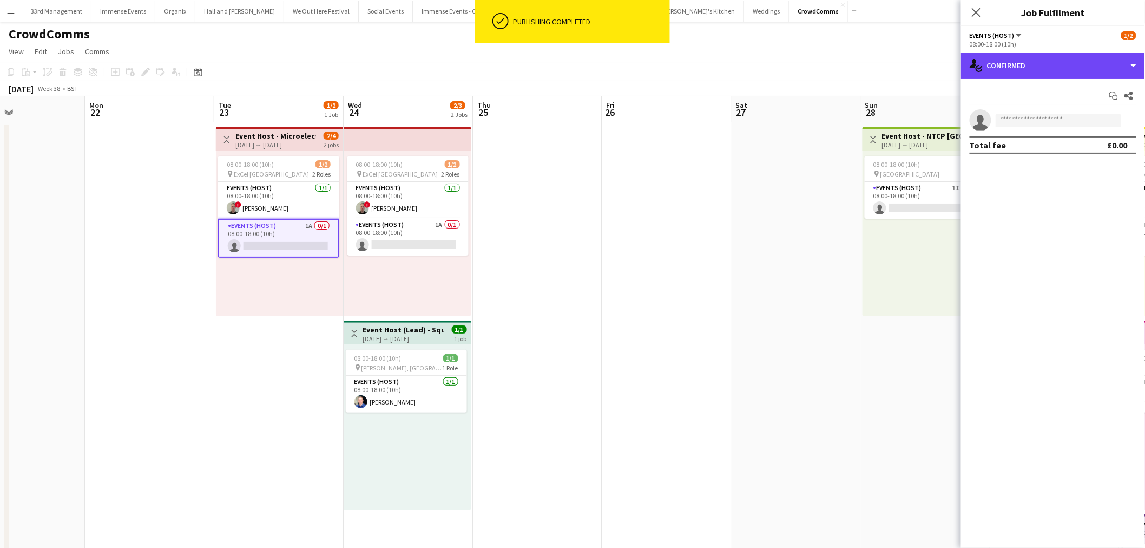
drag, startPoint x: 1034, startPoint y: 69, endPoint x: 1036, endPoint y: 79, distance: 10.3
click at [1034, 69] on div "single-neutral-actions-check-2 Confirmed" at bounding box center [1053, 65] width 184 height 26
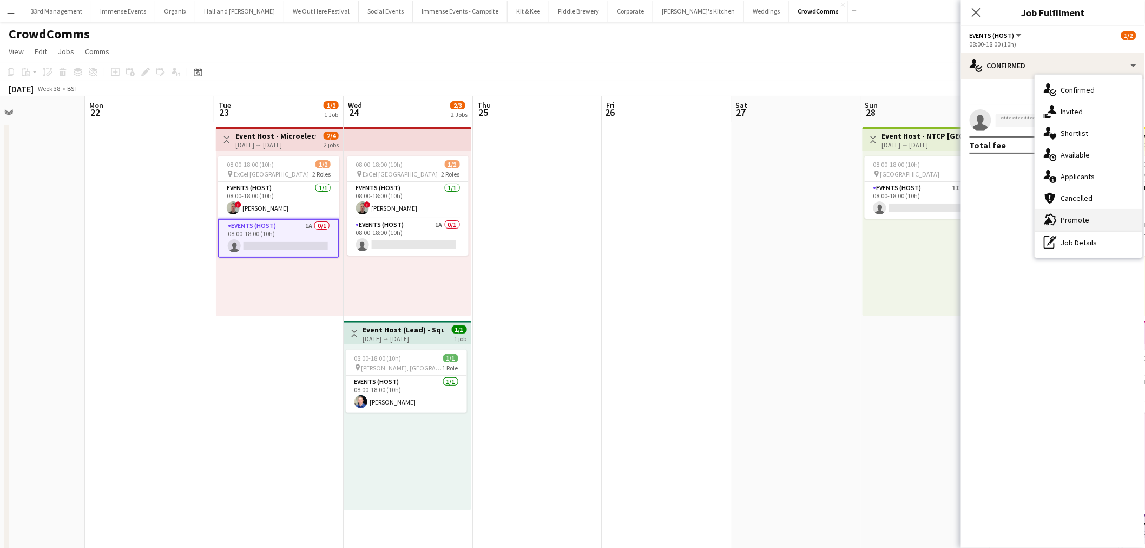
click at [1085, 218] on div "advertising-megaphone Promote" at bounding box center [1088, 220] width 107 height 22
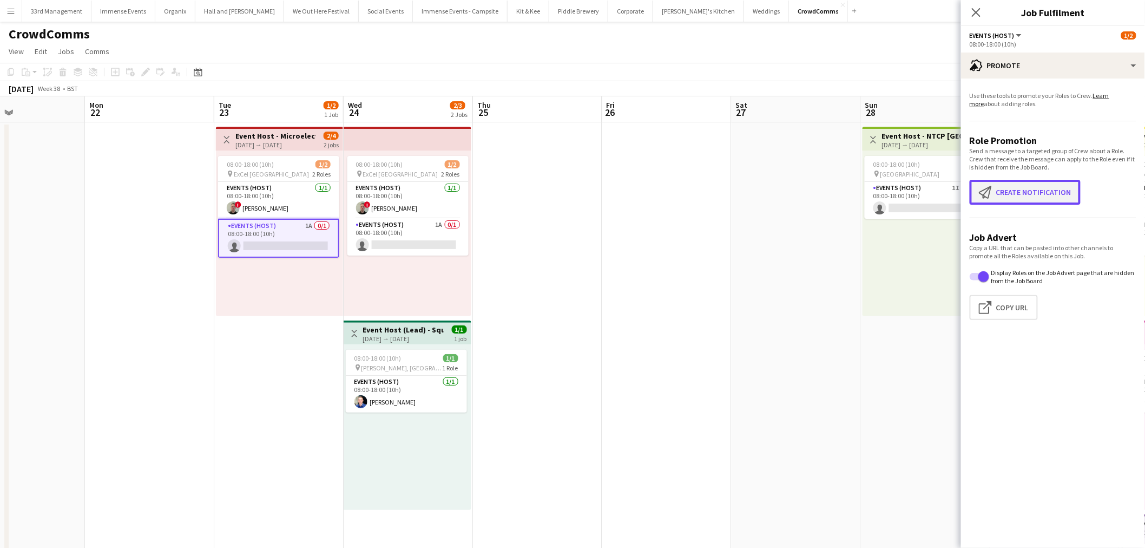
click at [1042, 187] on button "Create notification Create notification" at bounding box center [1025, 192] width 111 height 25
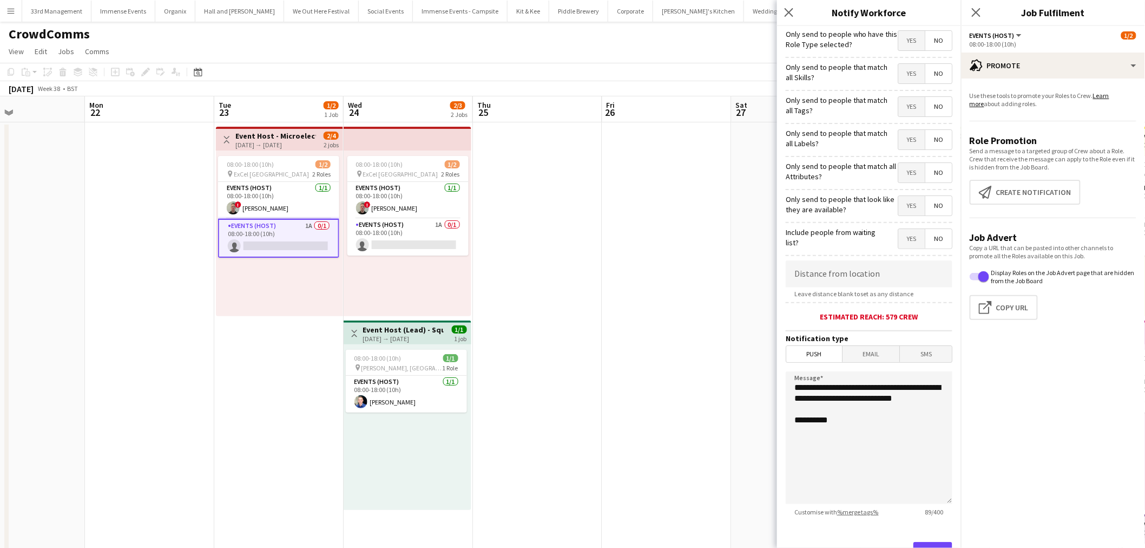
click at [898, 52] on div "Yes No" at bounding box center [925, 41] width 55 height 22
click at [898, 38] on span "Yes" at bounding box center [911, 40] width 27 height 19
click at [901, 74] on span "Yes" at bounding box center [911, 73] width 27 height 19
click at [906, 122] on form "**********" at bounding box center [869, 311] width 184 height 570
click at [908, 107] on span "Yes" at bounding box center [911, 106] width 27 height 19
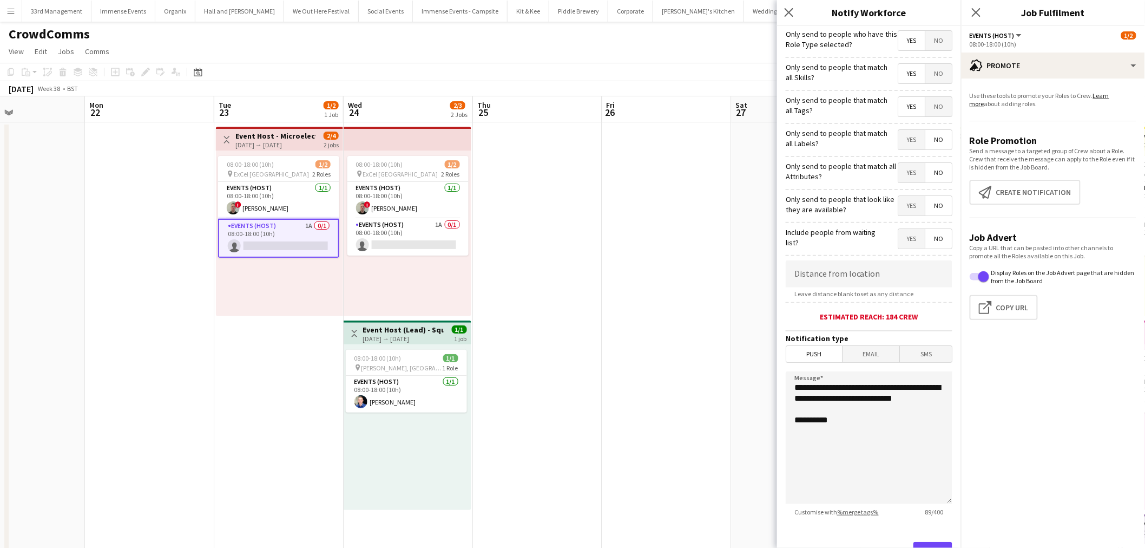
click at [898, 142] on span "Yes" at bounding box center [911, 139] width 27 height 19
click at [902, 172] on span "Yes" at bounding box center [911, 172] width 27 height 19
click at [901, 199] on span "Yes" at bounding box center [911, 205] width 27 height 19
click at [905, 225] on form "**********" at bounding box center [869, 311] width 184 height 570
click at [908, 245] on span "Yes" at bounding box center [911, 238] width 27 height 19
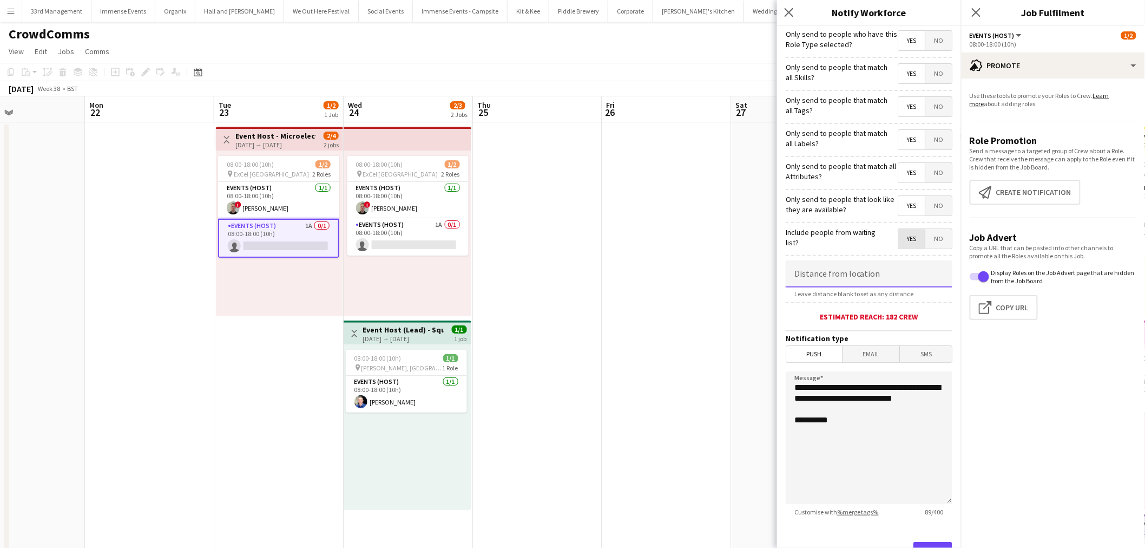
click at [841, 262] on input at bounding box center [869, 273] width 167 height 27
type input "*****"
drag, startPoint x: 839, startPoint y: 417, endPoint x: 740, endPoint y: 391, distance: 102.4
click at [740, 393] on body "Menu Boards Boards Boards All jobs Status Workforce Workforce My Workforce Recr…" at bounding box center [572, 460] width 1145 height 920
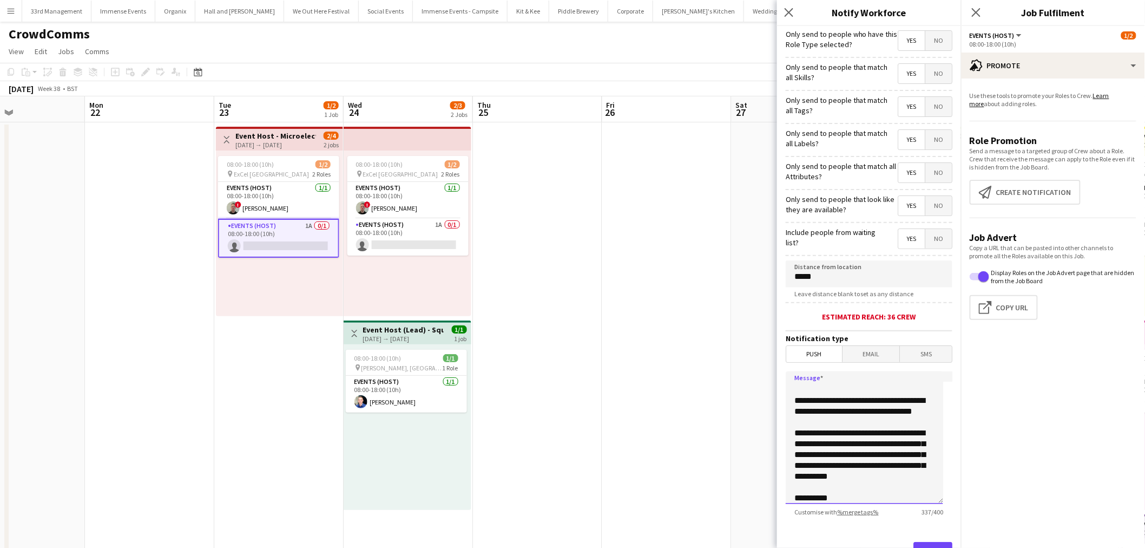
scroll to position [30, 0]
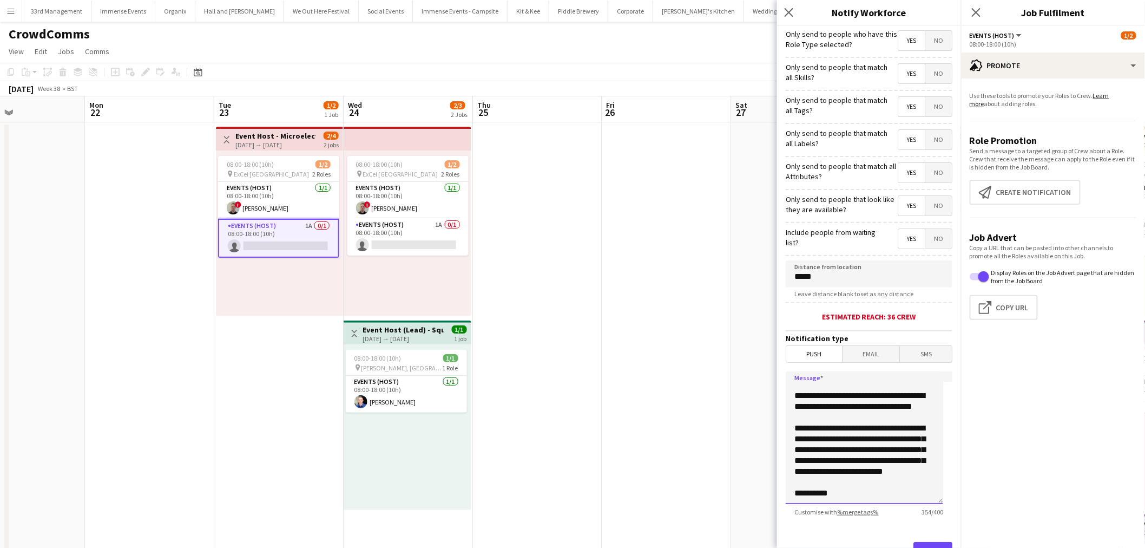
click at [818, 453] on textarea "**********" at bounding box center [864, 437] width 157 height 133
click at [821, 452] on textarea "**********" at bounding box center [864, 437] width 157 height 133
click at [846, 471] on textarea "**********" at bounding box center [864, 437] width 157 height 133
drag, startPoint x: 913, startPoint y: 475, endPoint x: 909, endPoint y: 469, distance: 7.4
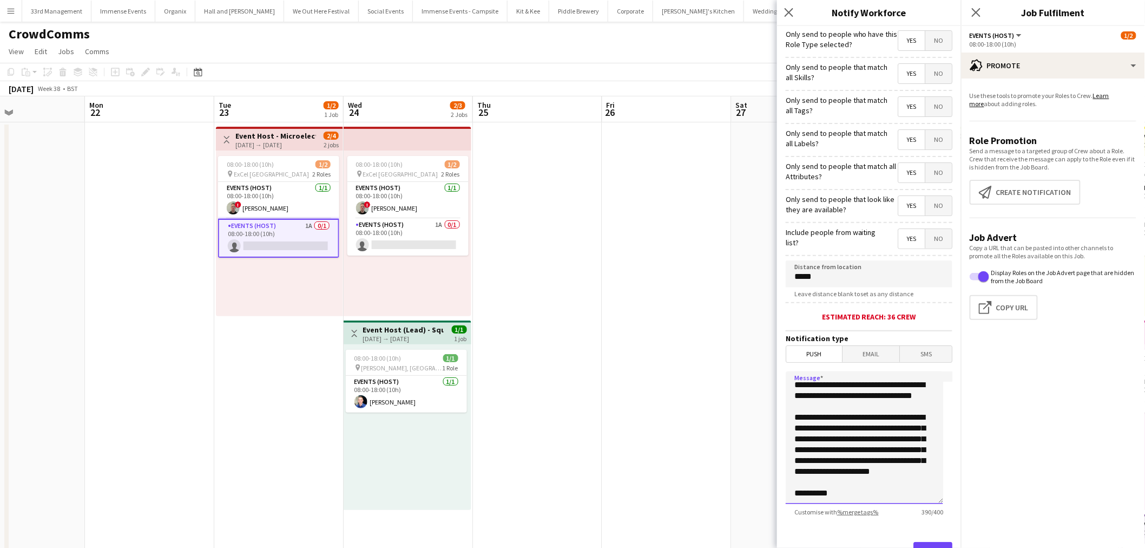
click at [909, 469] on textarea "**********" at bounding box center [864, 437] width 157 height 133
click at [904, 469] on textarea "**********" at bounding box center [864, 437] width 157 height 133
click at [904, 472] on textarea "**********" at bounding box center [864, 437] width 157 height 133
click at [915, 470] on textarea "**********" at bounding box center [864, 437] width 157 height 133
click at [917, 479] on textarea "**********" at bounding box center [864, 437] width 157 height 133
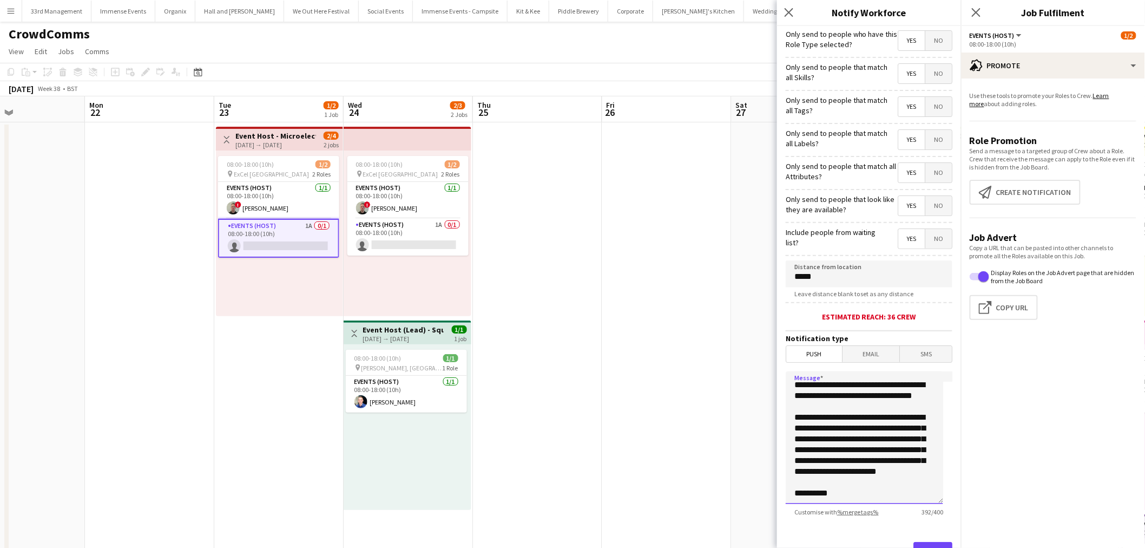
scroll to position [0, 0]
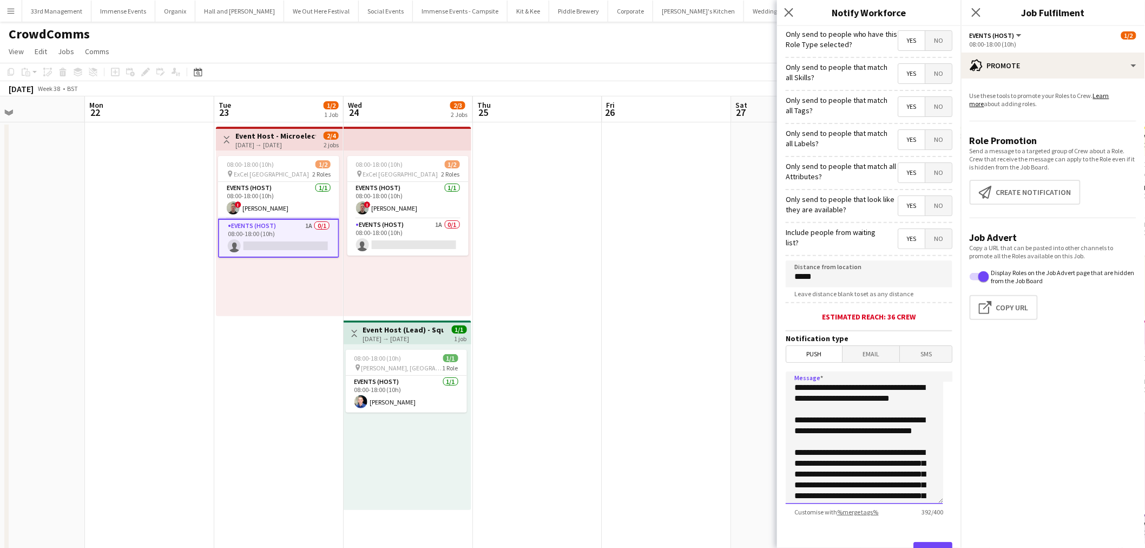
click at [852, 403] on textarea "**********" at bounding box center [864, 437] width 157 height 133
click at [867, 408] on textarea "**********" at bounding box center [864, 437] width 157 height 133
click at [868, 449] on textarea "**********" at bounding box center [864, 437] width 157 height 133
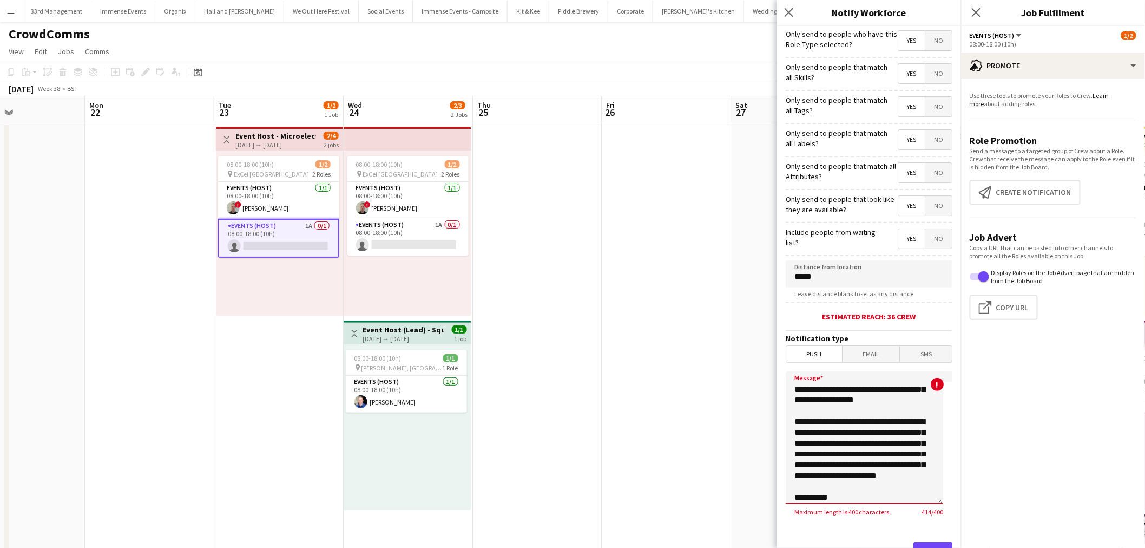
scroll to position [60, 0]
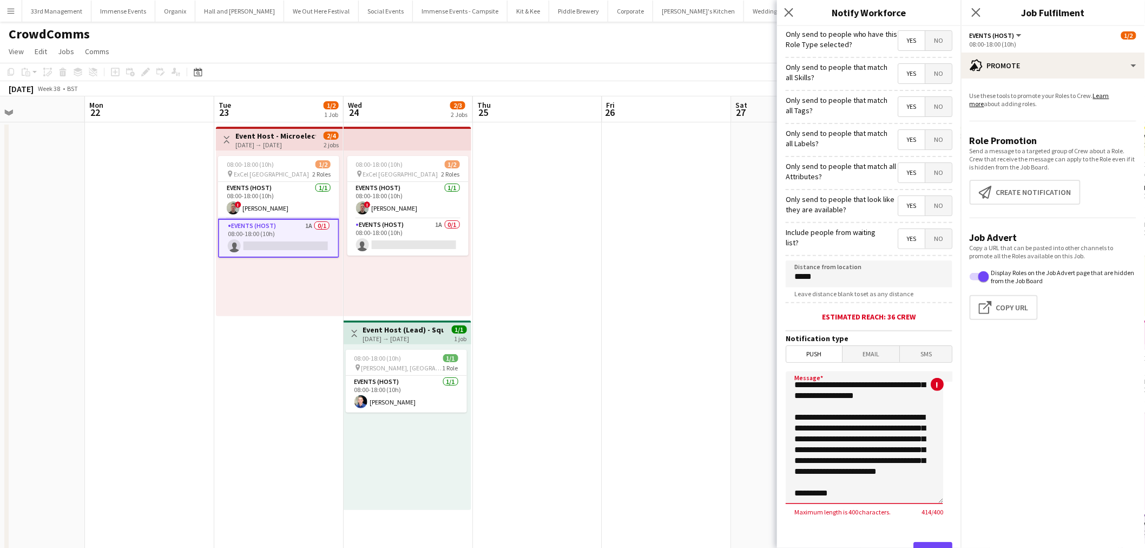
click at [850, 418] on textarea "**********" at bounding box center [864, 437] width 157 height 133
click at [831, 421] on textarea "**********" at bounding box center [864, 437] width 157 height 133
drag, startPoint x: 920, startPoint y: 418, endPoint x: 884, endPoint y: 414, distance: 36.4
click at [884, 414] on textarea "**********" at bounding box center [864, 437] width 157 height 133
drag, startPoint x: 854, startPoint y: 423, endPoint x: 790, endPoint y: 412, distance: 64.2
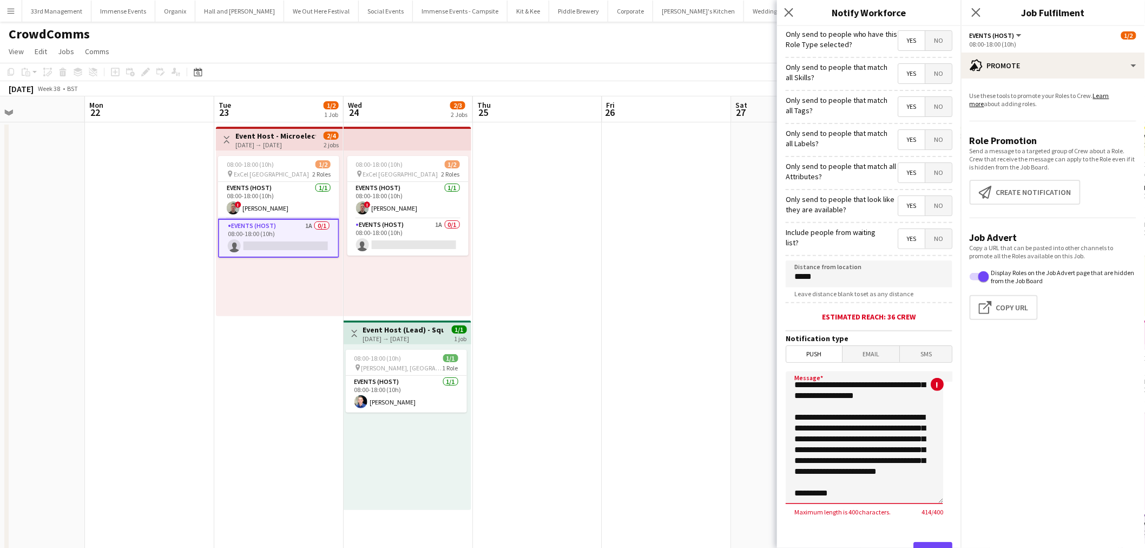
click at [790, 412] on textarea "**********" at bounding box center [864, 437] width 157 height 133
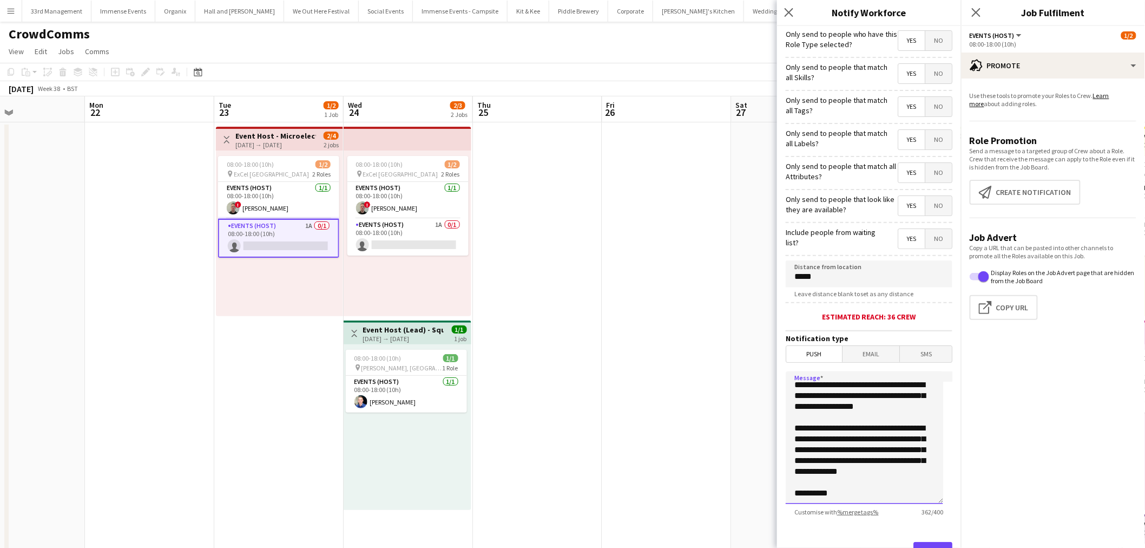
click at [853, 449] on textarea "**********" at bounding box center [864, 437] width 157 height 133
click at [874, 457] on textarea "**********" at bounding box center [864, 437] width 157 height 133
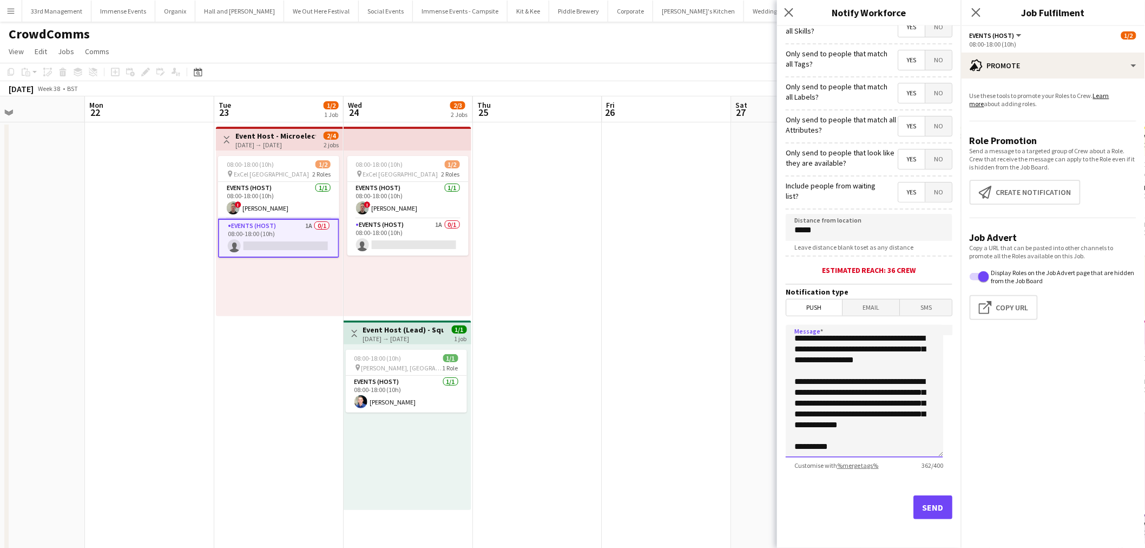
click at [918, 420] on textarea "**********" at bounding box center [864, 391] width 157 height 133
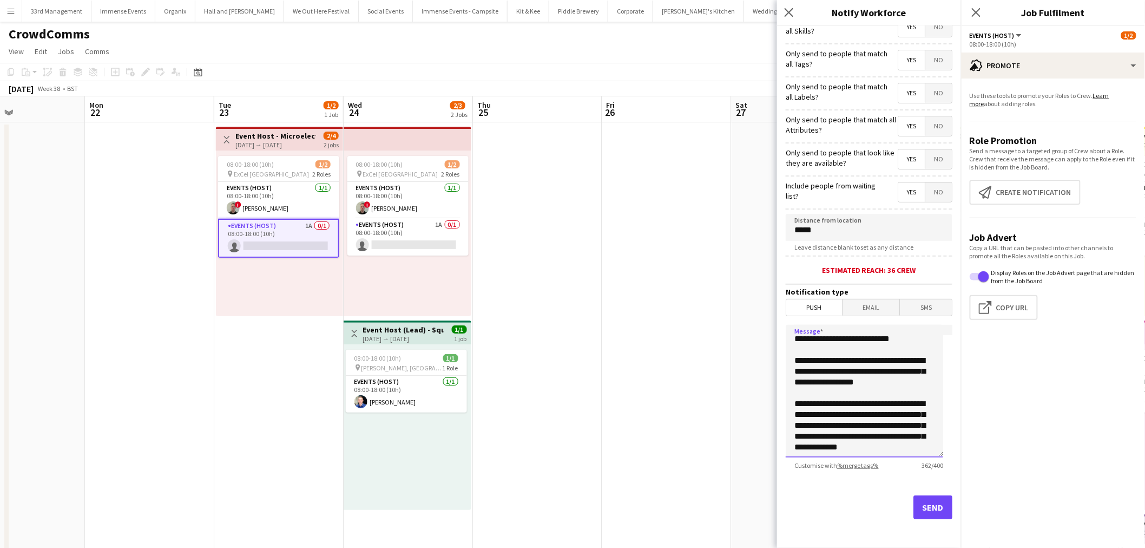
scroll to position [0, 0]
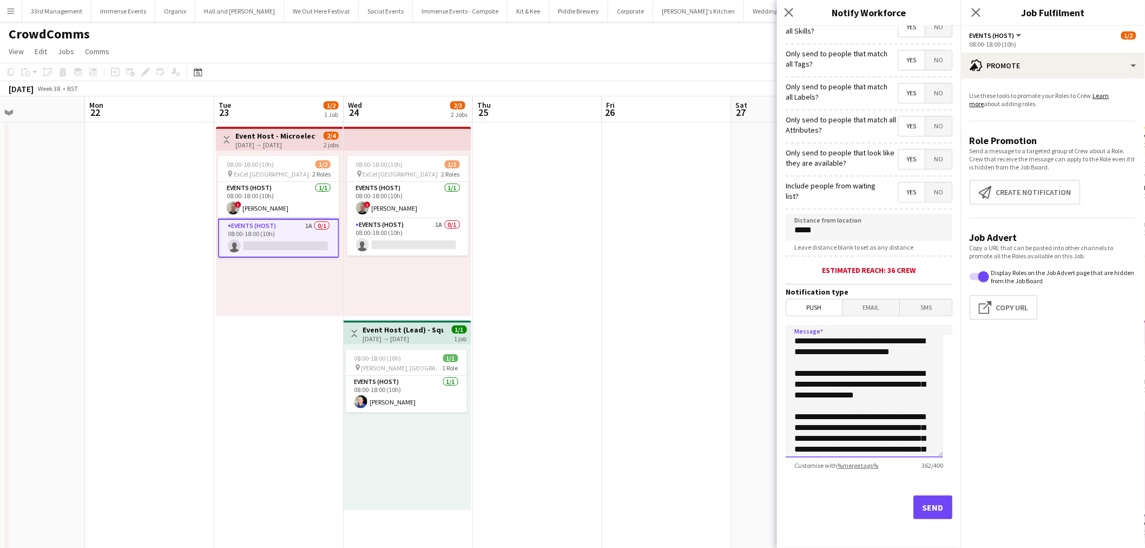
click at [835, 350] on textarea "**********" at bounding box center [864, 391] width 157 height 133
click at [820, 351] on textarea "**********" at bounding box center [864, 391] width 157 height 133
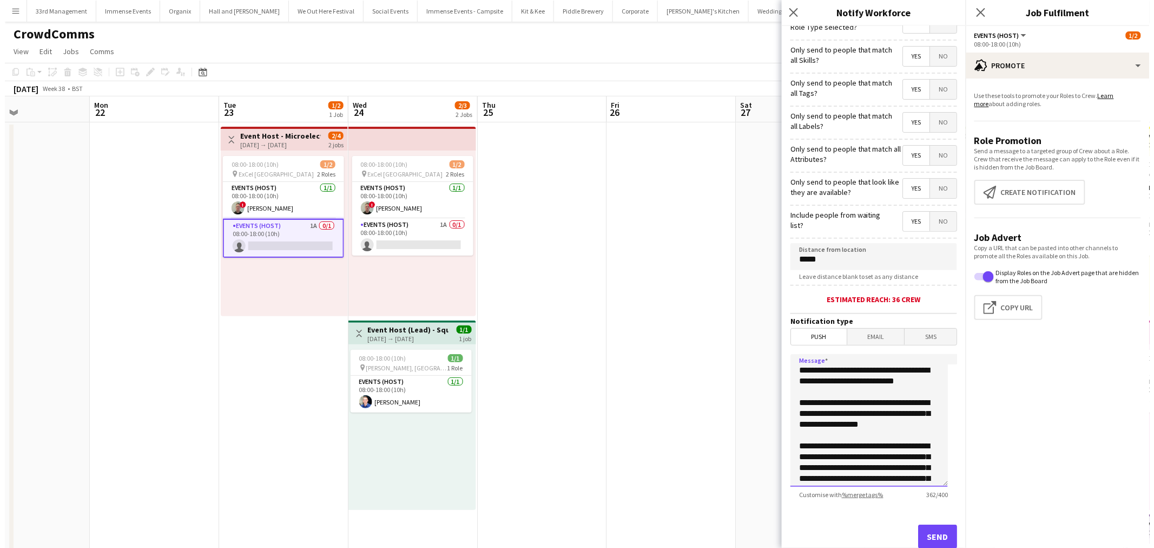
scroll to position [47, 0]
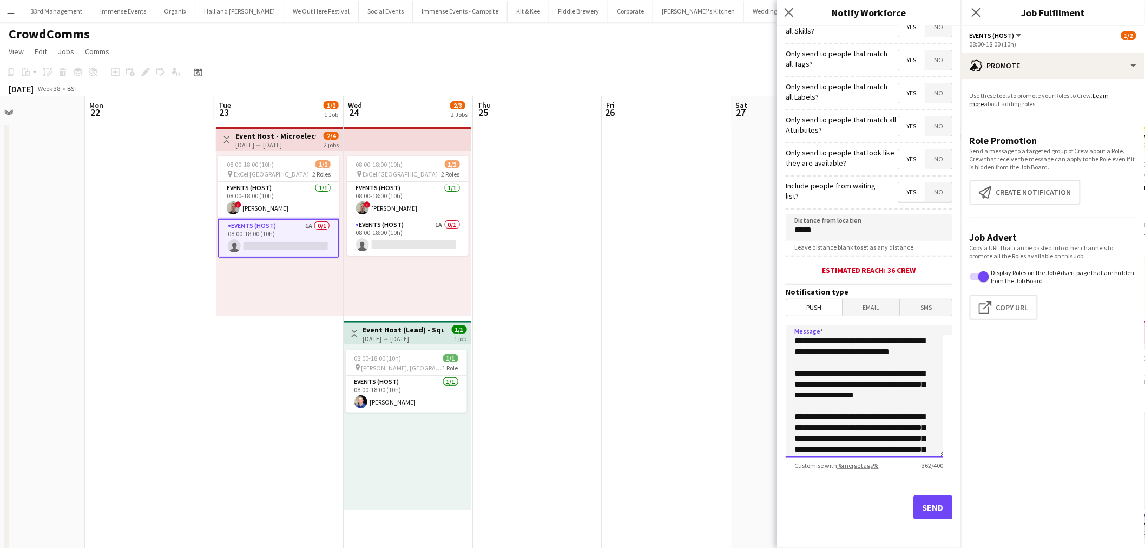
type textarea "**********"
click at [917, 505] on button "Send" at bounding box center [932, 507] width 39 height 24
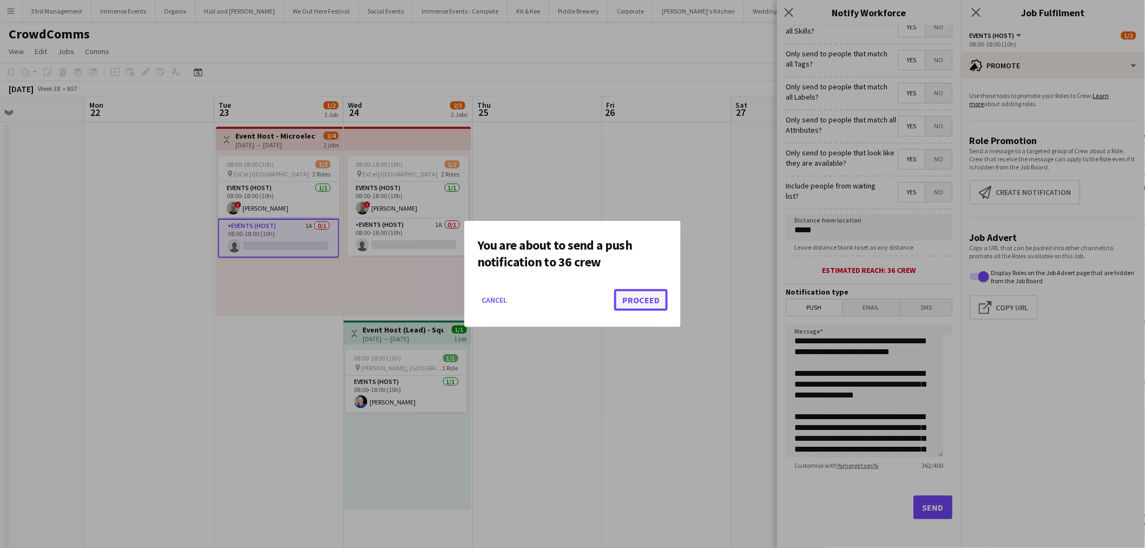
click at [655, 300] on button "Proceed" at bounding box center [641, 300] width 54 height 22
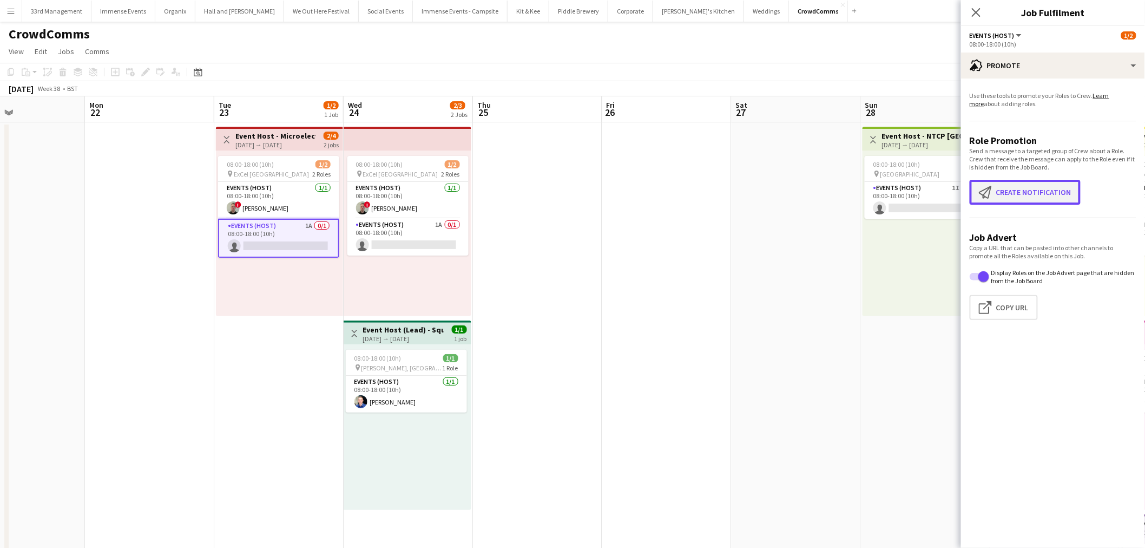
click at [1012, 197] on button "Create notification Create notification" at bounding box center [1025, 192] width 111 height 25
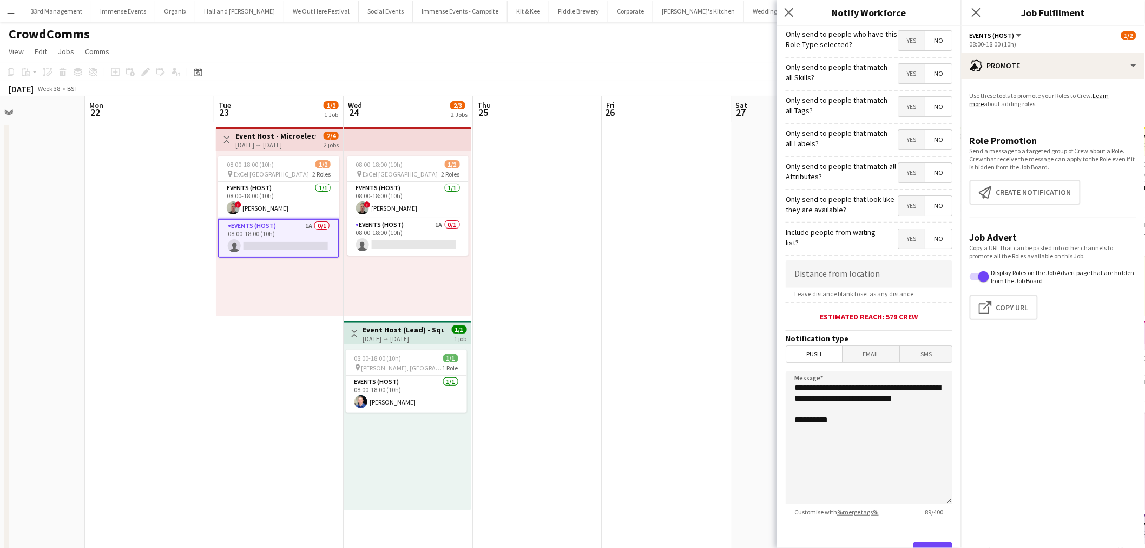
click at [630, 294] on app-date-cell at bounding box center [666, 511] width 129 height 779
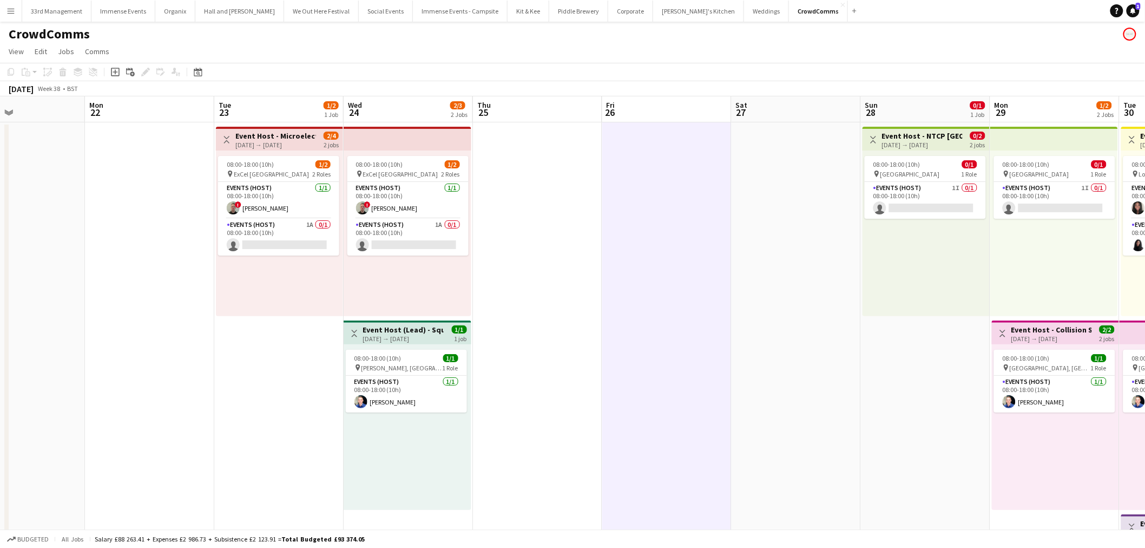
click at [20, 9] on button "Menu" at bounding box center [11, 11] width 22 height 22
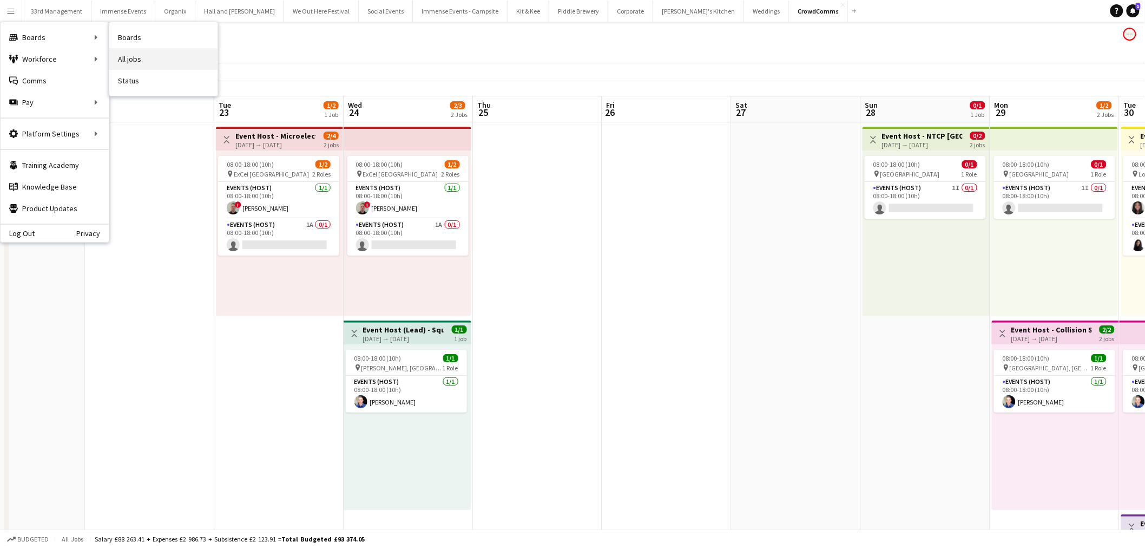
click at [141, 55] on link "All jobs" at bounding box center [163, 59] width 108 height 22
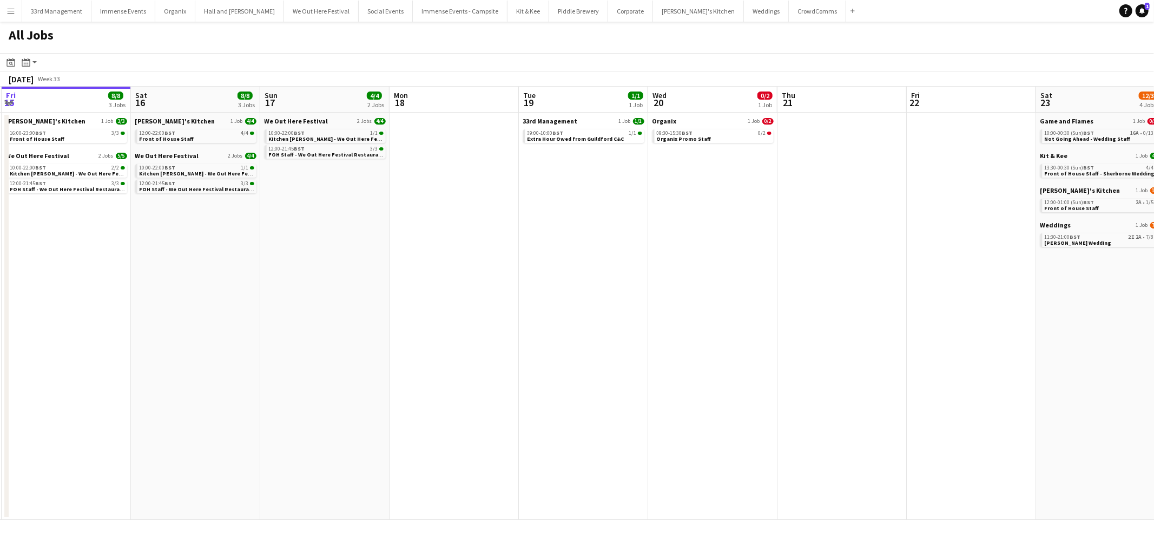
drag, startPoint x: 726, startPoint y: 318, endPoint x: 625, endPoint y: 326, distance: 100.5
click at [625, 326] on app-calendar-viewport "Tue 12 1/1 1 Job Wed 13 14/16 2 Jobs Thu 14 21/22 4 Jobs Fri 15 8/8 3 Jobs Sat …" at bounding box center [577, 303] width 1154 height 433
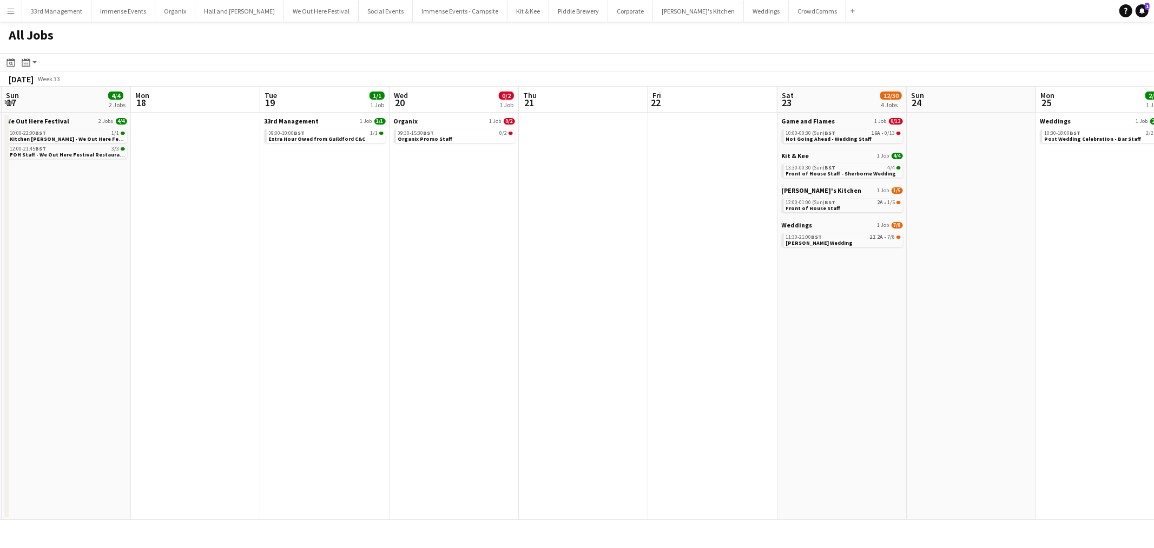
scroll to position [0, 434]
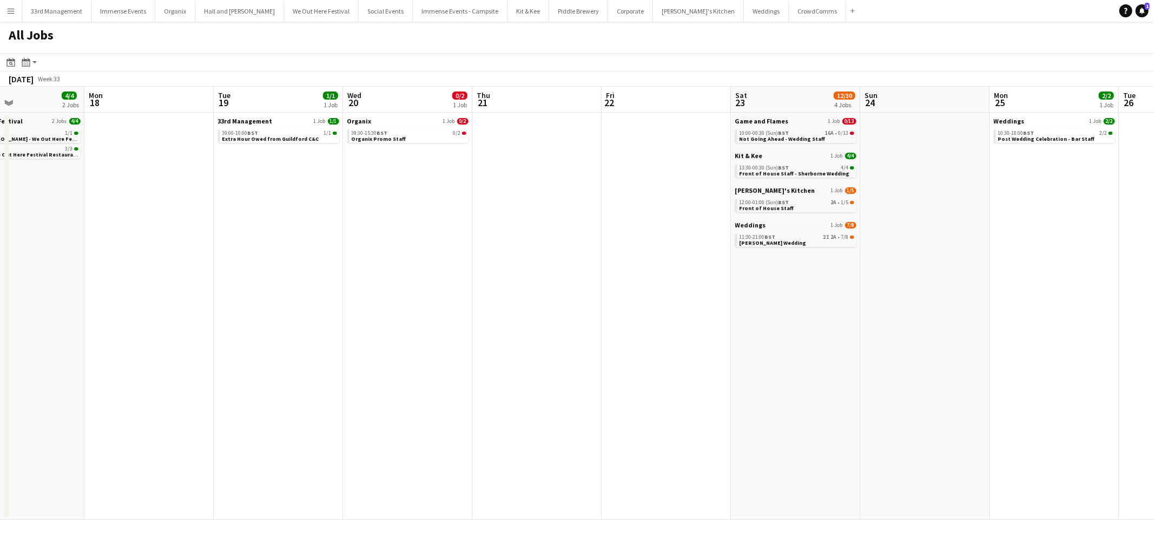
drag, startPoint x: 550, startPoint y: 315, endPoint x: 447, endPoint y: 322, distance: 103.6
click at [447, 322] on app-calendar-viewport "Thu 14 21/22 4 Jobs Fri 15 8/8 3 Jobs Sat 16 8/8 3 Jobs Sun 17 4/4 2 Jobs Mon 1…" at bounding box center [577, 303] width 1154 height 433
click at [766, 242] on span "[PERSON_NAME] Wedding" at bounding box center [771, 242] width 67 height 7
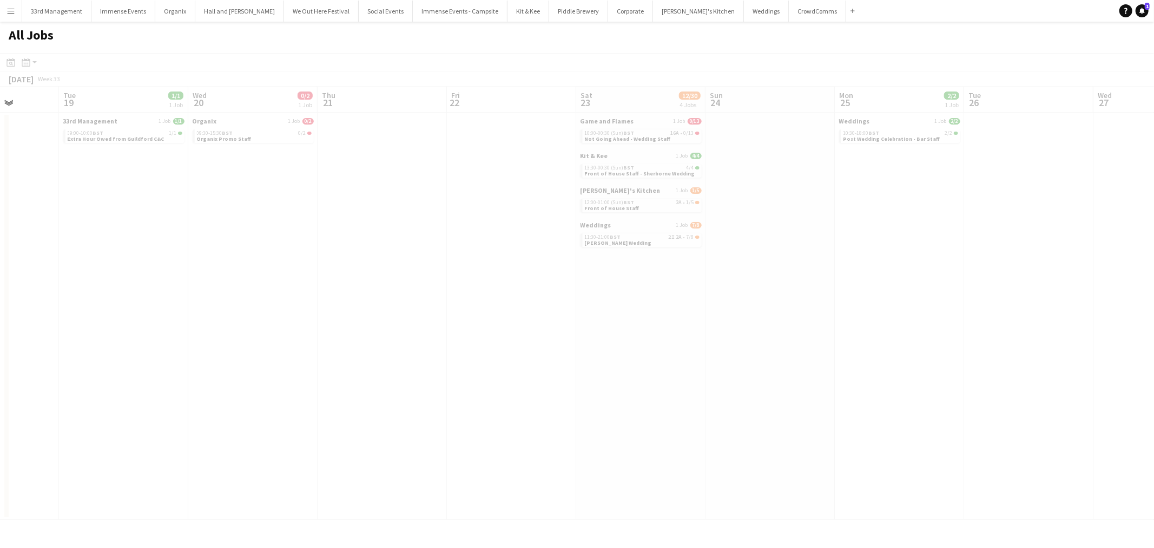
drag, startPoint x: 361, startPoint y: 294, endPoint x: 216, endPoint y: 295, distance: 144.5
click at [216, 295] on app-calendar-viewport "Sat 16 8/8 3 Jobs Sun 17 4/4 2 Jobs Mon 18 Tue 19 1/1 1 Job Wed 20 0/2 1 Job Th…" at bounding box center [577, 303] width 1154 height 433
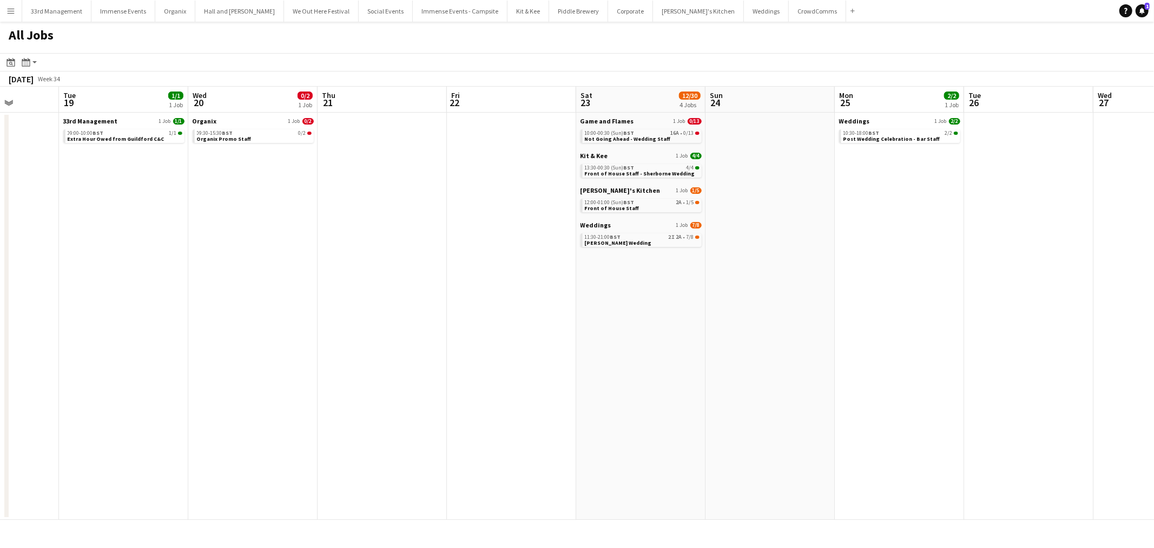
scroll to position [0, 290]
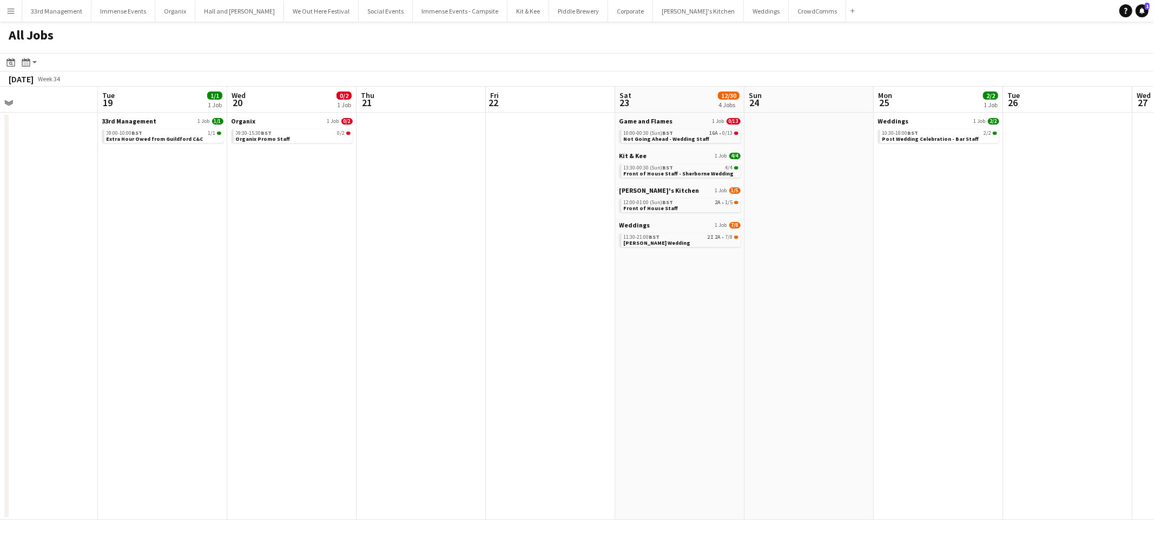
drag, startPoint x: 1017, startPoint y: 299, endPoint x: 1064, endPoint y: 299, distance: 46.5
click at [1064, 299] on app-calendar-viewport "Sat 16 8/8 3 Jobs Sun 17 4/4 2 Jobs Mon 18 Tue 19 1/1 1 Job Wed 20 0/2 1 Job Th…" at bounding box center [577, 303] width 1154 height 433
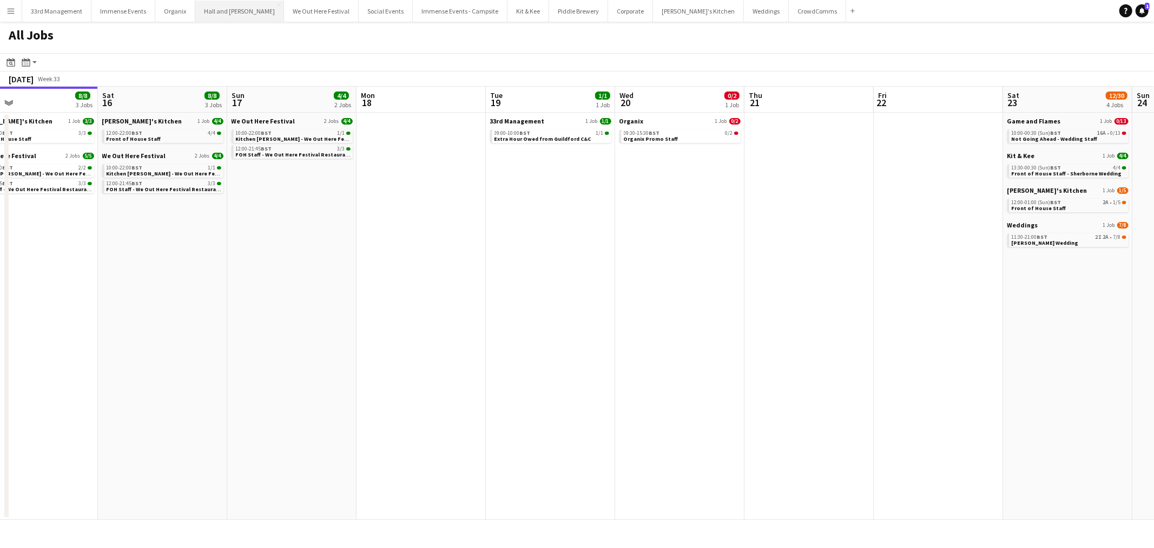
click at [226, 8] on button "Hall and [PERSON_NAME] Close" at bounding box center [239, 11] width 89 height 21
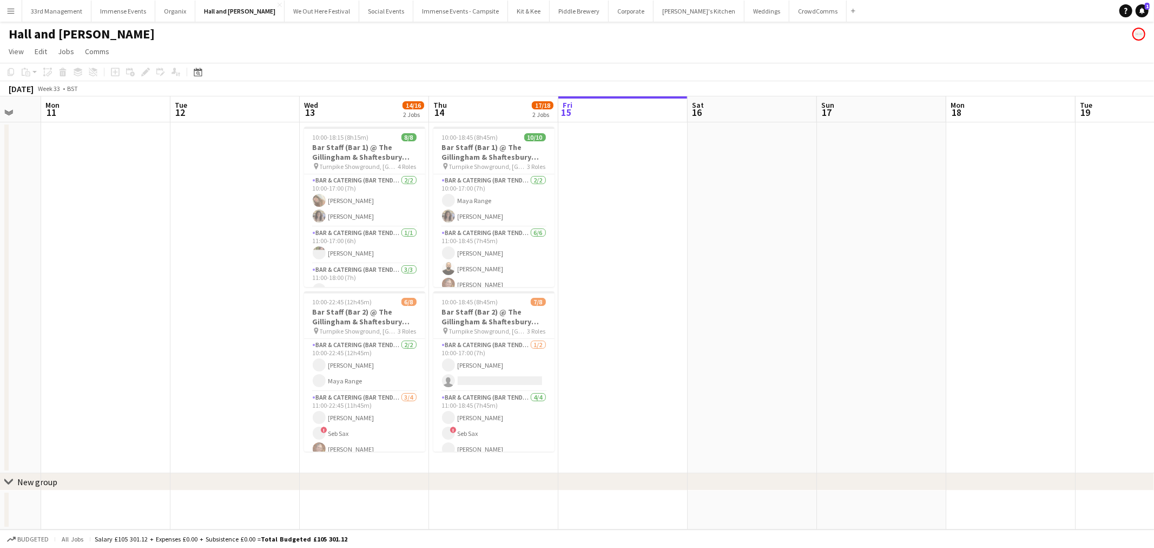
drag, startPoint x: 382, startPoint y: 322, endPoint x: 655, endPoint y: 317, distance: 272.7
click at [655, 317] on app-calendar-viewport "Sat 9 11/11 1 Job Sun 10 Mon 11 Tue 12 Wed 13 14/16 2 Jobs Thu 14 17/18 2 Jobs …" at bounding box center [577, 312] width 1154 height 433
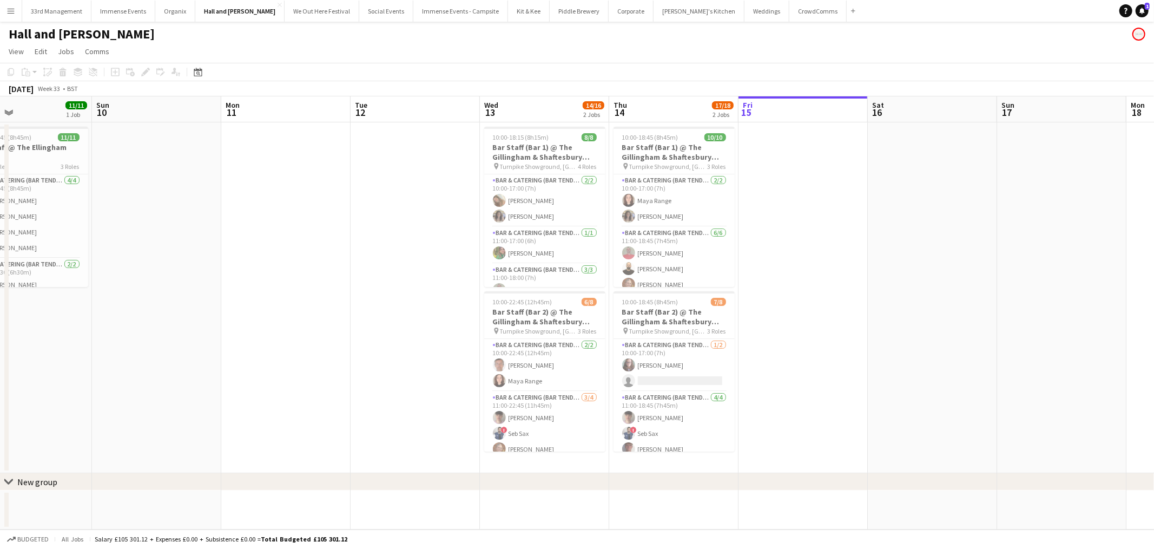
drag, startPoint x: 550, startPoint y: 312, endPoint x: 882, endPoint y: 307, distance: 332.2
click at [882, 307] on app-calendar-viewport "Fri 8 Sat 9 11/11 1 Job Sun 10 Mon 11 Tue 12 Wed 13 14/16 2 Jobs Thu 14 17/18 2…" at bounding box center [577, 312] width 1154 height 433
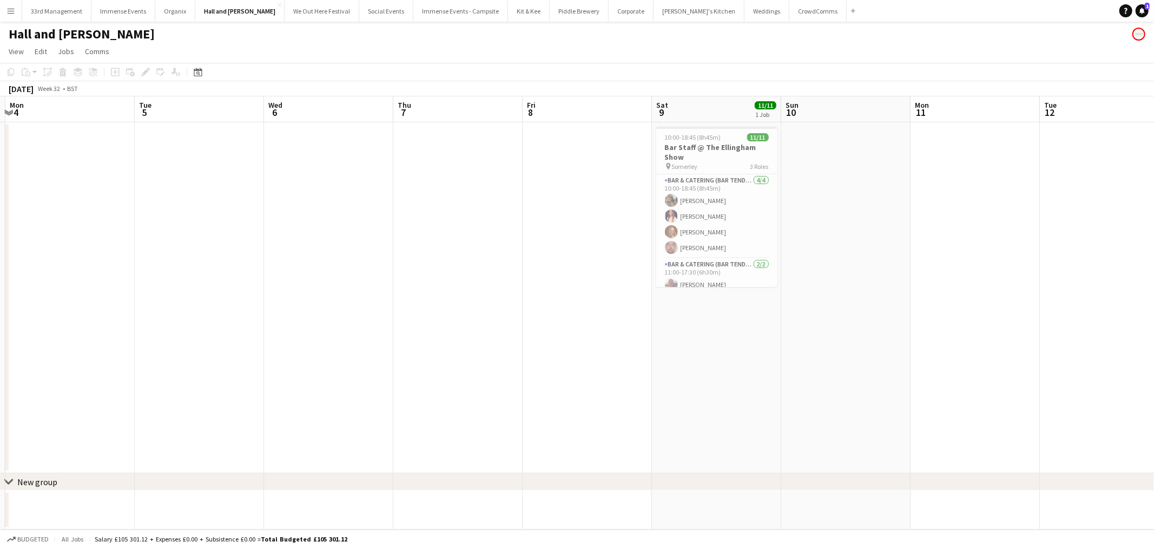
drag, startPoint x: 317, startPoint y: 315, endPoint x: 710, endPoint y: 293, distance: 393.9
click at [710, 293] on app-calendar-viewport "Sat 2 Sun 3 Mon 4 Tue 5 Wed 6 Thu 7 Fri 8 Sat 9 11/11 1 Job Sun 10 Mon 11 Tue 1…" at bounding box center [577, 312] width 1154 height 433
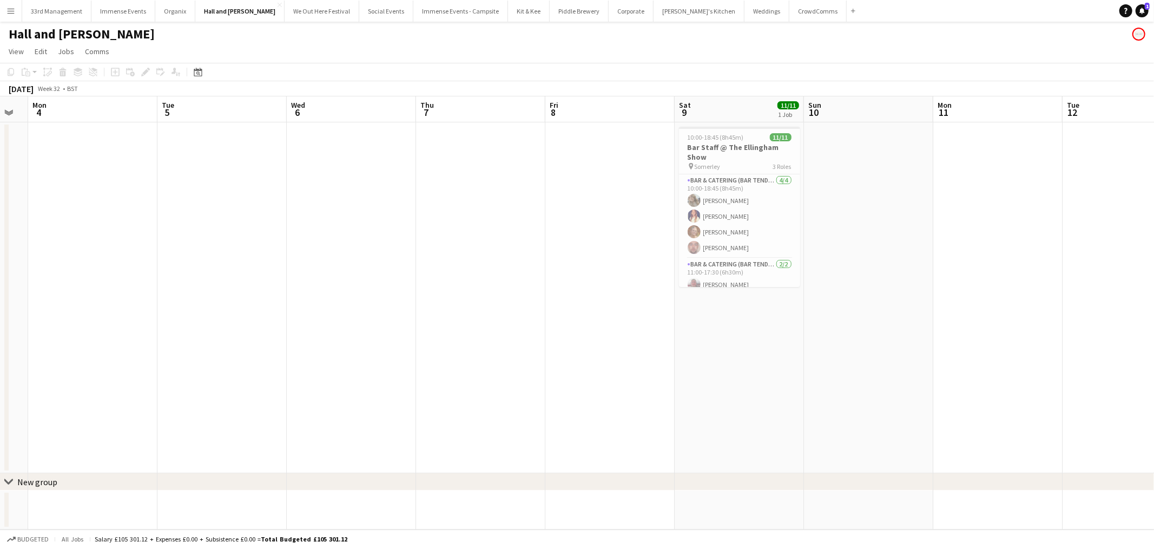
drag, startPoint x: 306, startPoint y: 327, endPoint x: 1014, endPoint y: 312, distance: 707.9
click at [1014, 312] on app-calendar-viewport "Sat 2 Sun 3 Mon 4 Tue 5 Wed 6 Thu 7 Fri 8 Sat 9 11/11 1 Job Sun 10 Mon 11 Tue 1…" at bounding box center [577, 312] width 1154 height 433
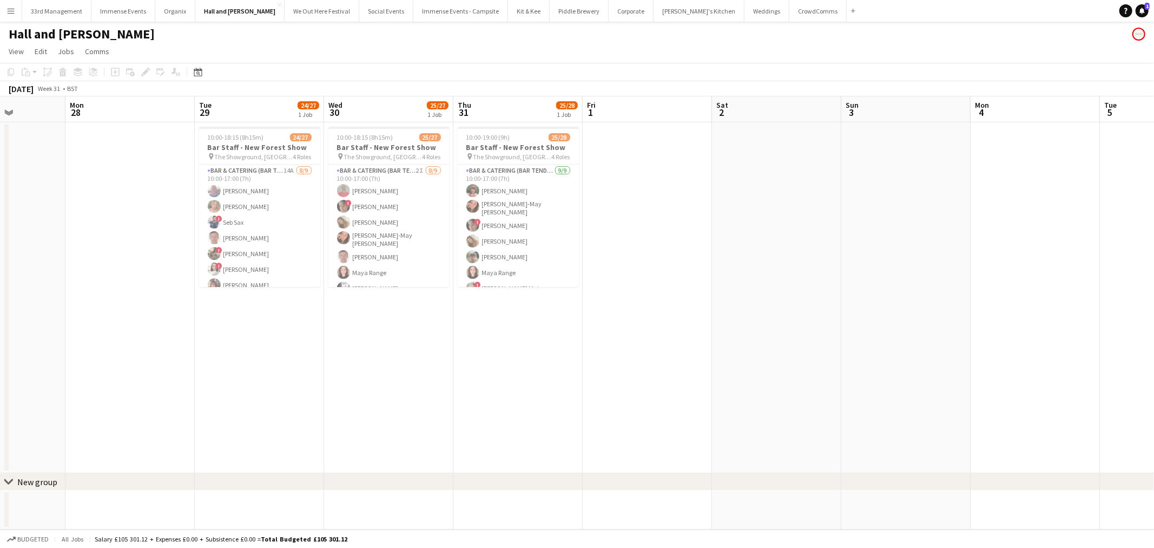
scroll to position [0, 291]
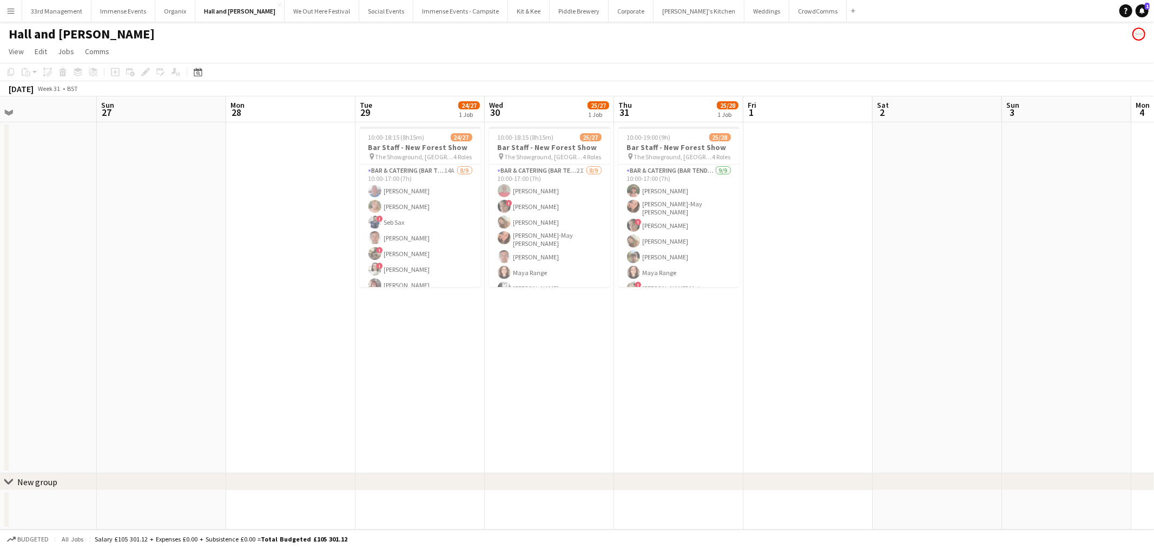
drag, startPoint x: 624, startPoint y: 309, endPoint x: 722, endPoint y: 305, distance: 98.6
click at [722, 305] on app-calendar-viewport "Thu 24 Fri 25 Sat 26 Sun 27 Mon 28 Tue 29 24/27 1 Job Wed 30 25/27 1 Job Thu 31…" at bounding box center [577, 312] width 1154 height 433
click at [668, 138] on span "10:00-19:00 (9h)" at bounding box center [649, 137] width 44 height 8
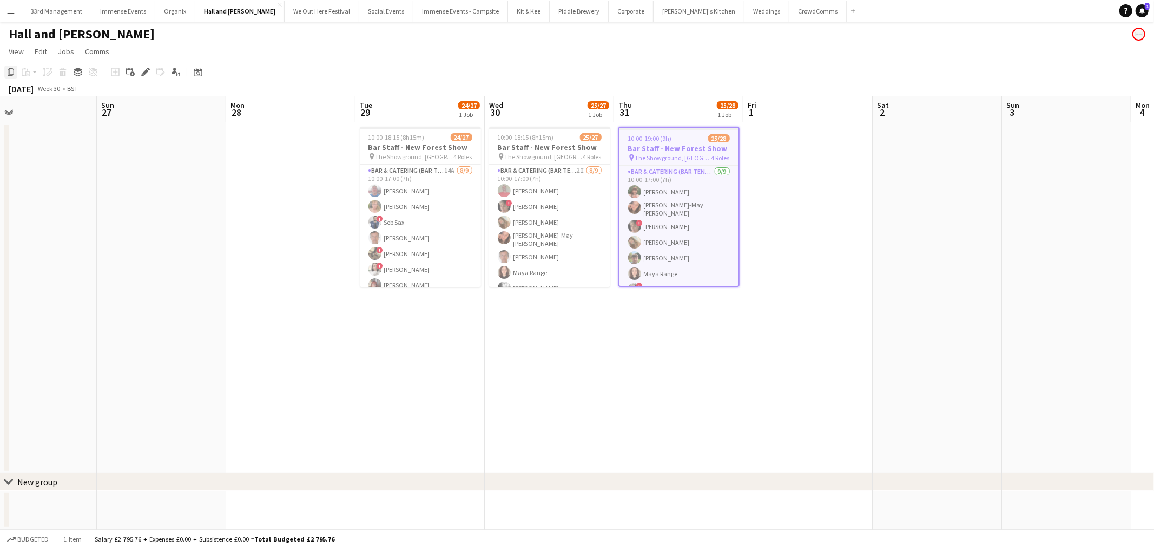
click at [8, 72] on icon at bounding box center [11, 72] width 6 height 8
click at [786, 155] on app-date-cell at bounding box center [807, 297] width 129 height 351
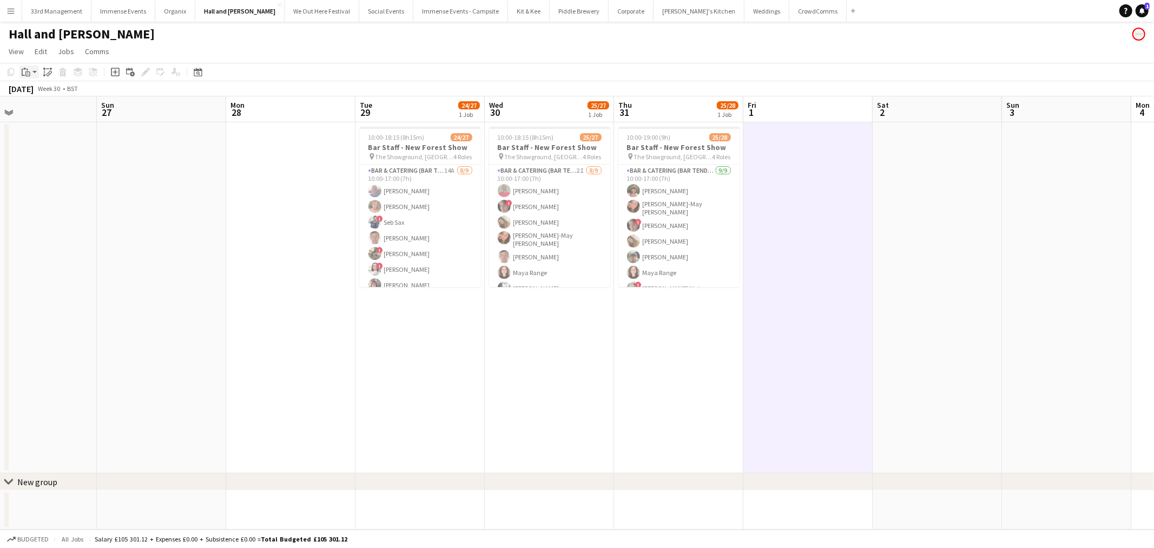
click at [25, 70] on icon "Paste" at bounding box center [26, 72] width 9 height 9
click at [43, 92] on link "Paste Ctrl+V" at bounding box center [80, 93] width 102 height 10
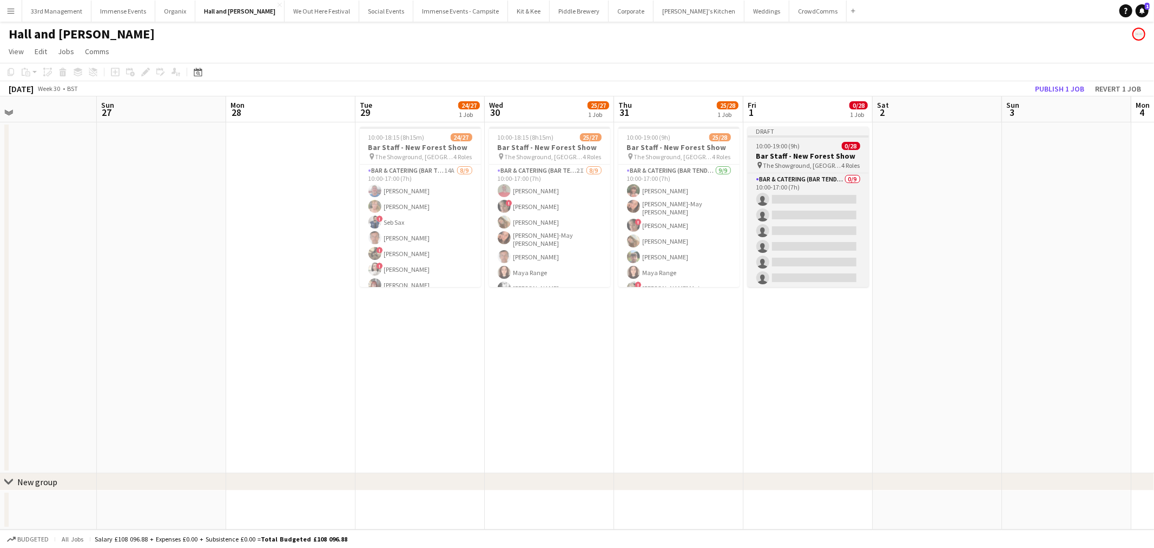
click at [813, 143] on div "10:00-19:00 (9h) 0/28" at bounding box center [808, 146] width 121 height 8
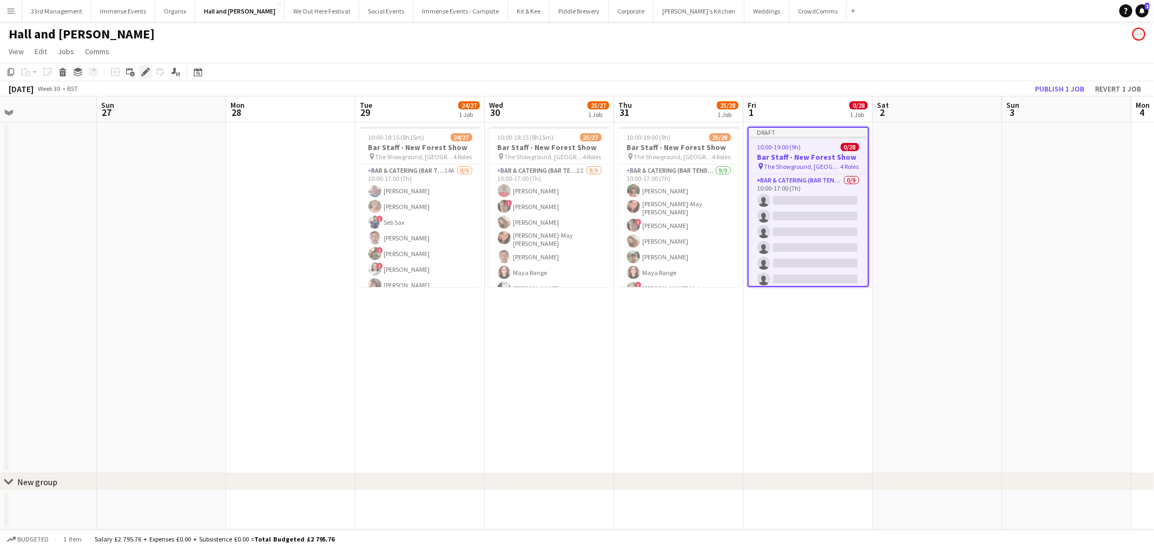
click at [139, 70] on div "Edit" at bounding box center [145, 71] width 13 height 13
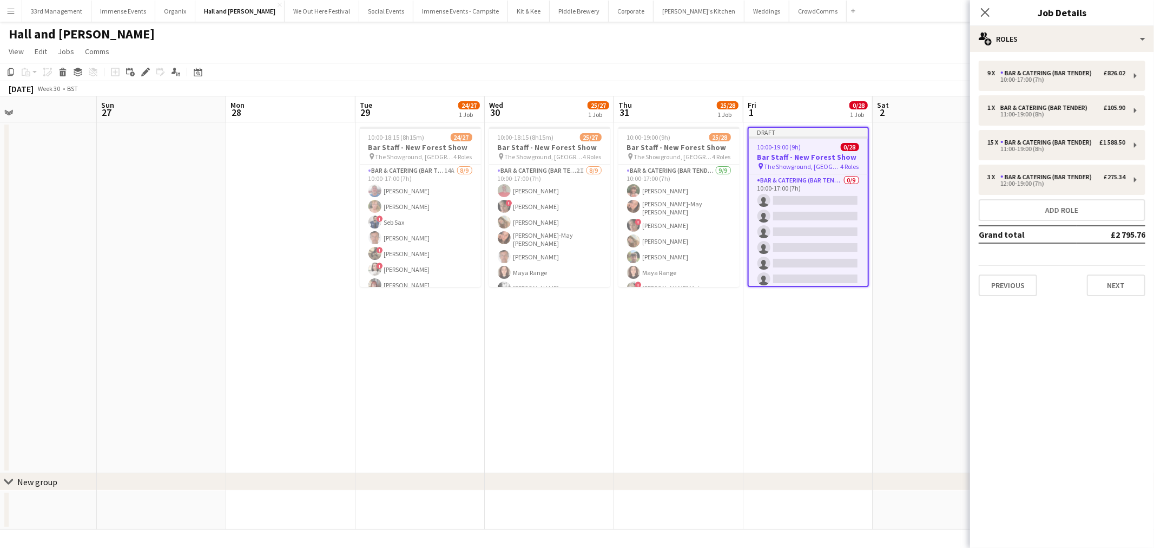
click at [828, 157] on h3 "Bar Staff - New Forest Show" at bounding box center [808, 157] width 119 height 10
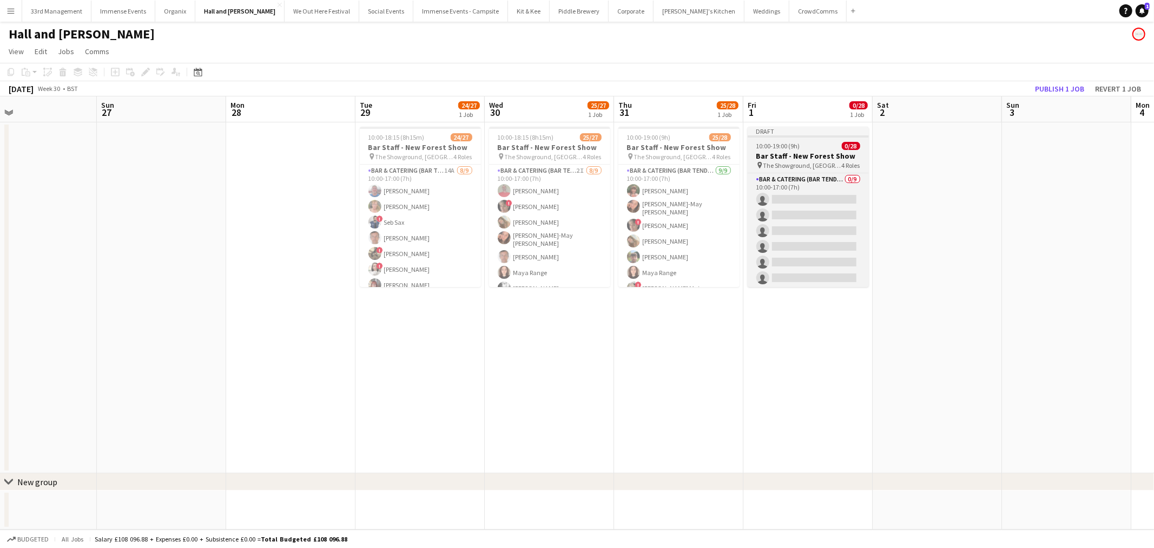
click at [828, 157] on h3 "Bar Staff - New Forest Show" at bounding box center [808, 156] width 121 height 10
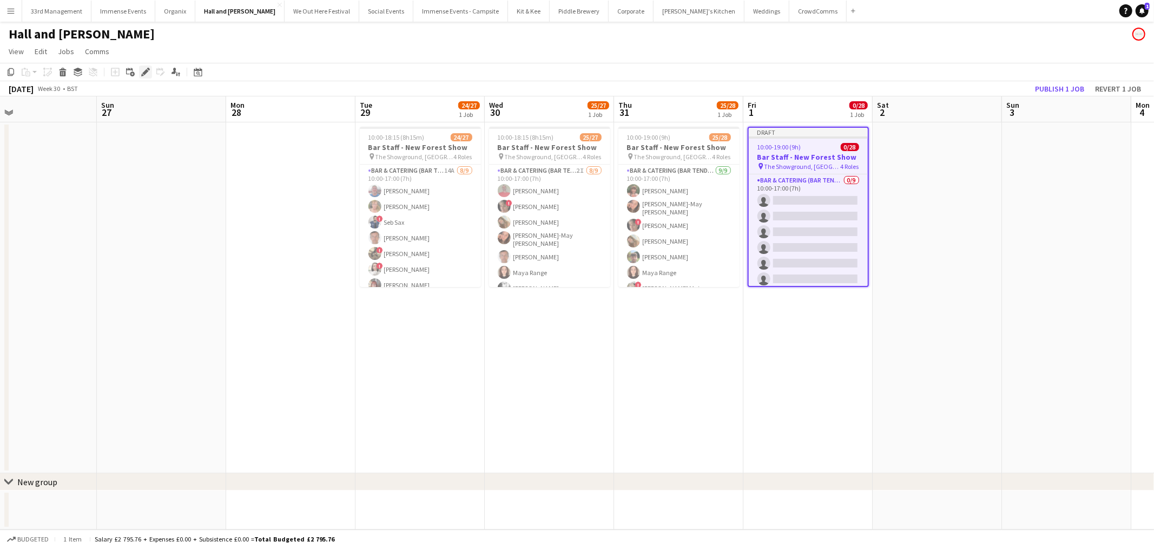
click at [139, 77] on div "Edit" at bounding box center [145, 71] width 13 height 13
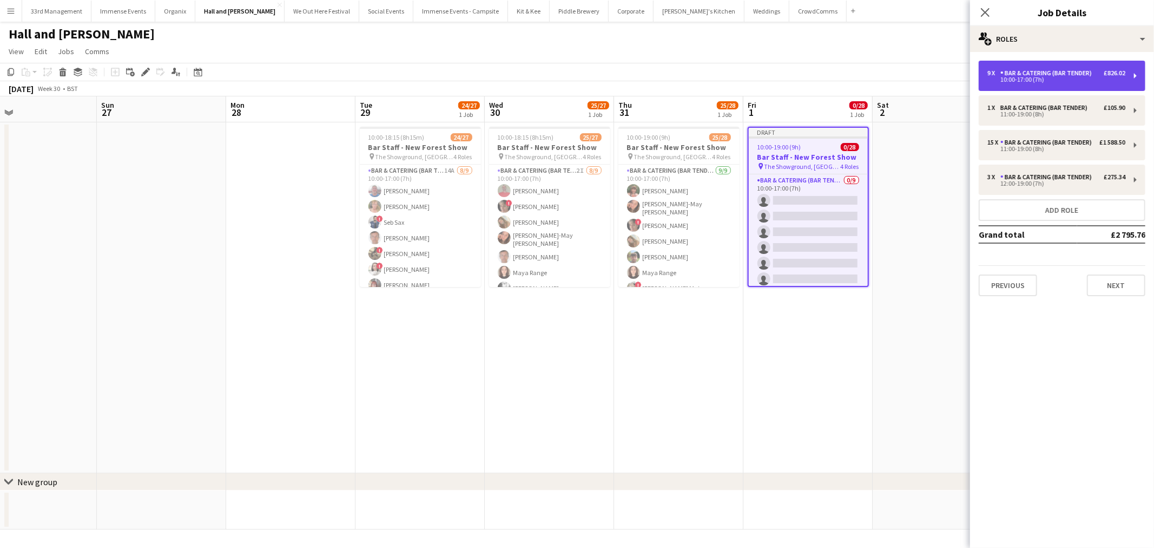
click at [1063, 74] on div "Bar & Catering (Bar Tender)" at bounding box center [1048, 73] width 96 height 8
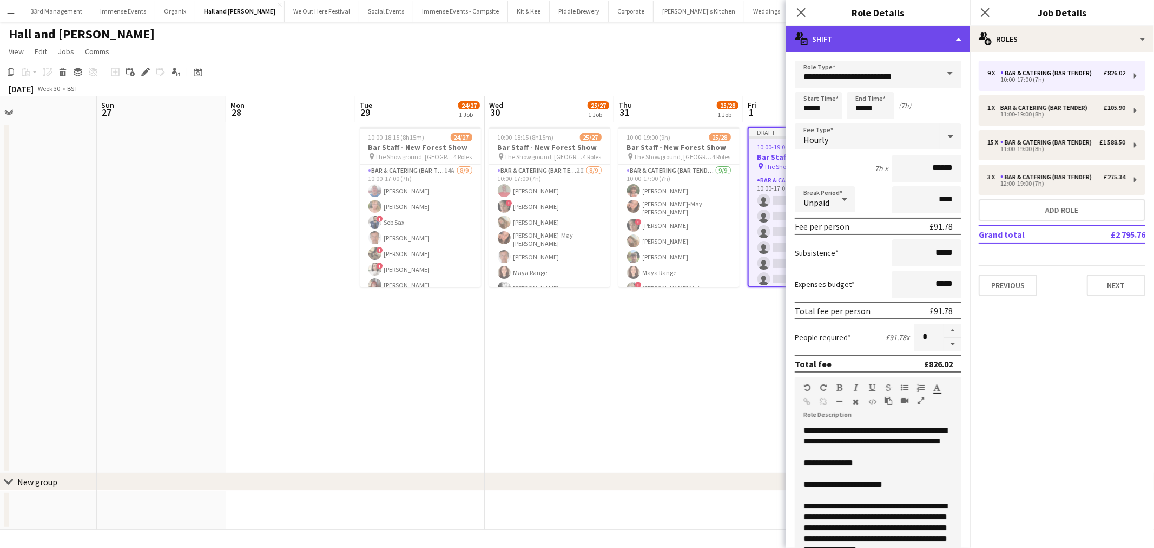
click at [928, 29] on div "multiple-actions-text Shift" at bounding box center [878, 39] width 184 height 26
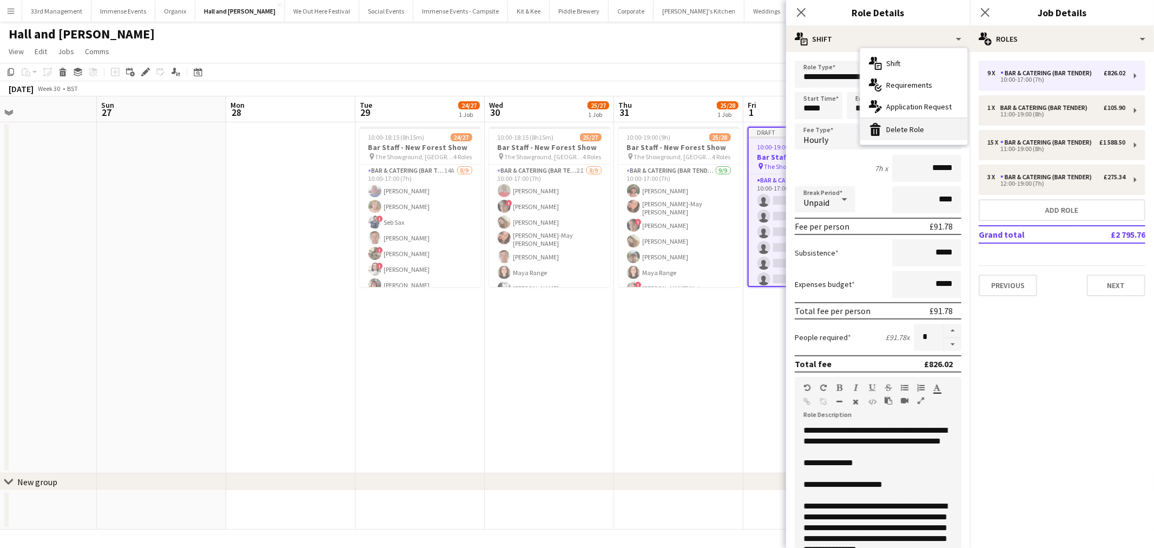
click at [902, 125] on div "bin-2 Delete Role" at bounding box center [913, 129] width 107 height 22
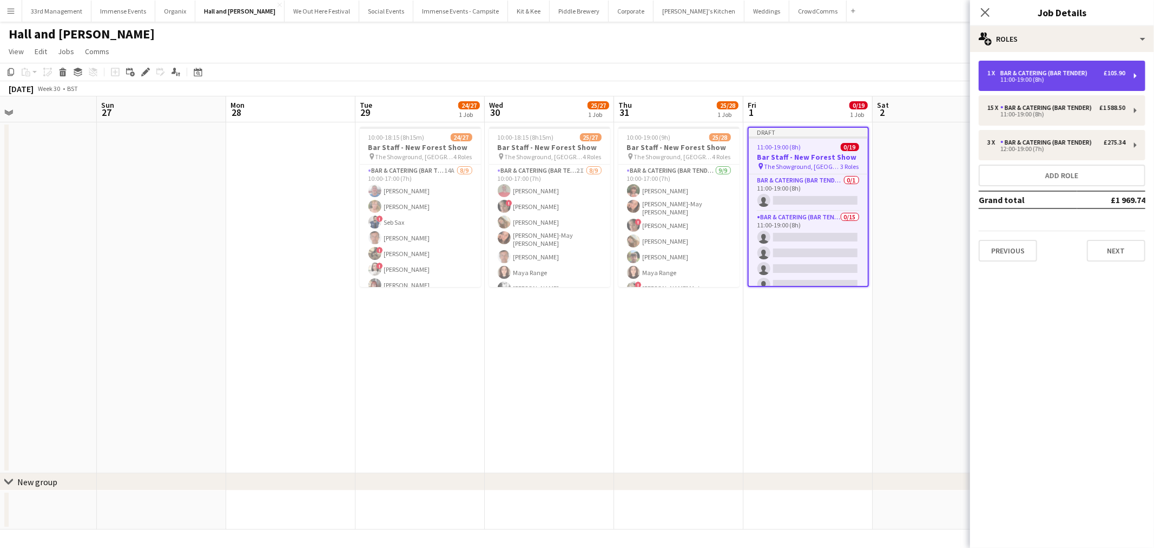
click at [1055, 70] on div "Bar & Catering (Bar Tender)" at bounding box center [1045, 73] width 91 height 8
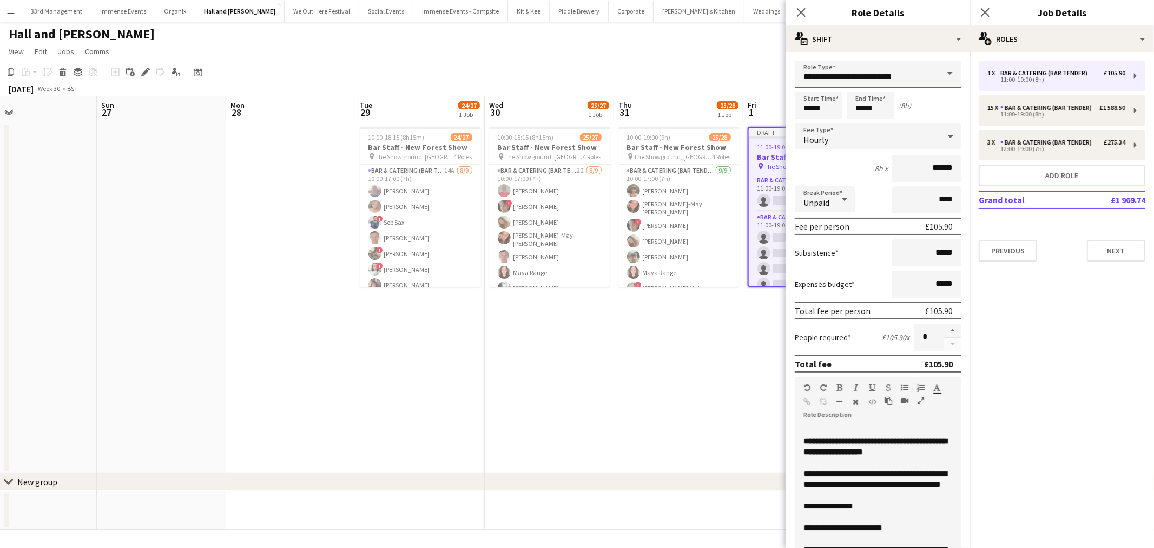
click at [902, 80] on input "**********" at bounding box center [878, 74] width 167 height 27
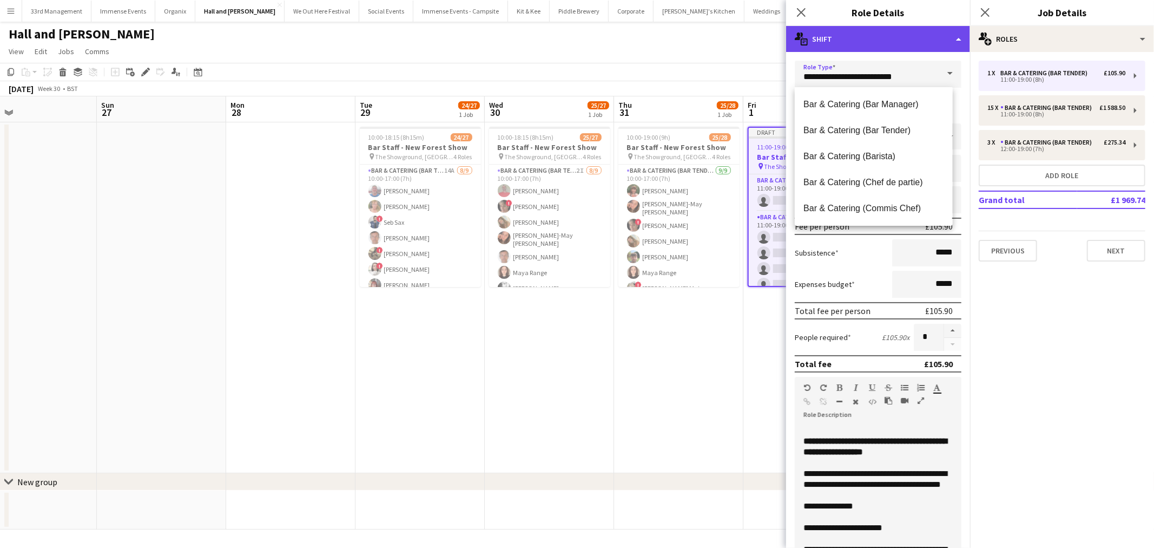
click at [900, 43] on div "multiple-actions-text Shift" at bounding box center [878, 39] width 184 height 26
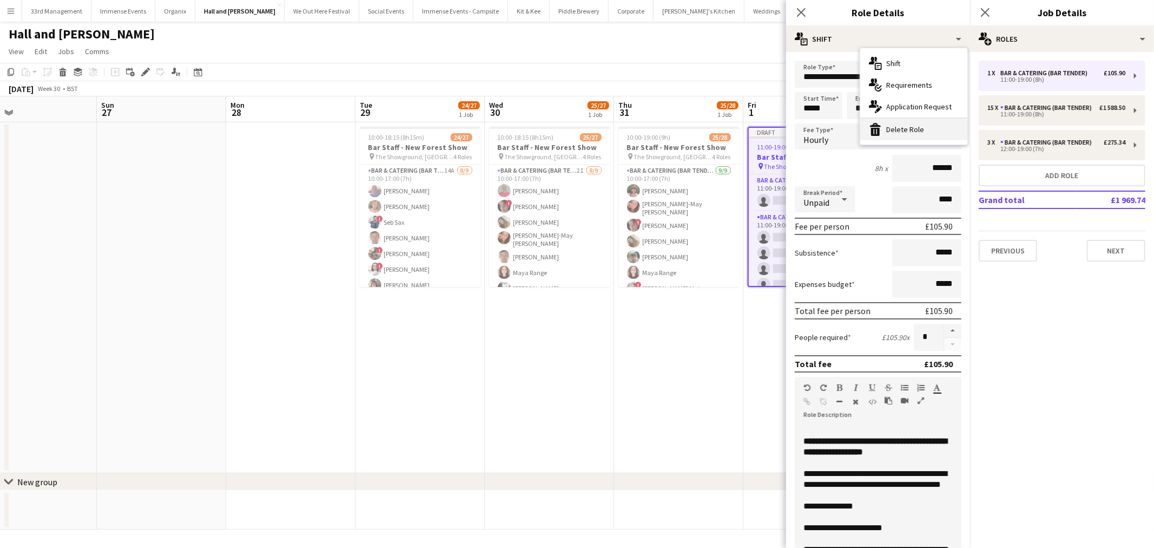
click at [911, 130] on div "bin-2 Delete Role" at bounding box center [913, 129] width 107 height 22
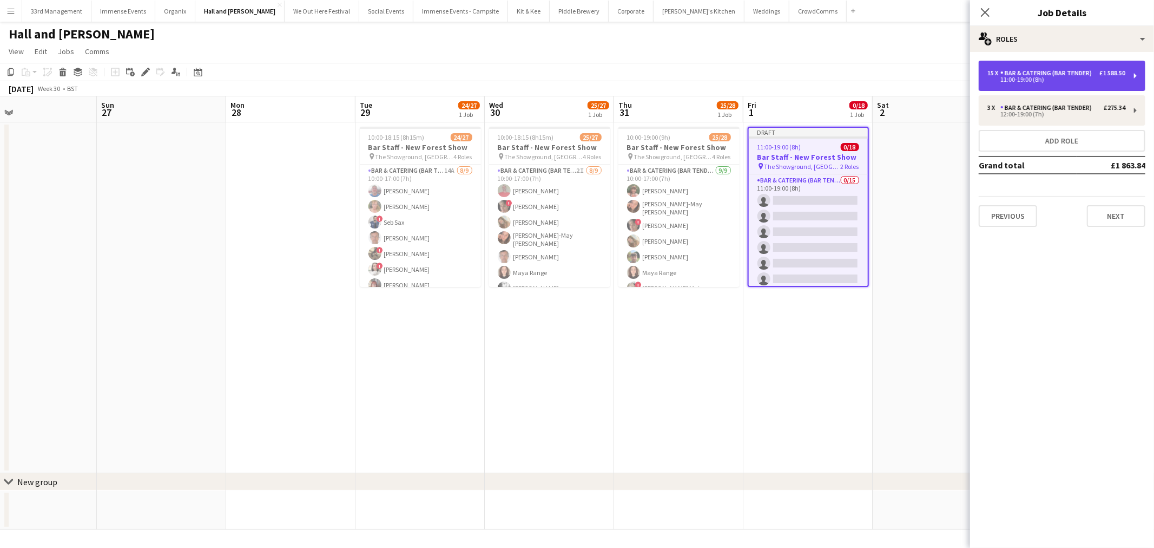
click at [1057, 88] on div "15 x Bar & Catering (Bar Tender) £1 588.50 11:00-19:00 (8h)" at bounding box center [1062, 76] width 167 height 30
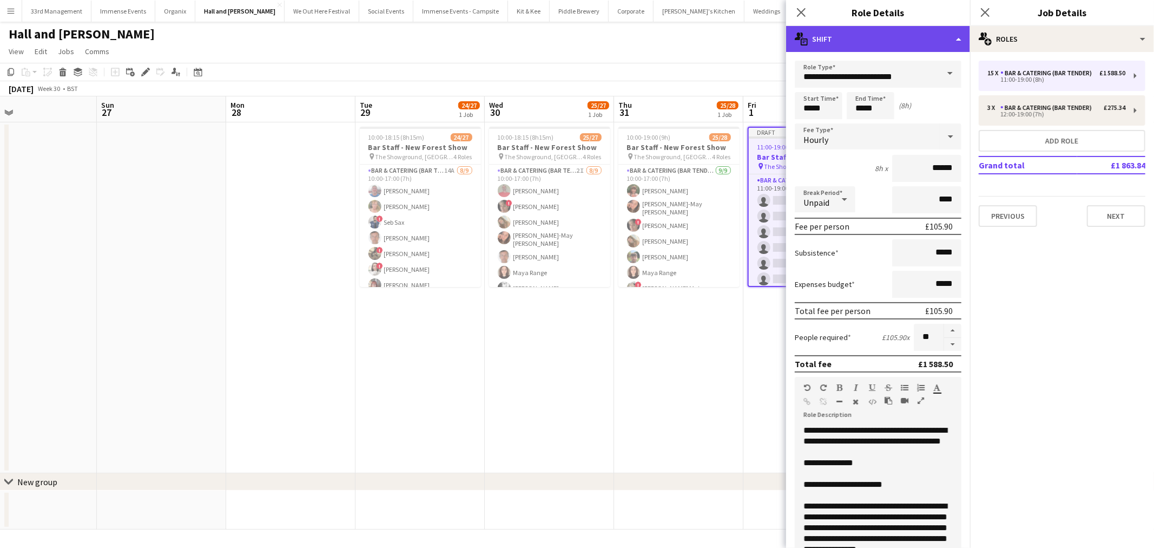
click at [896, 37] on div "multiple-actions-text Shift" at bounding box center [878, 39] width 184 height 26
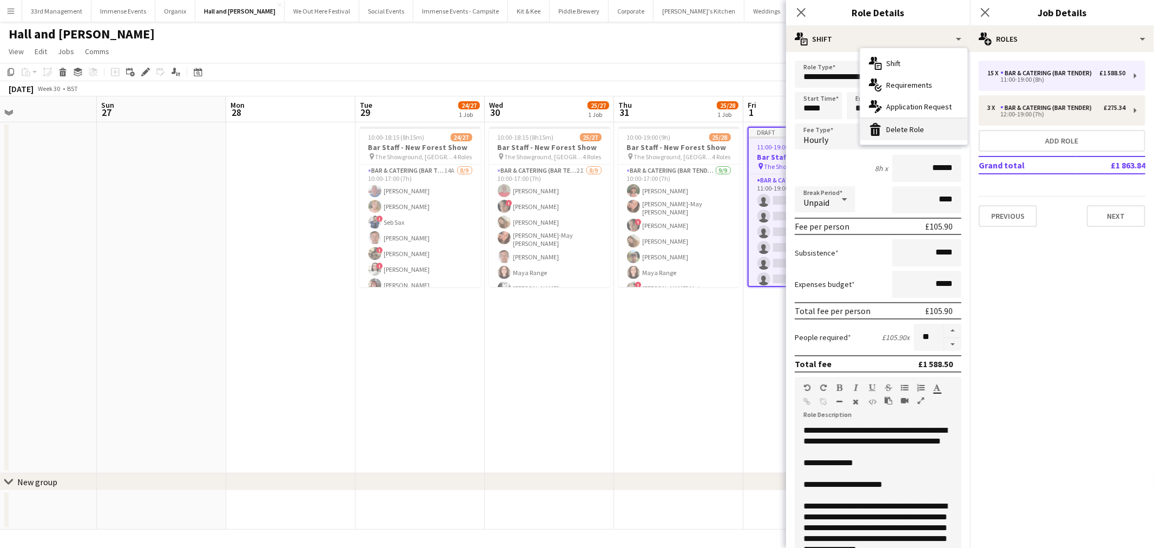
click at [902, 128] on div "bin-2 Delete Role" at bounding box center [913, 129] width 107 height 22
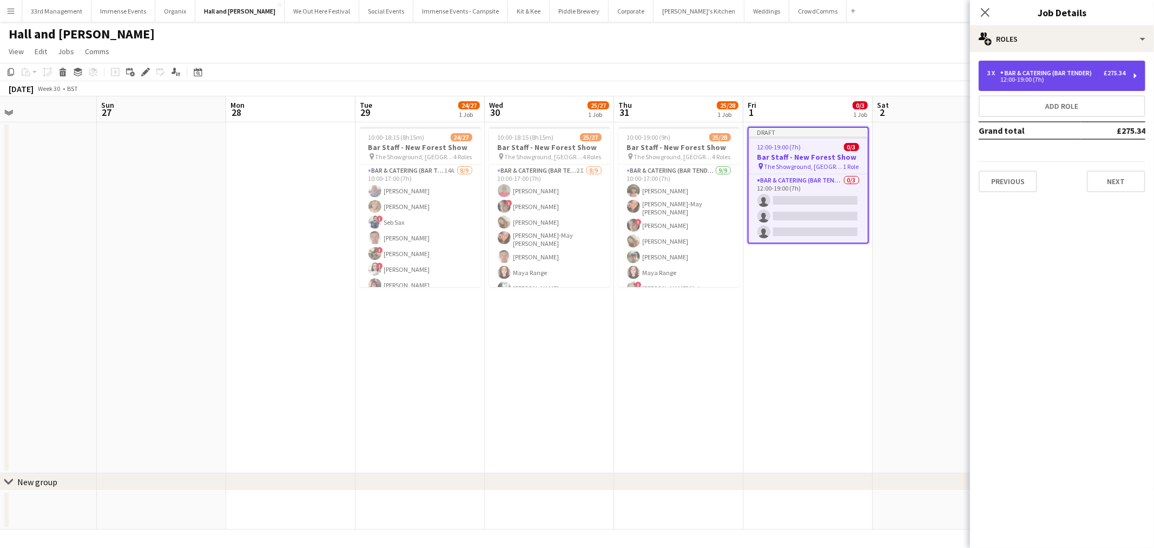
click at [1022, 77] on div "12:00-19:00 (7h)" at bounding box center [1056, 79] width 138 height 5
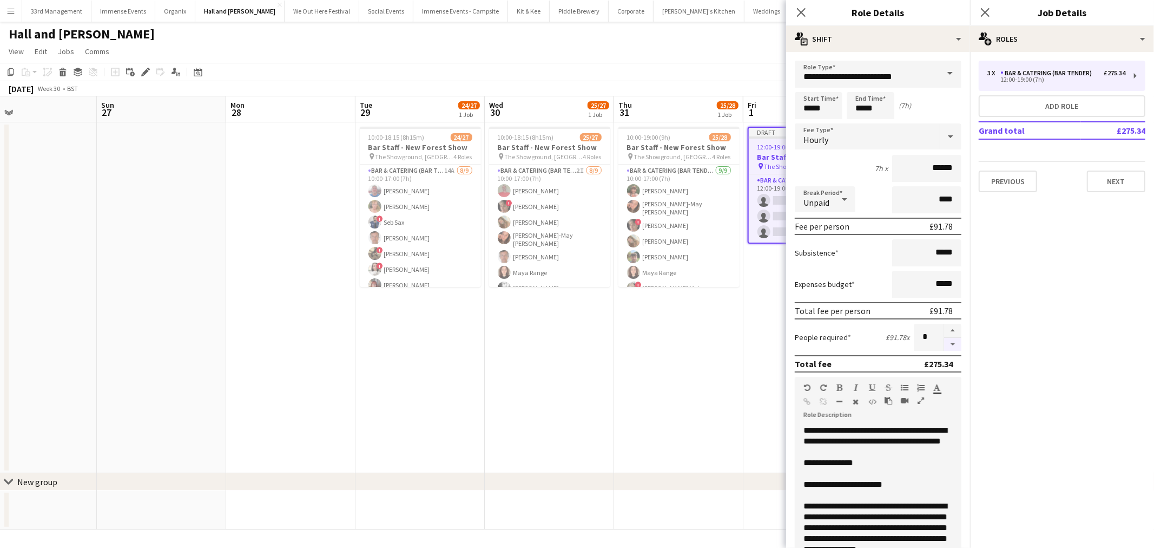
click at [944, 338] on button "button" at bounding box center [952, 345] width 17 height 14
type input "*"
click at [944, 338] on div at bounding box center [953, 337] width 18 height 27
drag, startPoint x: 528, startPoint y: 395, endPoint x: 524, endPoint y: 390, distance: 6.2
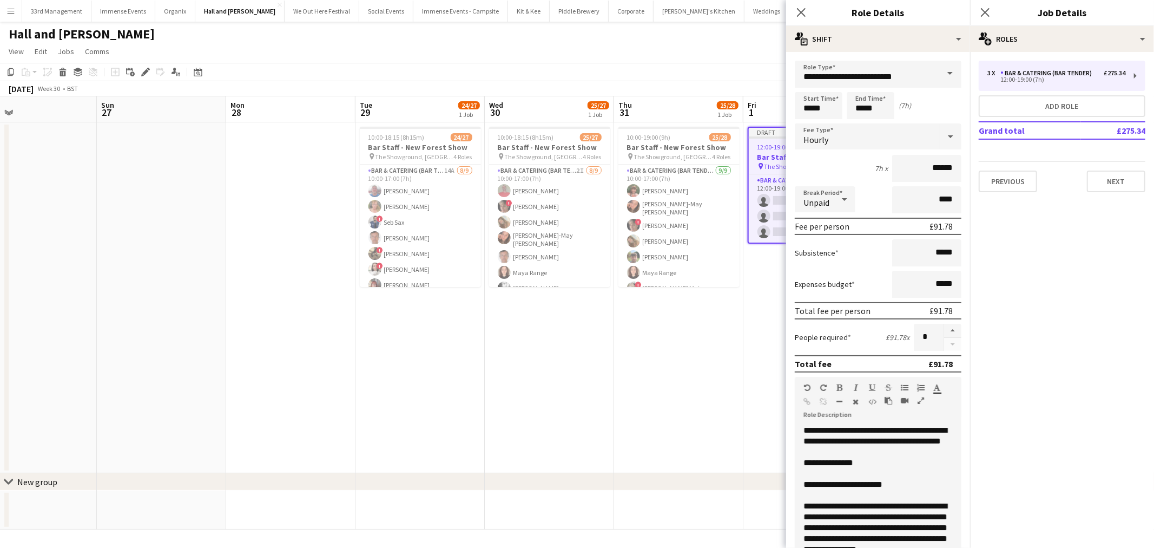
click at [525, 397] on app-date-cell "10:00-18:15 (8h15m) 25/27 Bar Staff - New Forest Show pin The Showground, Brock…" at bounding box center [549, 297] width 129 height 351
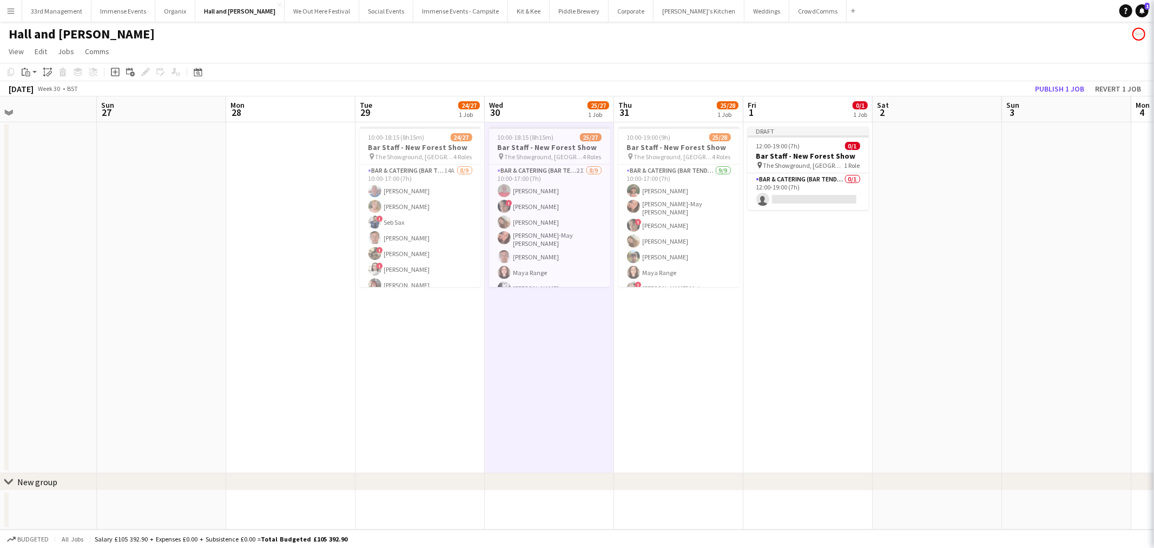
scroll to position [0, 294]
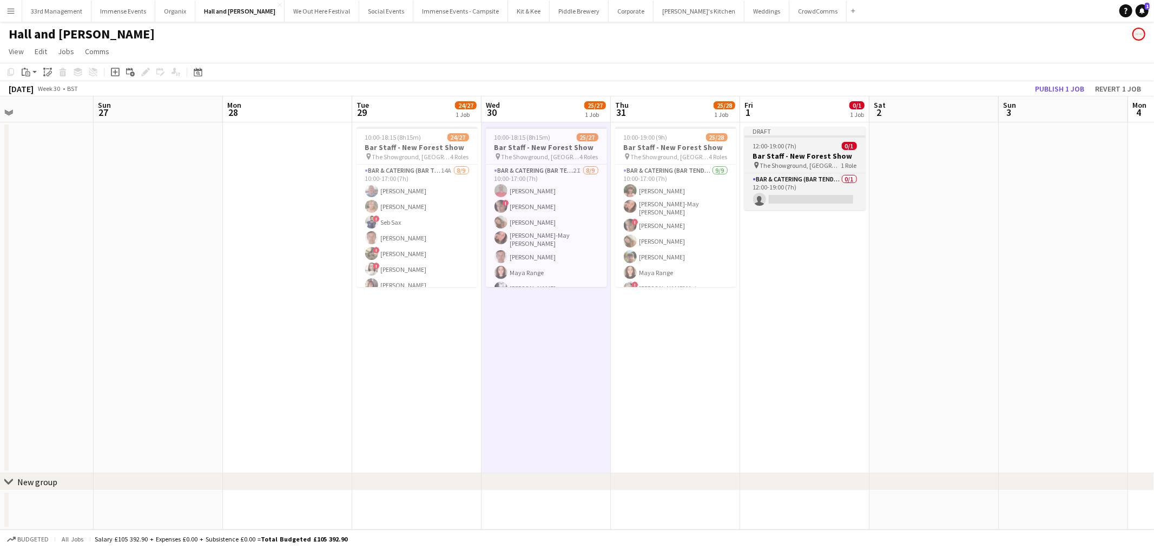
click at [785, 160] on h3 "Bar Staff - New Forest Show" at bounding box center [804, 156] width 121 height 10
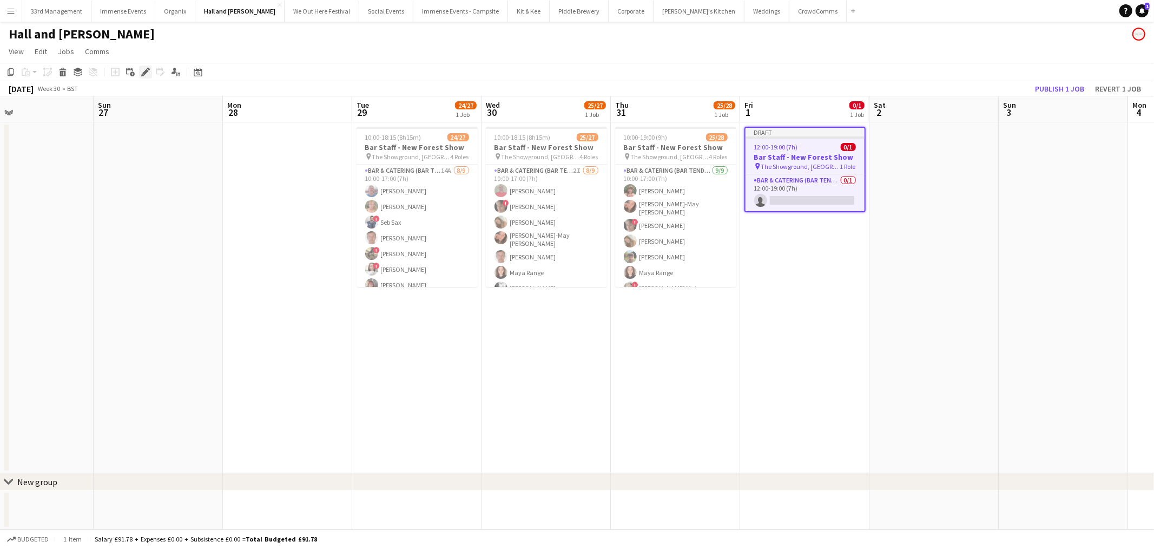
click at [144, 71] on icon at bounding box center [145, 72] width 6 height 6
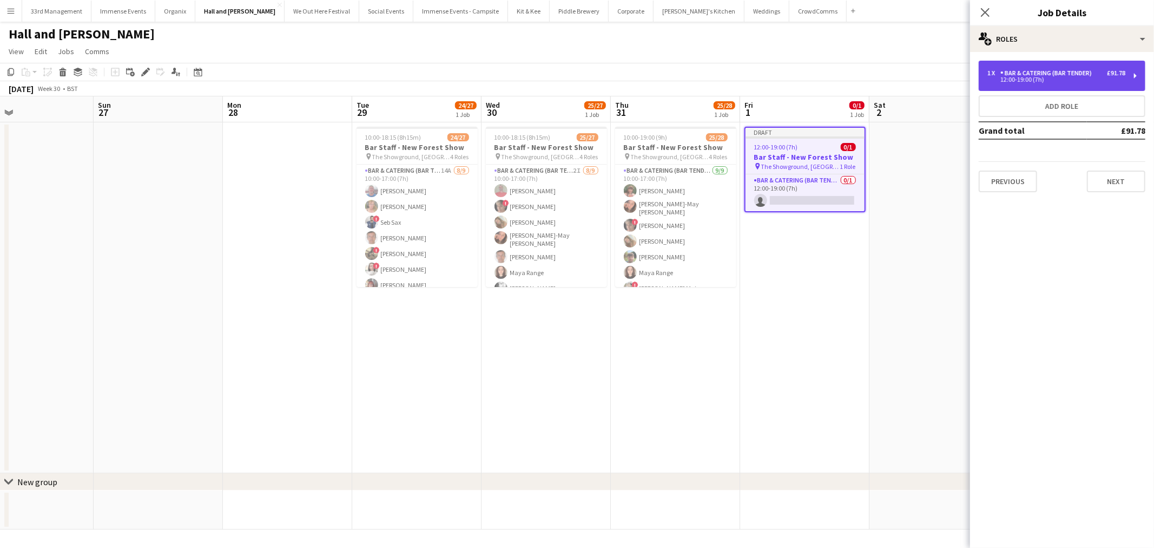
click at [1058, 73] on div "Bar & Catering (Bar Tender)" at bounding box center [1048, 73] width 96 height 8
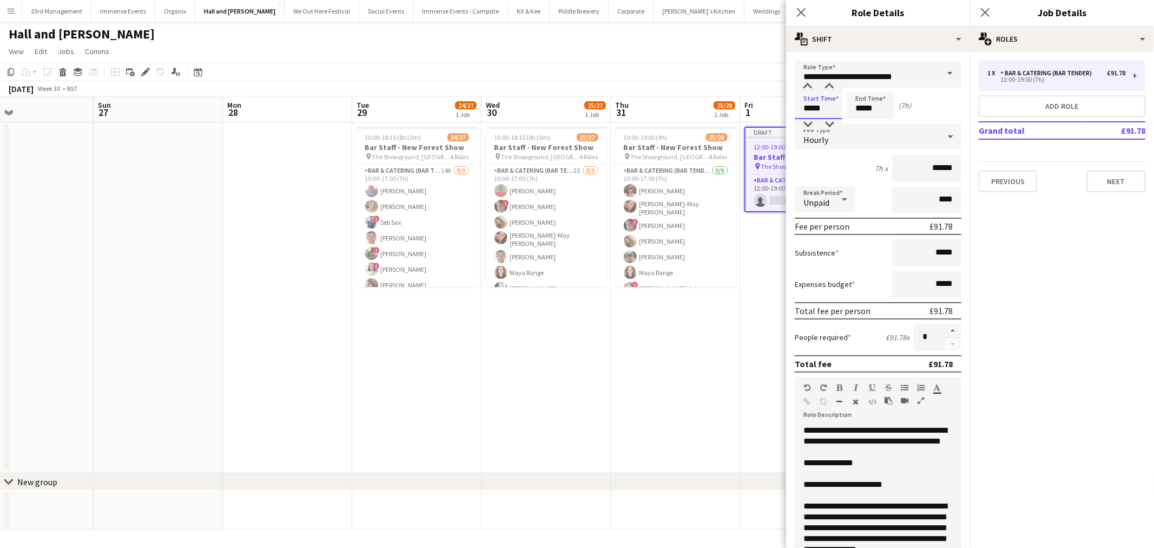
drag, startPoint x: 839, startPoint y: 103, endPoint x: 679, endPoint y: 104, distance: 159.6
click at [679, 104] on body "Menu Boards Boards Boards All jobs Status Workforce Workforce My Workforce Recr…" at bounding box center [577, 274] width 1154 height 548
type input "*****"
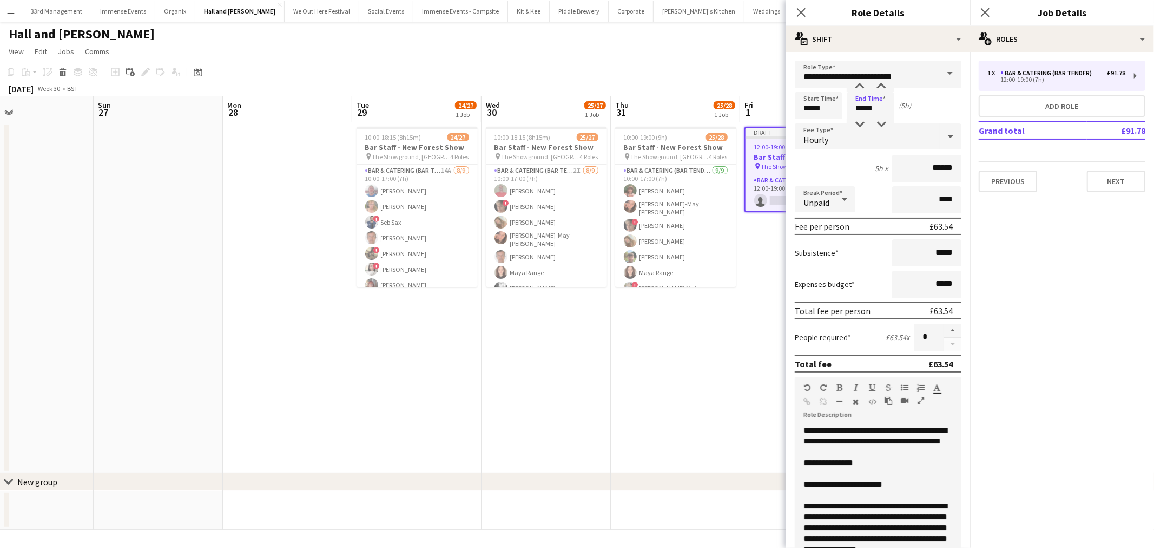
click at [839, 195] on icon at bounding box center [844, 199] width 13 height 22
click at [899, 197] on div at bounding box center [577, 274] width 1154 height 548
click at [905, 195] on input "****" at bounding box center [926, 199] width 69 height 27
type input "***"
click at [716, 61] on app-page-menu "View Day view expanded Day view collapsed Month view Date picker Jump to [DATE]…" at bounding box center [577, 52] width 1154 height 21
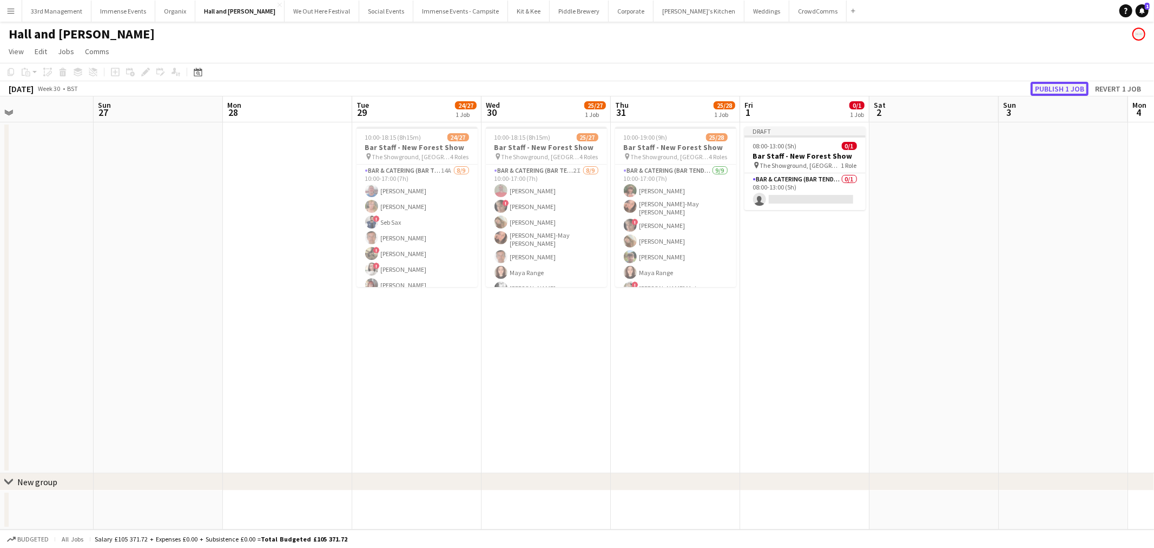
click at [1046, 87] on button "Publish 1 job" at bounding box center [1060, 89] width 58 height 14
click at [842, 197] on app-card-role "Bar & Catering (Bar Tender) 0/1 08:00-13:00 (5h) single-neutral-actions" at bounding box center [804, 182] width 121 height 37
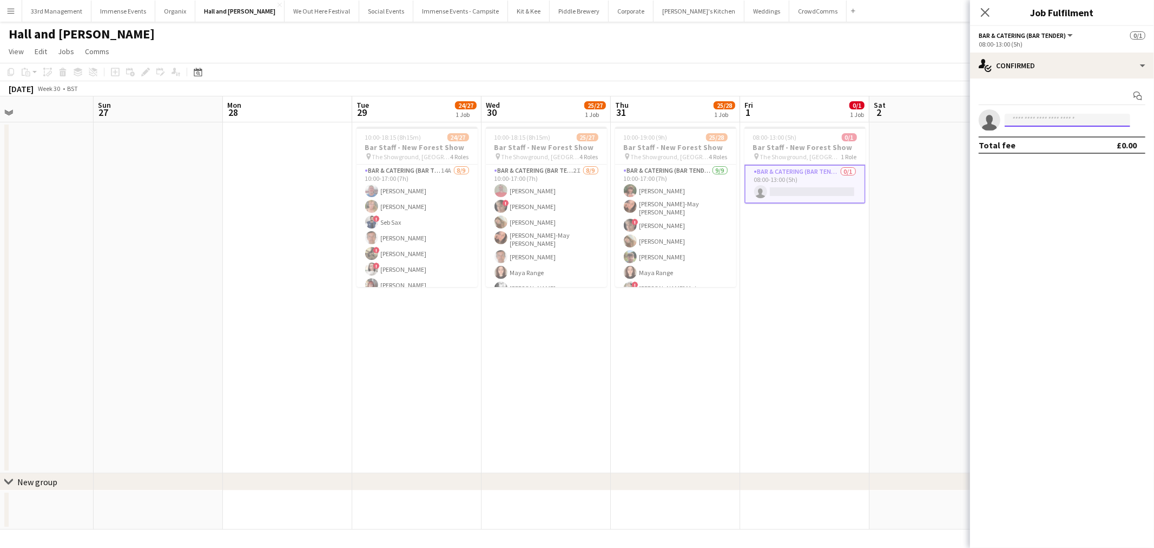
click at [1031, 116] on input at bounding box center [1068, 120] width 126 height 13
type input "*****"
click at [1039, 153] on span "[PHONE_NUMBER]" at bounding box center [1067, 153] width 108 height 9
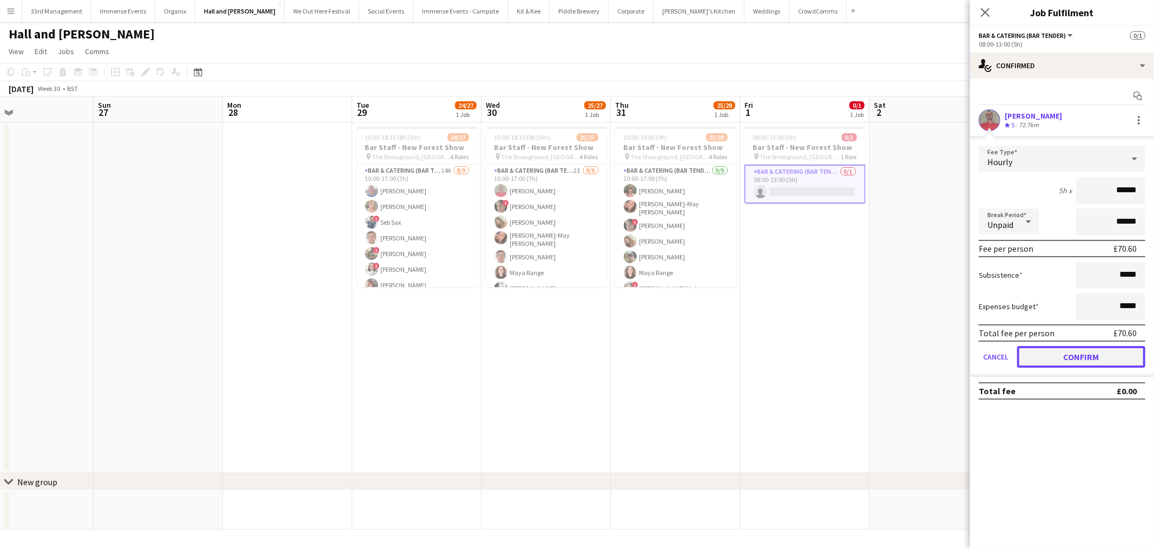
click at [1050, 361] on button "Confirm" at bounding box center [1081, 357] width 128 height 22
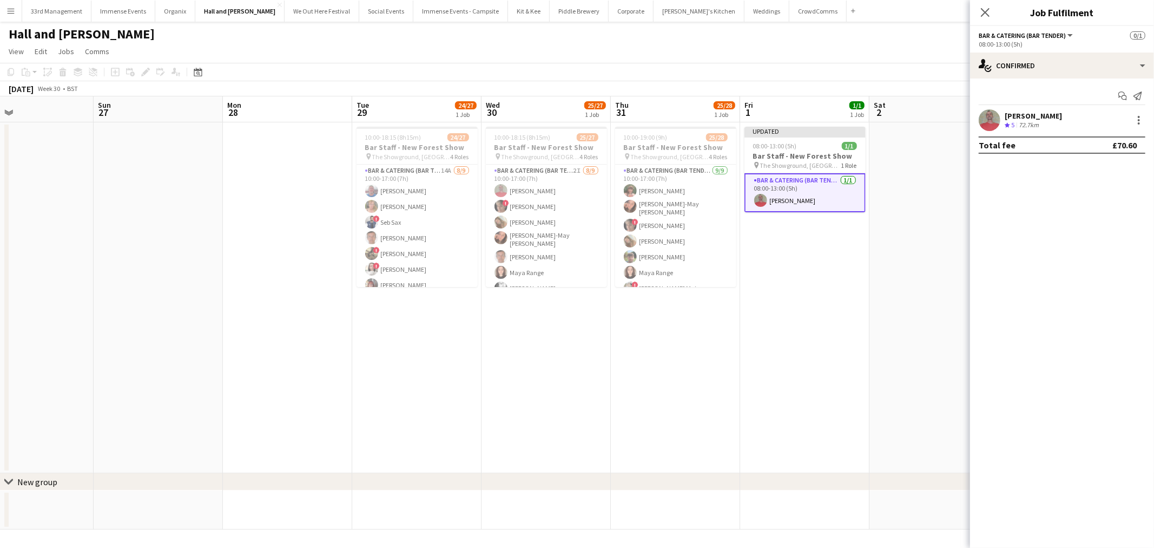
click at [836, 317] on app-date-cell "Updated 08:00-13:00 (5h) 1/1 Bar Staff - New Forest Show pin The Showground, Br…" at bounding box center [804, 297] width 129 height 351
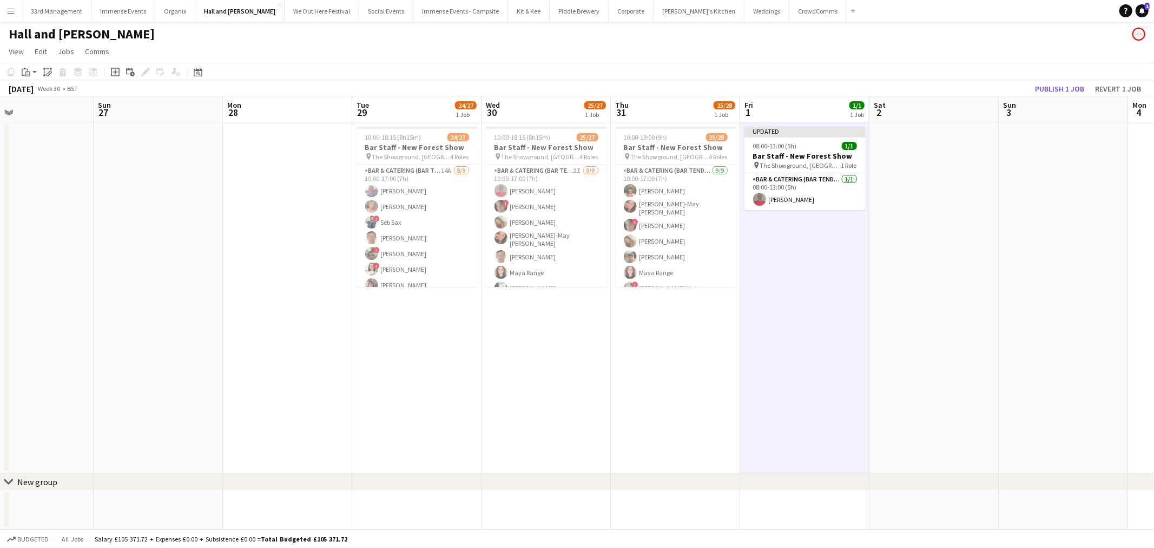
click at [1047, 98] on app-board-header-date "Sun 3" at bounding box center [1063, 109] width 129 height 26
click at [1050, 94] on button "Publish 1 job" at bounding box center [1060, 89] width 58 height 14
